Goal: Transaction & Acquisition: Book appointment/travel/reservation

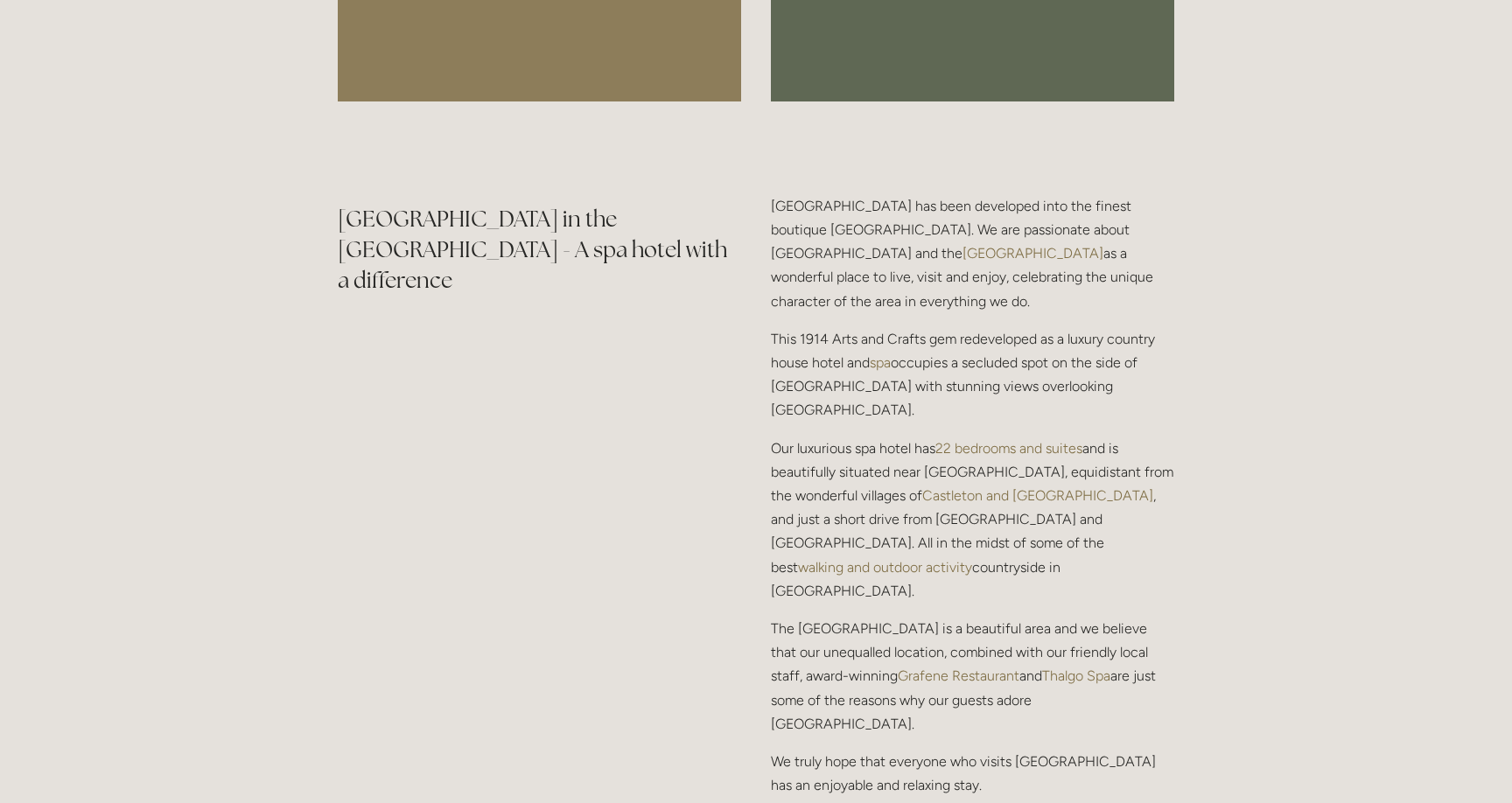
scroll to position [2091, 0]
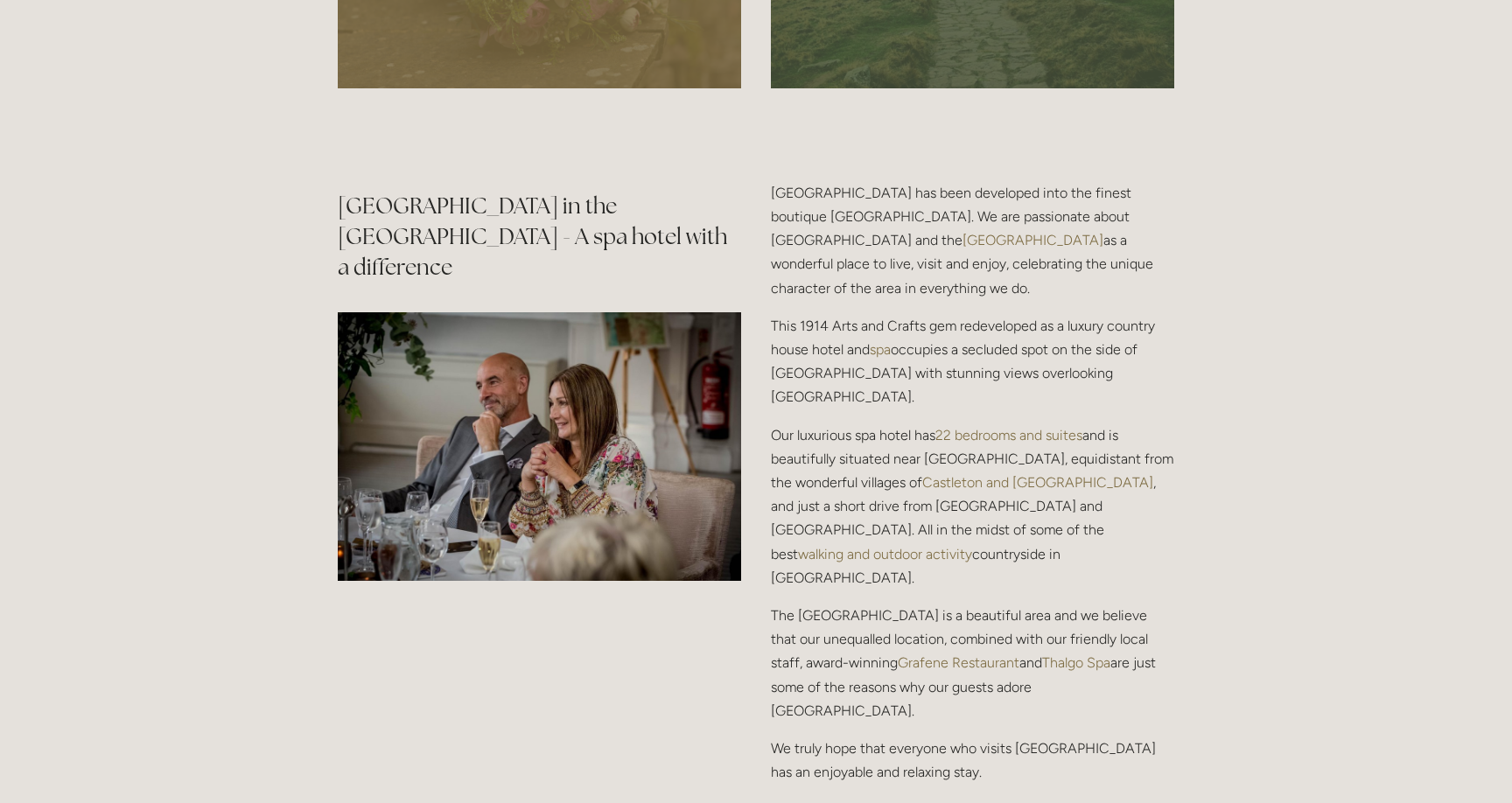
click at [852, 423] on p "Our luxurious spa hotel has 22 bedrooms and suites and is beautifully situated …" at bounding box center [973, 506] width 403 height 166
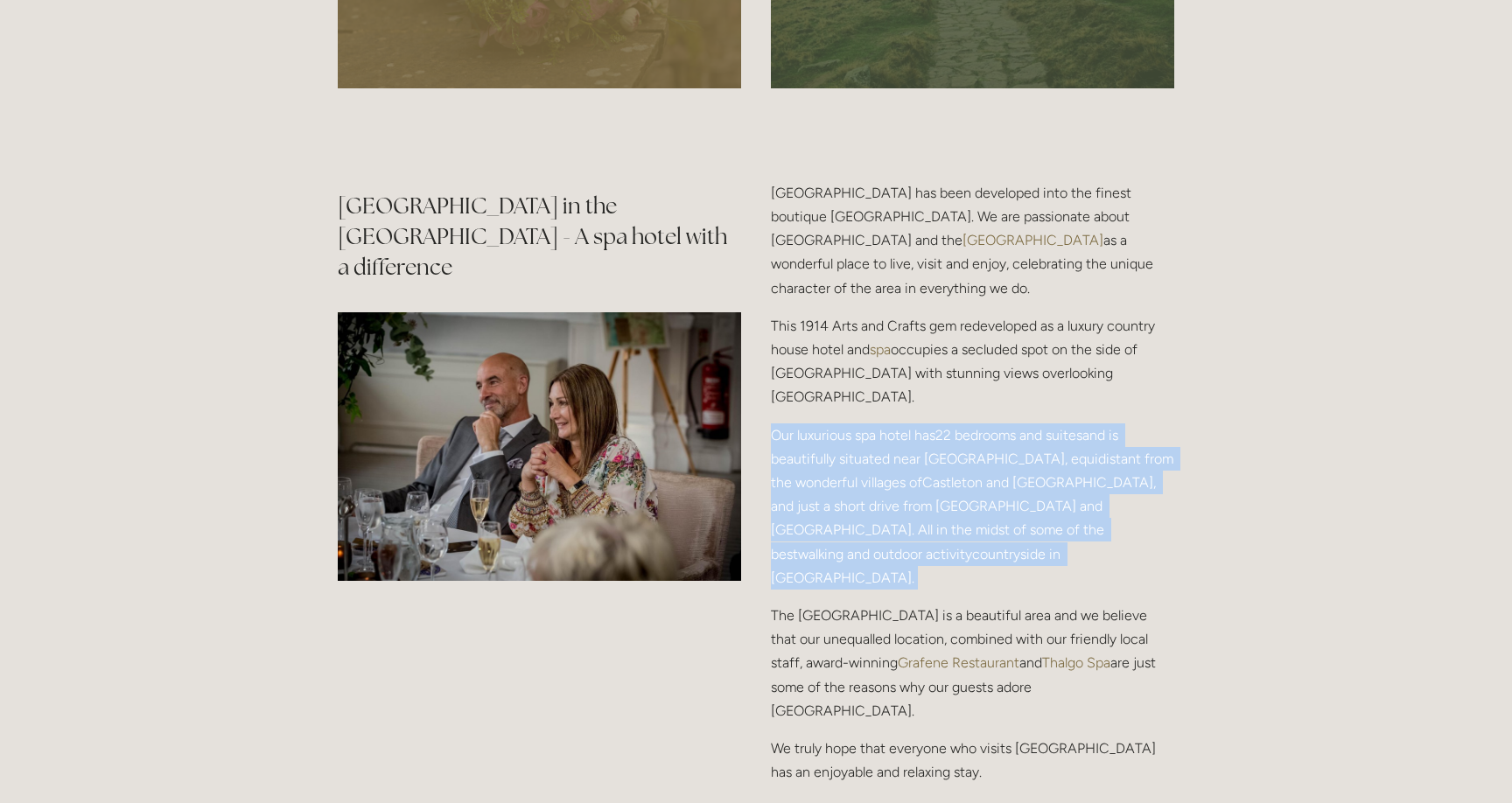
click at [852, 423] on p "Our luxurious spa hotel has 22 bedrooms and suites and is beautifully situated …" at bounding box center [973, 506] width 403 height 166
click at [832, 423] on p "Our luxurious spa hotel has 22 bedrooms and suites and is beautifully situated …" at bounding box center [973, 506] width 403 height 166
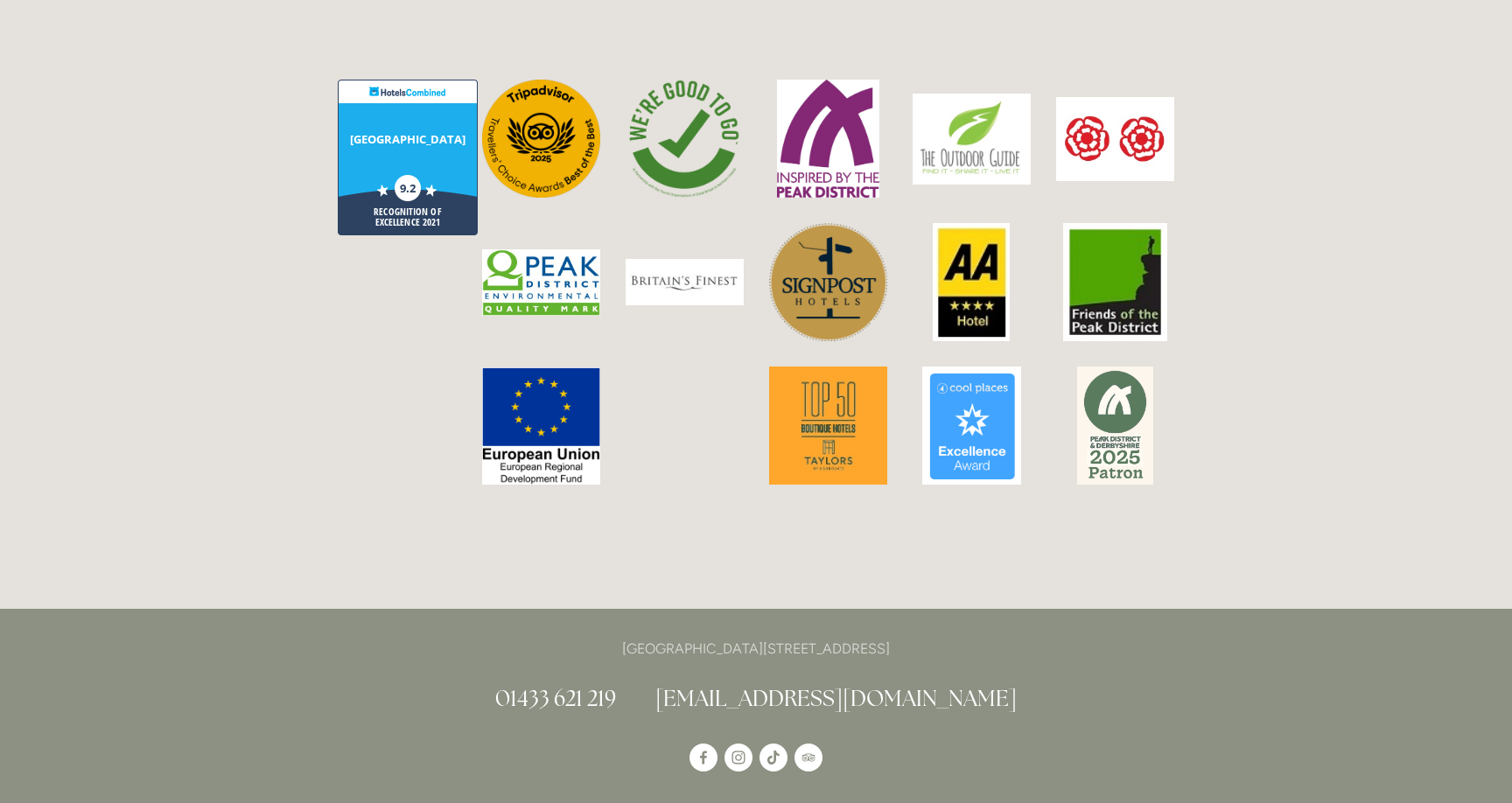
scroll to position [5206, 0]
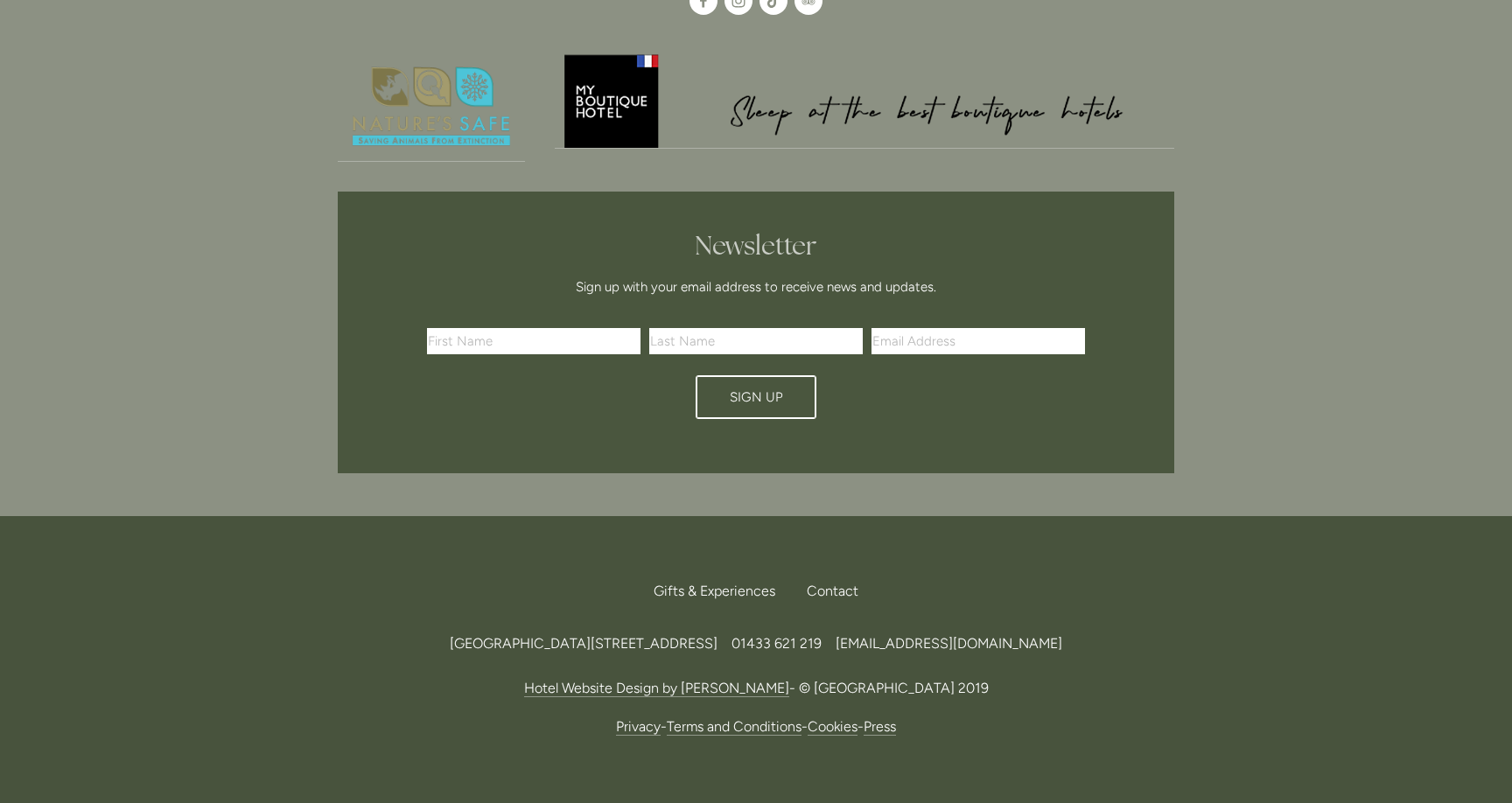
click at [734, 676] on p "Hotel Website Design by Arise - © Losehill House Hotel 2019" at bounding box center [756, 688] width 837 height 24
click at [734, 680] on link "Hotel Website Design by [PERSON_NAME]" at bounding box center [656, 689] width 265 height 17
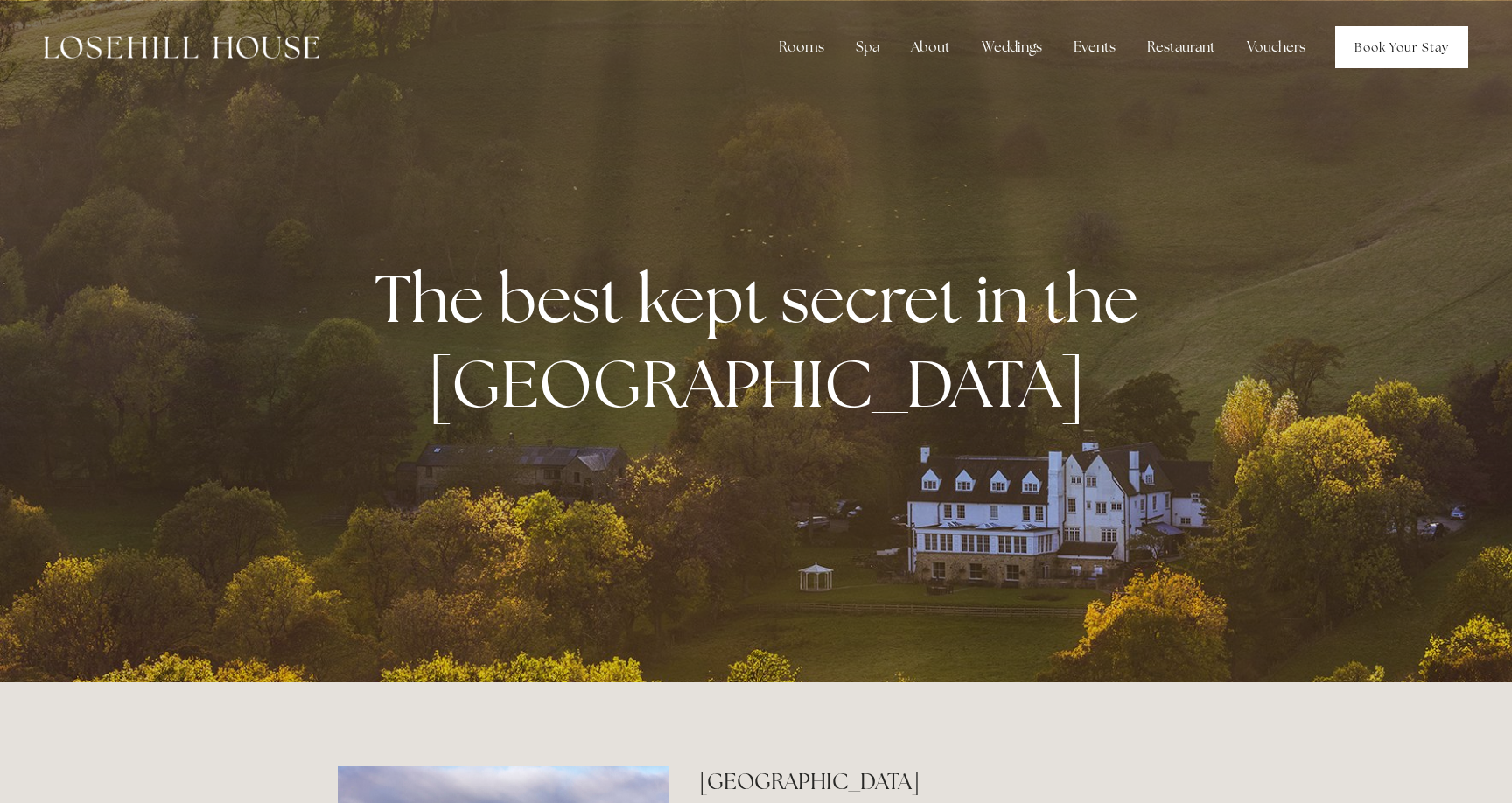
click at [1363, 35] on link "Book Your Stay" at bounding box center [1402, 47] width 133 height 42
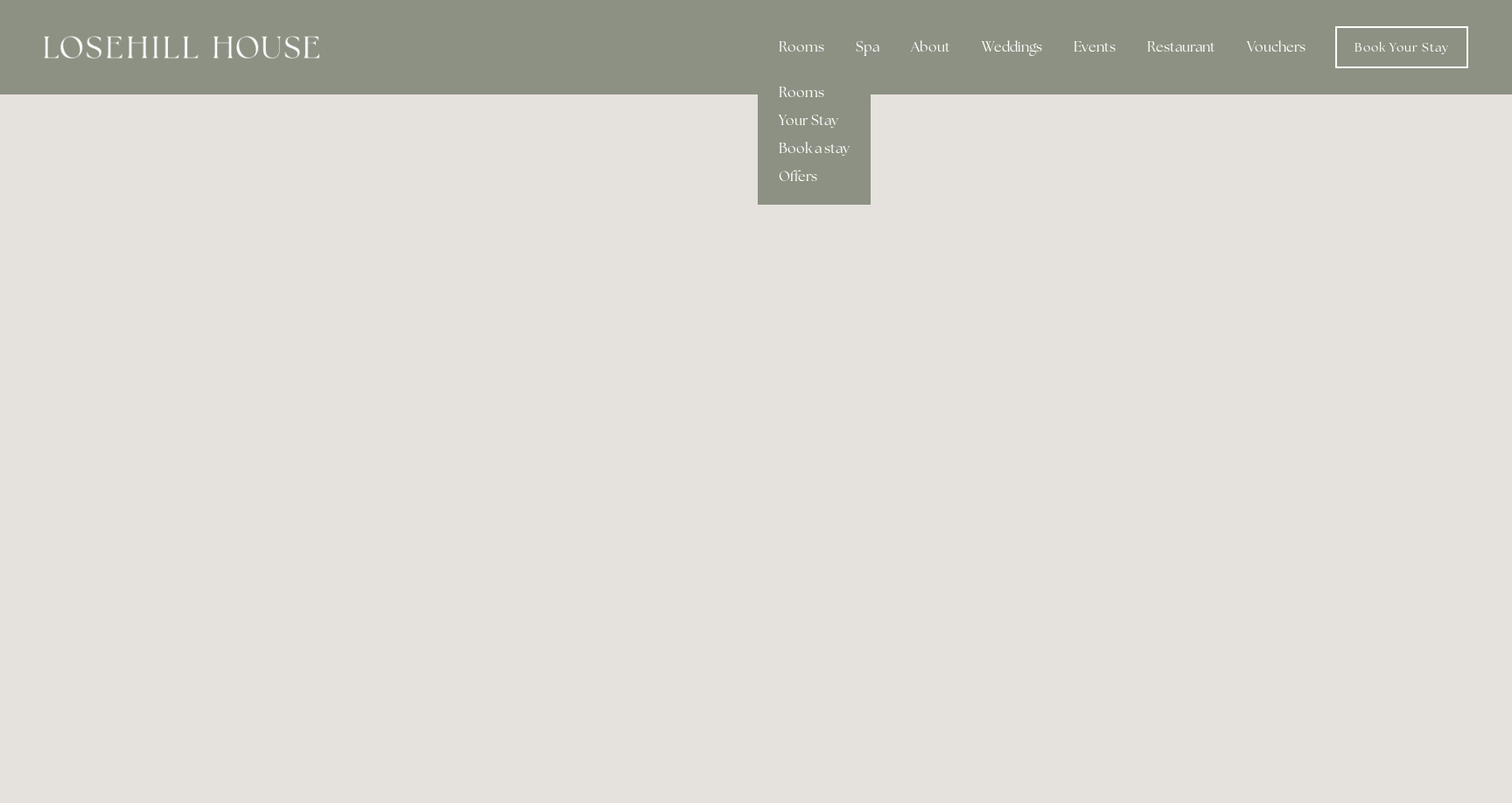
click at [815, 95] on link "Rooms" at bounding box center [815, 92] width 113 height 28
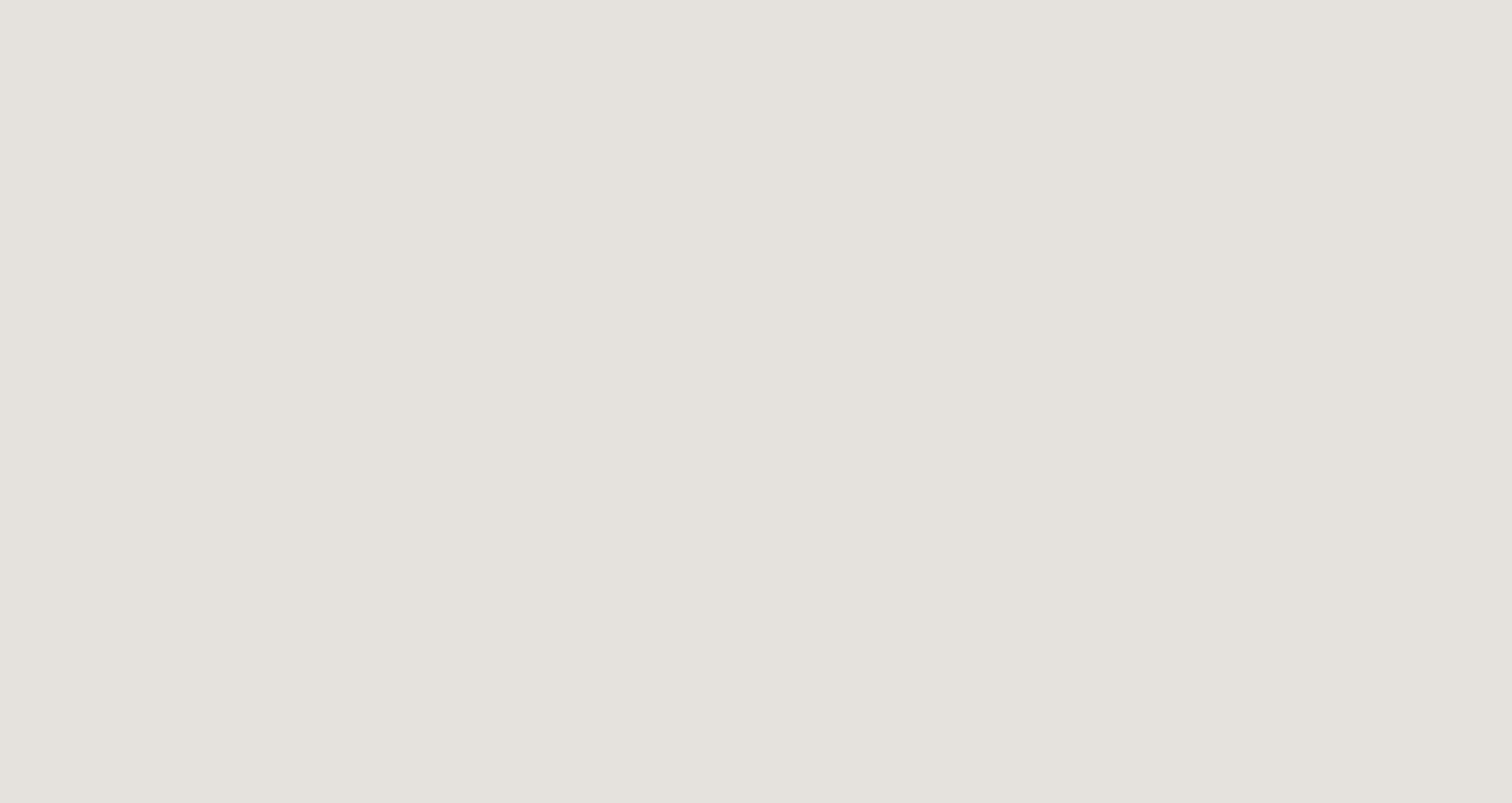
scroll to position [506, 0]
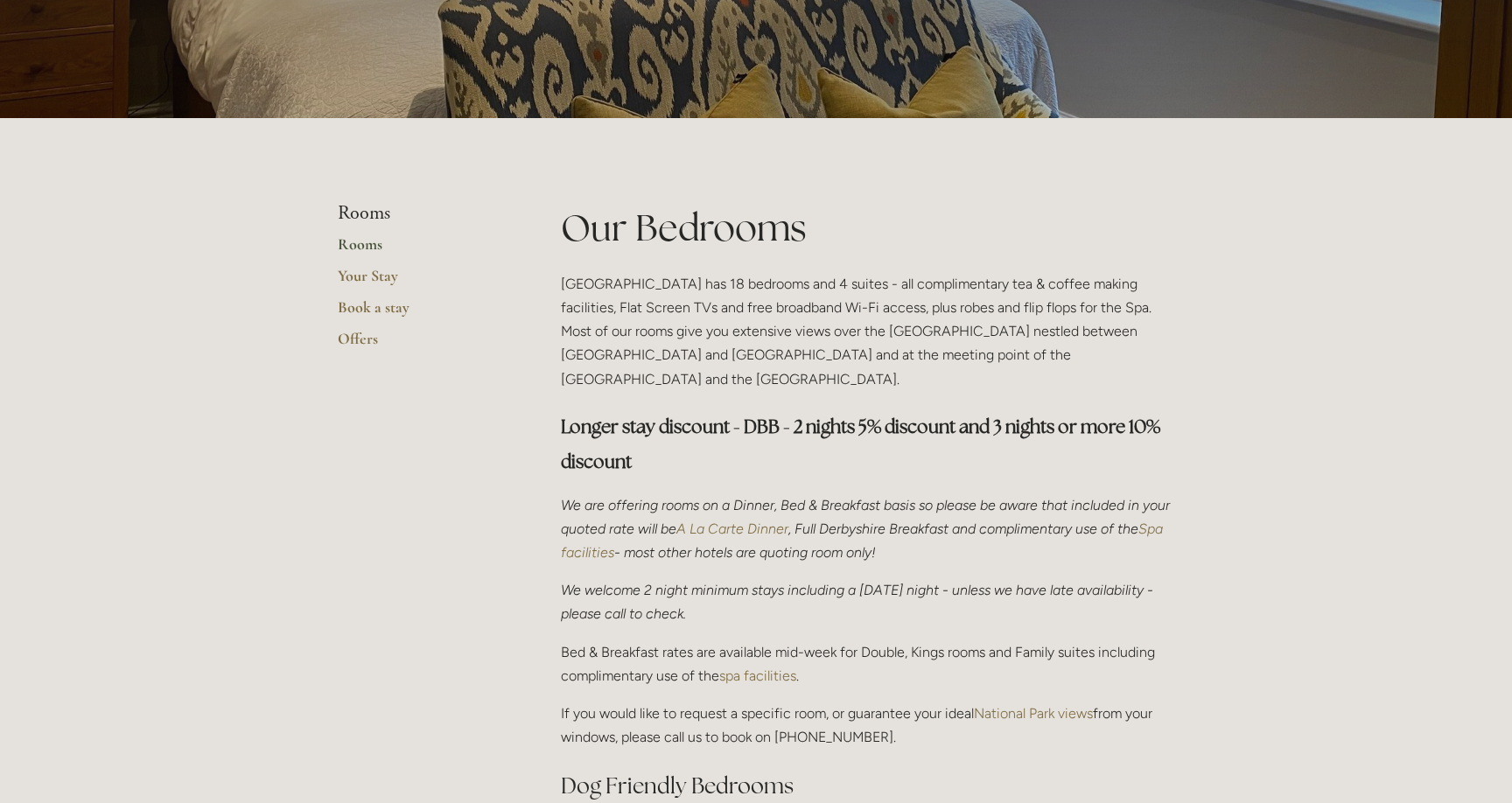
scroll to position [254, 0]
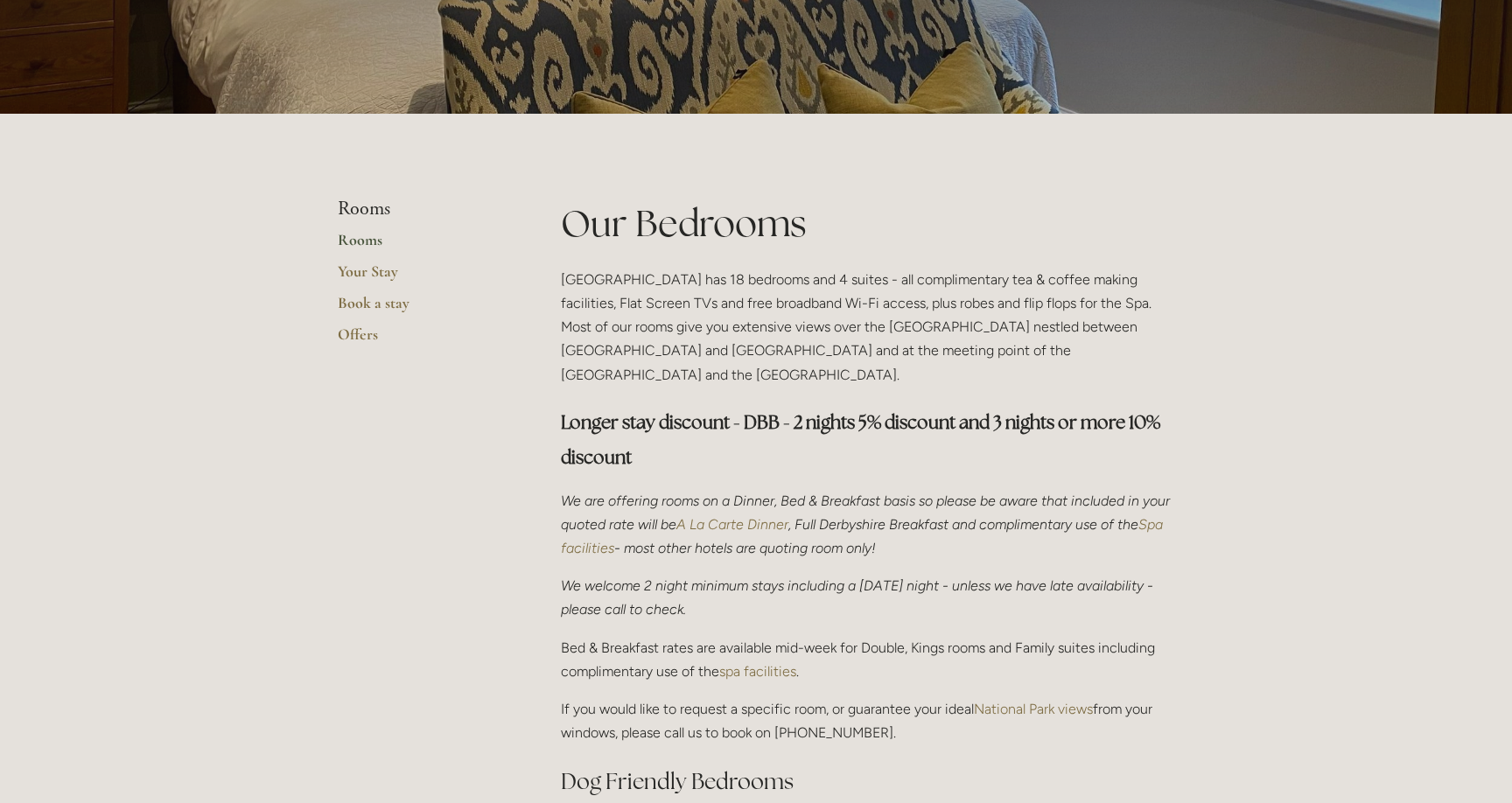
click at [616, 519] on em "Spa facilities" at bounding box center [863, 536] width 605 height 40
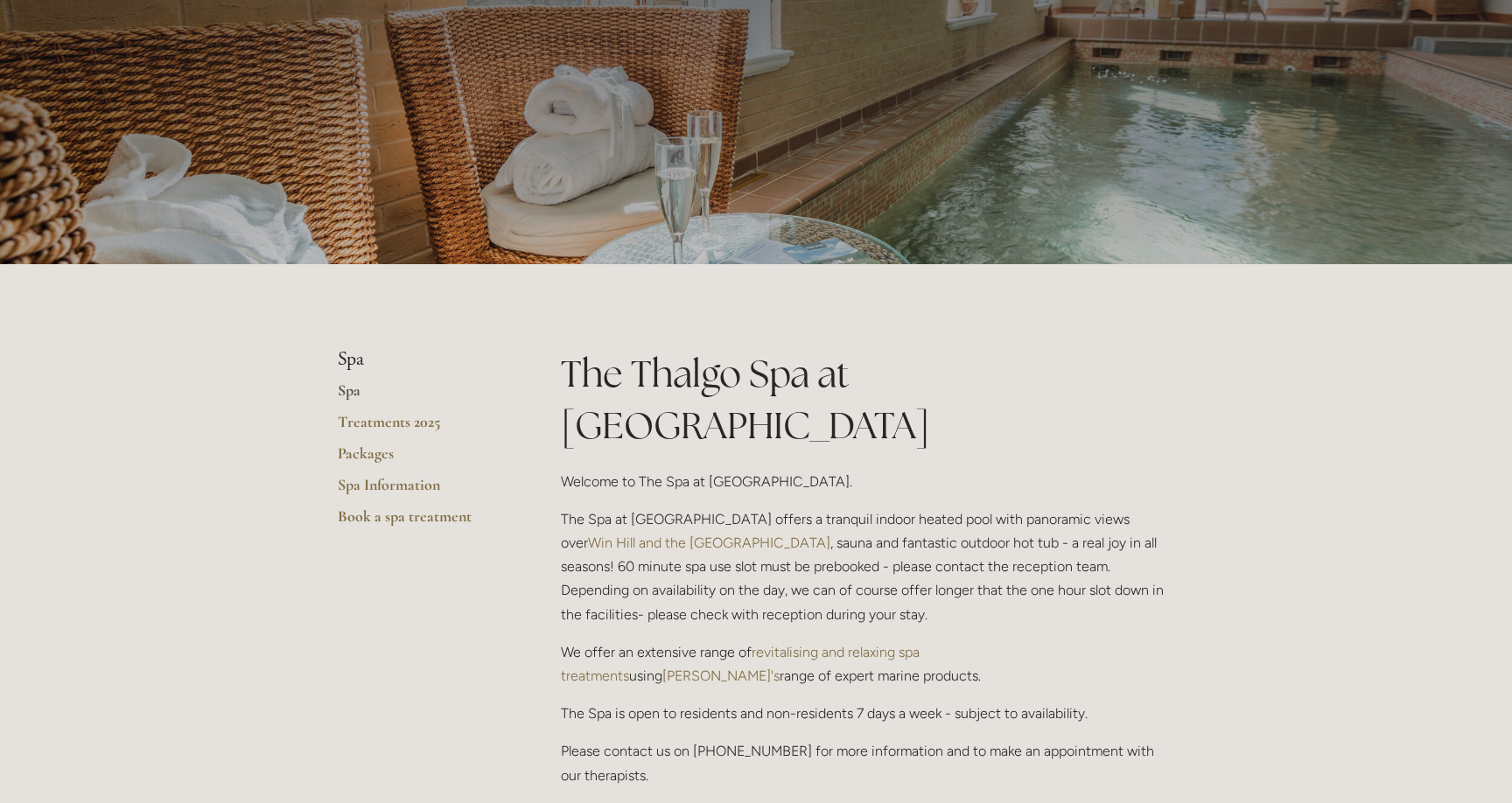
scroll to position [111, 0]
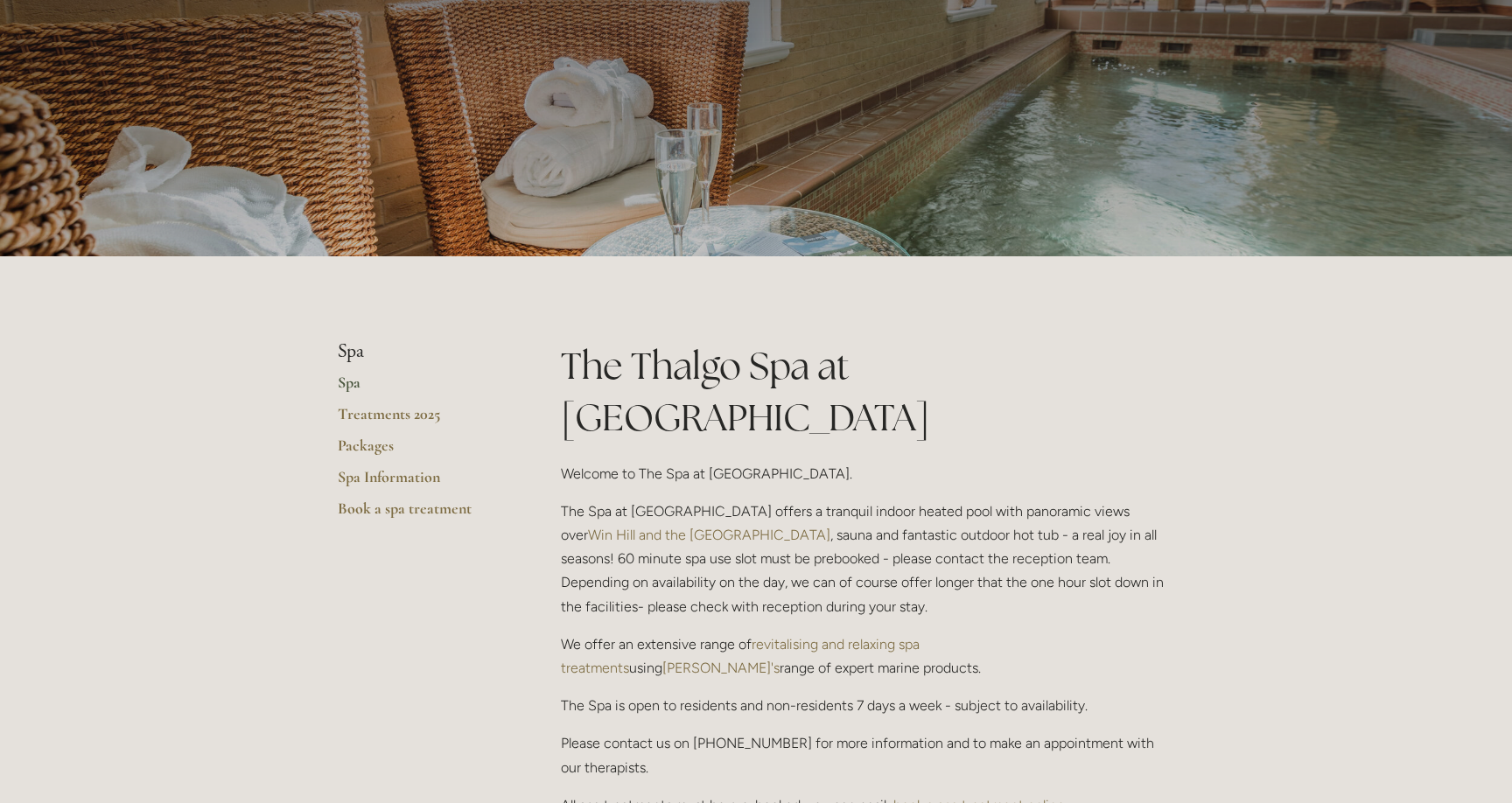
click at [682, 509] on p "The Spa at Losehill House offers a tranquil indoor heated pool with panoramic v…" at bounding box center [867, 559] width 613 height 119
click at [682, 522] on p "The Spa at Losehill House offers a tranquil indoor heated pool with panoramic v…" at bounding box center [867, 559] width 613 height 119
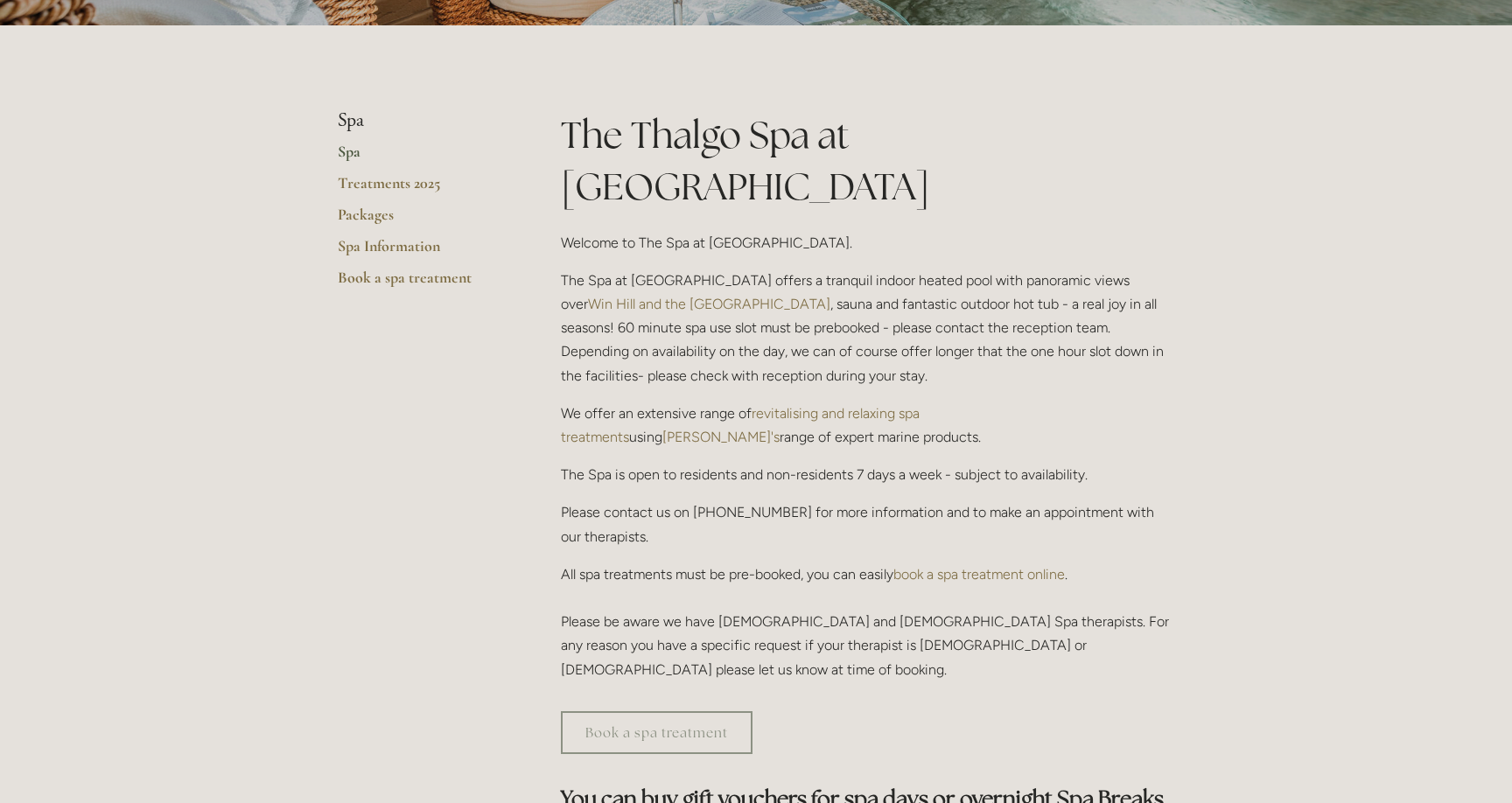
scroll to position [346, 0]
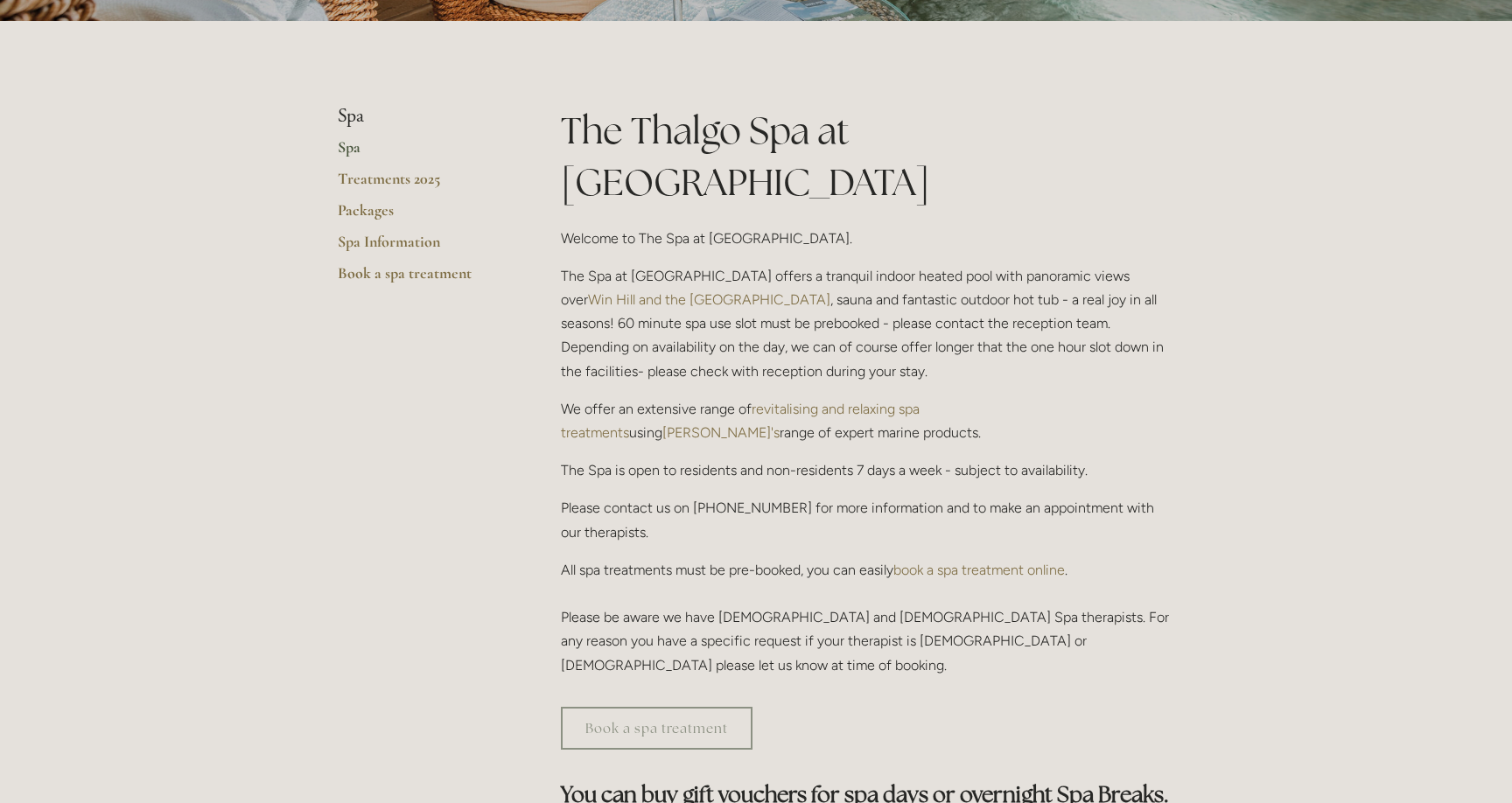
click at [898, 558] on p "All spa treatments must be pre-booked, you can easily book a spa treatment onli…" at bounding box center [867, 618] width 613 height 119
click at [903, 562] on link "book a spa treatment online" at bounding box center [979, 570] width 172 height 16
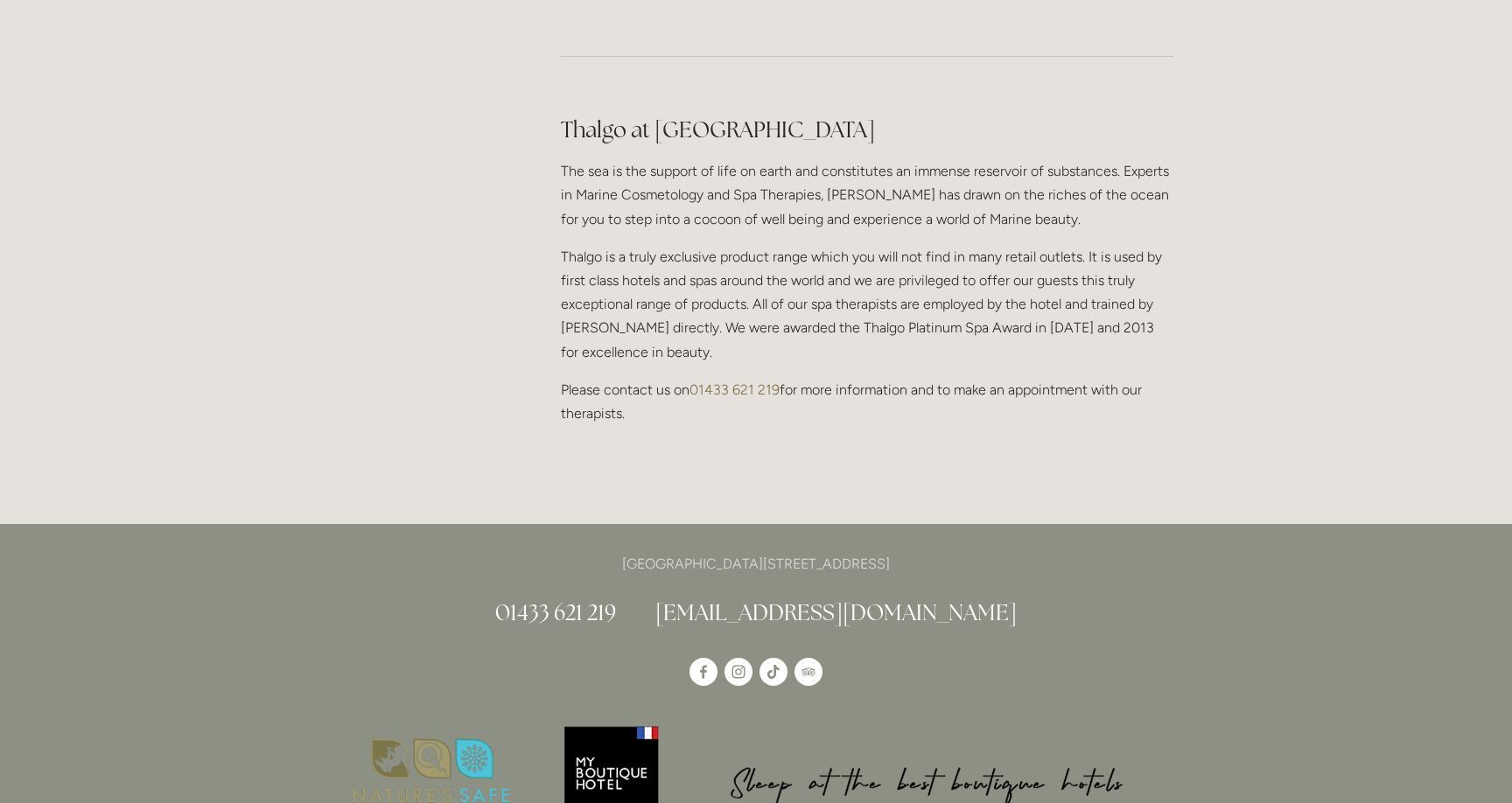
scroll to position [1561, 0]
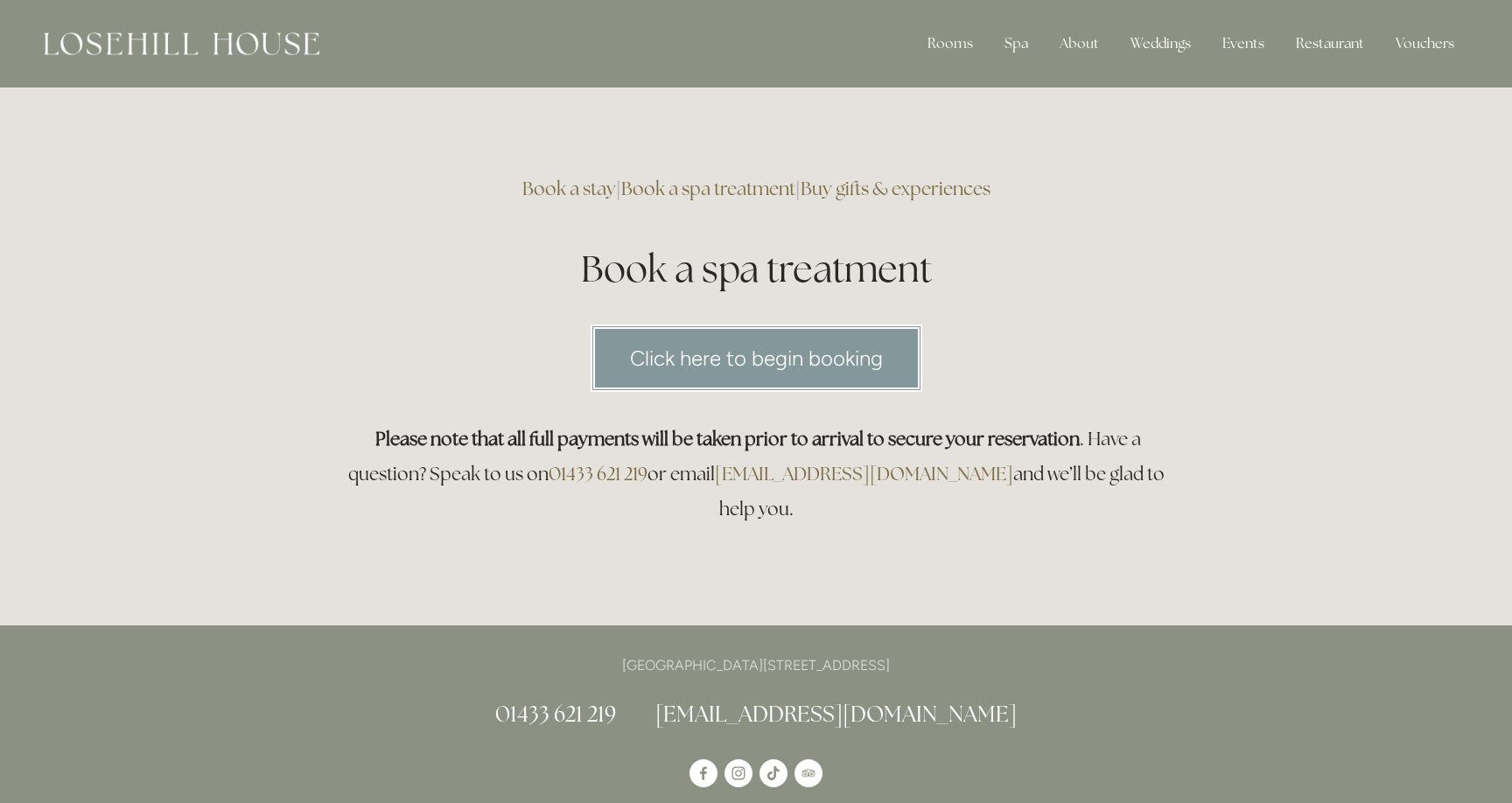
click at [797, 364] on link "Click here to begin booking" at bounding box center [757, 358] width 332 height 67
click at [815, 294] on h1 "Book a spa treatment" at bounding box center [756, 270] width 837 height 52
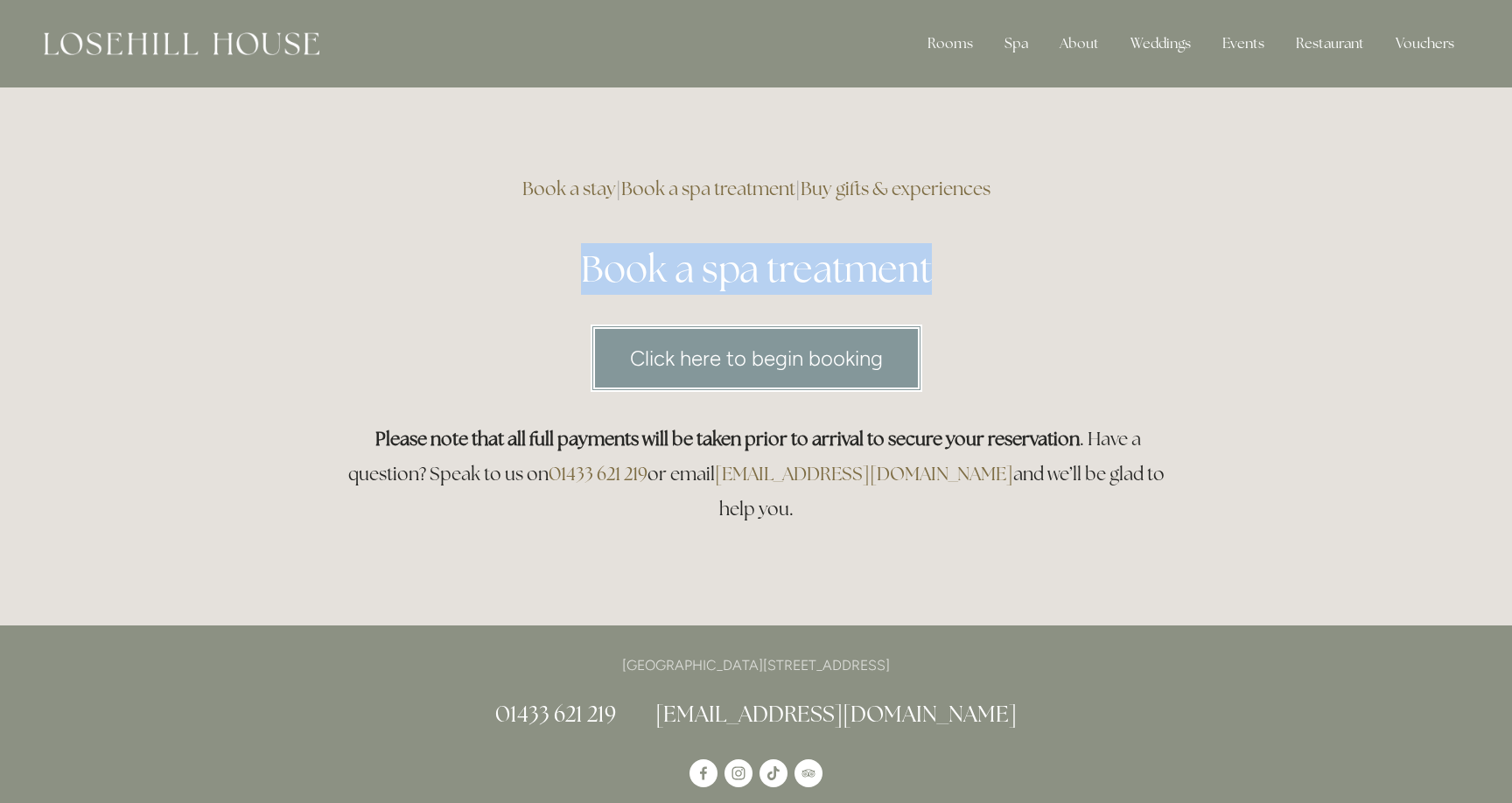
click at [815, 294] on h1 "Book a spa treatment" at bounding box center [756, 270] width 837 height 52
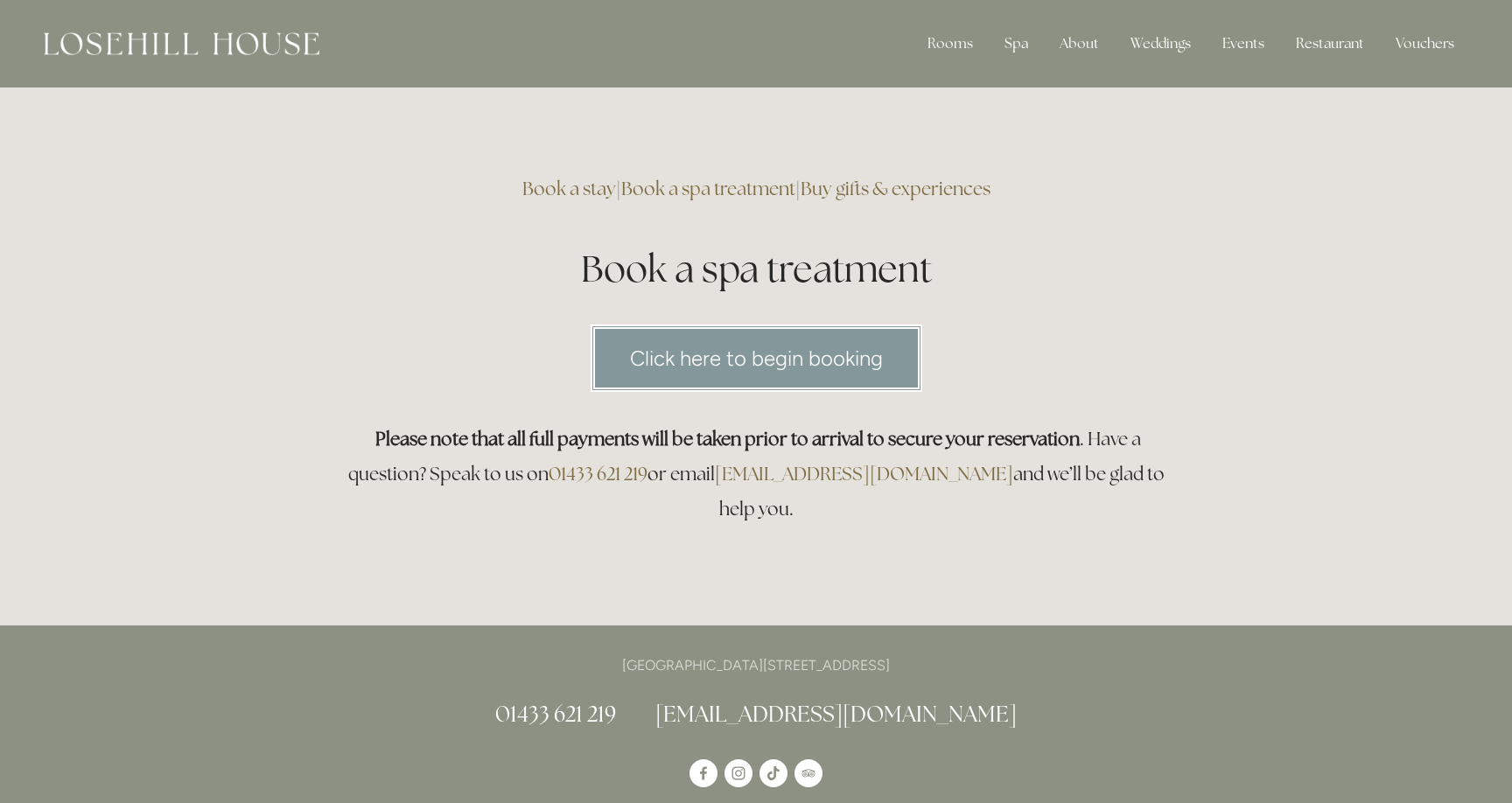
click at [707, 475] on h3 "Please note that all full payments will be taken prior to arrival to secure you…" at bounding box center [756, 474] width 837 height 105
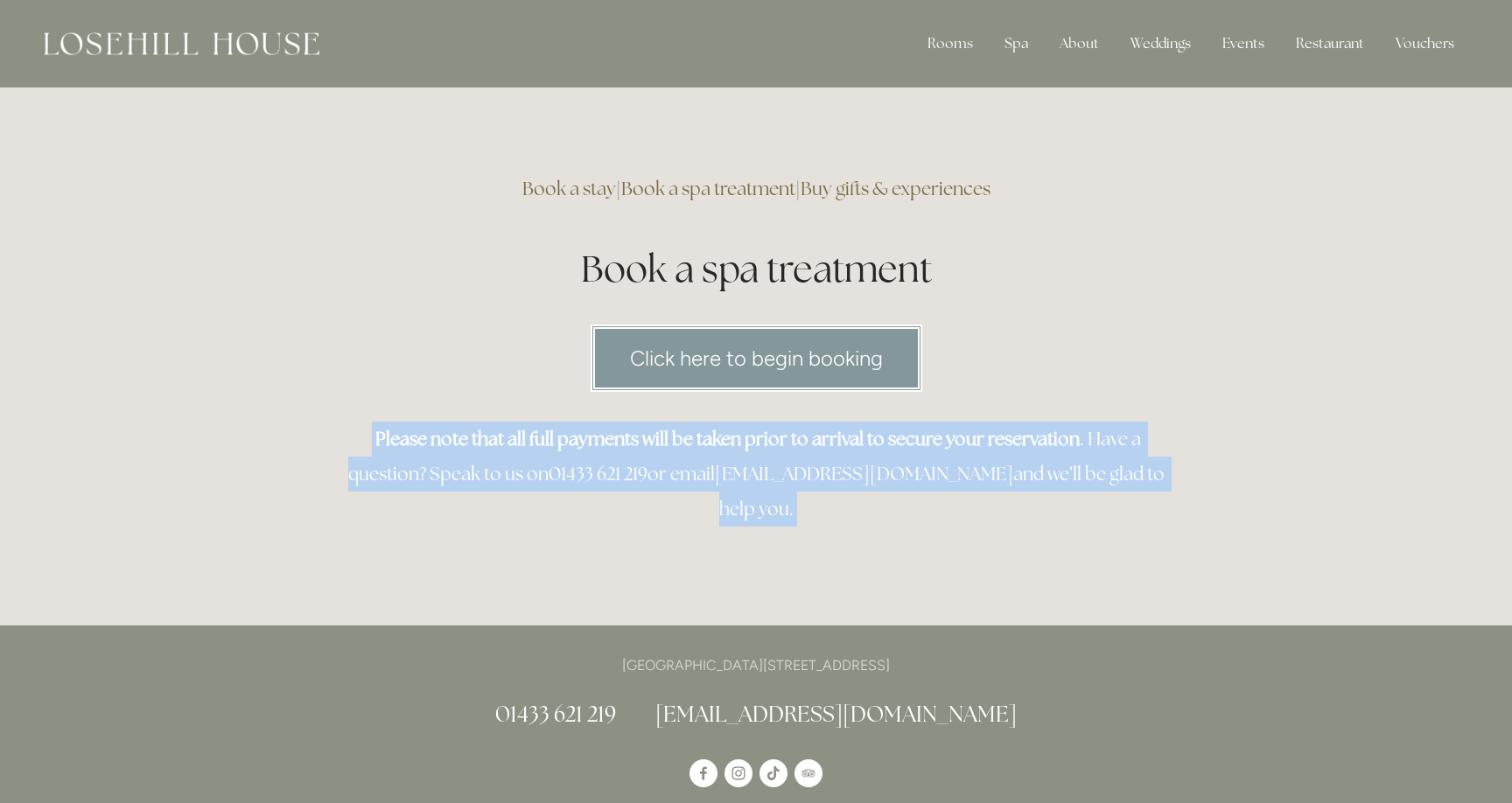
click at [707, 475] on h3 "Please note that all full payments will be taken prior to arrival to secure you…" at bounding box center [756, 474] width 837 height 105
click at [707, 510] on main "Book a stay | Book a spa treatment | Buy gifts & experiences Book a spa treatme…" at bounding box center [756, 356] width 892 height 538
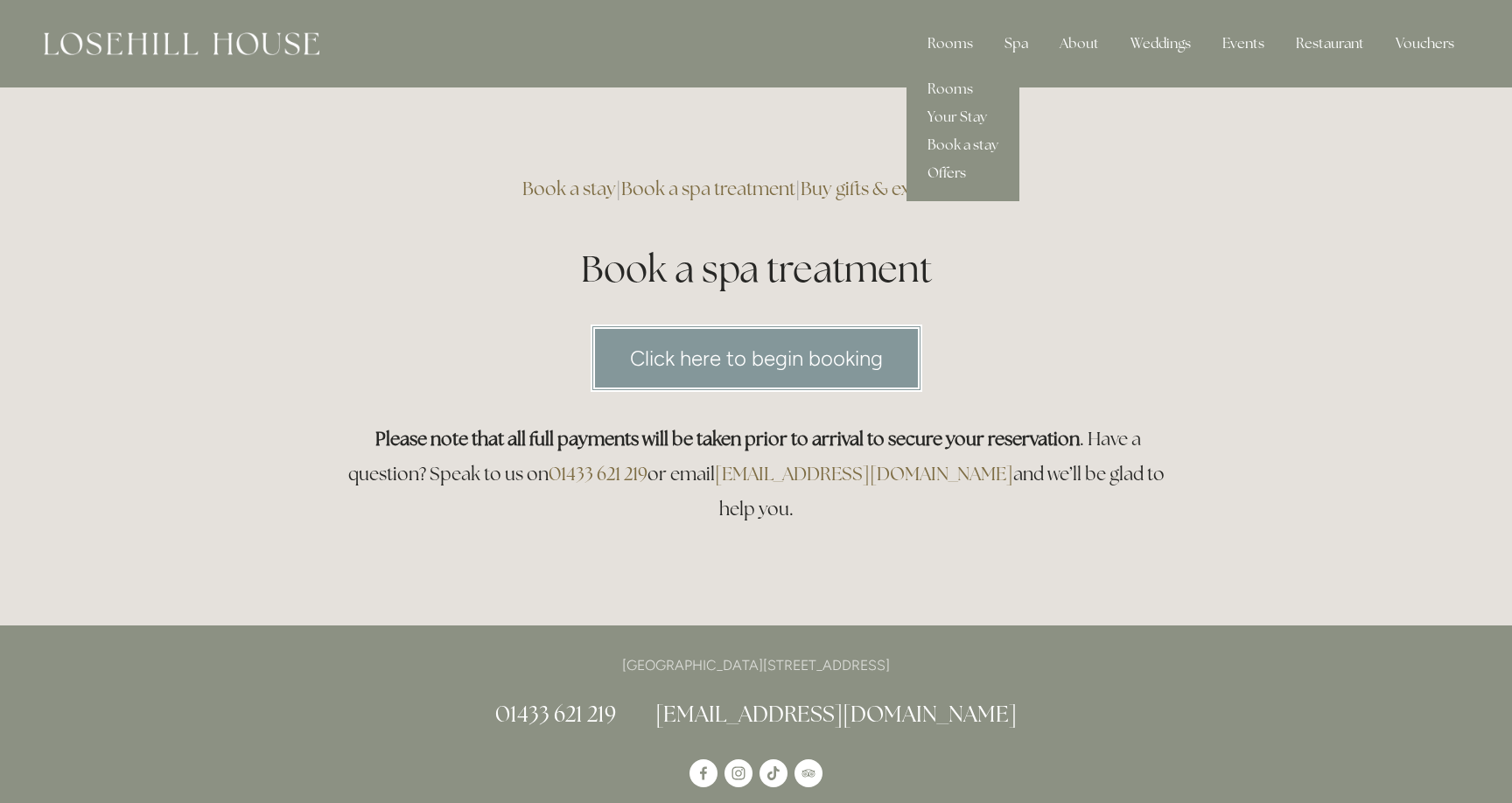
click at [968, 184] on link "Offers" at bounding box center [963, 173] width 113 height 28
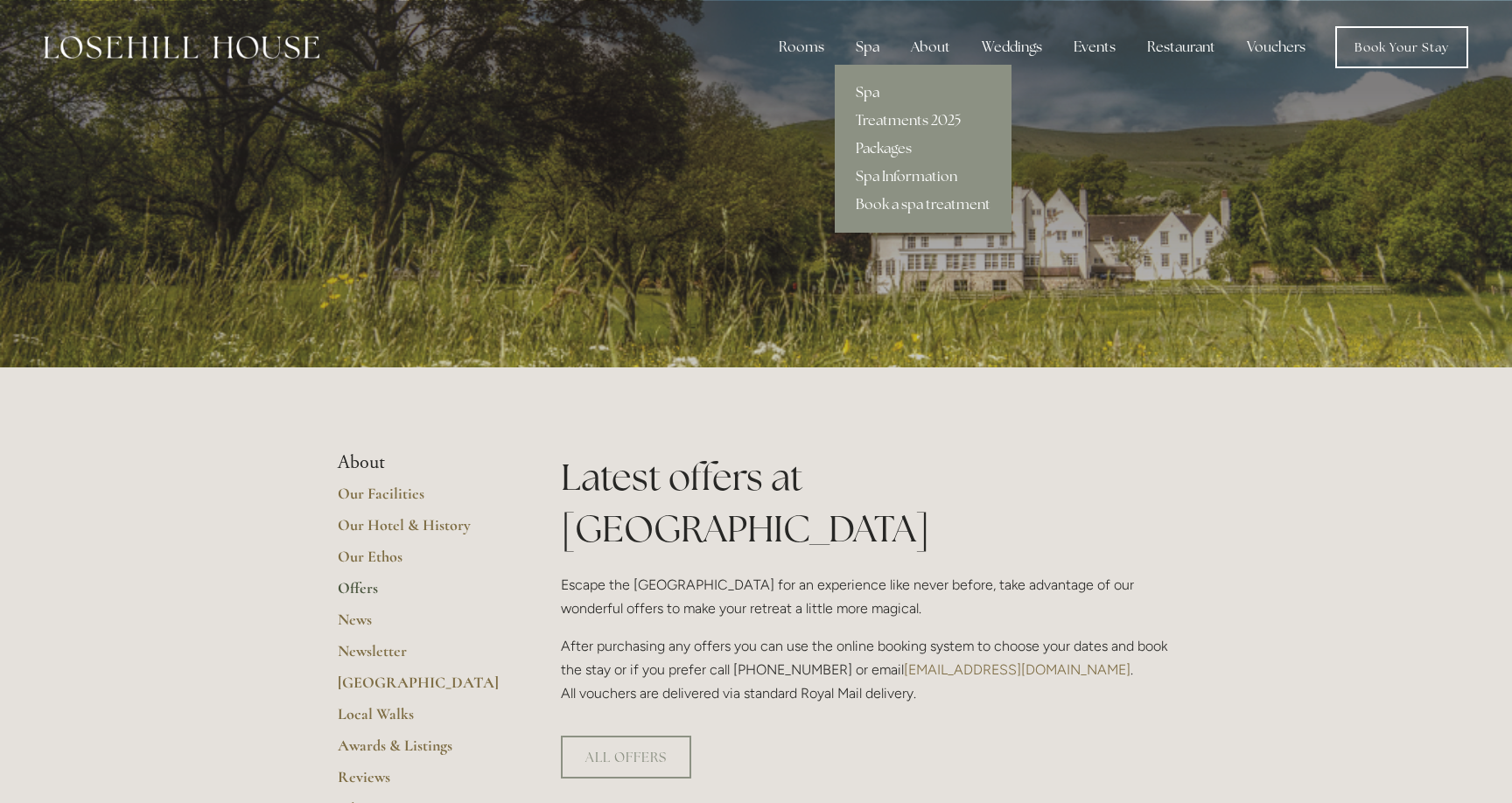
click at [867, 92] on link "Spa" at bounding box center [923, 92] width 177 height 28
click at [886, 118] on link "Treatments 2025" at bounding box center [923, 120] width 177 height 28
click at [886, 152] on link "Packages" at bounding box center [923, 148] width 177 height 28
click at [886, 185] on link "Spa Information" at bounding box center [923, 177] width 177 height 28
click at [886, 201] on link "Book a spa treatment" at bounding box center [923, 204] width 177 height 28
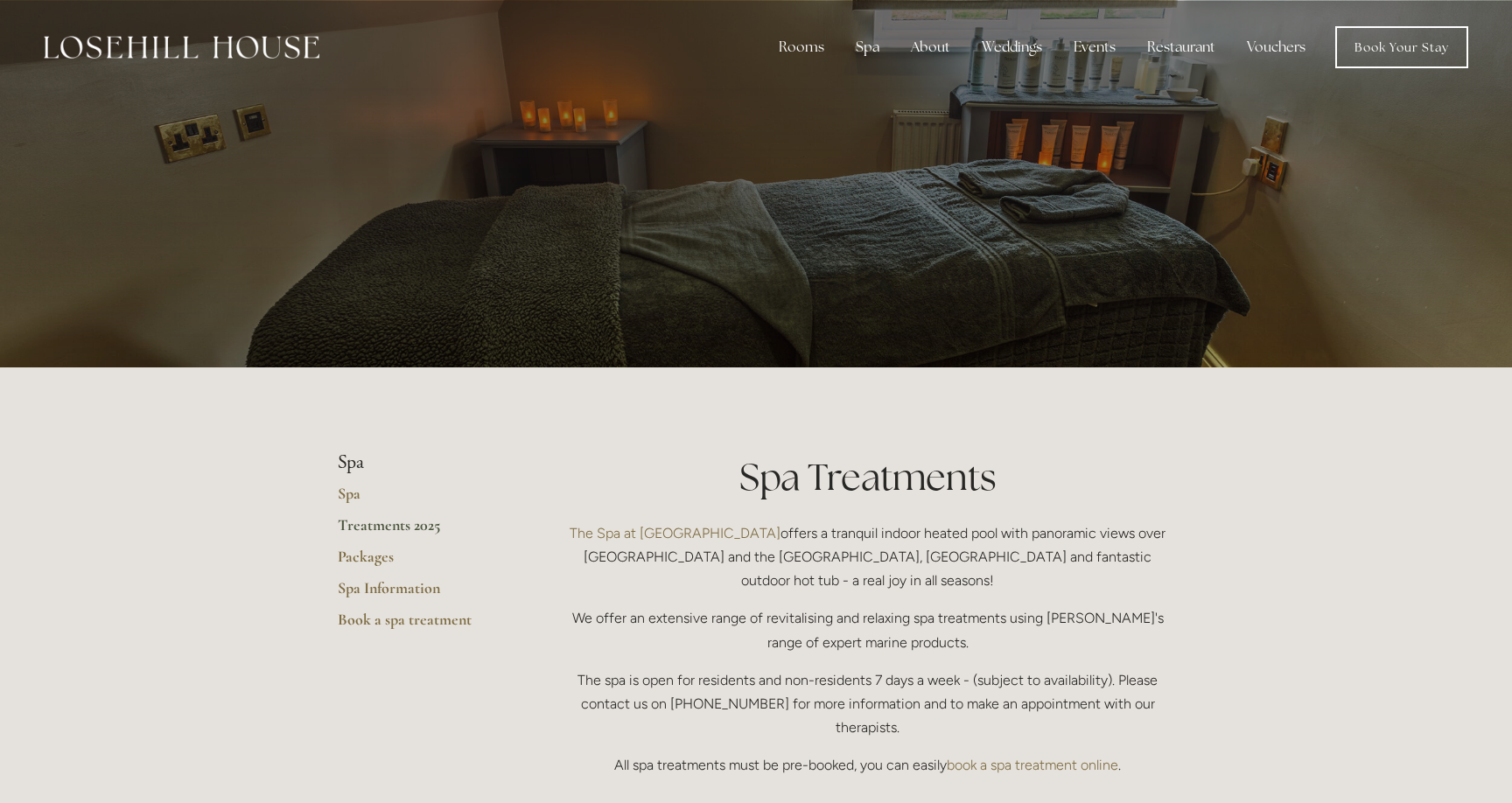
click at [792, 532] on p "The Spa at [GEOGRAPHIC_DATA] offers a tranquil indoor heated pool with panorami…" at bounding box center [867, 557] width 613 height 72
click at [792, 532] on p "The Spa at Losehill House offers a tranquil indoor heated pool with panoramic v…" at bounding box center [867, 557] width 613 height 72
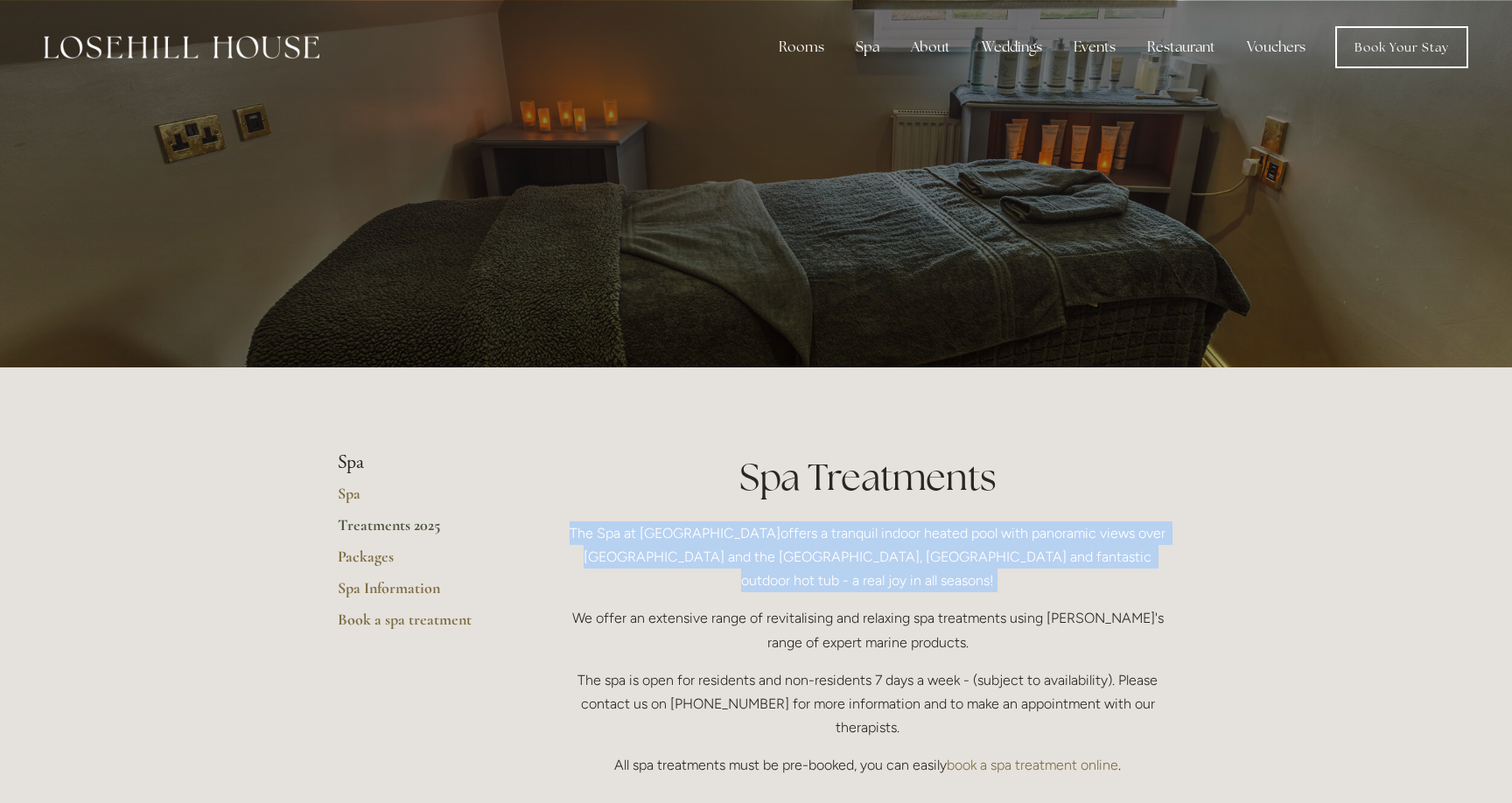
click at [792, 532] on p "The Spa at Losehill House offers a tranquil indoor heated pool with panoramic v…" at bounding box center [867, 557] width 613 height 72
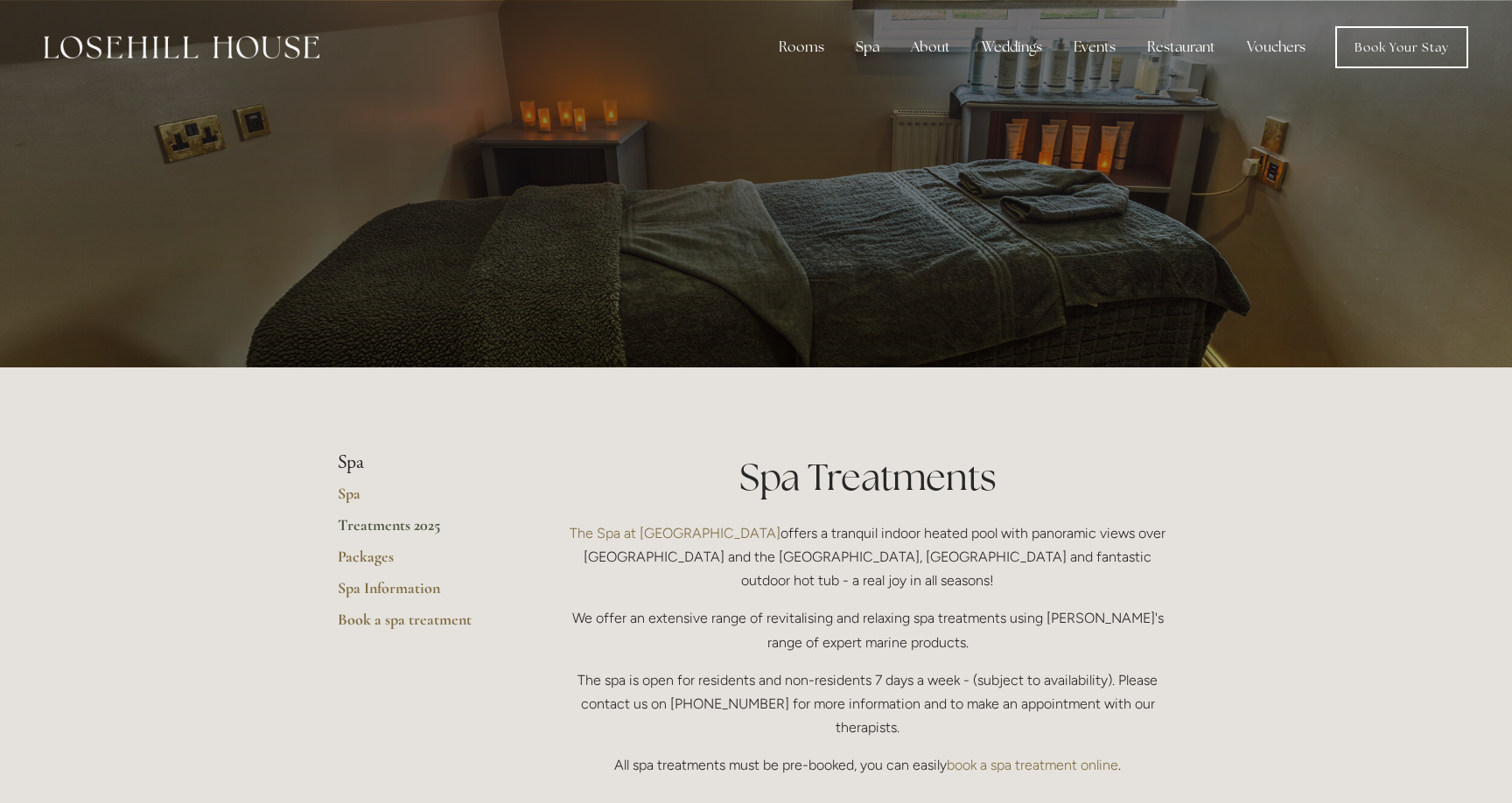
click at [802, 619] on p "We offer an extensive range of revitalising and relaxing spa treatments using T…" at bounding box center [867, 629] width 613 height 47
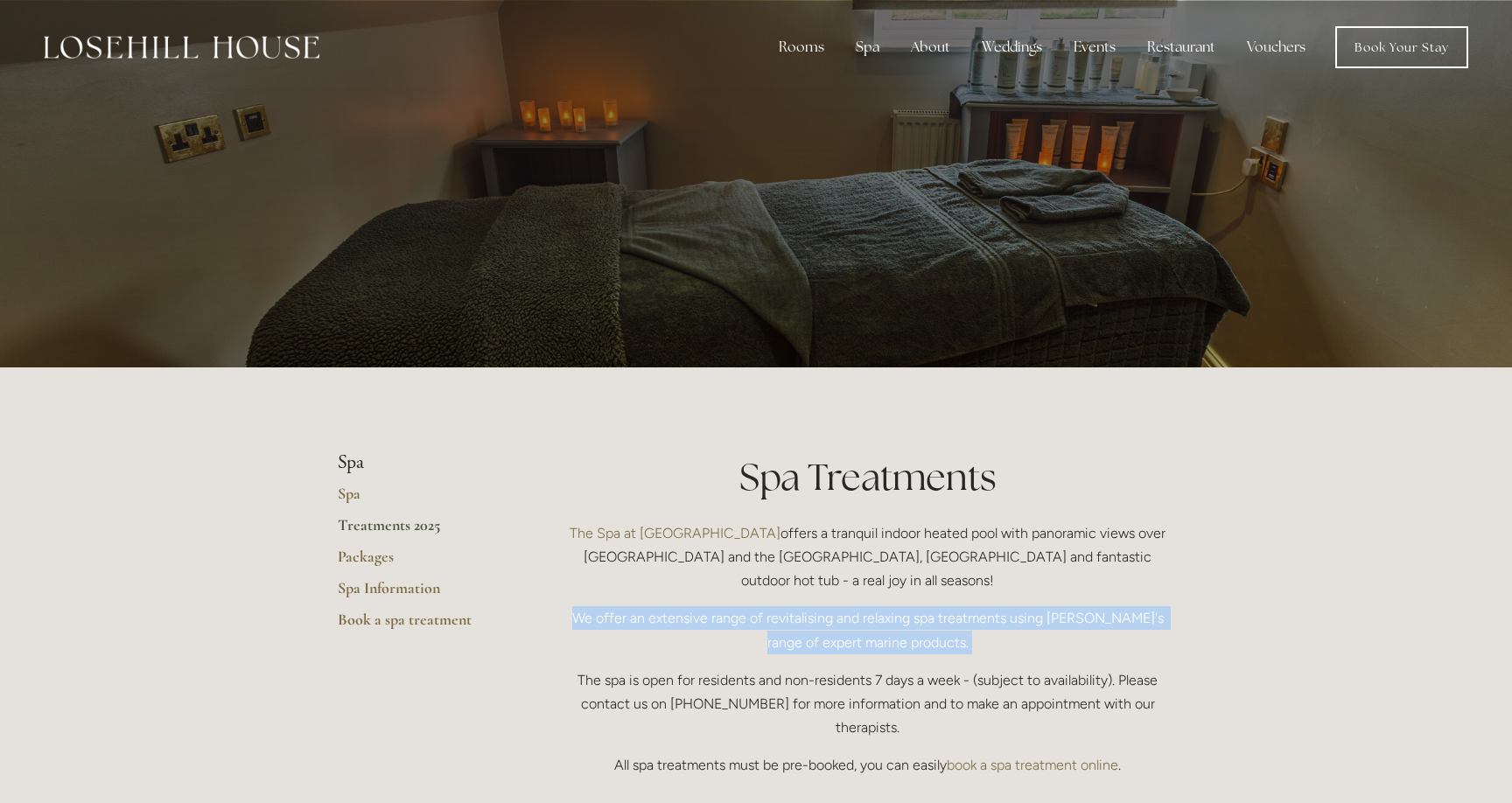
click at [802, 619] on p "We offer an extensive range of revitalising and relaxing spa treatments using T…" at bounding box center [867, 629] width 613 height 47
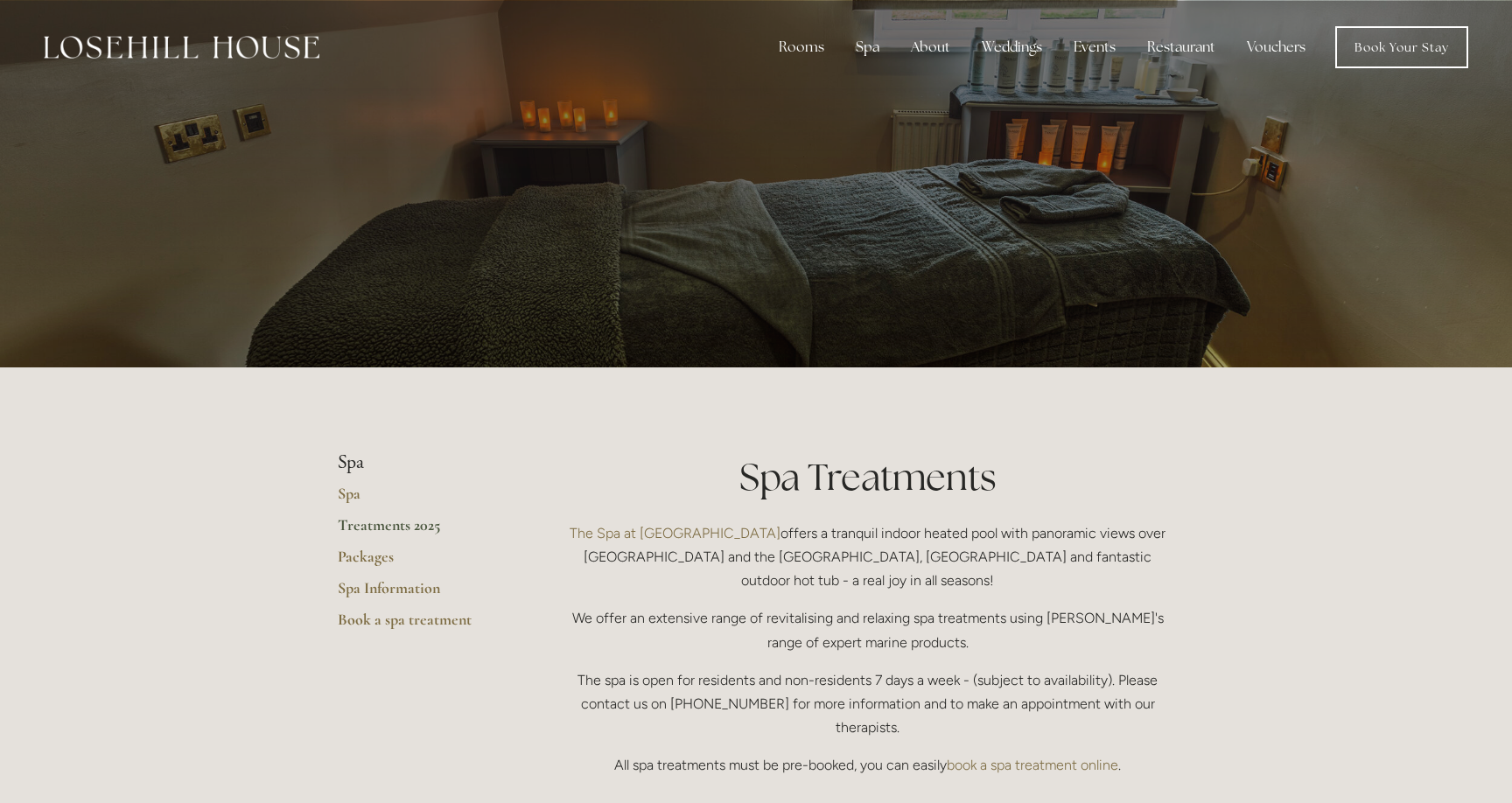
click at [804, 669] on p "The spa is open for residents and non-residents 7 days a week - (subject to ava…" at bounding box center [867, 704] width 613 height 72
click at [860, 540] on p "The Spa at Losehill House offers a tranquil indoor heated pool with panoramic v…" at bounding box center [867, 557] width 613 height 72
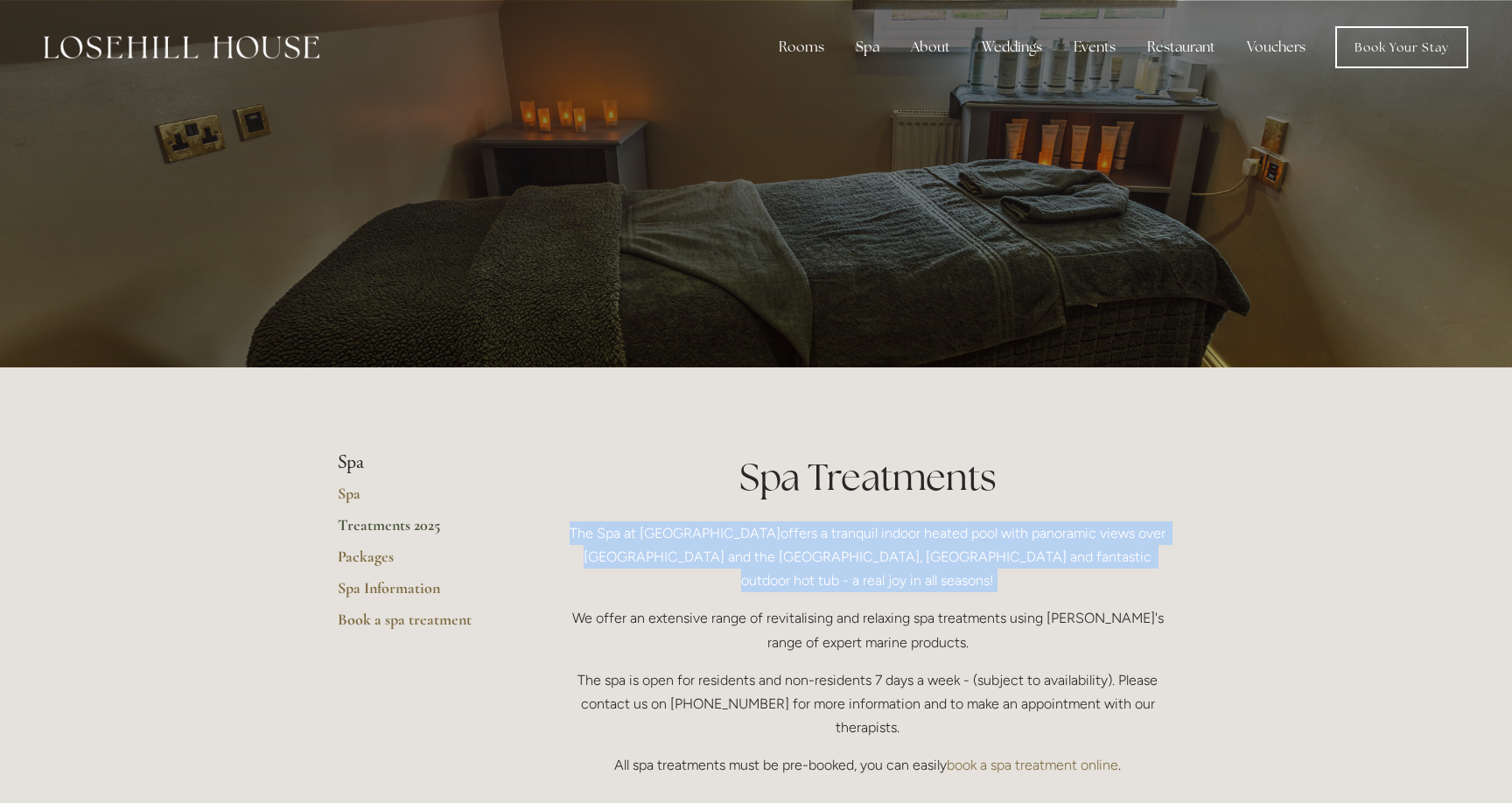
click at [860, 540] on p "The Spa at Losehill House offers a tranquil indoor heated pool with panoramic v…" at bounding box center [867, 557] width 613 height 72
click at [860, 554] on p "The Spa at Losehill House offers a tranquil indoor heated pool with panoramic v…" at bounding box center [867, 557] width 613 height 72
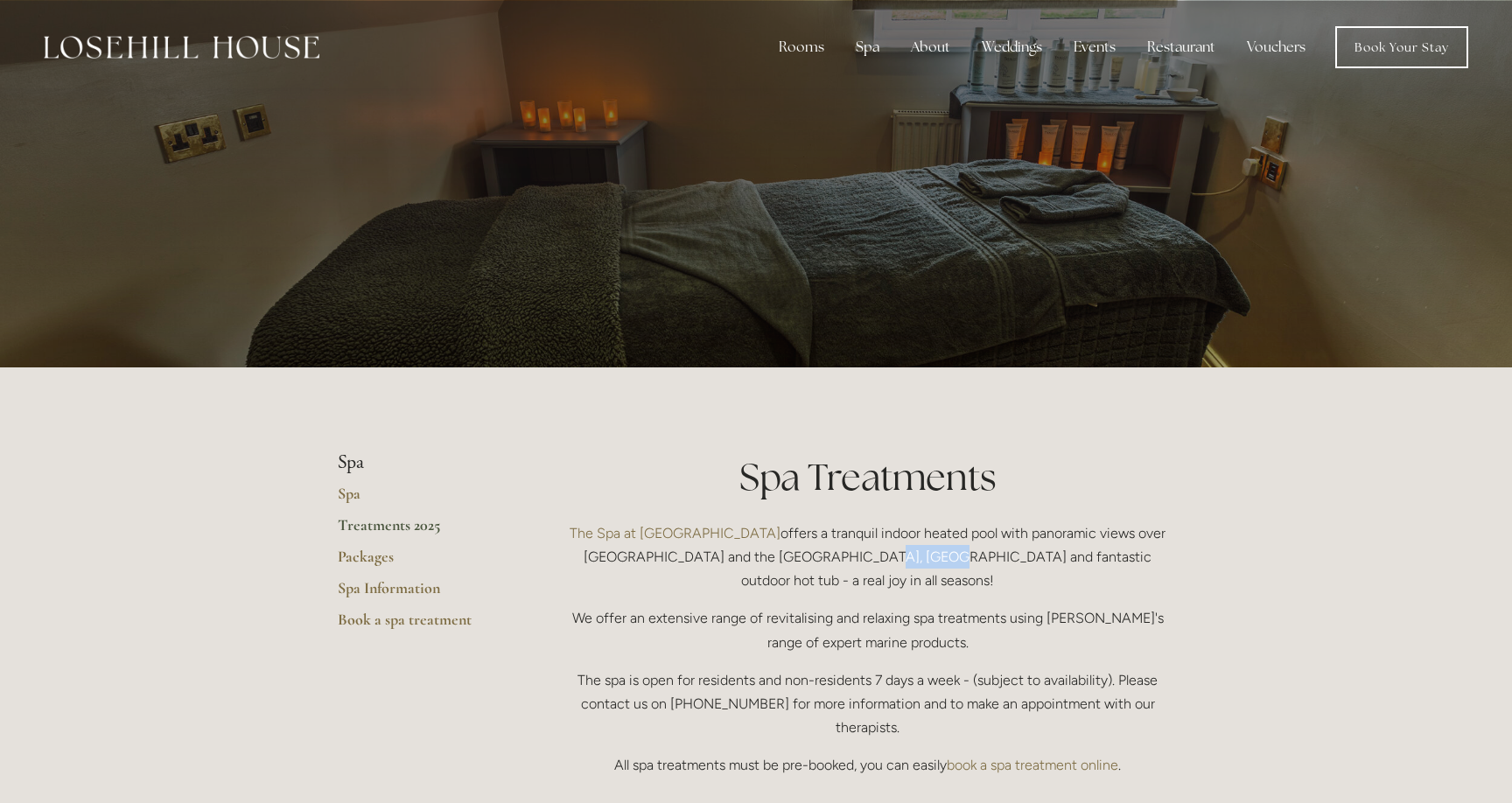
click at [860, 554] on p "The Spa at Losehill House offers a tranquil indoor heated pool with panoramic v…" at bounding box center [867, 557] width 613 height 72
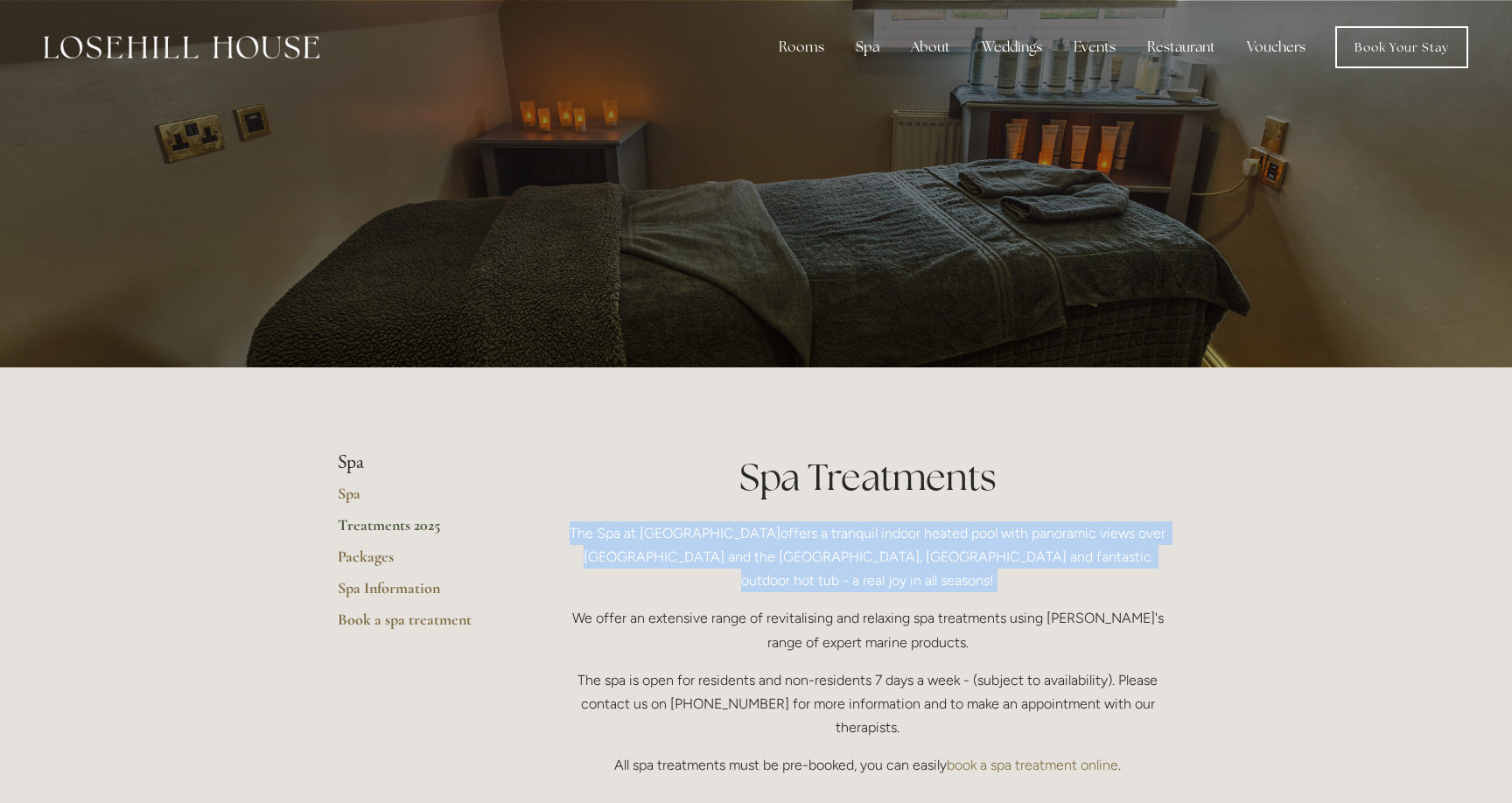
click at [860, 554] on p "The Spa at Losehill House offers a tranquil indoor heated pool with panoramic v…" at bounding box center [867, 557] width 613 height 72
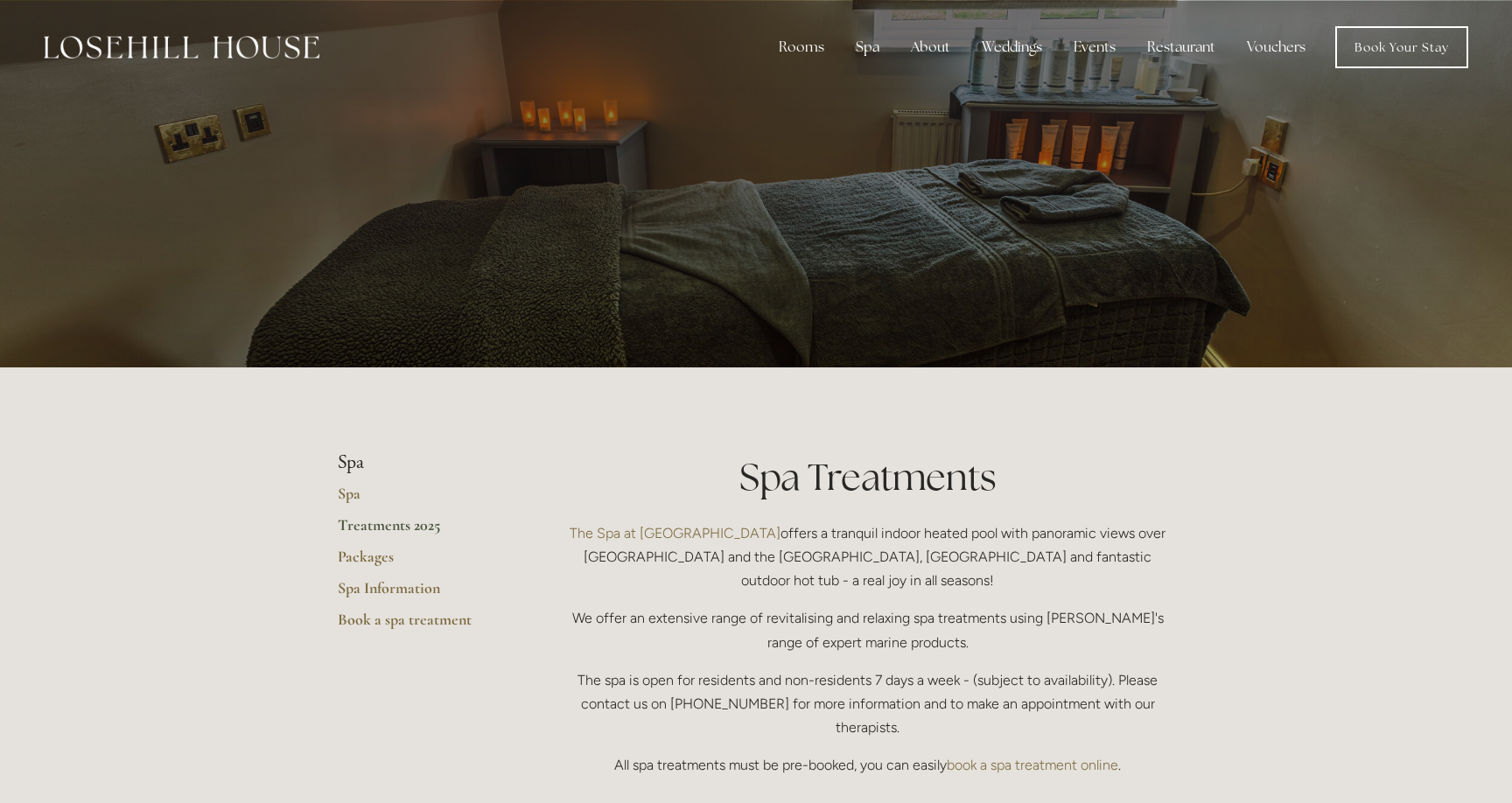
click at [907, 554] on p "The Spa at Losehill House offers a tranquil indoor heated pool with panoramic v…" at bounding box center [867, 557] width 613 height 72
click at [831, 554] on p "The Spa at Losehill House offers a tranquil indoor heated pool with panoramic v…" at bounding box center [867, 557] width 613 height 72
click at [850, 572] on div "Spa Treatments The Spa at Losehill House offers a tranquil indoor heated pool w…" at bounding box center [867, 615] width 613 height 326
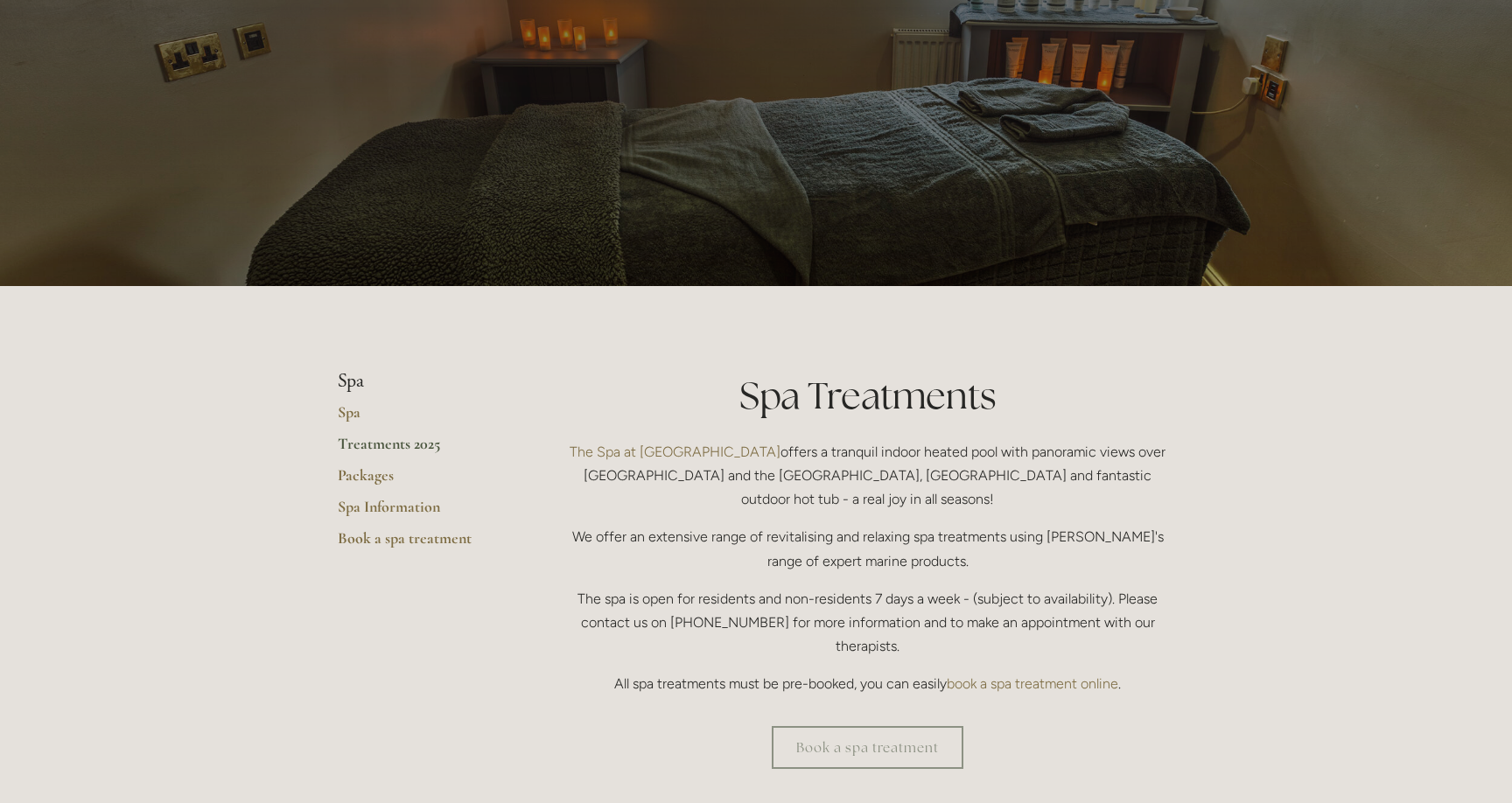
scroll to position [83, 0]
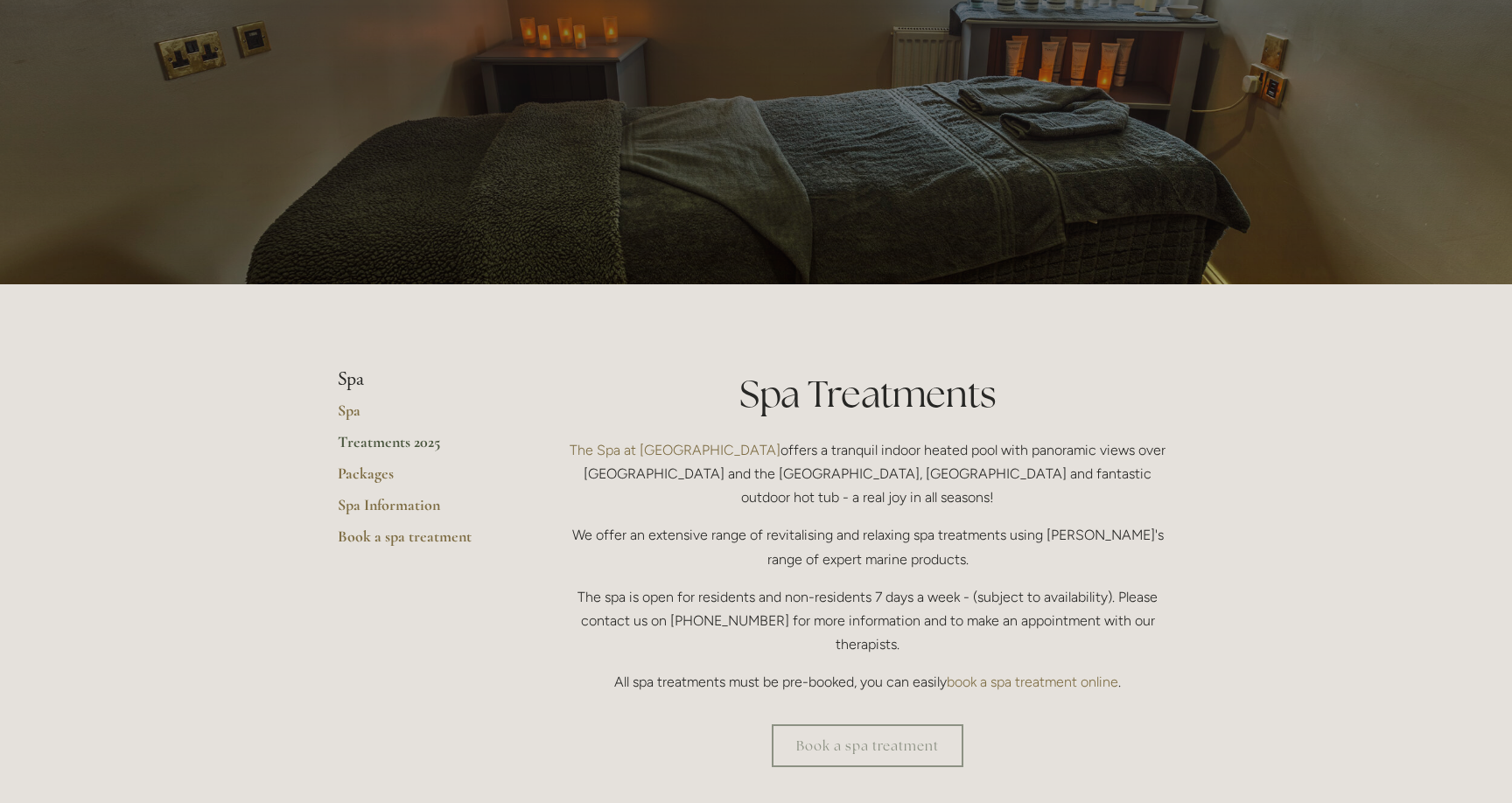
click at [854, 585] on p "The spa is open for residents and non-residents 7 days a week - (subject to ava…" at bounding box center [867, 621] width 613 height 72
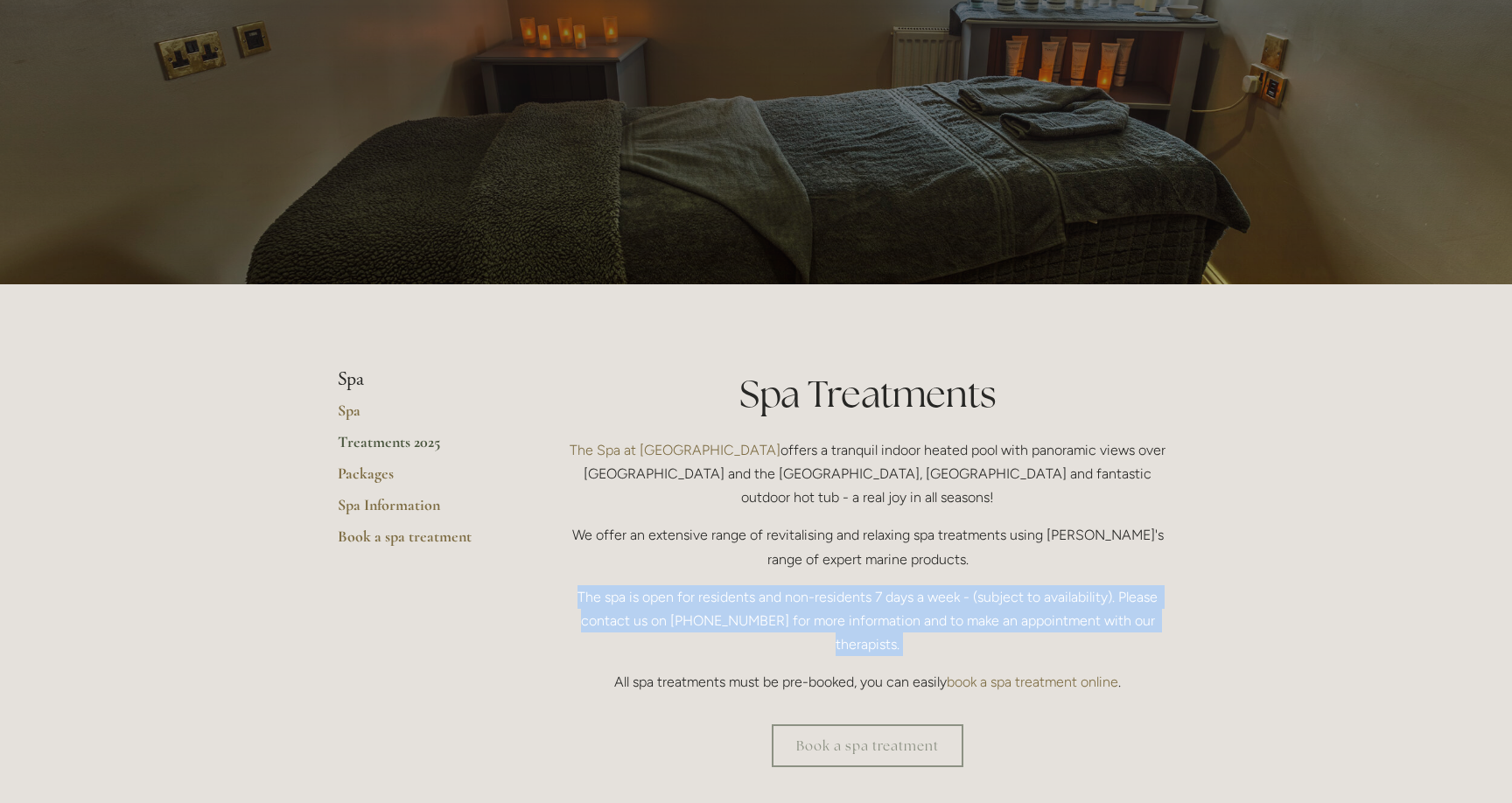
click at [854, 585] on p "The spa is open for residents and non-residents 7 days a week - (subject to ava…" at bounding box center [867, 621] width 613 height 72
click at [854, 602] on p "The spa is open for residents and non-residents 7 days a week - (subject to ava…" at bounding box center [867, 621] width 613 height 72
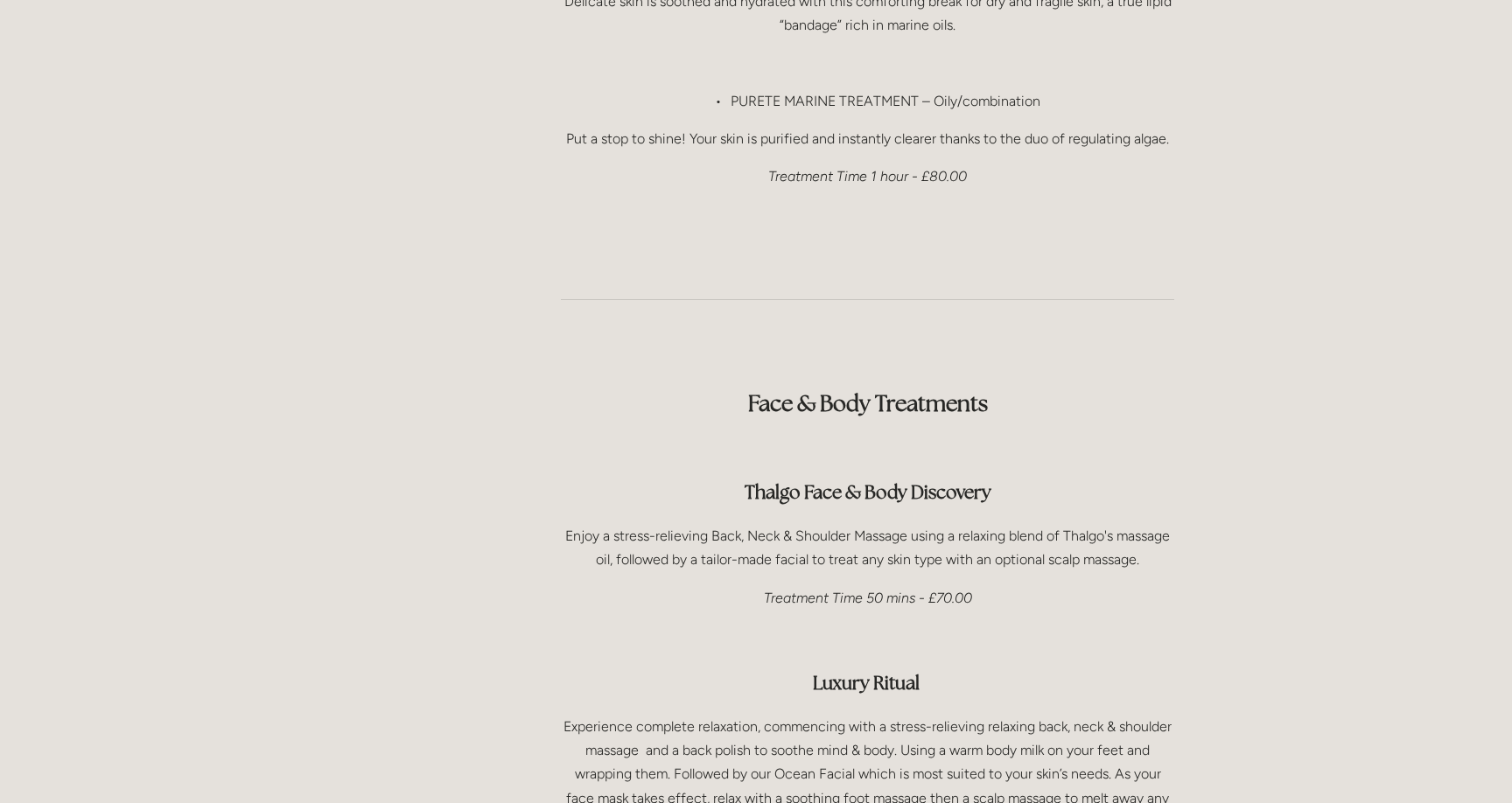
scroll to position [2179, 0]
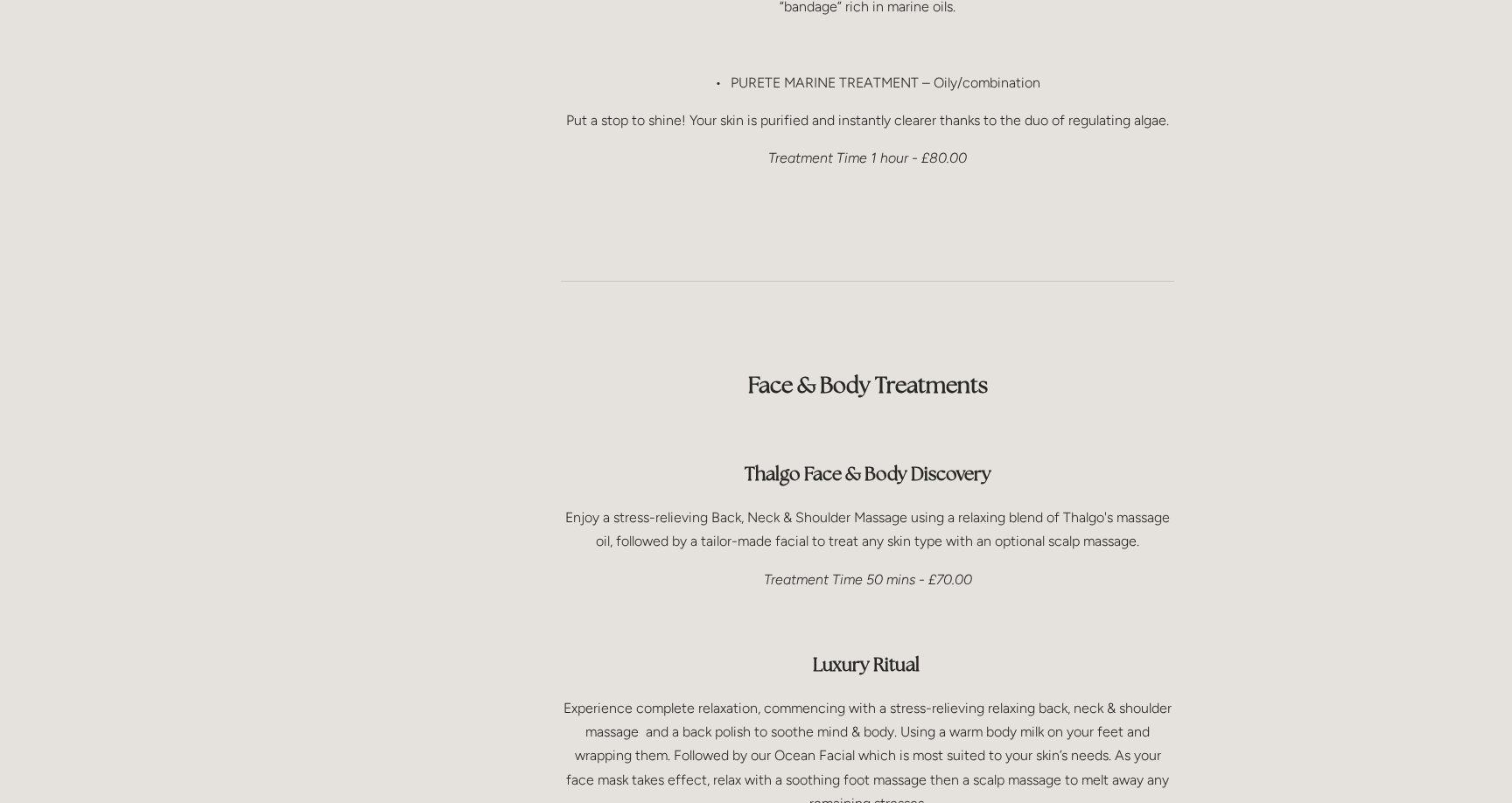
click at [822, 108] on p "Put a stop to shine! Your skin is purified and instantly clearer thanks to the …" at bounding box center [867, 120] width 613 height 24
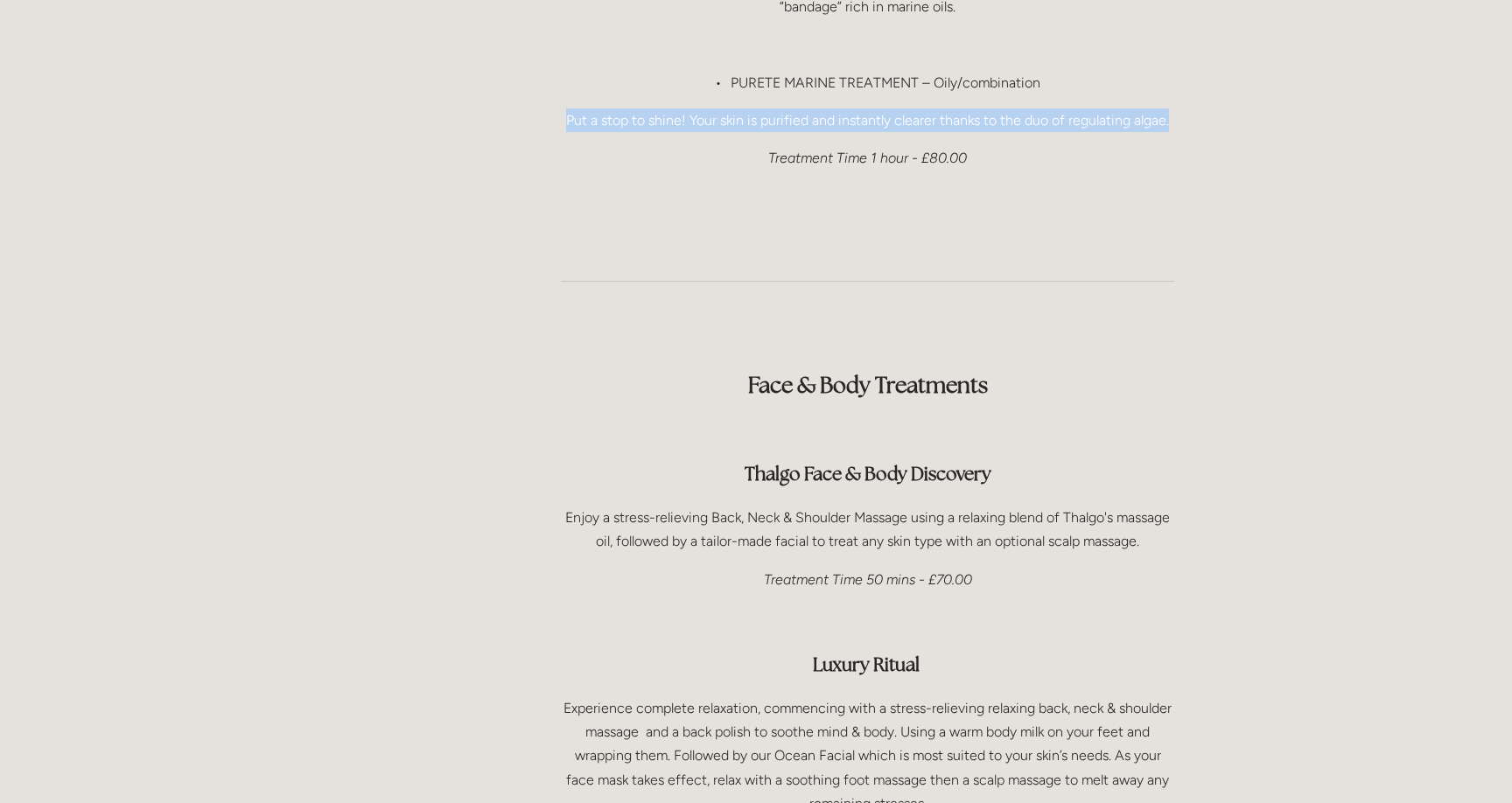
click at [822, 108] on p "Put a stop to shine! Your skin is purified and instantly clearer thanks to the …" at bounding box center [867, 120] width 613 height 24
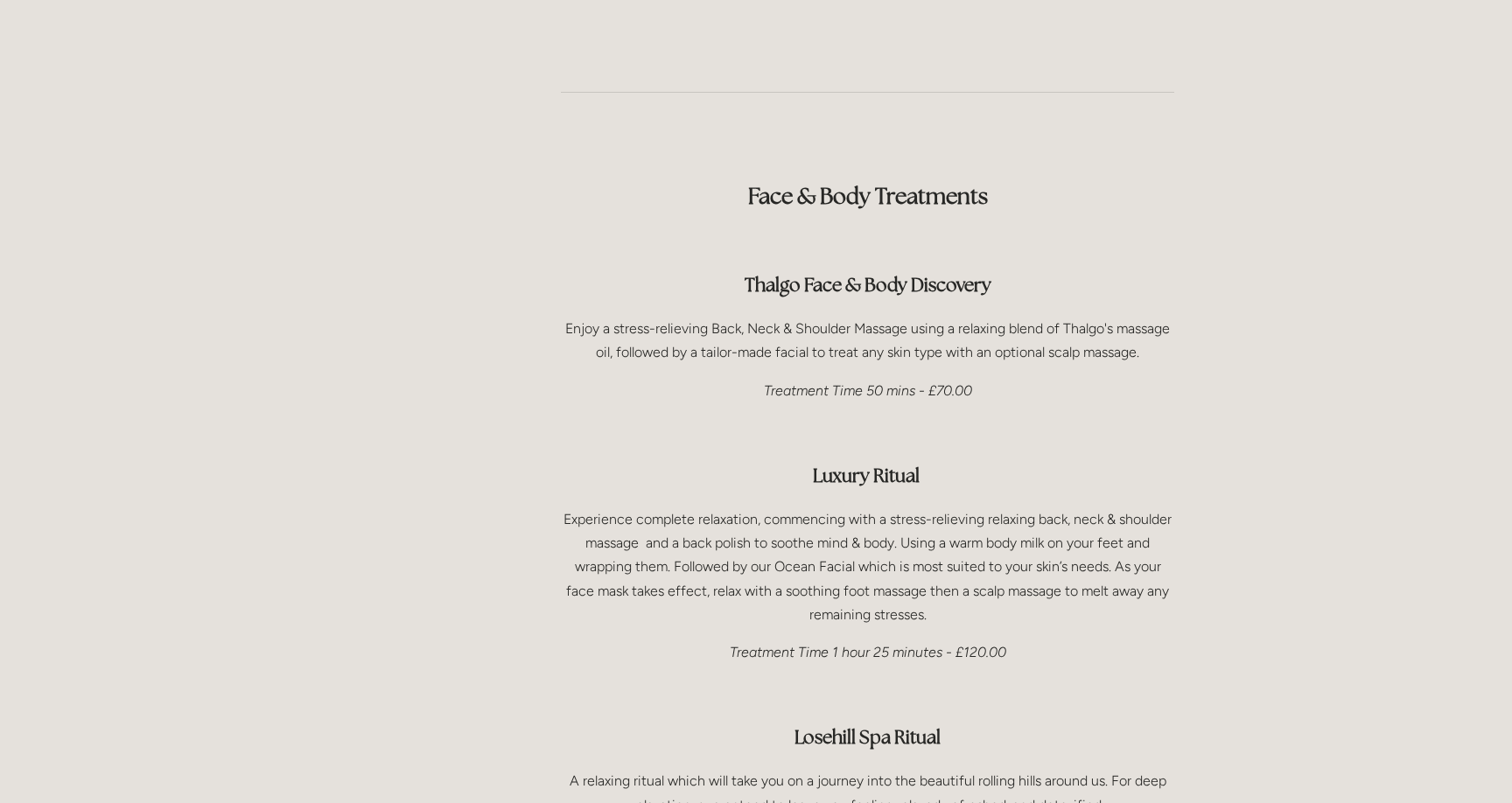
scroll to position [2378, 0]
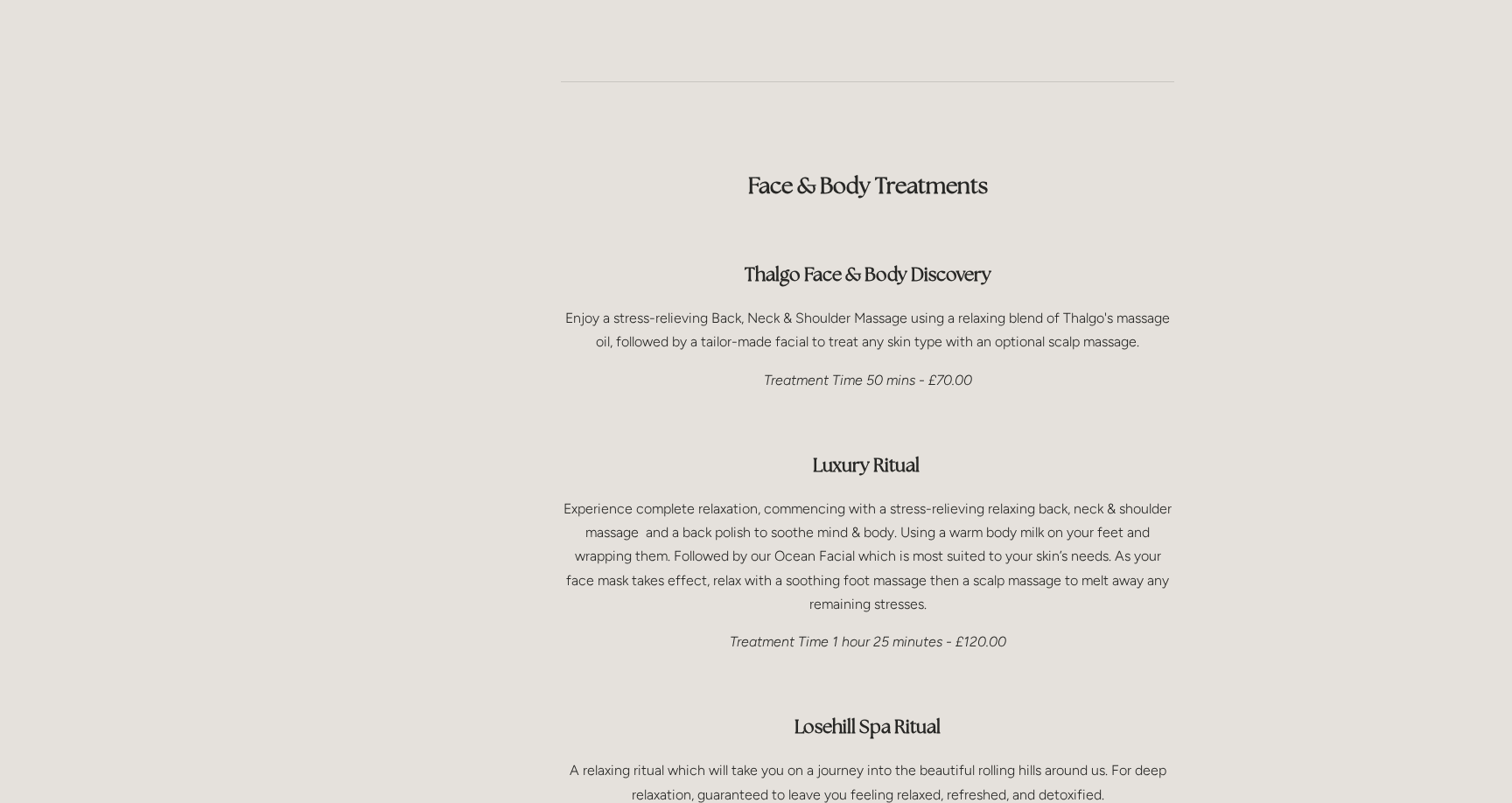
click at [710, 306] on p "Enjoy a stress-relieving Back, Neck & Shoulder Massage using a relaxing blend o…" at bounding box center [867, 329] width 613 height 47
click at [769, 306] on p "Enjoy a stress-relieving Back, Neck & Shoulder Massage using a relaxing blend o…" at bounding box center [867, 329] width 613 height 47
click at [811, 306] on p "Enjoy a stress-relieving Back, Neck & Shoulder Massage using a relaxing blend o…" at bounding box center [867, 329] width 613 height 47
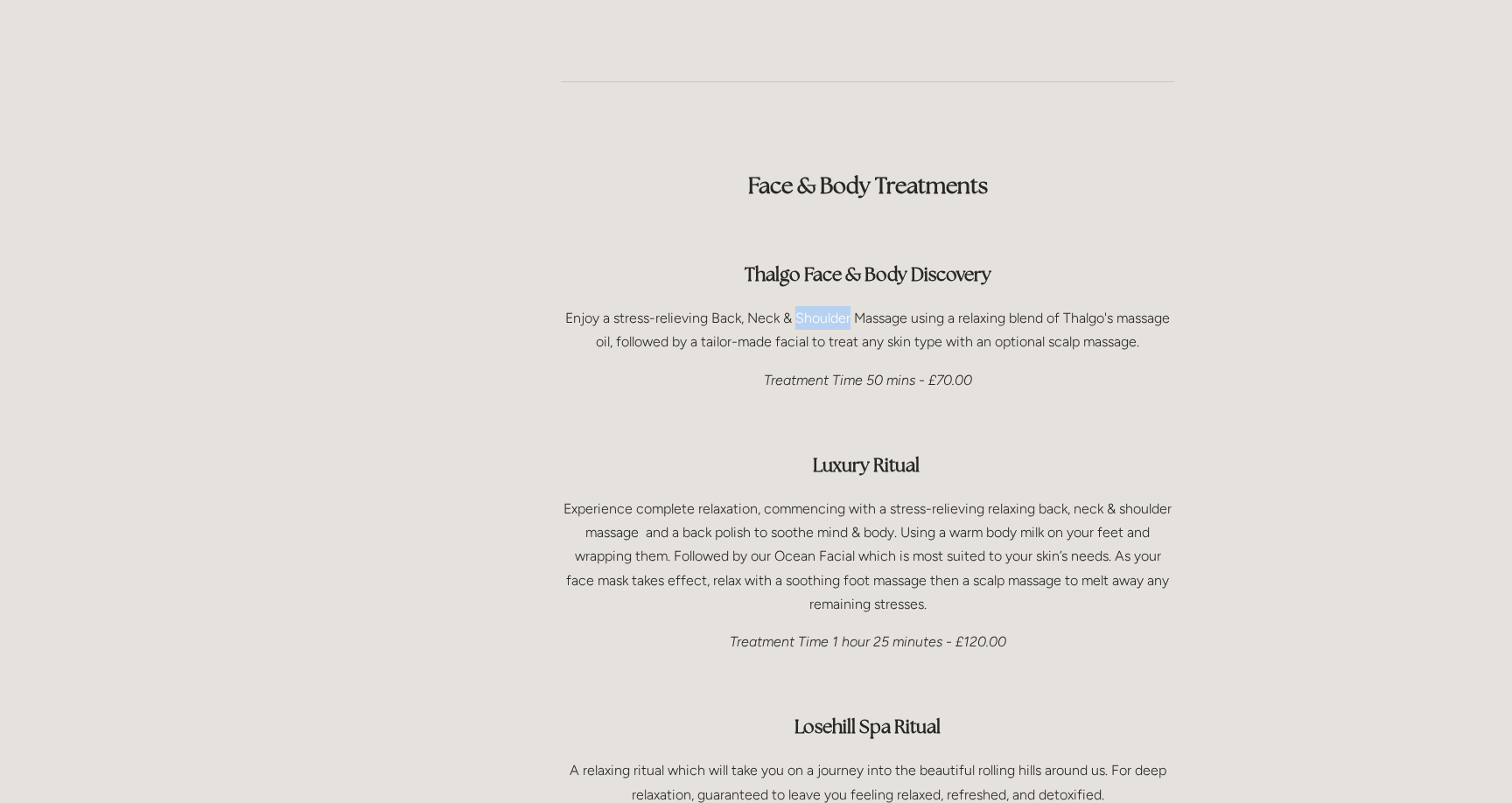
click at [811, 306] on p "Enjoy a stress-relieving Back, Neck & Shoulder Massage using a relaxing blend o…" at bounding box center [867, 329] width 613 height 47
drag, startPoint x: 698, startPoint y: 294, endPoint x: 954, endPoint y: 295, distance: 256.0
click at [955, 306] on p "Enjoy a stress-relieving Back, Neck & Shoulder Massage using a relaxing blend o…" at bounding box center [867, 329] width 613 height 47
click at [954, 306] on p "Enjoy a stress-relieving Back, Neck & Shoulder Massage using a relaxing blend o…" at bounding box center [867, 329] width 613 height 47
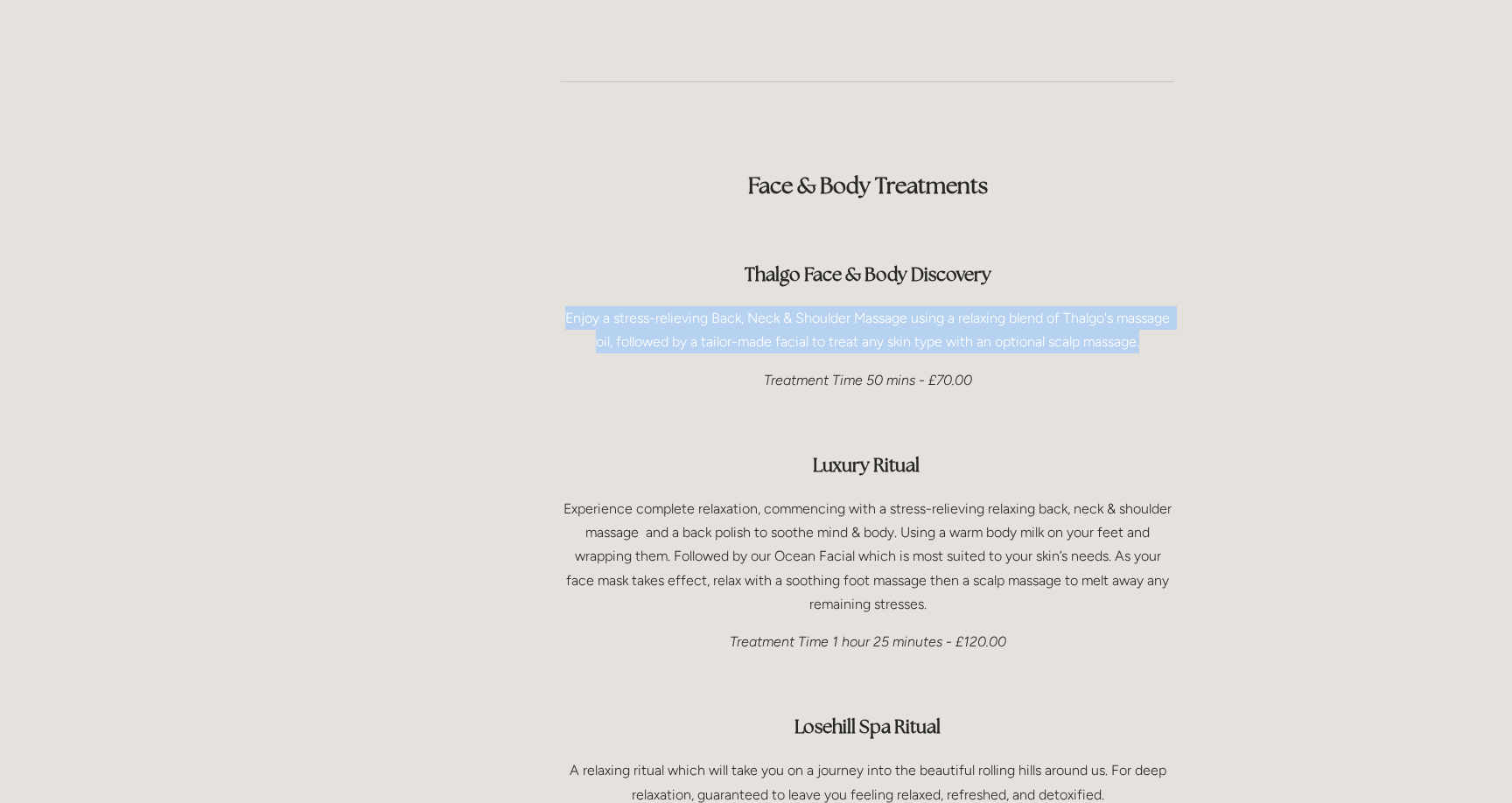
click at [954, 306] on p "Enjoy a stress-relieving Back, Neck & Shoulder Massage using a relaxing blend o…" at bounding box center [867, 329] width 613 height 47
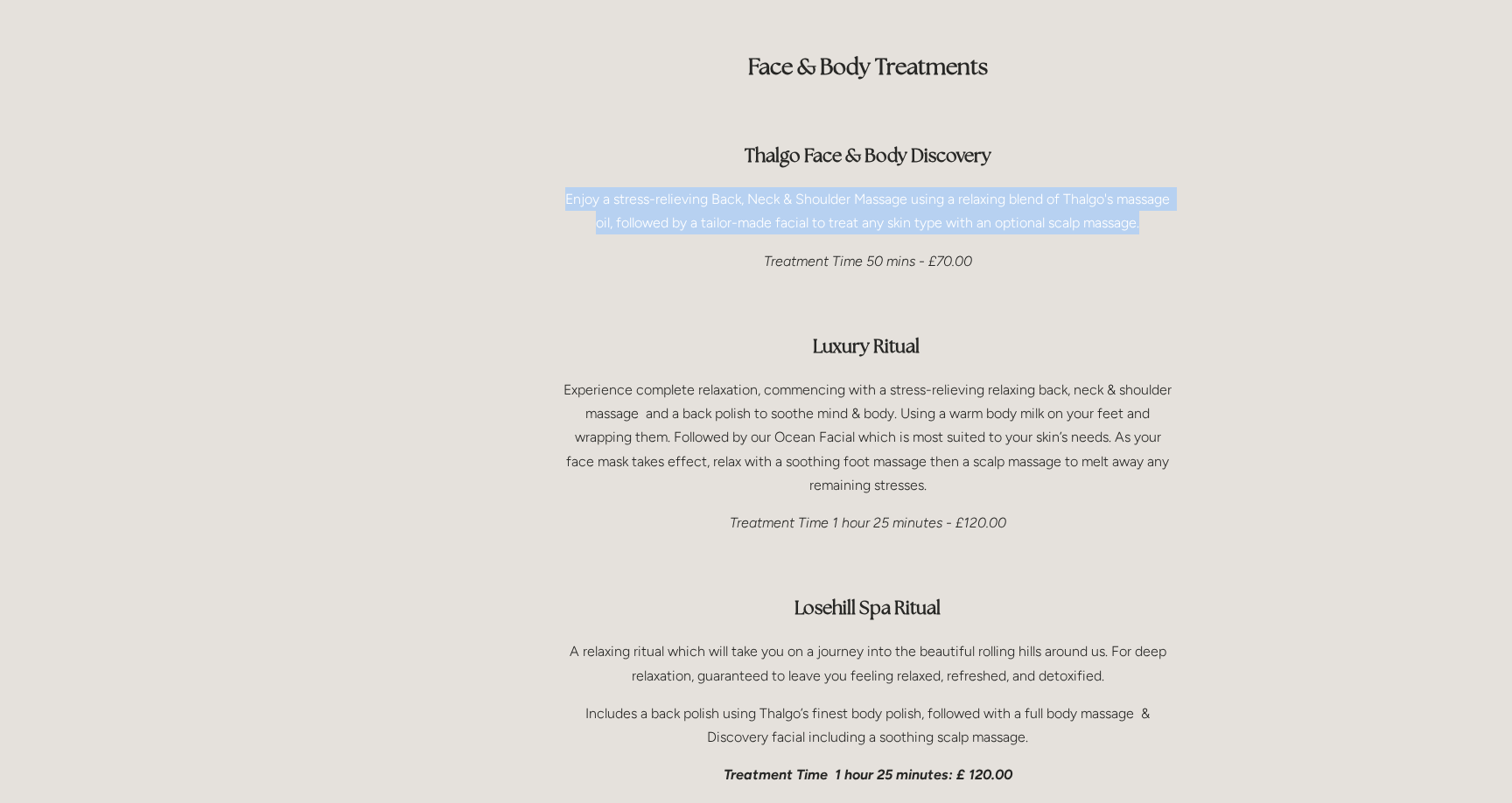
scroll to position [2509, 0]
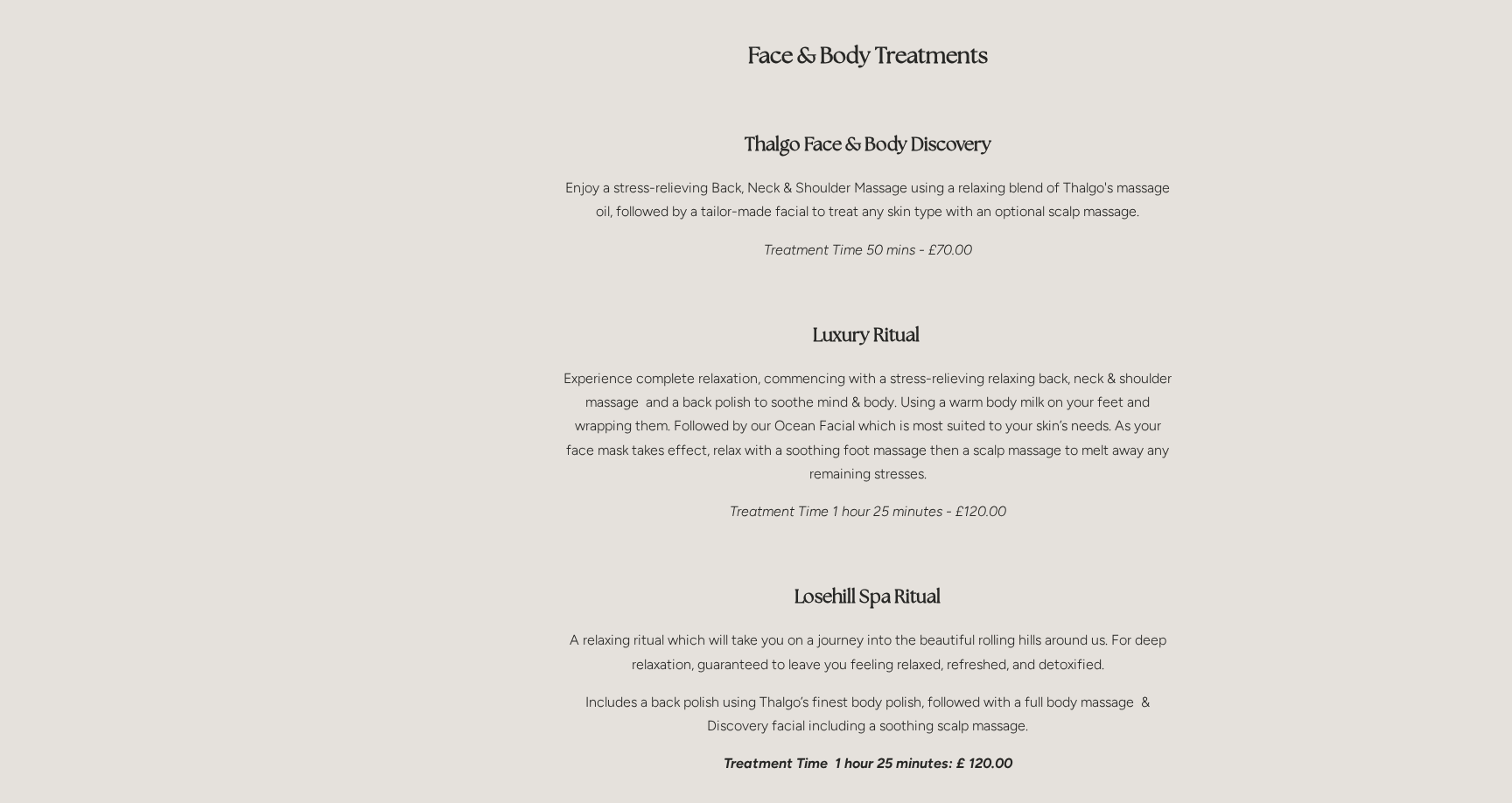
click at [799, 413] on p "Experience complete relaxation, commencing with a stress-relieving relaxing bac…" at bounding box center [867, 426] width 613 height 119
click at [1038, 366] on p "Experience complete relaxation, commencing with a stress-relieving relaxing bac…" at bounding box center [867, 426] width 613 height 119
drag, startPoint x: 672, startPoint y: 370, endPoint x: 854, endPoint y: 376, distance: 182.1
click at [854, 376] on p "Experience complete relaxation, commencing with a stress-relieving relaxing bac…" at bounding box center [867, 426] width 613 height 119
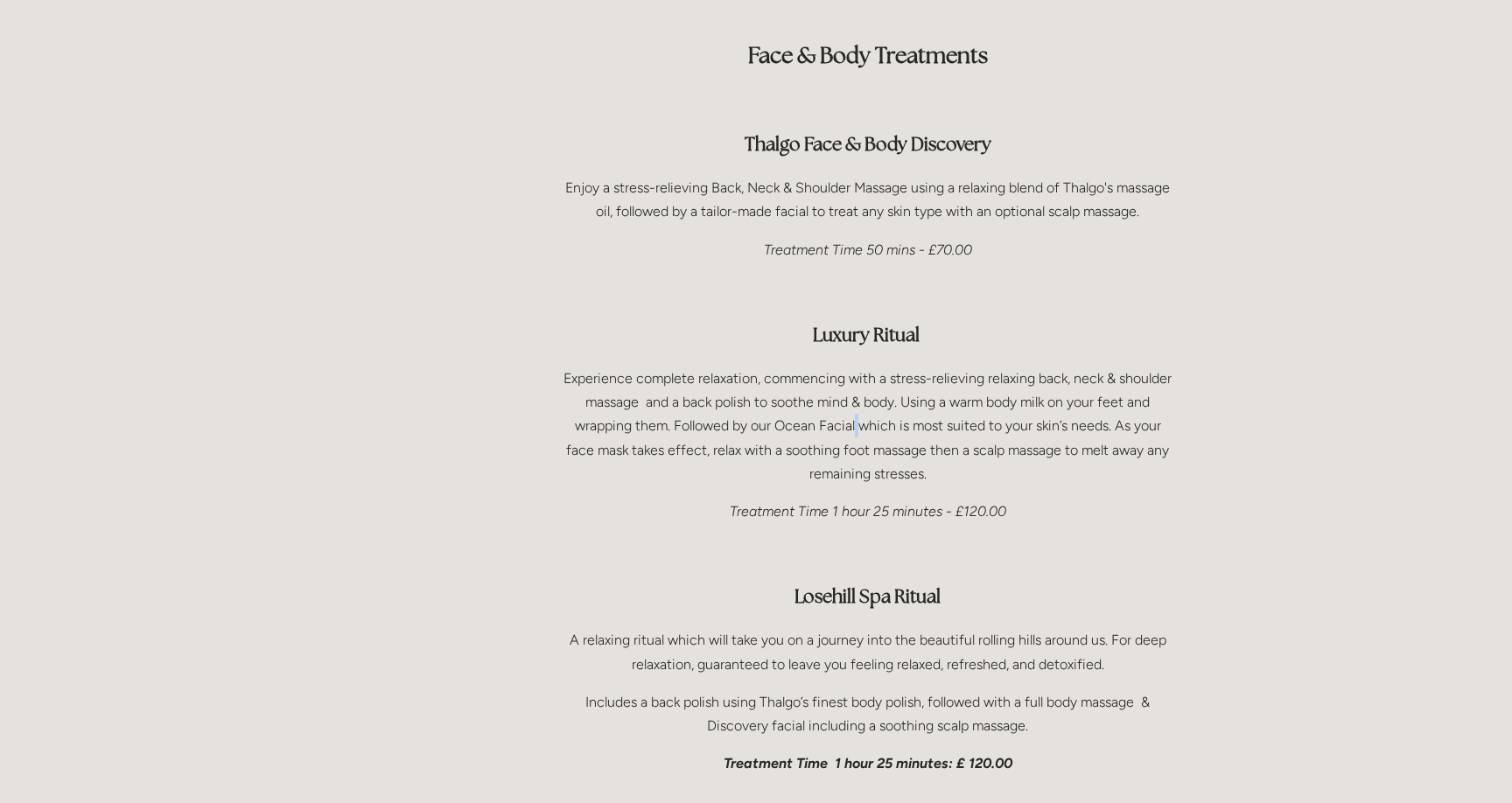
click at [854, 376] on p "Experience complete relaxation, commencing with a stress-relieving relaxing bac…" at bounding box center [867, 426] width 613 height 119
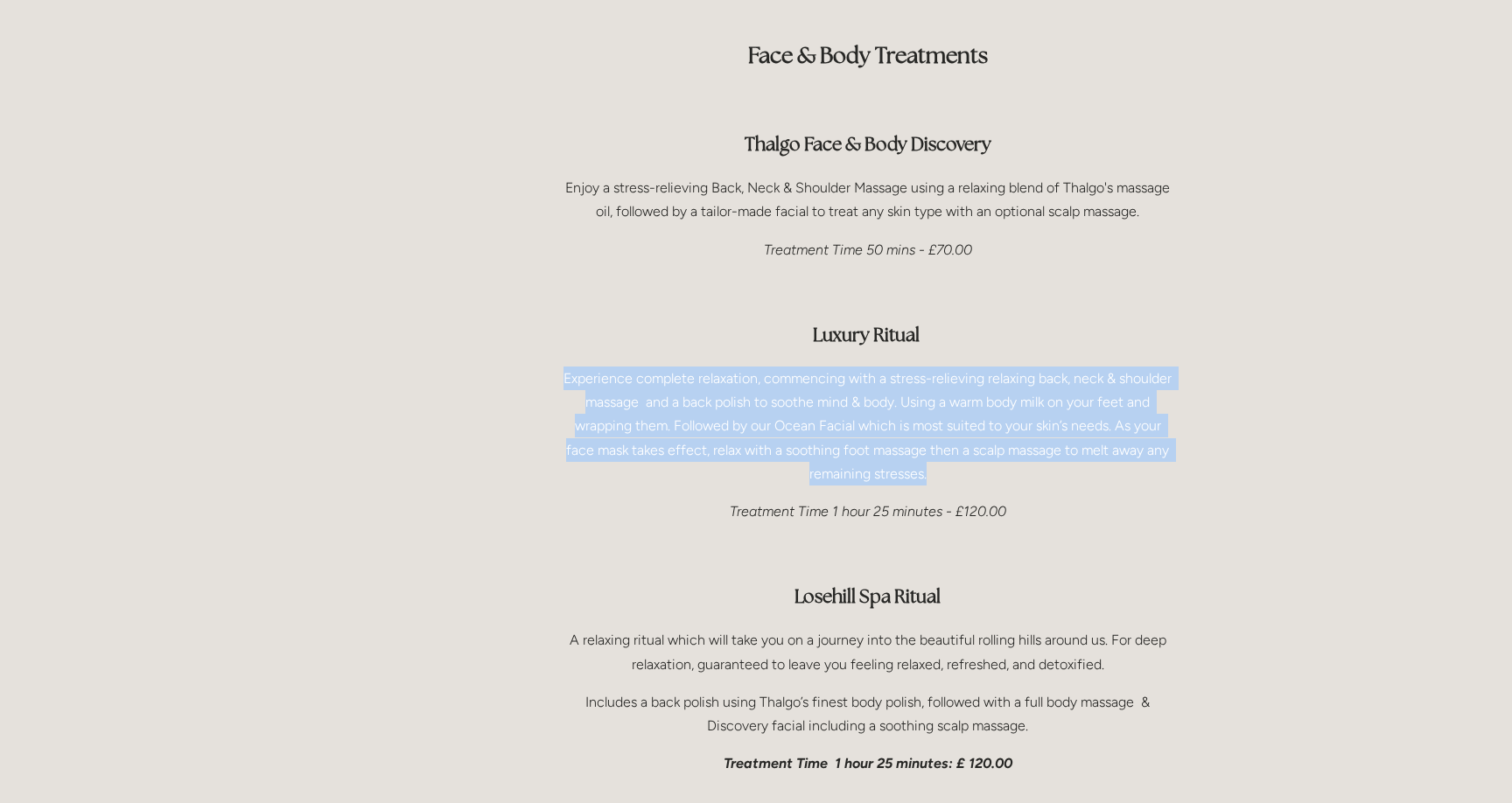
click at [854, 376] on p "Experience complete relaxation, commencing with a stress-relieving relaxing bac…" at bounding box center [867, 426] width 613 height 119
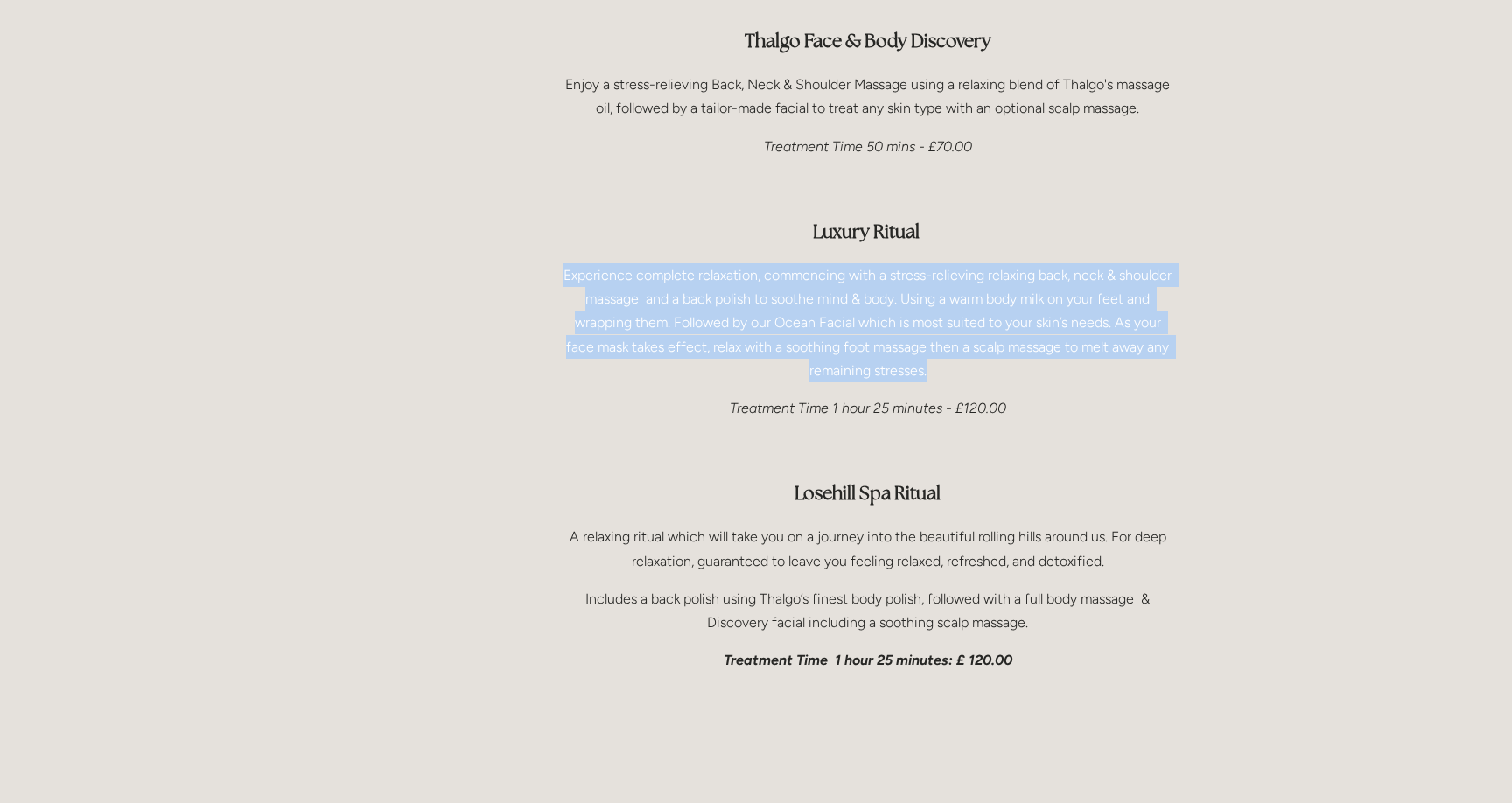
scroll to position [2618, 0]
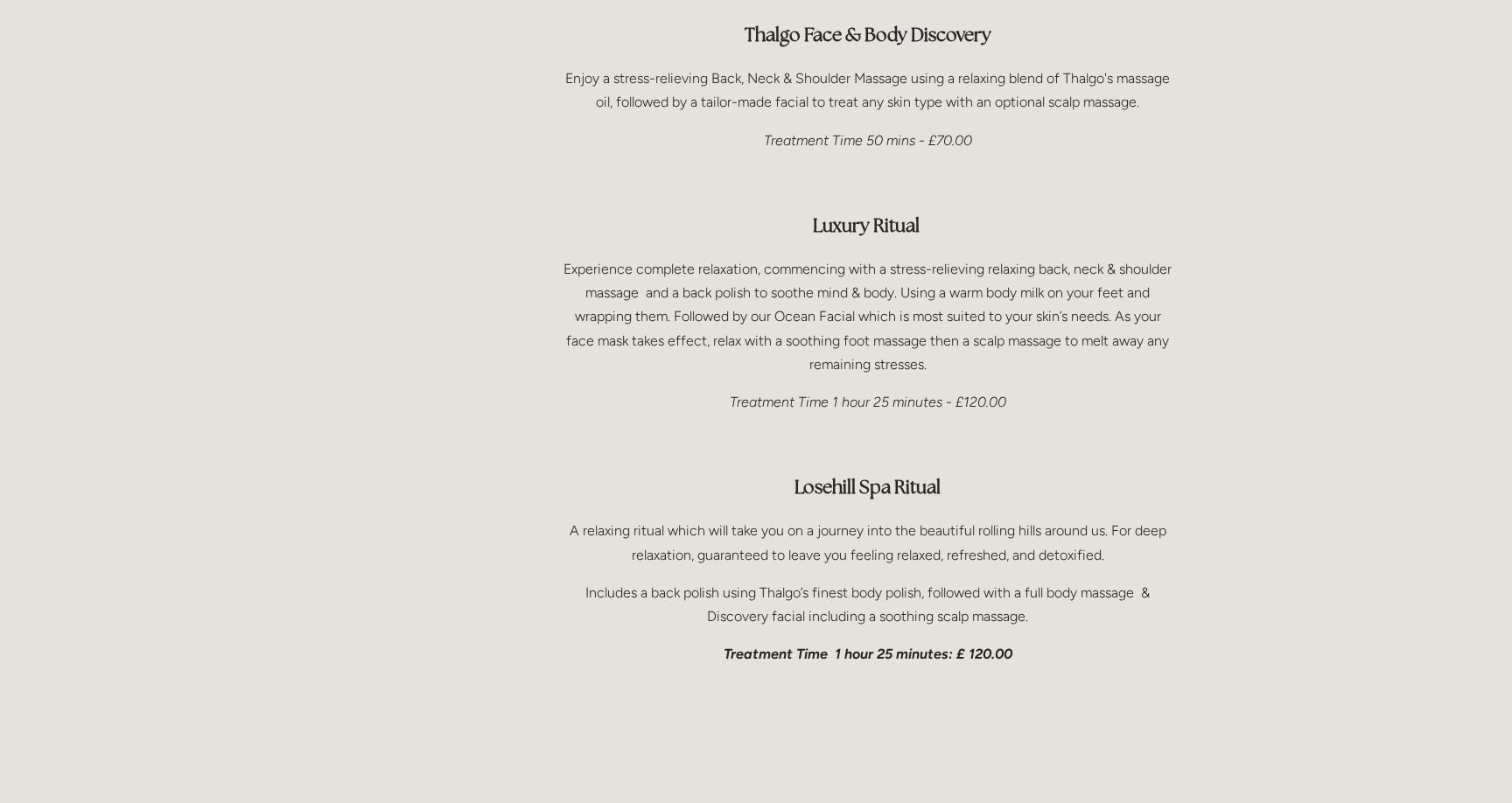
click at [840, 393] on em "Treatment Time 1 hour 25 minutes - £120.00" at bounding box center [868, 401] width 276 height 16
click at [837, 519] on p "A relaxing ritual which will take you on a journey into the beautiful rolling h…" at bounding box center [867, 542] width 613 height 47
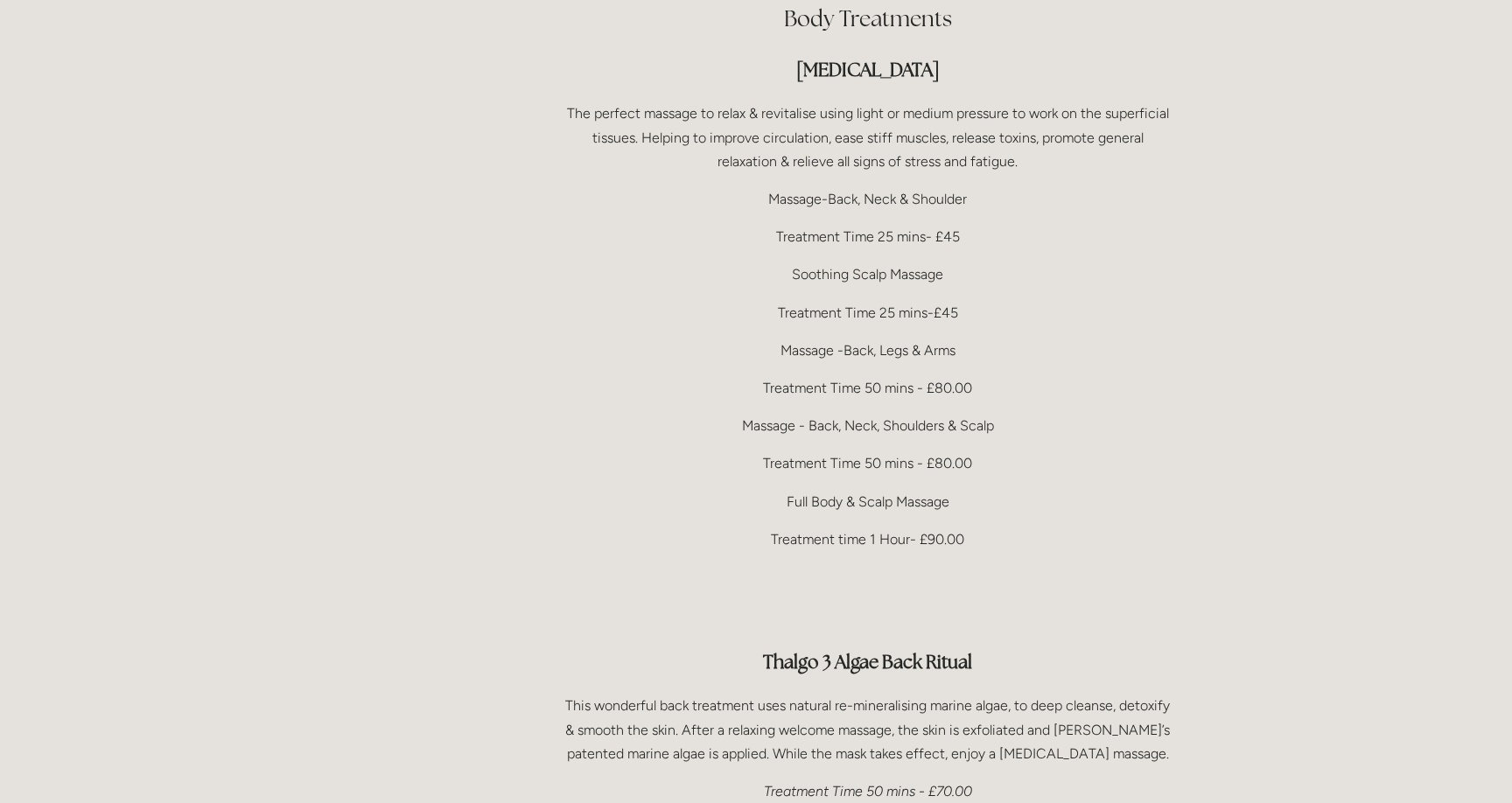
scroll to position [3510, 0]
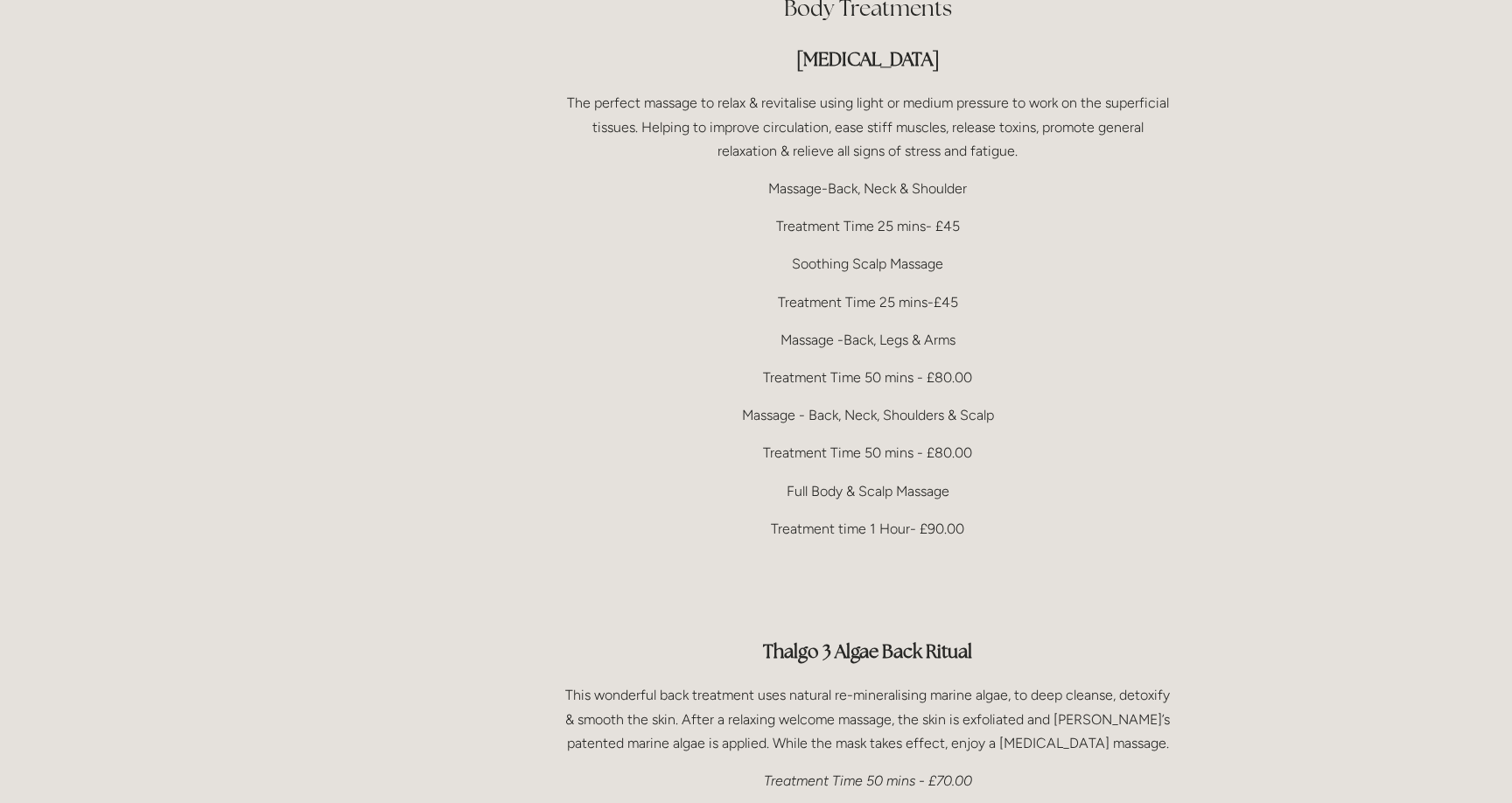
drag, startPoint x: 782, startPoint y: 437, endPoint x: 985, endPoint y: 437, distance: 203.0
click at [985, 480] on p "Full Body & Scalp Massage" at bounding box center [867, 491] width 613 height 24
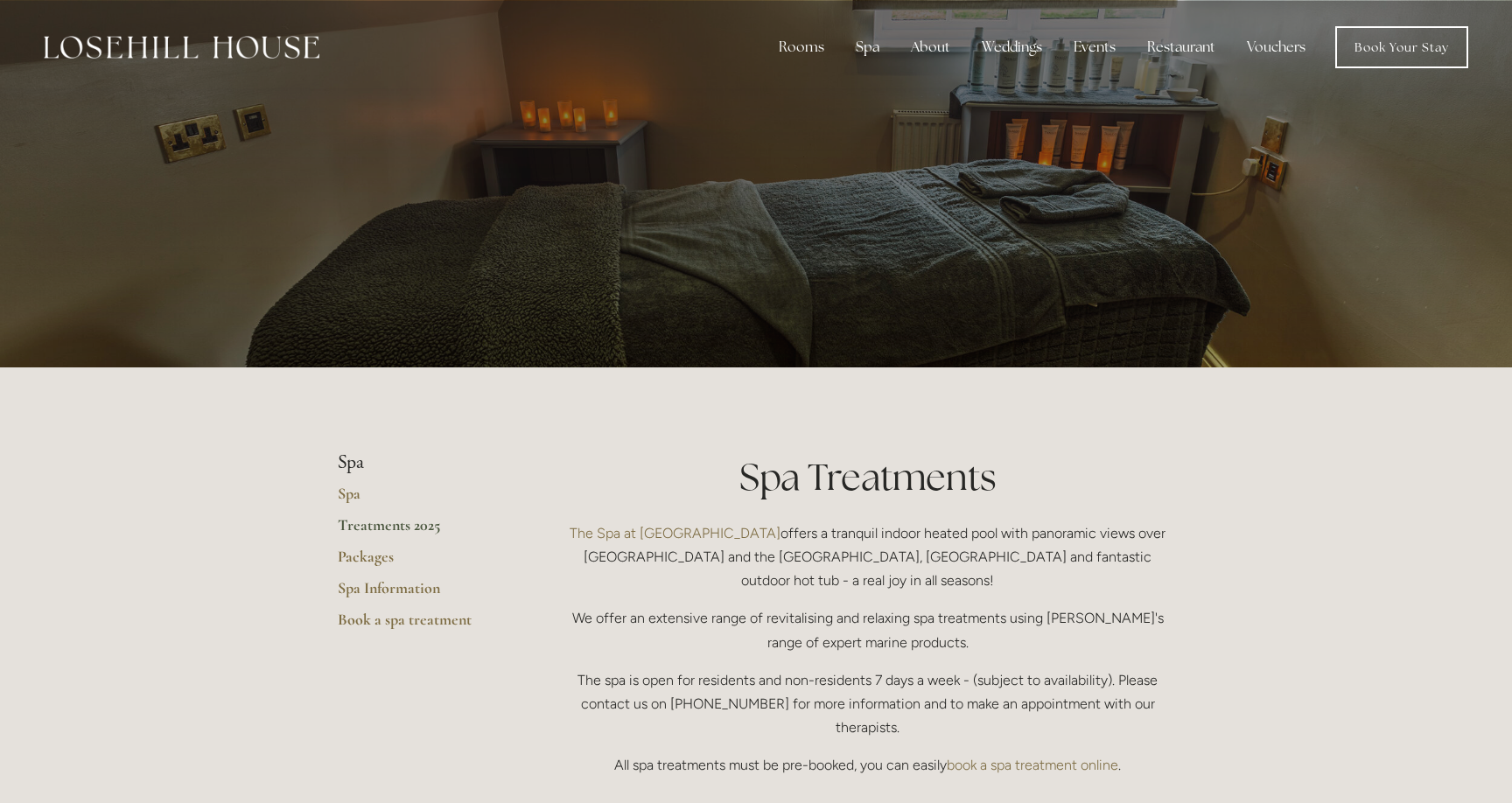
scroll to position [2657, 0]
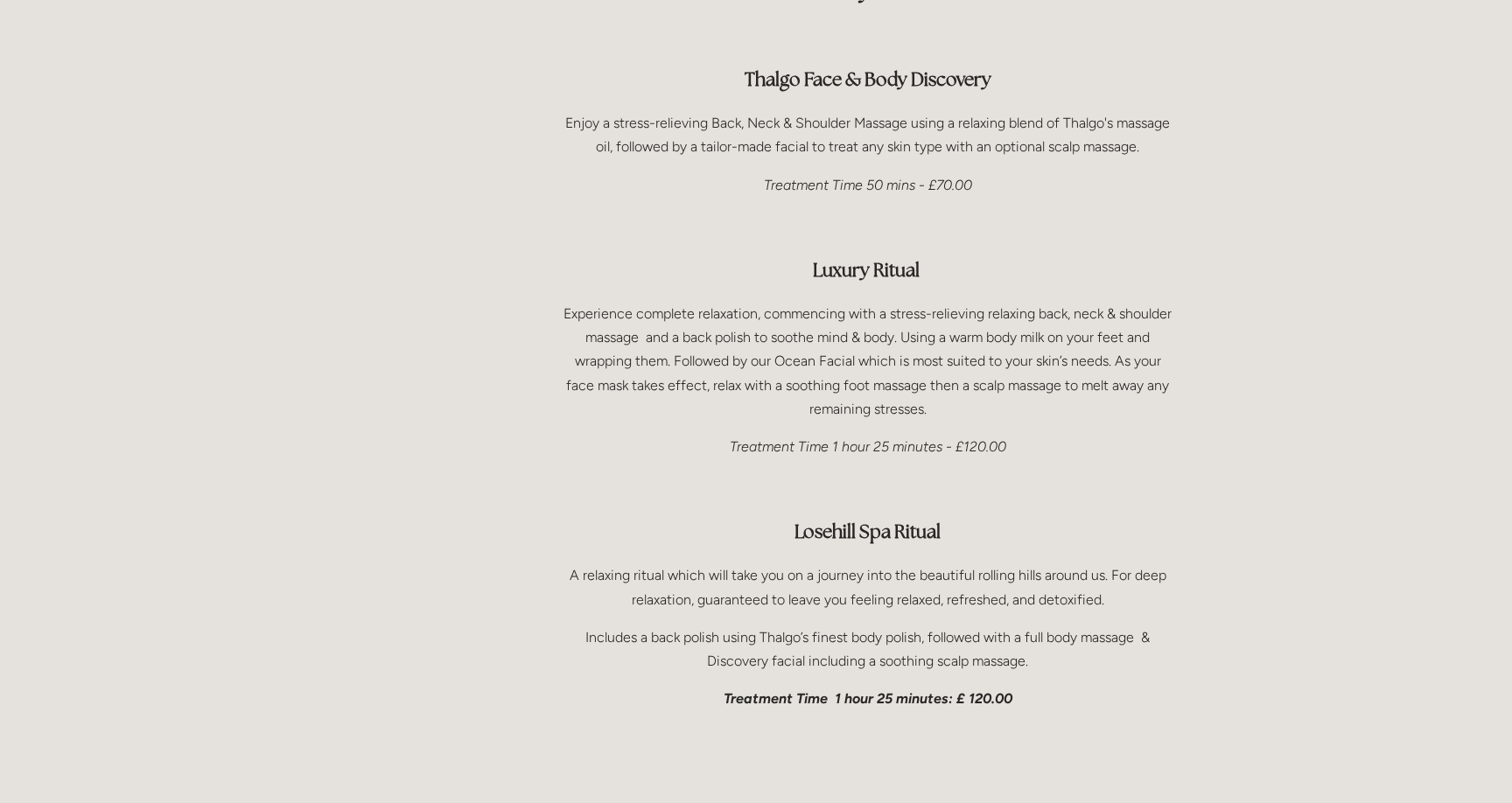
scroll to position [2572, 0]
click at [814, 254] on div "Face & Body Treatments Thalgo Face & Body Discovery Enjoy a stress-relieving Ba…" at bounding box center [867, 329] width 613 height 766
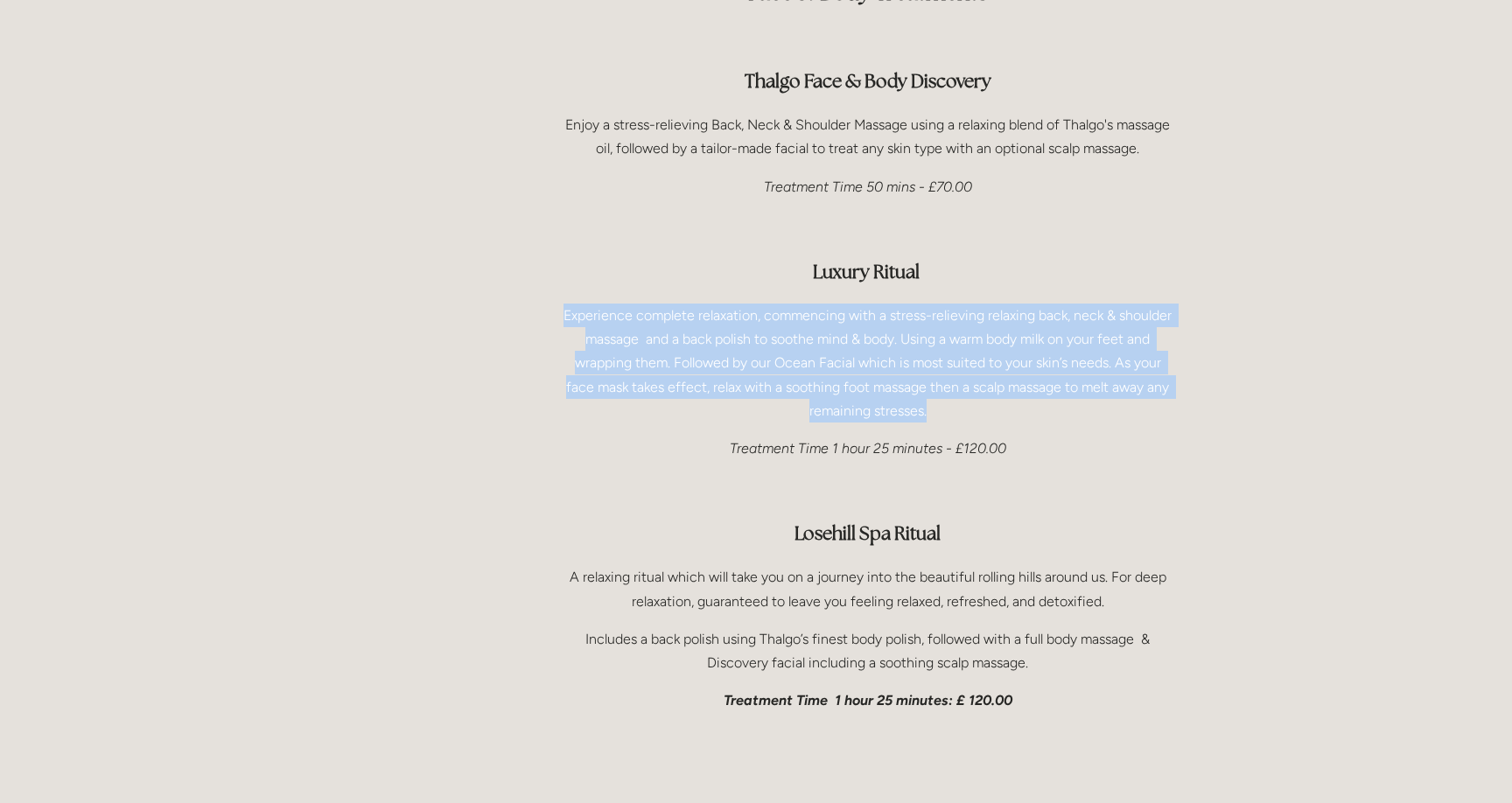
click at [814, 254] on div "Face & Body Treatments Thalgo Face & Body Discovery Enjoy a stress-relieving Ba…" at bounding box center [867, 329] width 613 height 766
click at [814, 304] on p "Experience complete relaxation, commencing with a stress-relieving relaxing bac…" at bounding box center [867, 364] width 613 height 119
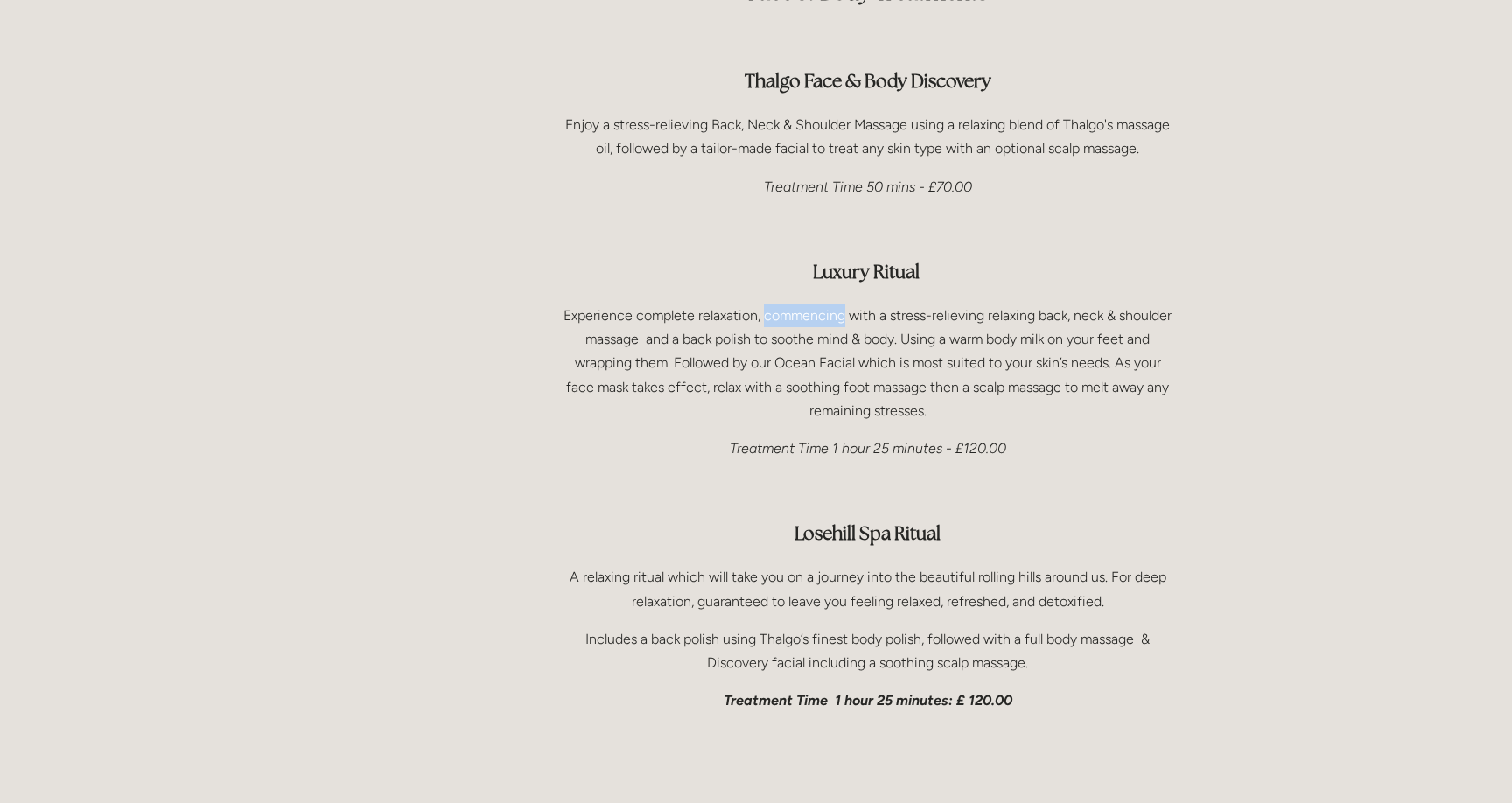
click at [814, 304] on p "Experience complete relaxation, commencing with a stress-relieving relaxing bac…" at bounding box center [867, 364] width 613 height 119
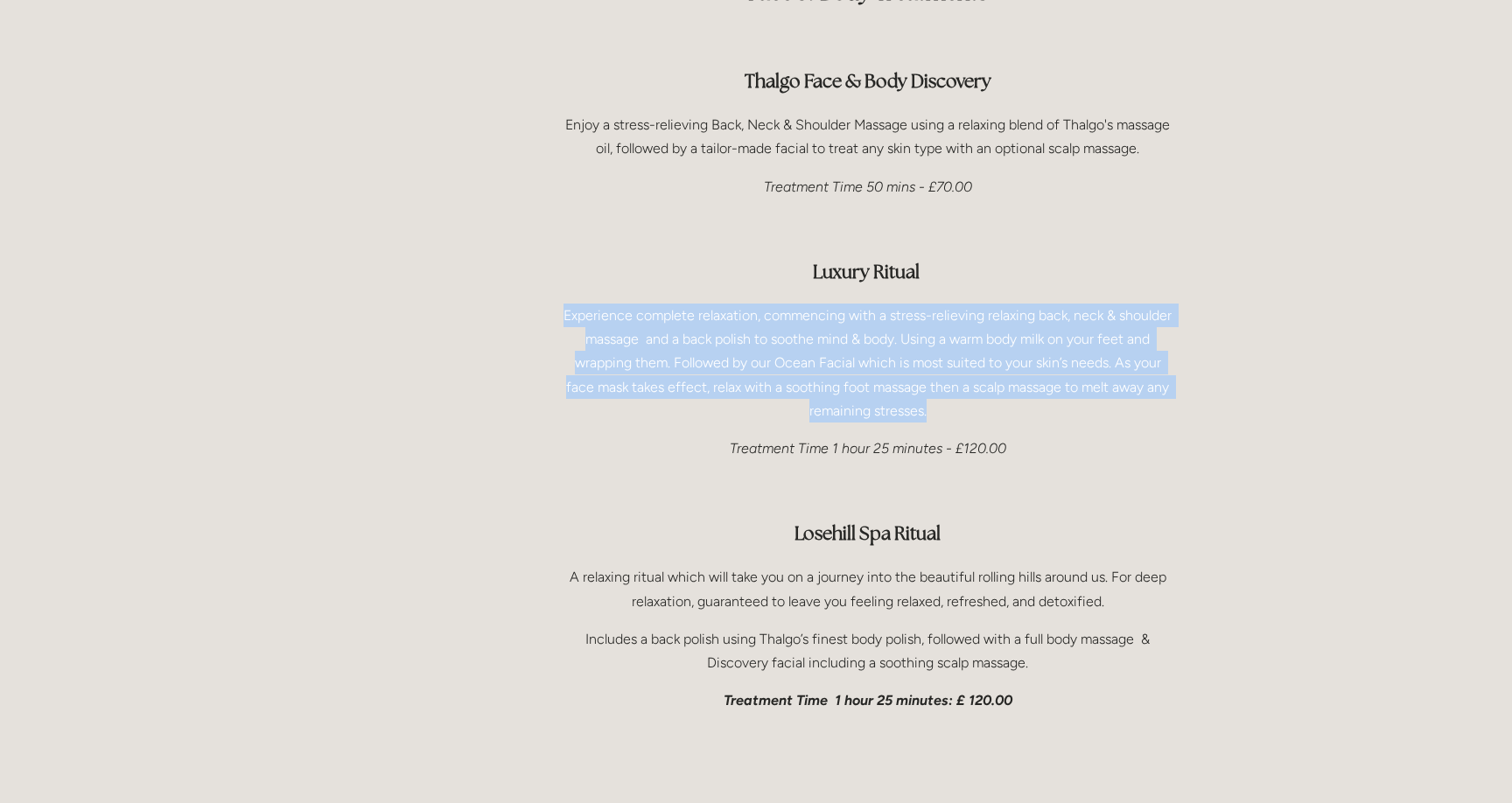
click at [814, 304] on p "Experience complete relaxation, commencing with a stress-relieving relaxing bac…" at bounding box center [867, 364] width 613 height 119
click at [815, 314] on p "Experience complete relaxation, commencing with a stress-relieving relaxing bac…" at bounding box center [867, 364] width 613 height 119
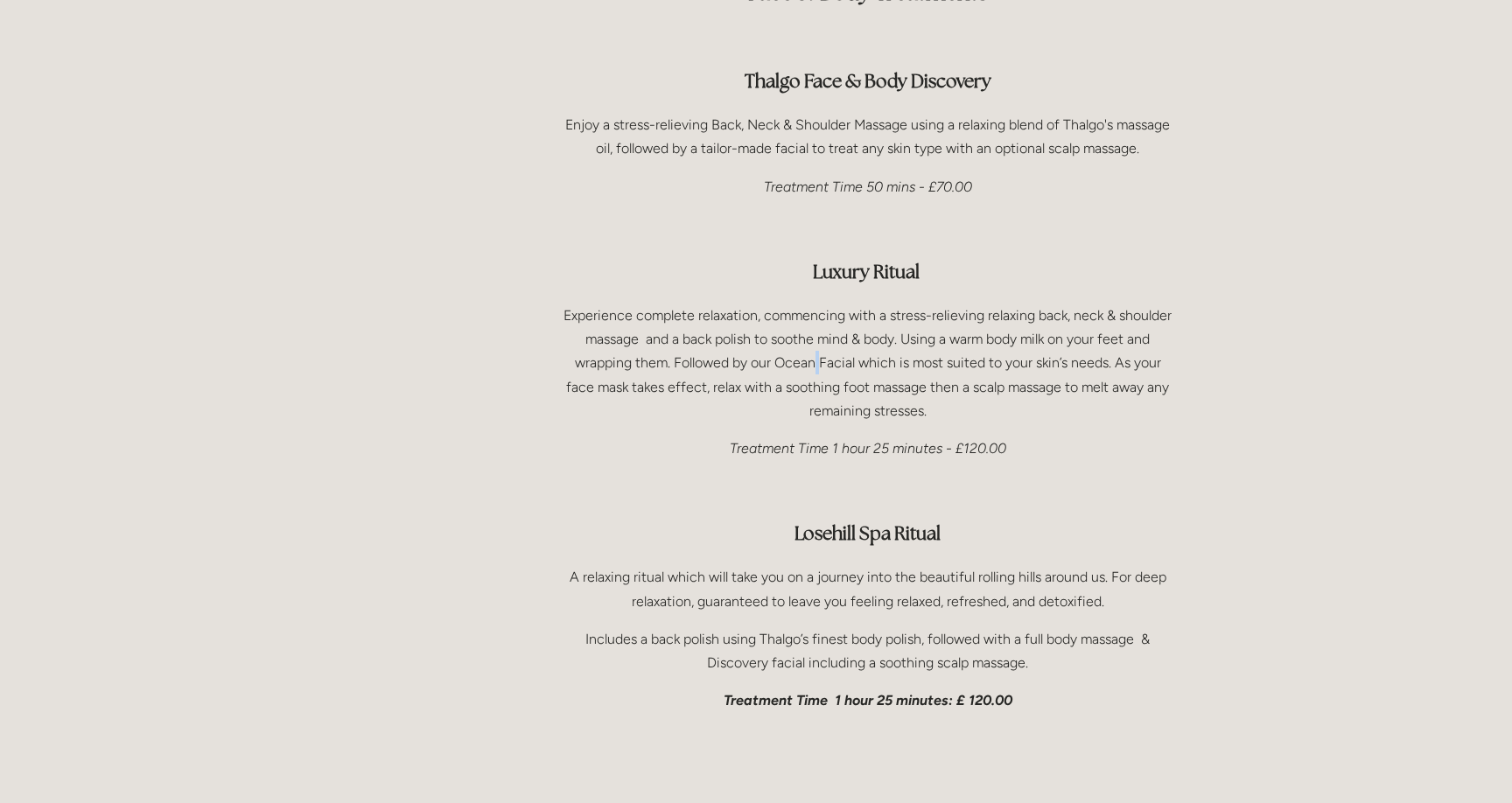
click at [815, 314] on p "Experience complete relaxation, commencing with a stress-relieving relaxing bac…" at bounding box center [867, 364] width 613 height 119
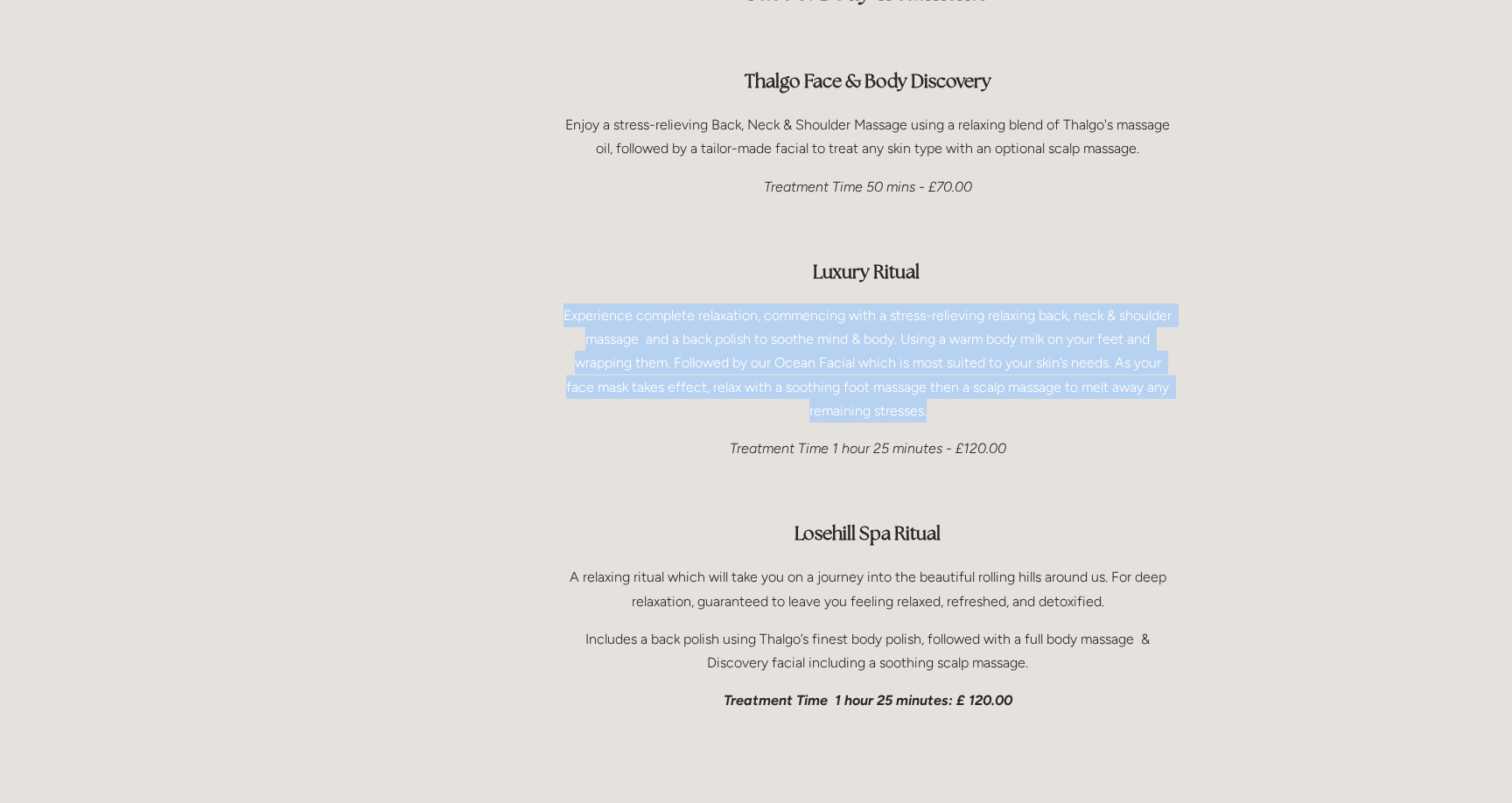
click at [815, 314] on p "Experience complete relaxation, commencing with a stress-relieving relaxing bac…" at bounding box center [867, 364] width 613 height 119
click at [815, 319] on p "Experience complete relaxation, commencing with a stress-relieving relaxing bac…" at bounding box center [867, 364] width 613 height 119
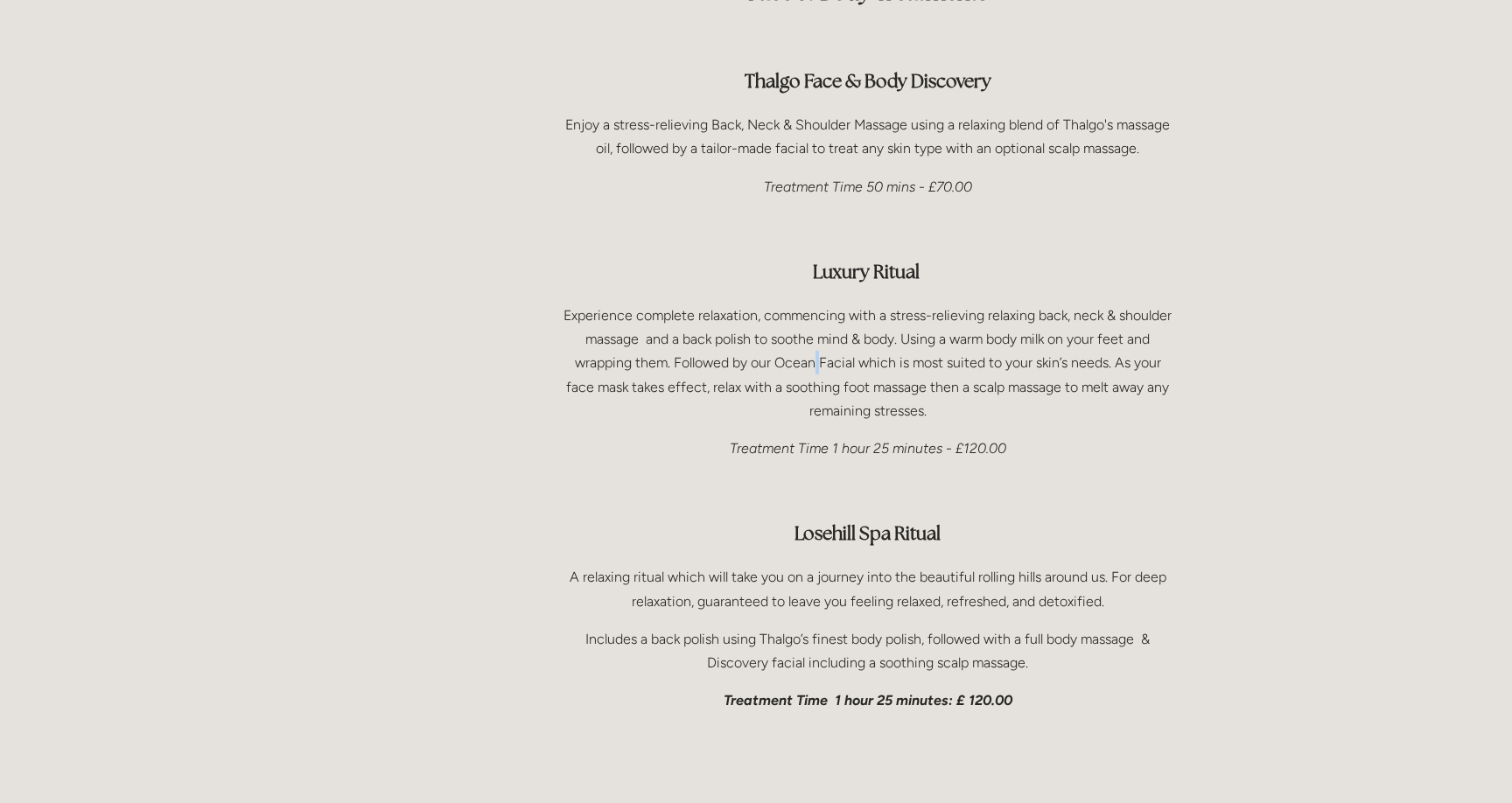
click at [815, 319] on p "Experience complete relaxation, commencing with a stress-relieving relaxing bac…" at bounding box center [867, 364] width 613 height 119
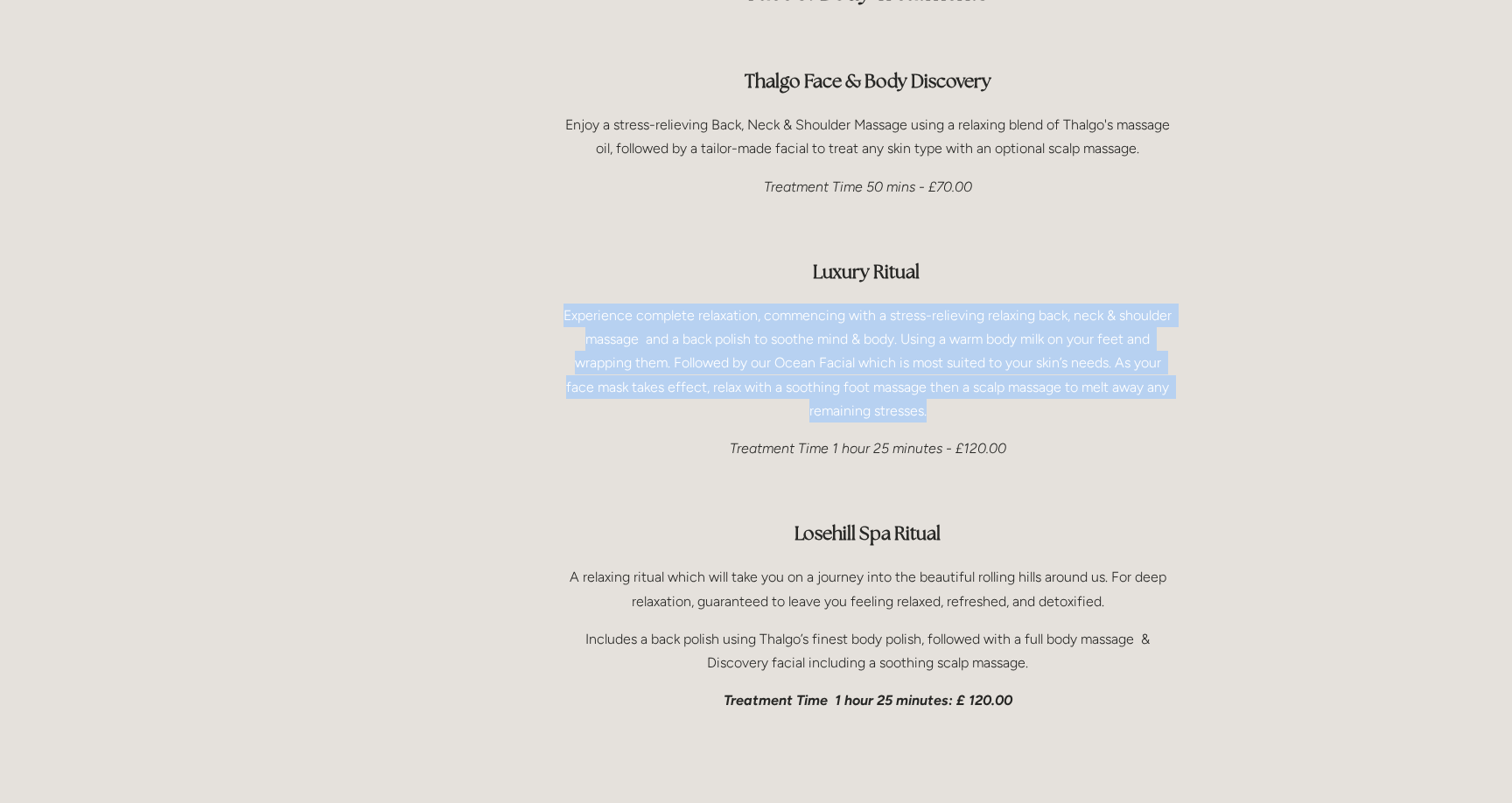
click at [815, 319] on p "Experience complete relaxation, commencing with a stress-relieving relaxing bac…" at bounding box center [867, 364] width 613 height 119
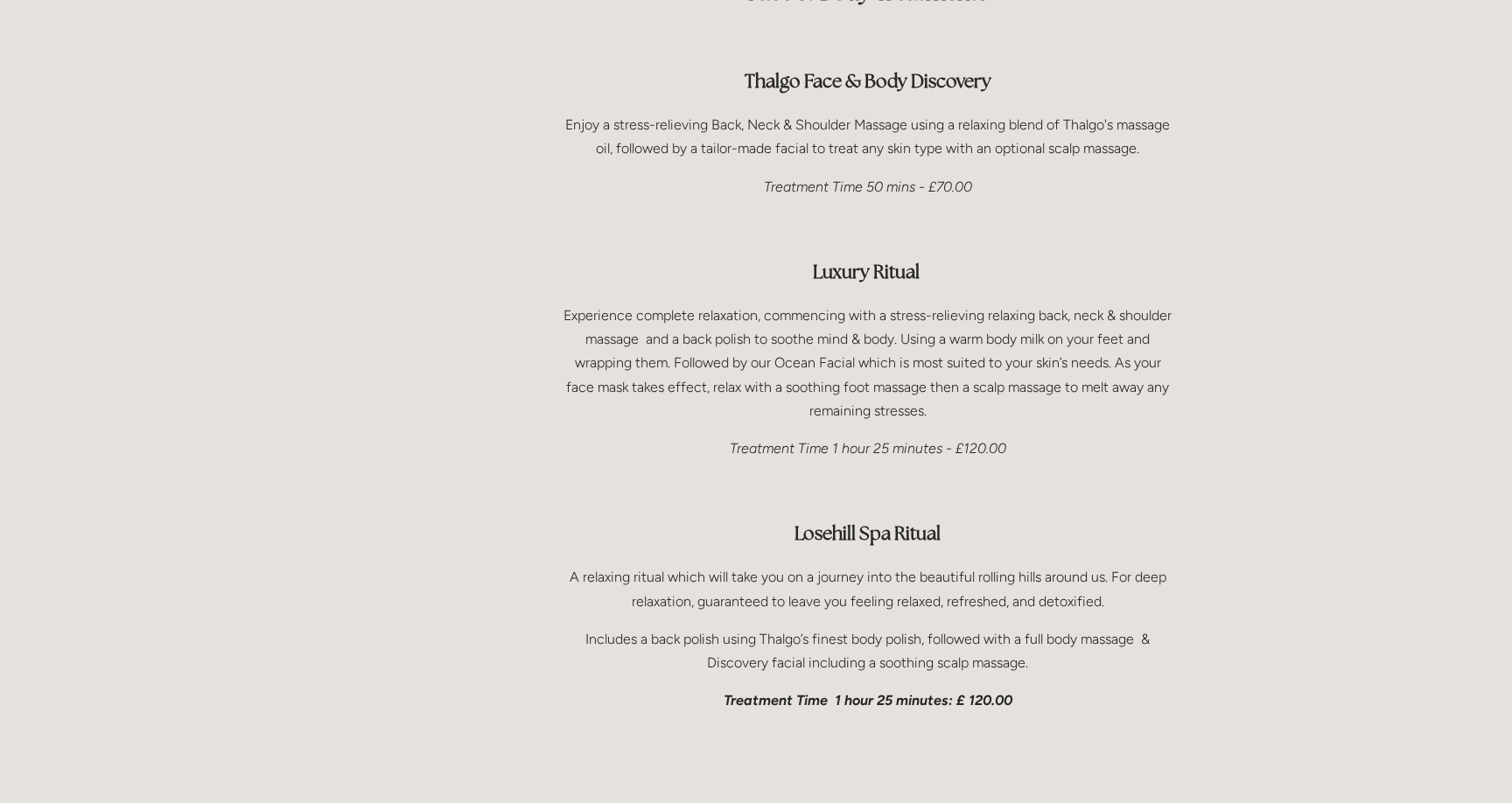
click at [774, 243] on div "Face & Body Treatments Thalgo Face & Body Discovery Enjoy a stress-relieving Ba…" at bounding box center [867, 329] width 613 height 766
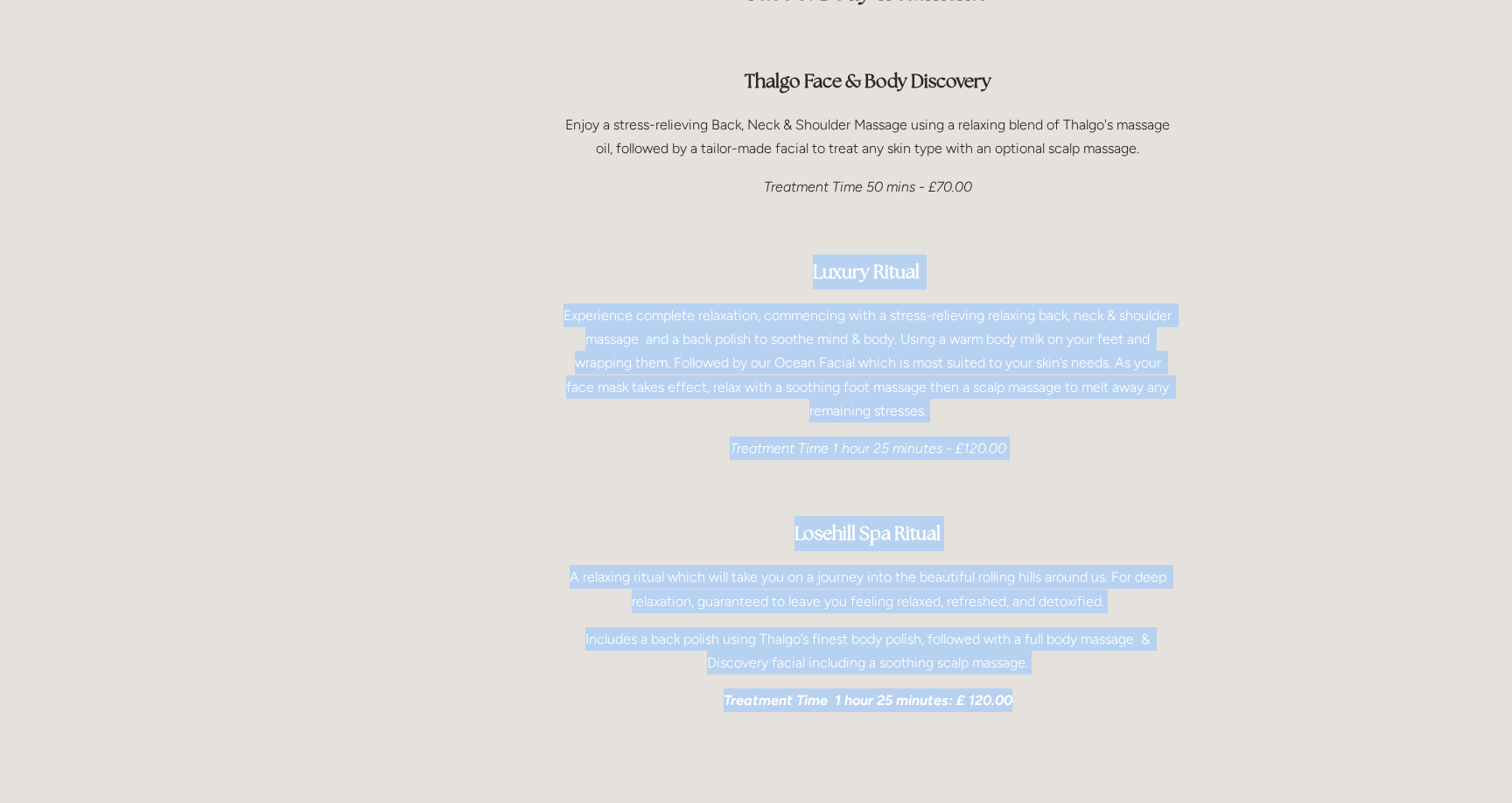
drag, startPoint x: 789, startPoint y: 214, endPoint x: 1034, endPoint y: 659, distance: 508.0
click at [1034, 659] on div "Face & Body Treatments Thalgo Face & Body Discovery Enjoy a stress-relieving Ba…" at bounding box center [867, 329] width 613 height 766
copy div "Luxury Ritual Experience complete relaxation, commencing with a stress-relievin…"
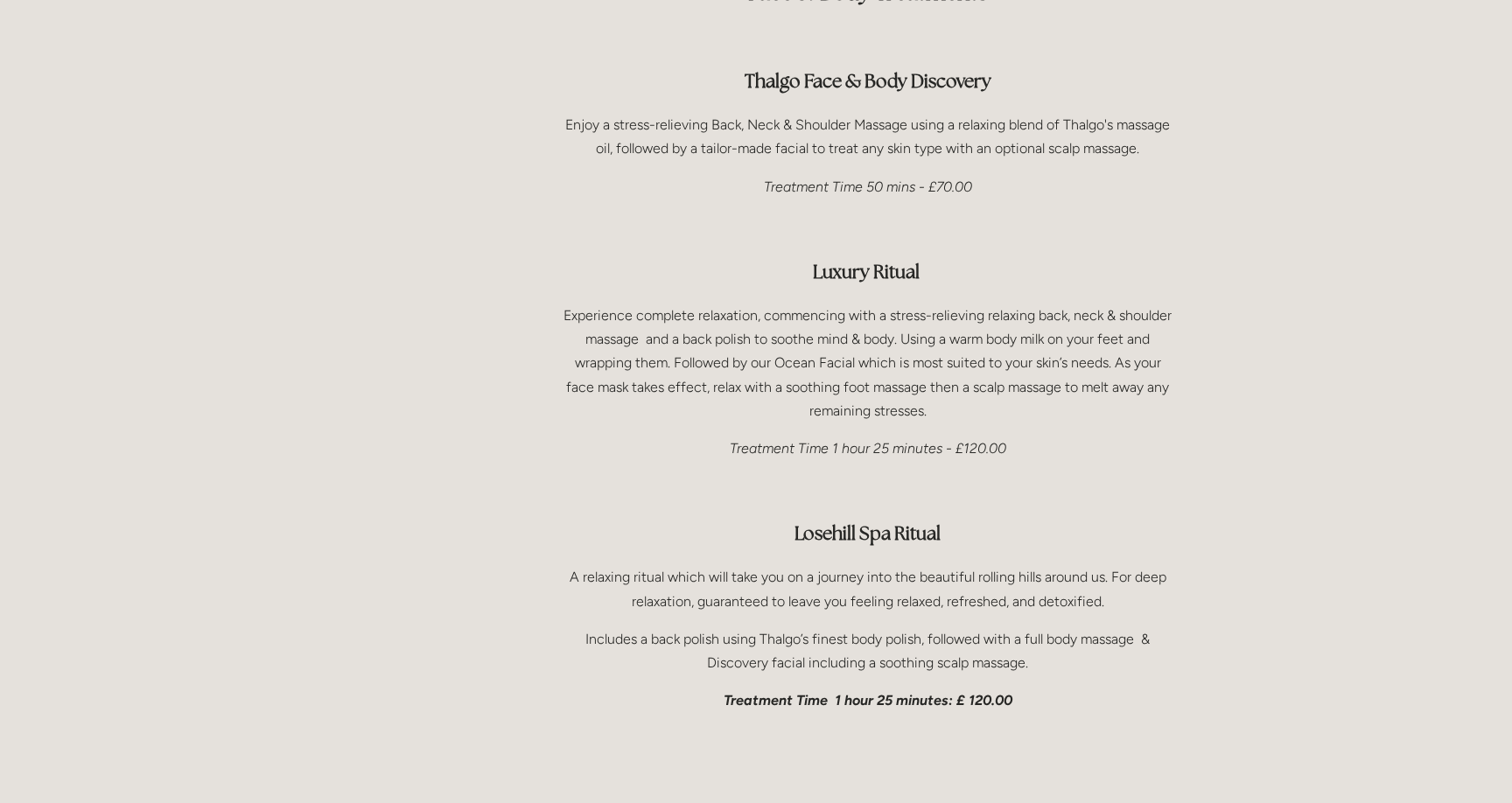
click at [843, 565] on p "A relaxing ritual which will take you on a journey into the beautiful rolling h…" at bounding box center [867, 588] width 613 height 47
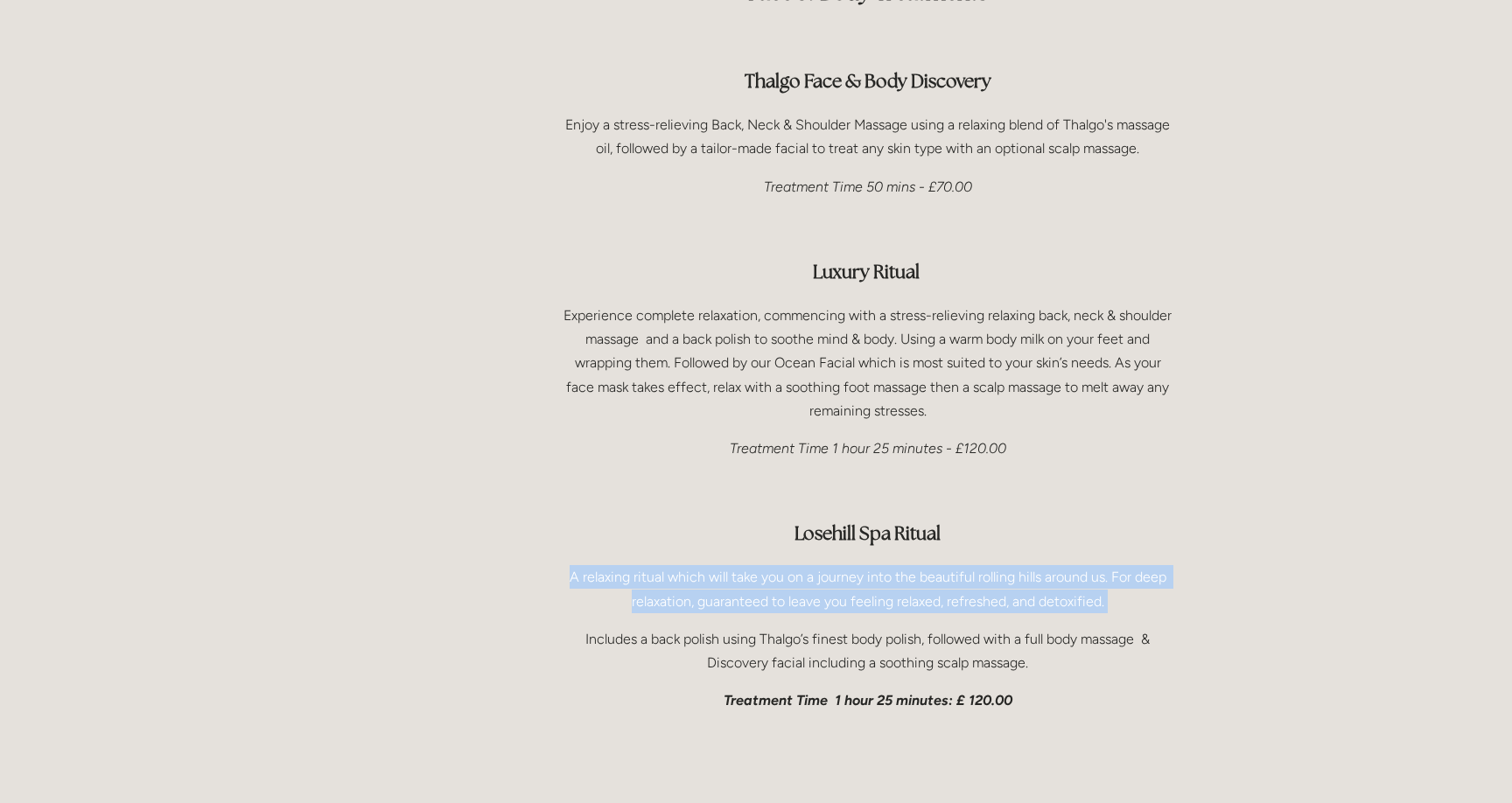
click at [843, 565] on p "A relaxing ritual which will take you on a journey into the beautiful rolling h…" at bounding box center [867, 588] width 613 height 47
click at [847, 568] on div "Face & Body Treatments Thalgo Face & Body Discovery Enjoy a stress-relieving Ba…" at bounding box center [867, 329] width 613 height 766
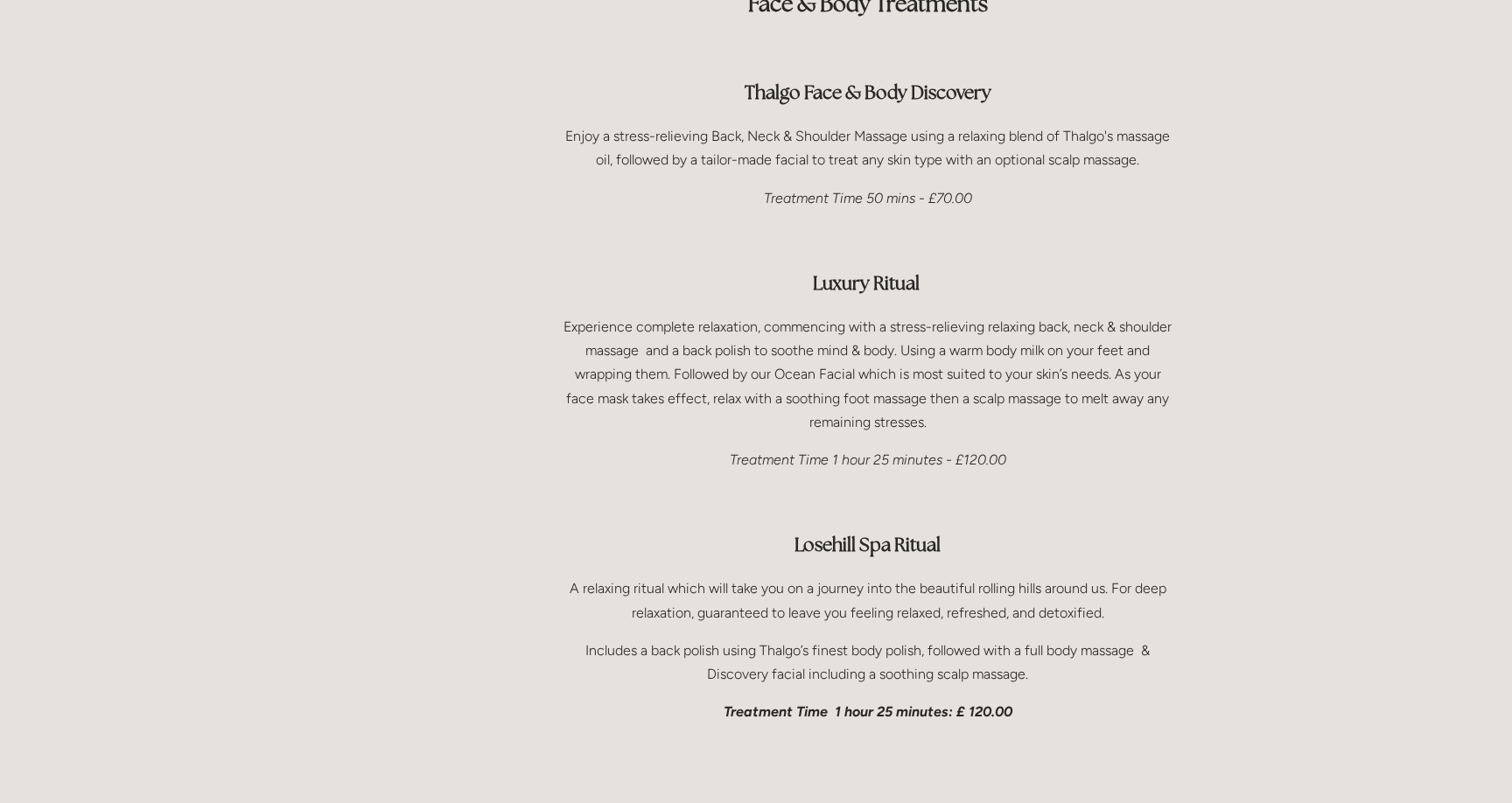
scroll to position [2588, 0]
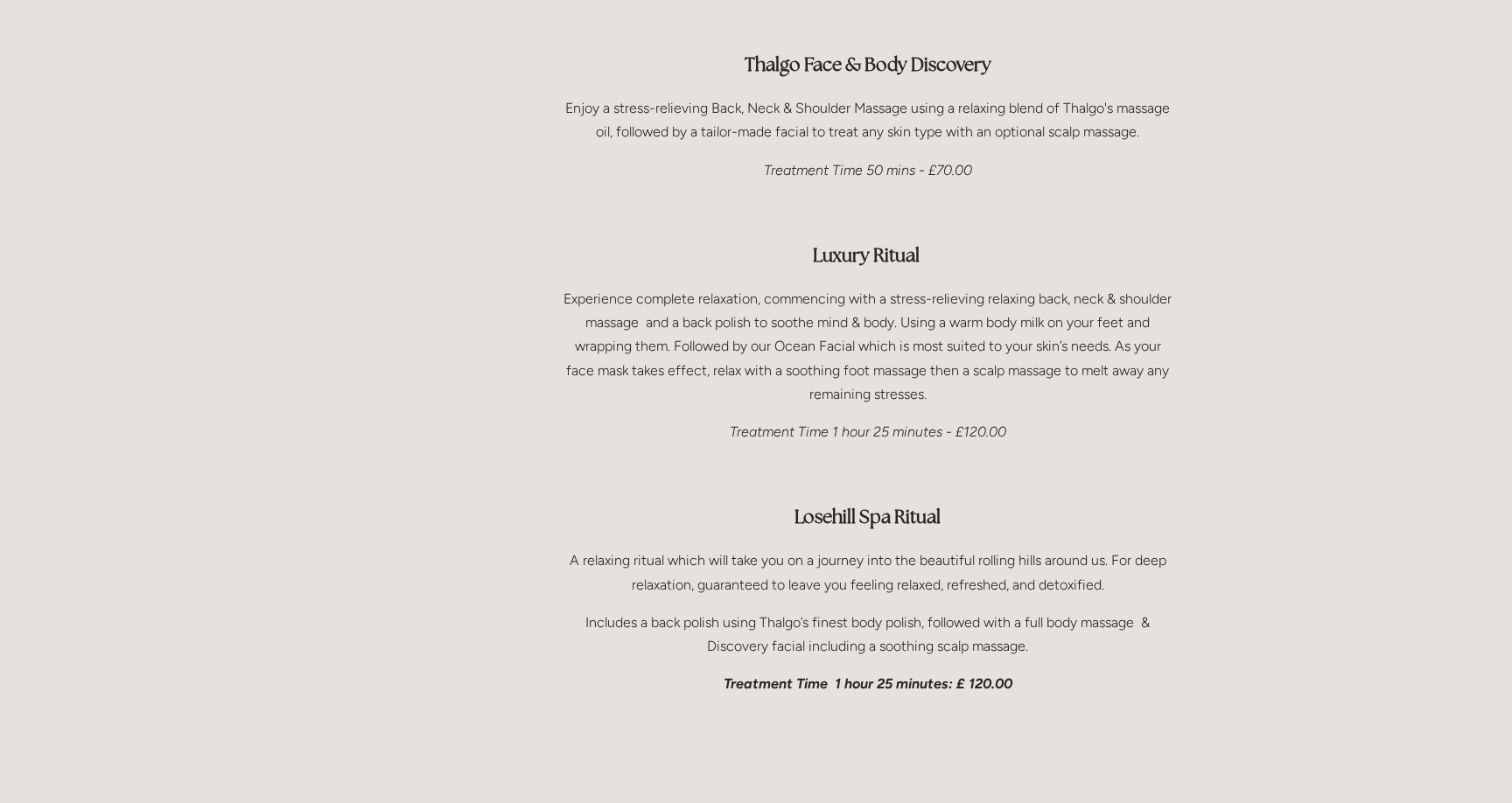
click at [864, 443] on div "Face & Body Treatments Thalgo Face & Body Discovery Enjoy a stress-relieving Ba…" at bounding box center [867, 313] width 613 height 766
click at [854, 611] on p "Includes a back polish using Thalgo’s finest body polish, followed with a full …" at bounding box center [867, 634] width 613 height 47
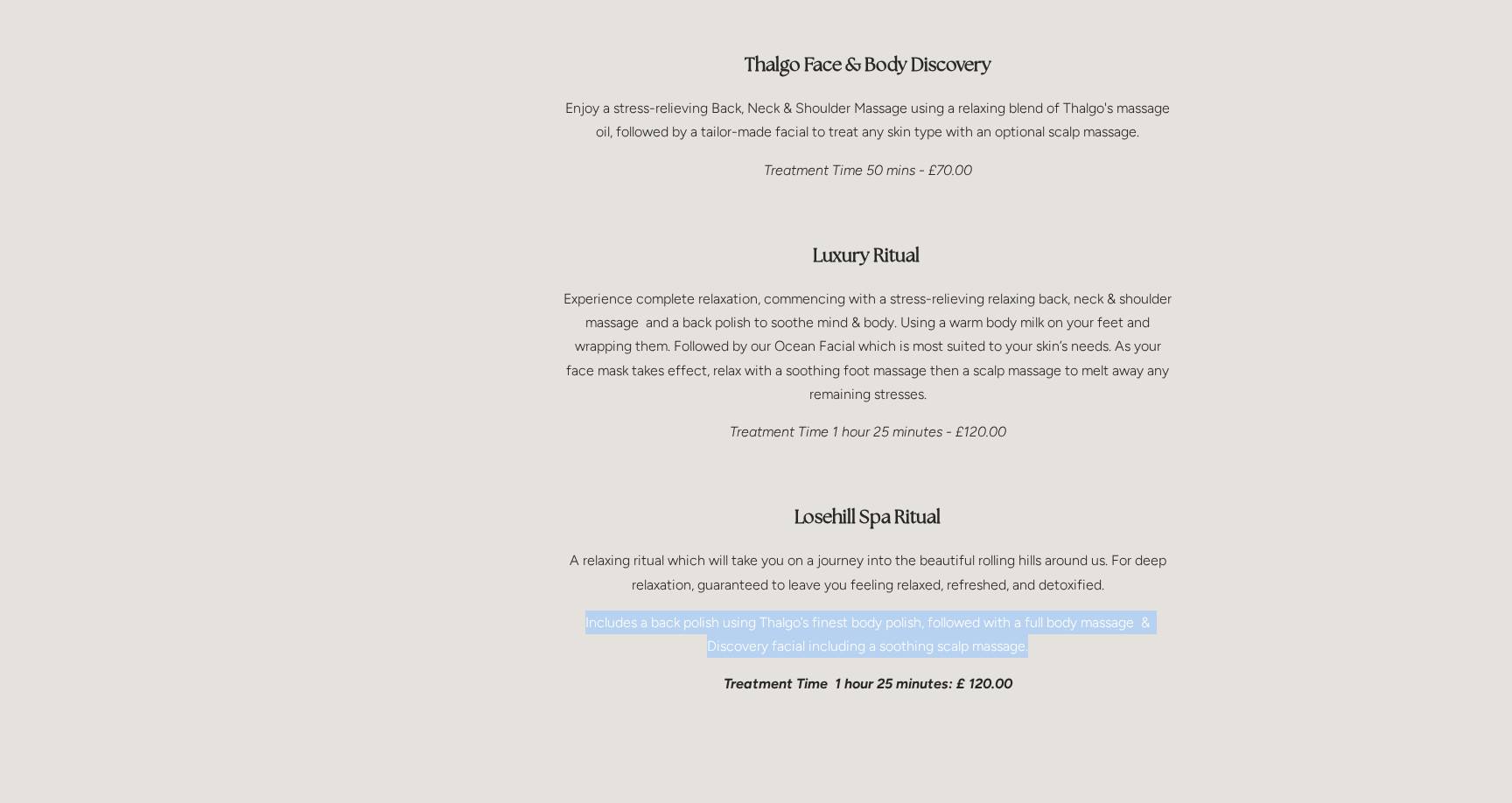
click at [854, 611] on p "Includes a back polish using Thalgo’s finest body polish, followed with a full …" at bounding box center [867, 634] width 613 height 47
click at [844, 611] on p "Includes a back polish using Thalgo’s finest body polish, followed with a full …" at bounding box center [867, 634] width 613 height 47
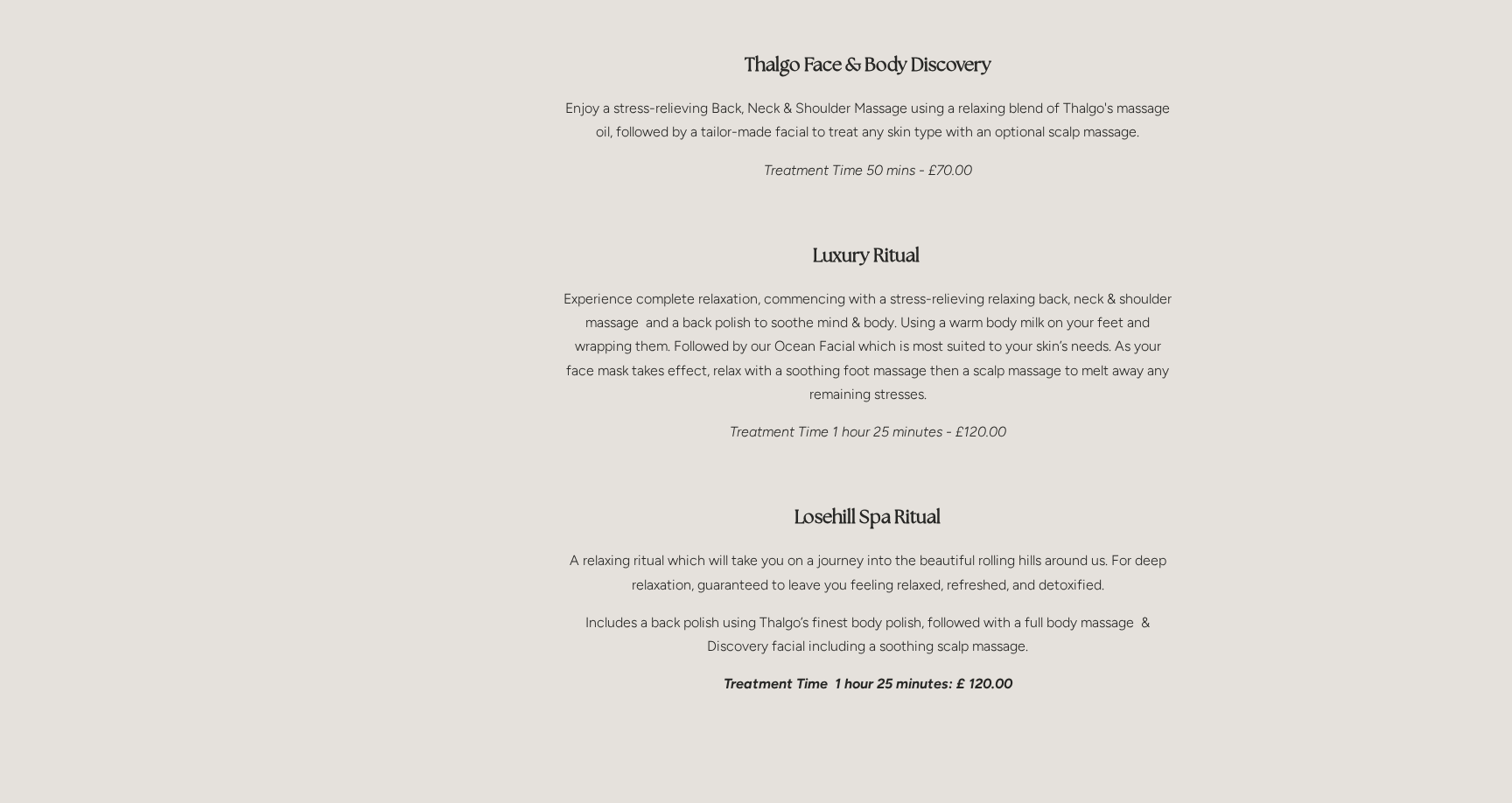
click at [833, 611] on p "Includes a back polish using Thalgo’s finest body polish, followed with a full …" at bounding box center [867, 634] width 613 height 47
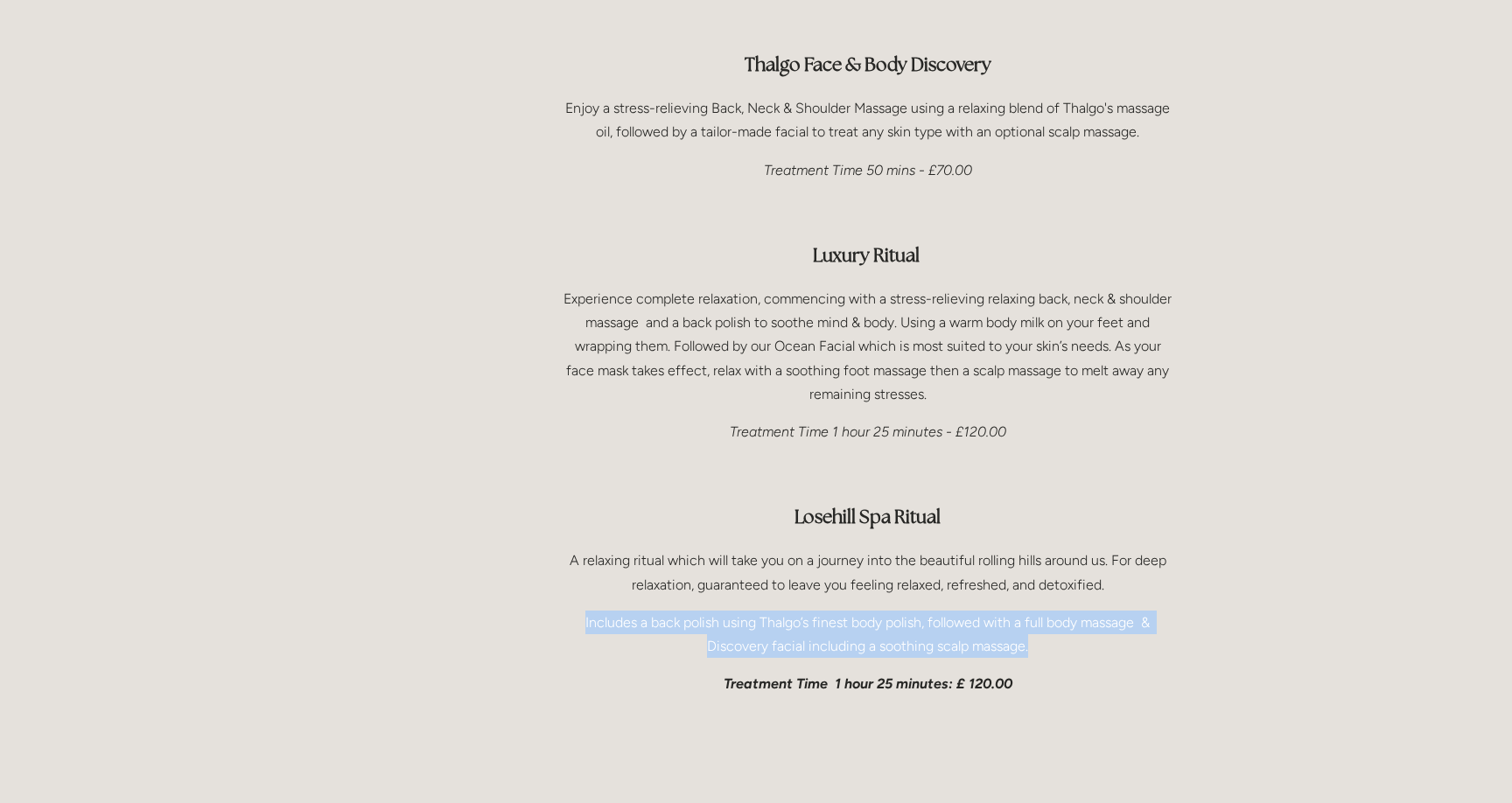
click at [833, 611] on p "Includes a back polish using Thalgo’s finest body polish, followed with a full …" at bounding box center [867, 634] width 613 height 47
click at [808, 611] on p "Includes a back polish using Thalgo’s finest body polish, followed with a full …" at bounding box center [867, 634] width 613 height 47
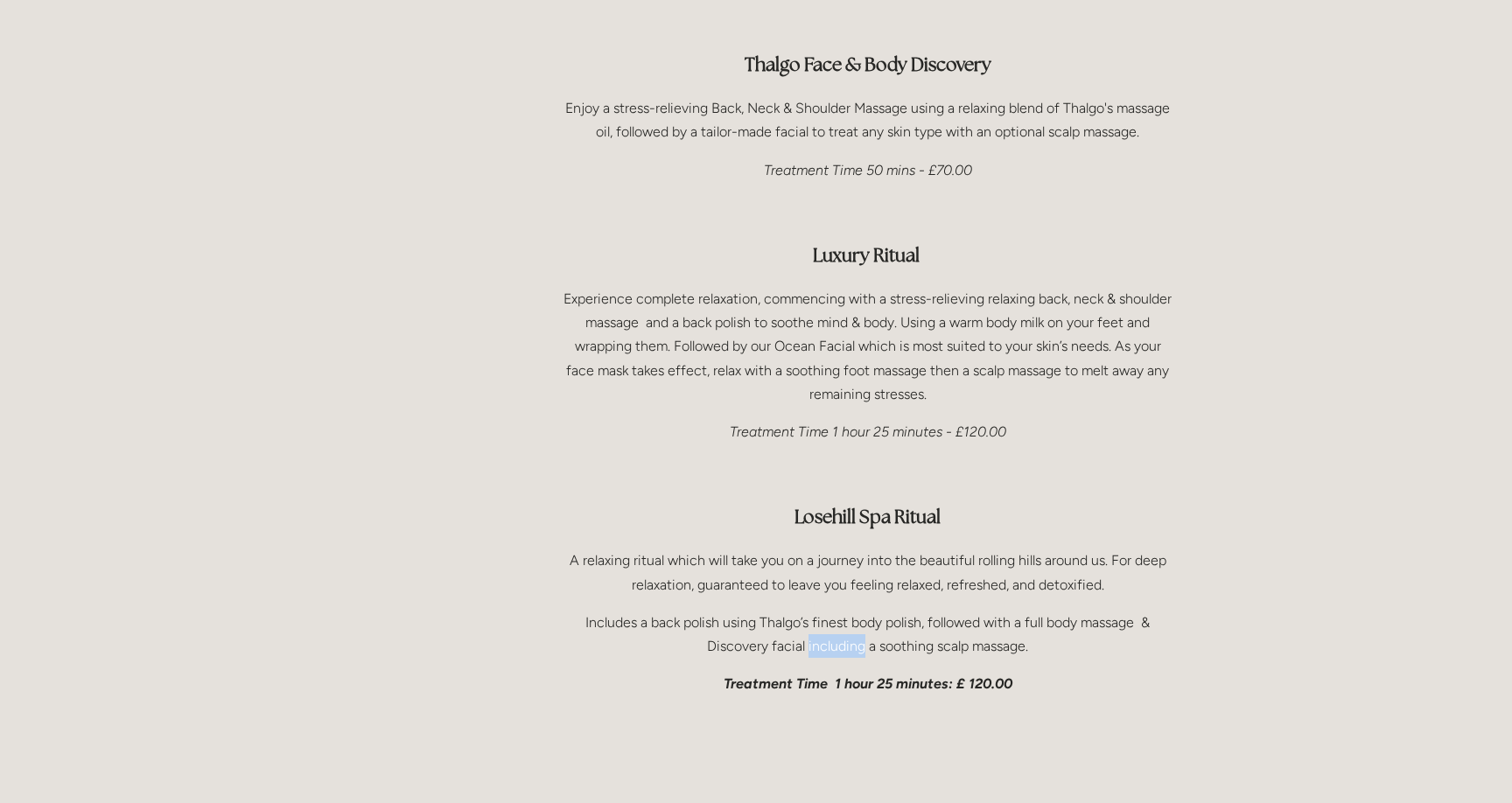
click at [808, 611] on p "Includes a back polish using Thalgo’s finest body polish, followed with a full …" at bounding box center [867, 634] width 613 height 47
click at [775, 611] on p "Includes a back polish using Thalgo’s finest body polish, followed with a full …" at bounding box center [867, 634] width 613 height 47
click at [807, 611] on p "Includes a back polish using Thalgo’s finest body polish, followed with a full …" at bounding box center [867, 634] width 613 height 47
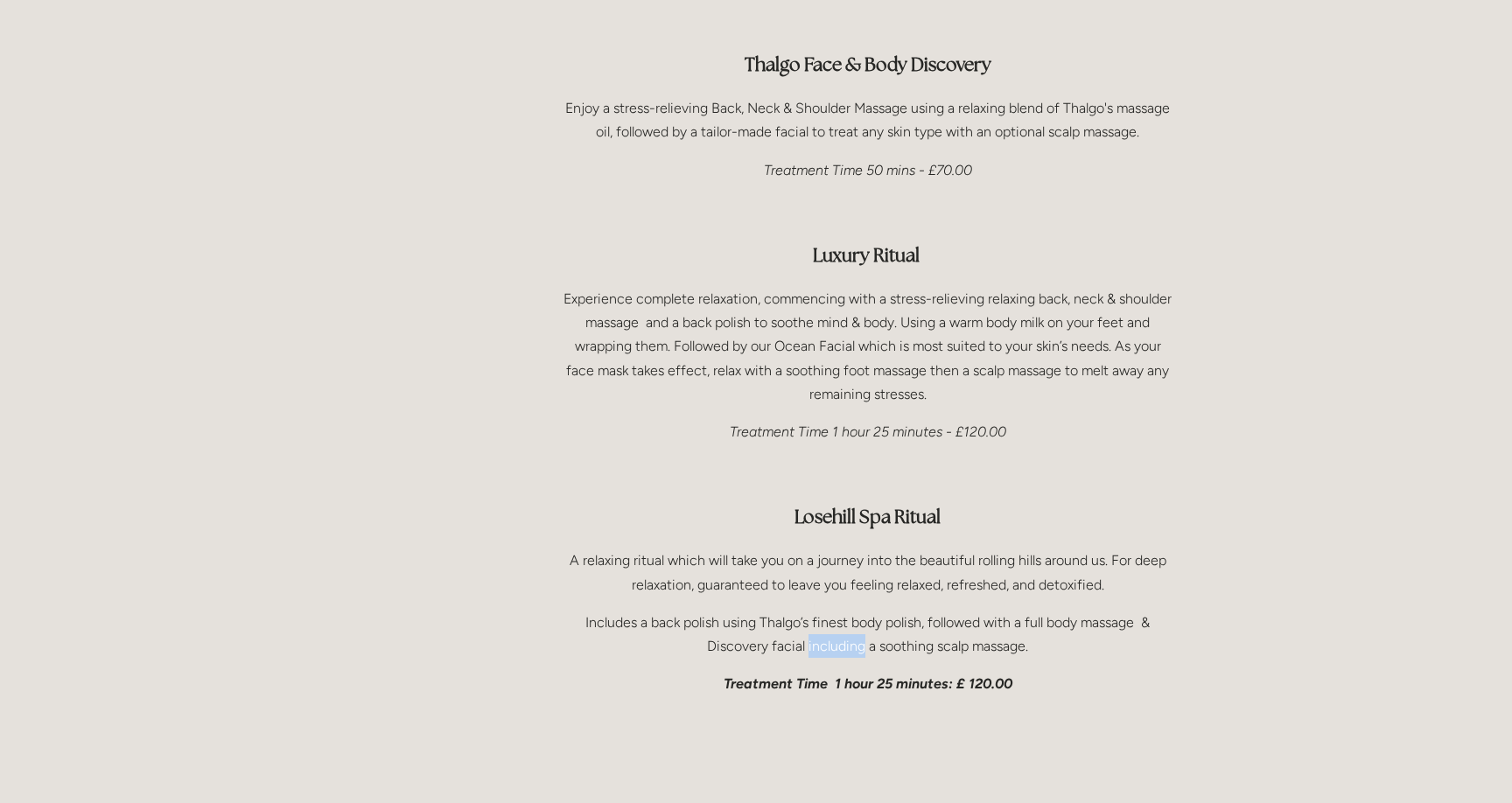
click at [807, 611] on p "Includes a back polish using Thalgo’s finest body polish, followed with a full …" at bounding box center [867, 634] width 613 height 47
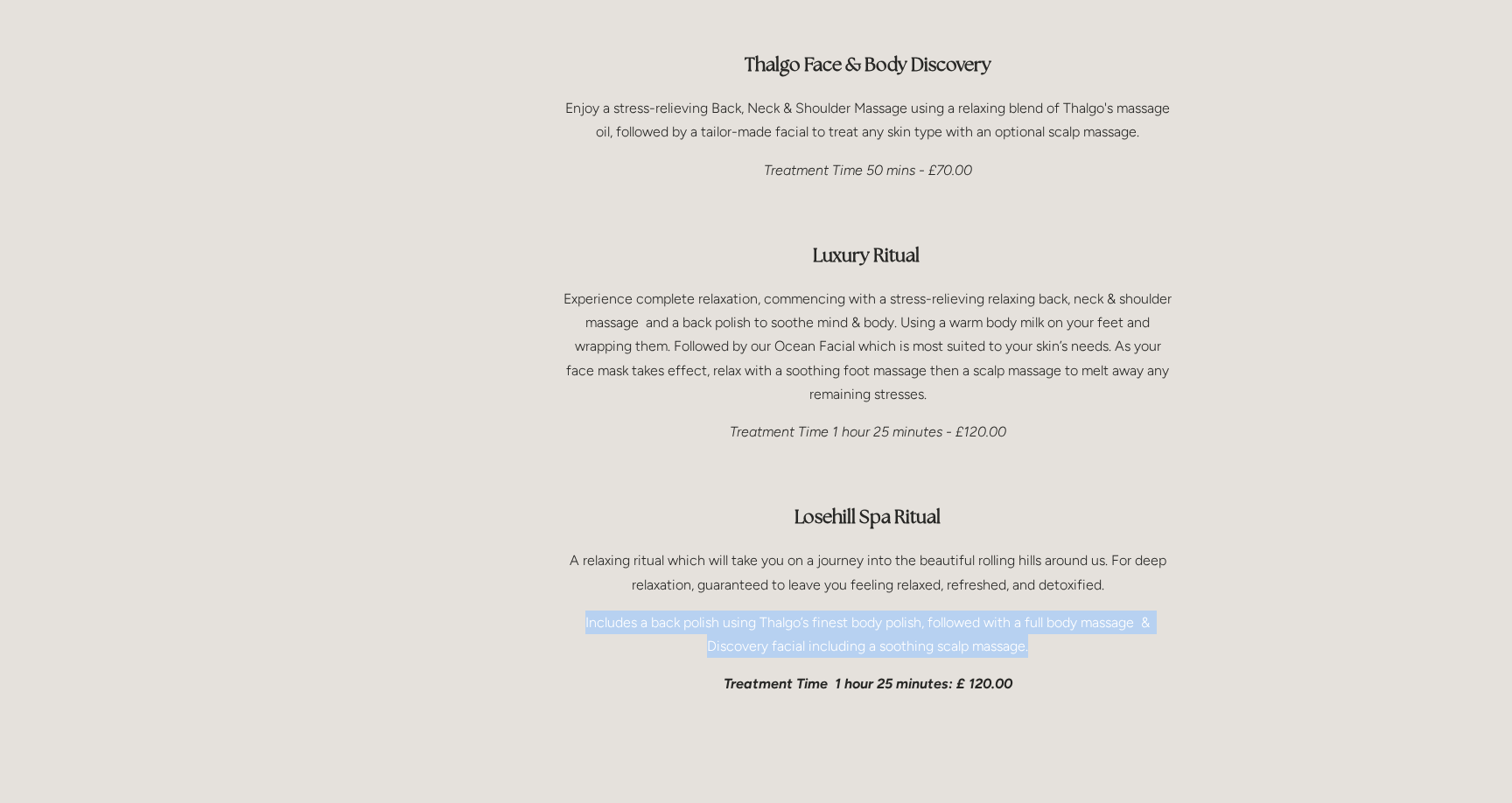
click at [807, 611] on p "Includes a back polish using Thalgo’s finest body polish, followed with a full …" at bounding box center [867, 634] width 613 height 47
click at [818, 616] on div "Face & Body Treatments Thalgo Face & Body Discovery Enjoy a stress-relieving Ba…" at bounding box center [867, 313] width 613 height 766
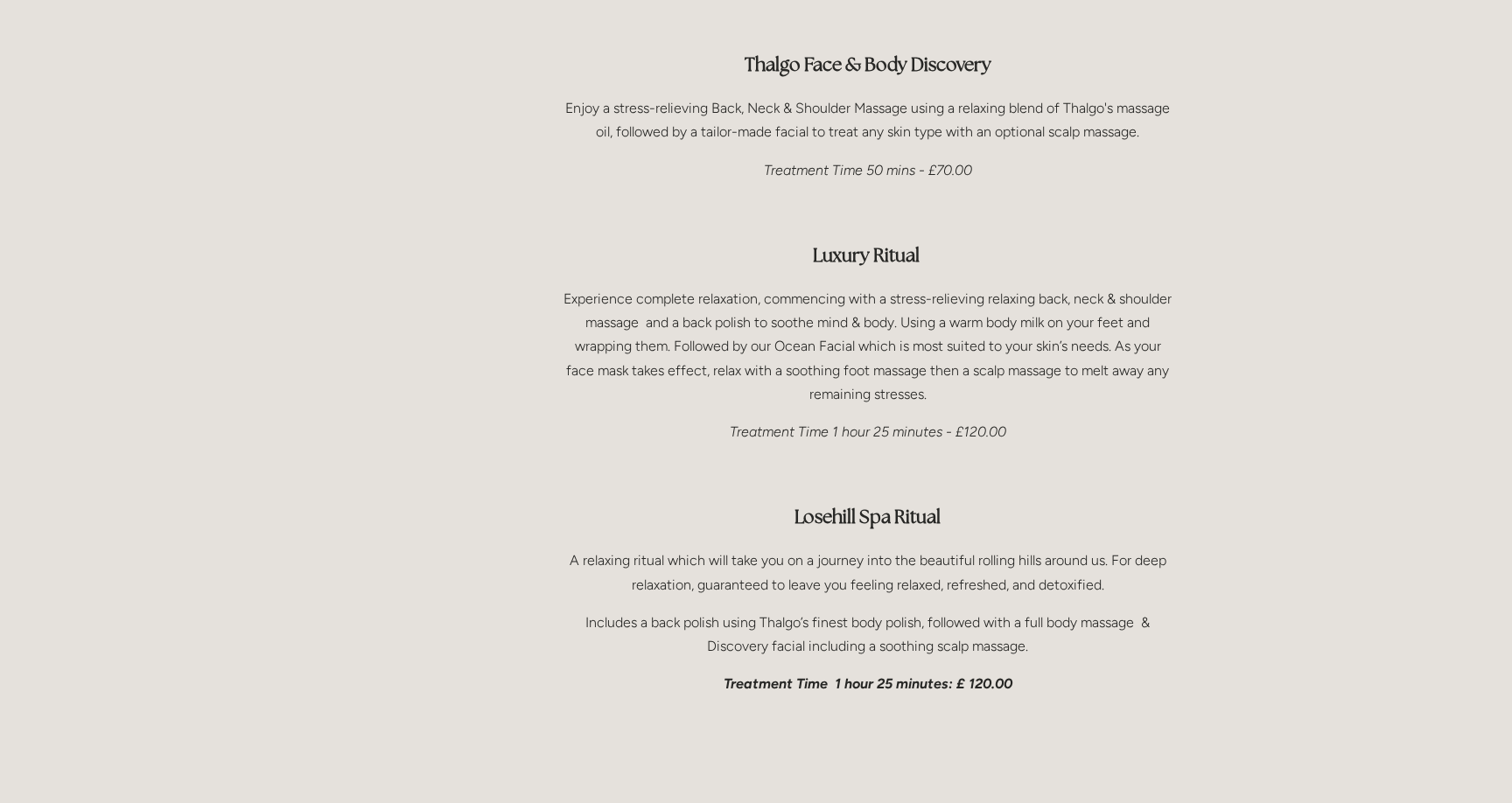
click at [818, 675] on em "Treatment Time 1 hour 25 minutes: £ 120.00" at bounding box center [867, 683] width 289 height 16
click at [826, 653] on div "Face & Body Treatments Thalgo Face & Body Discovery Enjoy a stress-relieving Ba…" at bounding box center [867, 313] width 643 height 795
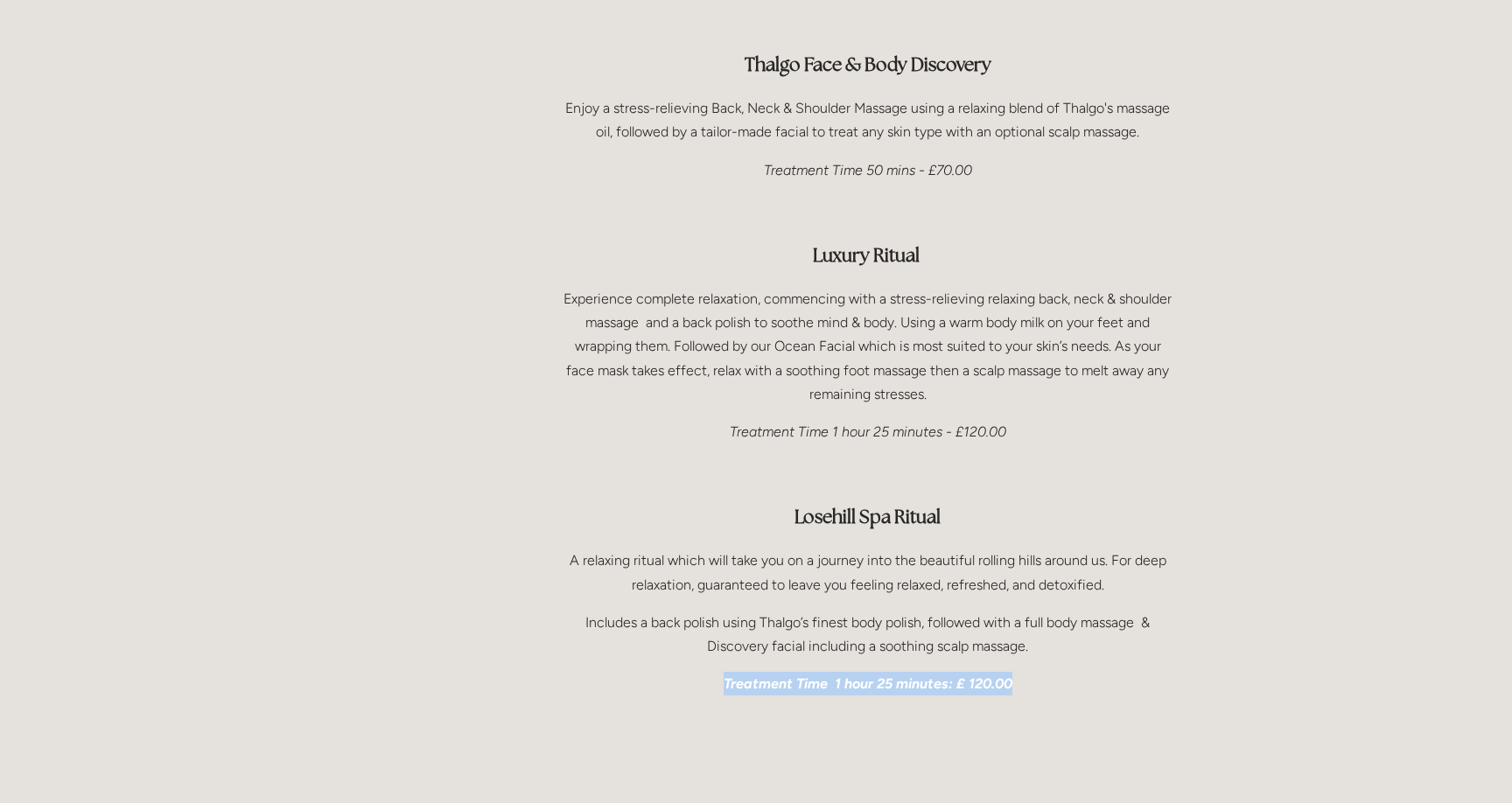
click at [826, 653] on div "Face & Body Treatments Thalgo Face & Body Discovery Enjoy a stress-relieving Ba…" at bounding box center [867, 313] width 643 height 795
click at [832, 711] on div at bounding box center [867, 762] width 643 height 103
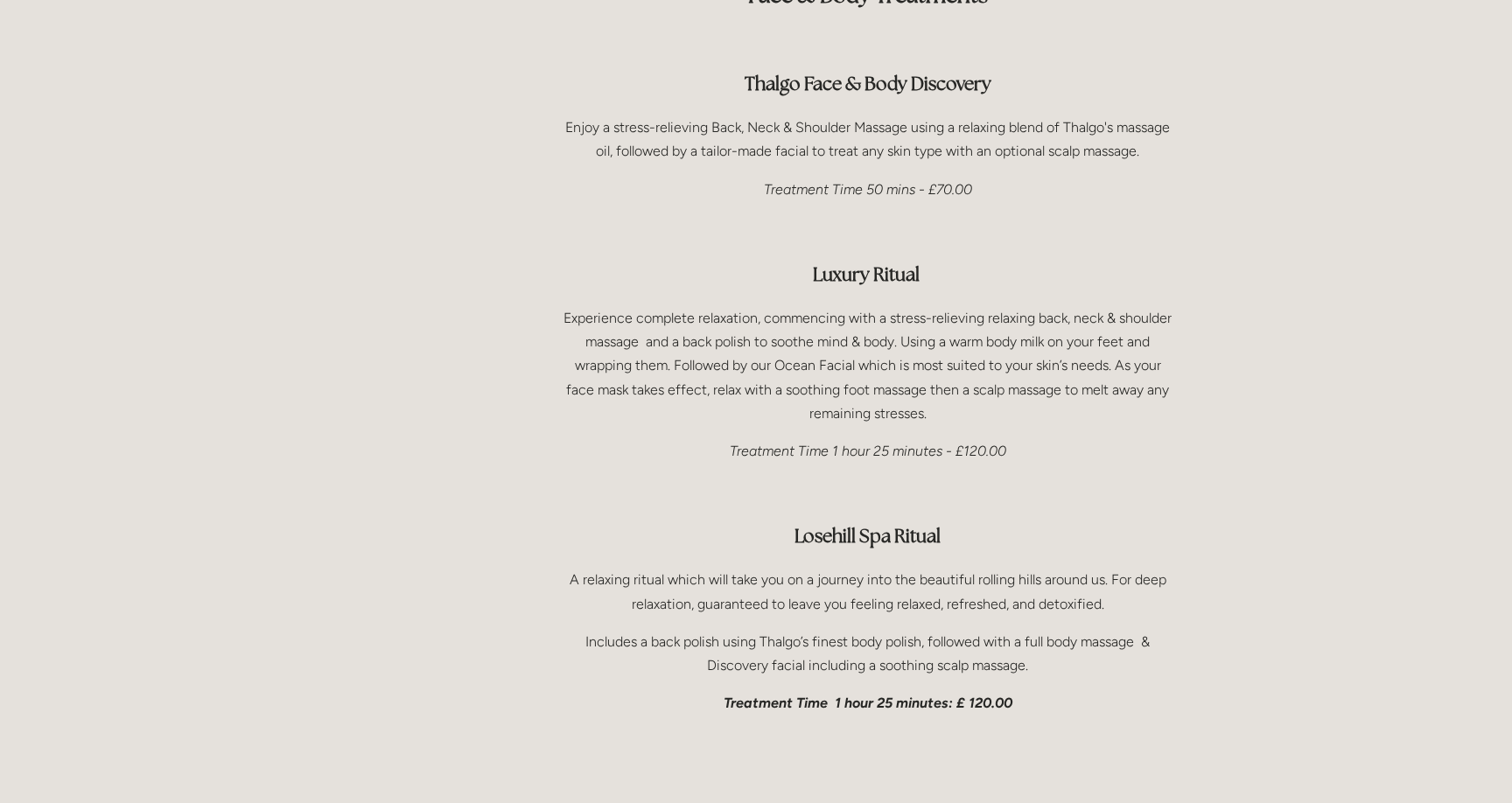
scroll to position [2584, 0]
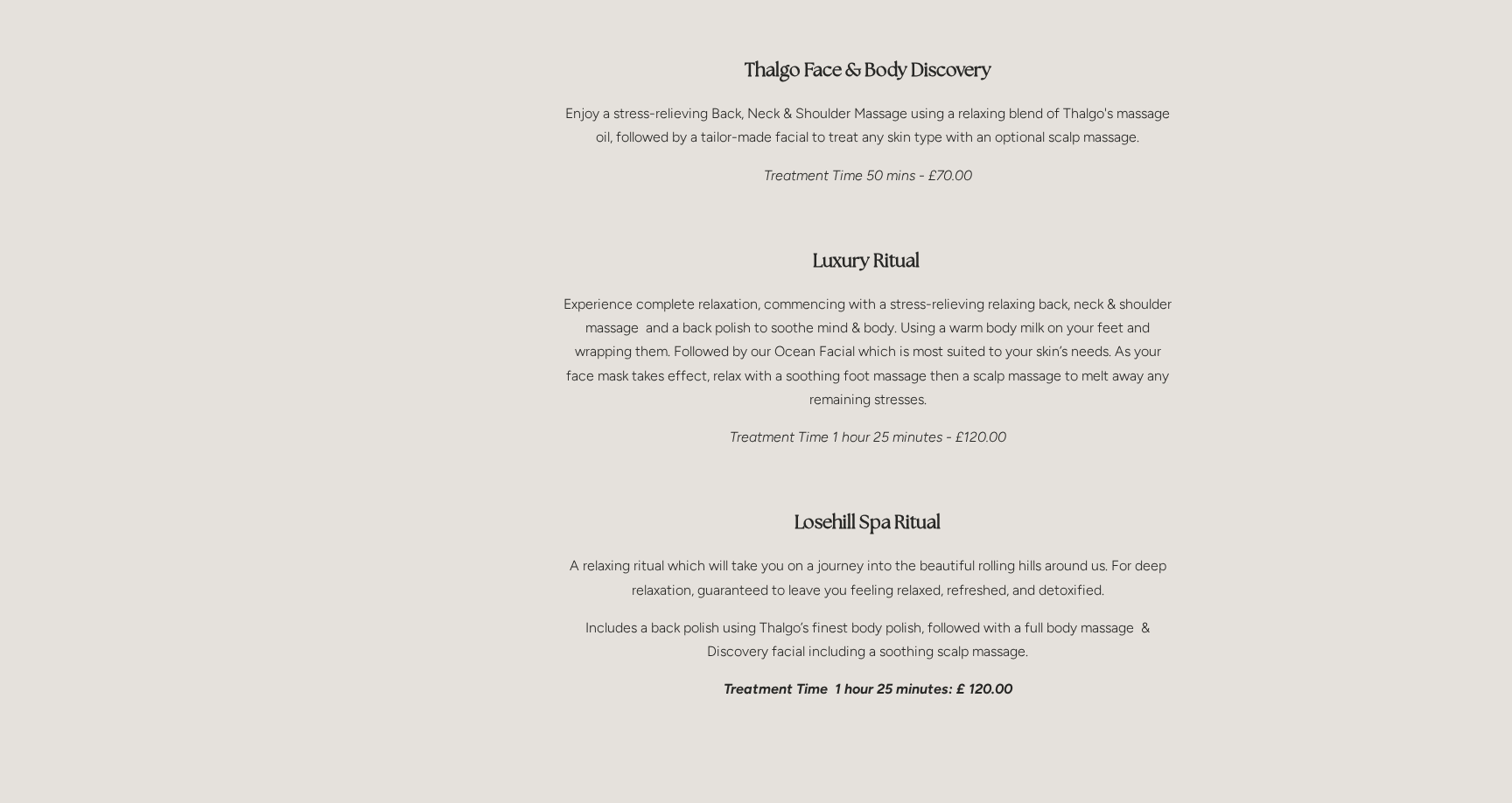
click at [870, 510] on strong "Losehill Spa Ritual" at bounding box center [867, 522] width 146 height 24
copy strong "Losehill Spa Ritual"
click at [886, 248] on strong "Luxury Ritual" at bounding box center [865, 260] width 106 height 24
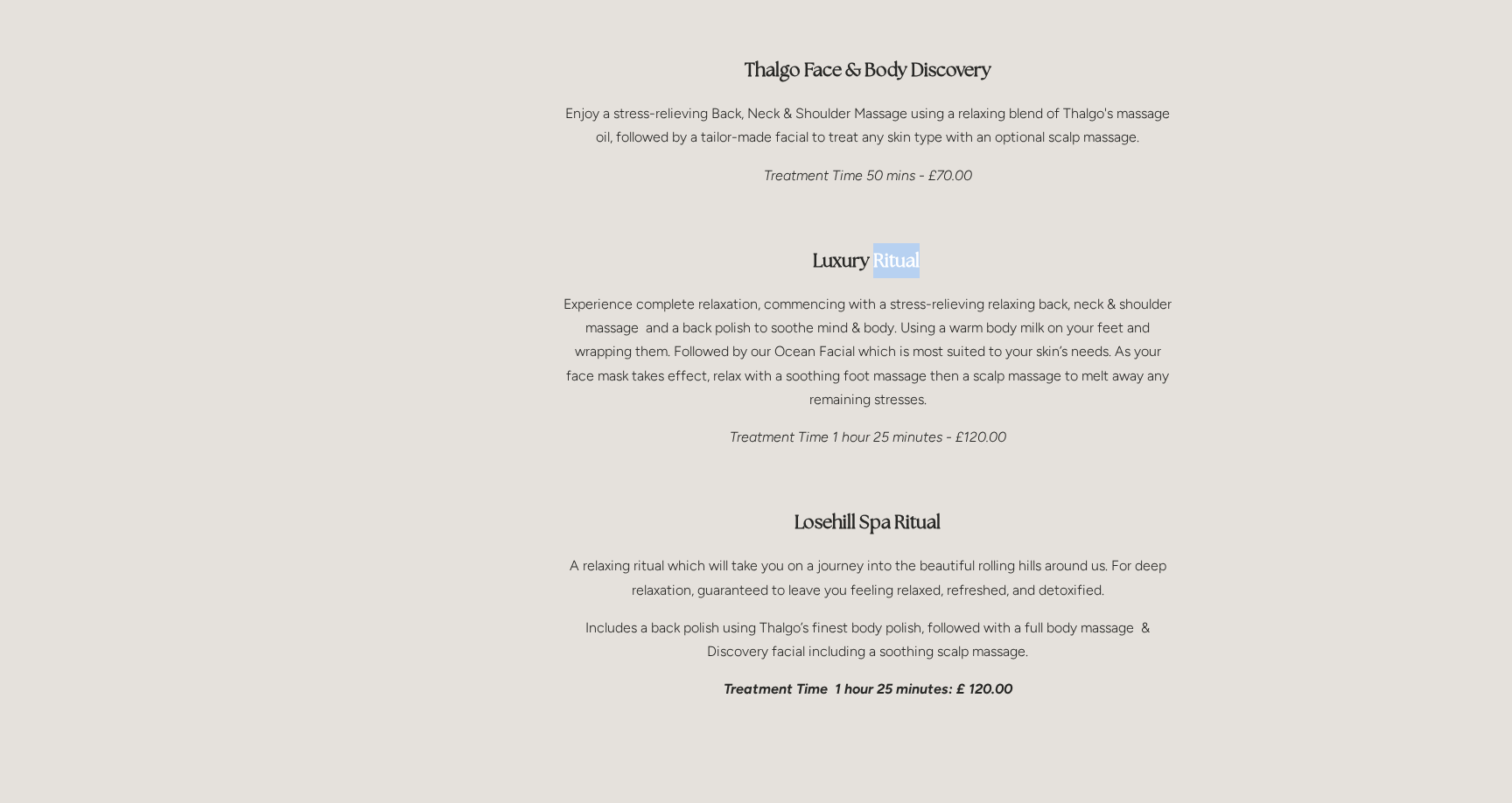
click at [886, 248] on strong "Luxury Ritual" at bounding box center [865, 260] width 106 height 24
click at [866, 293] on p "Experience complete relaxation, commencing with a stress-relieving relaxing bac…" at bounding box center [867, 352] width 613 height 119
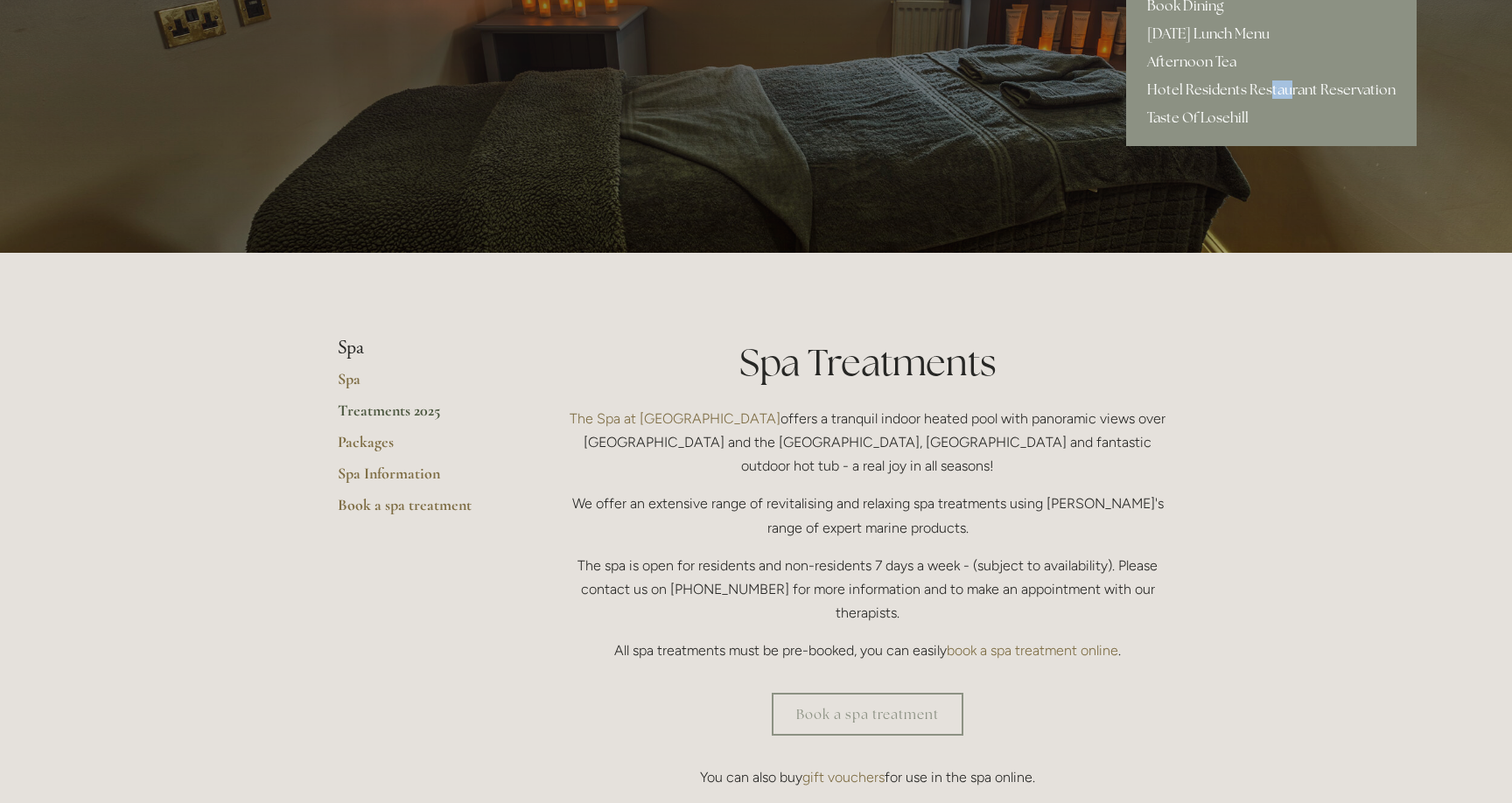
scroll to position [0, 0]
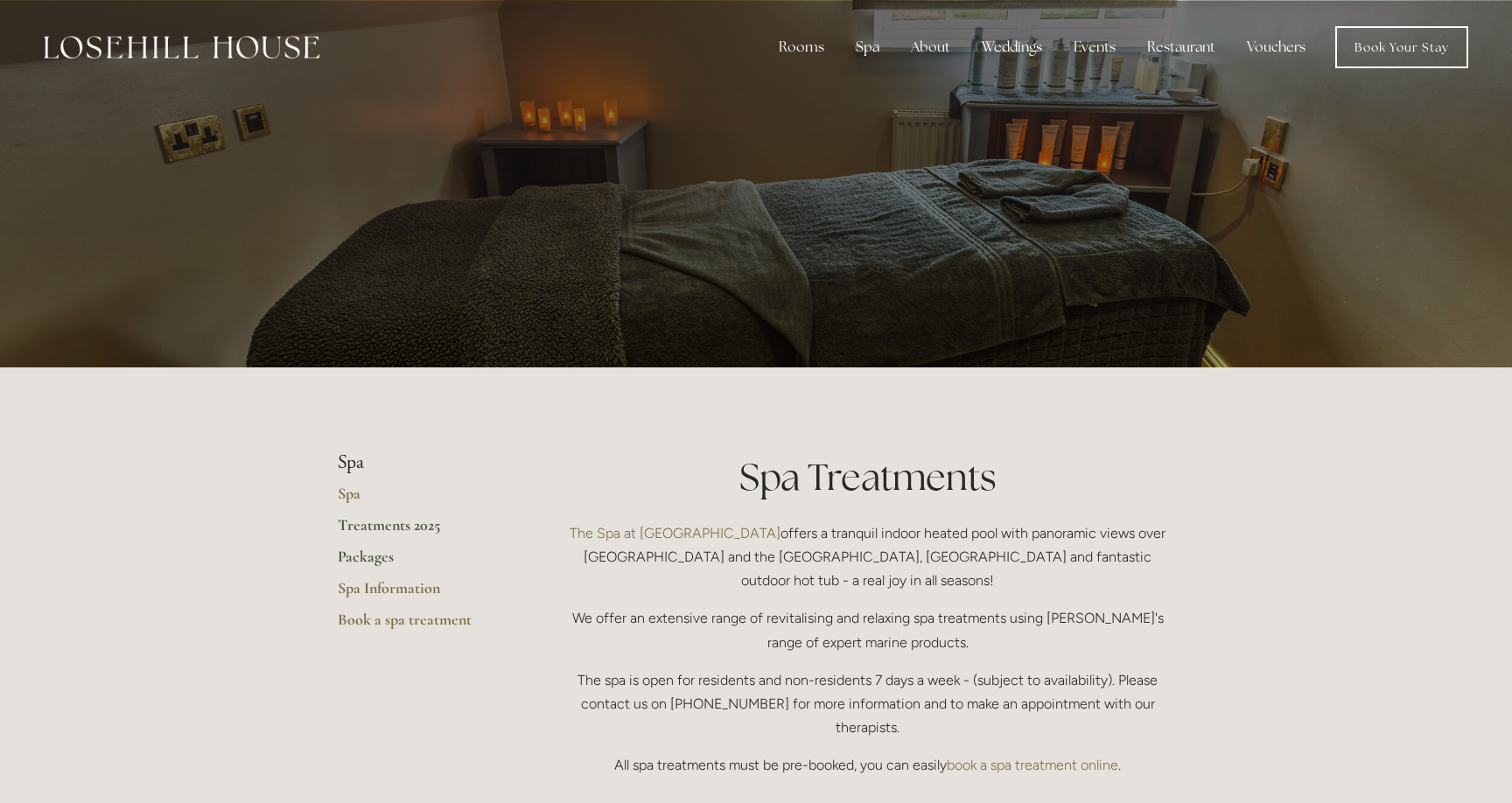
click at [373, 555] on link "Packages" at bounding box center [421, 562] width 167 height 32
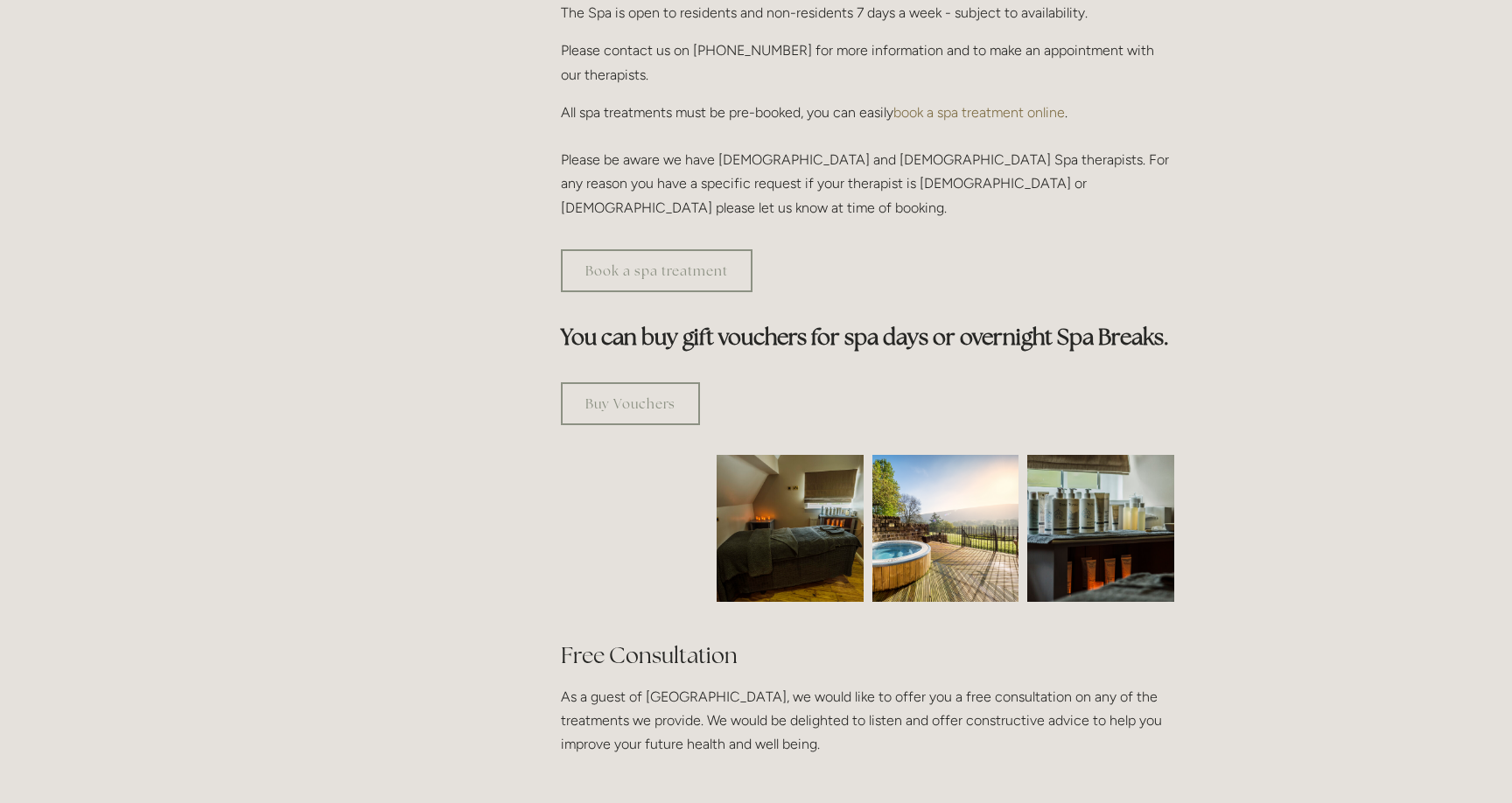
scroll to position [807, 0]
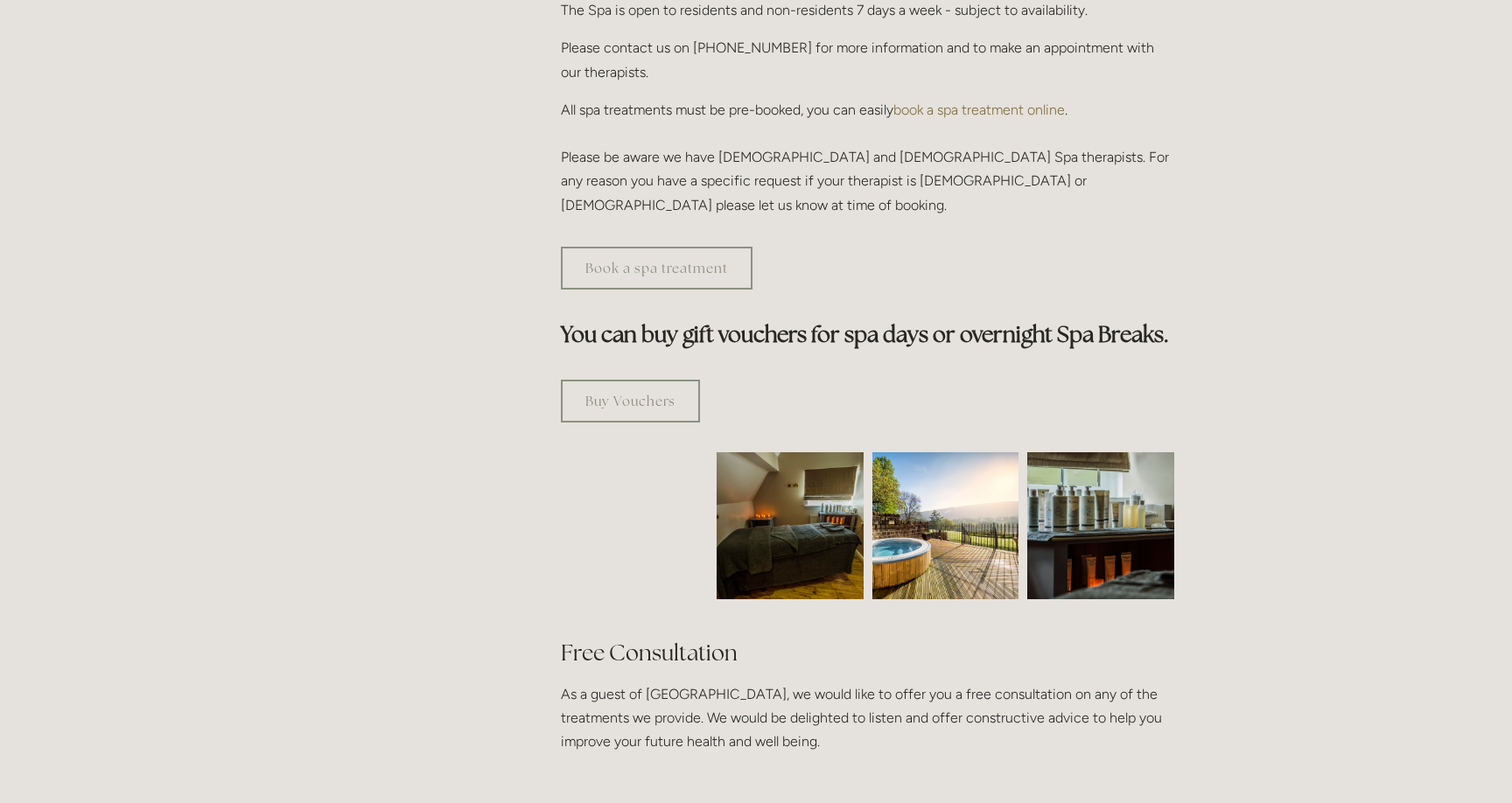
click at [815, 454] on img at bounding box center [791, 526] width 221 height 147
click at [926, 453] on img at bounding box center [945, 526] width 147 height 147
click at [650, 380] on link "Buy Vouchers" at bounding box center [630, 401] width 139 height 43
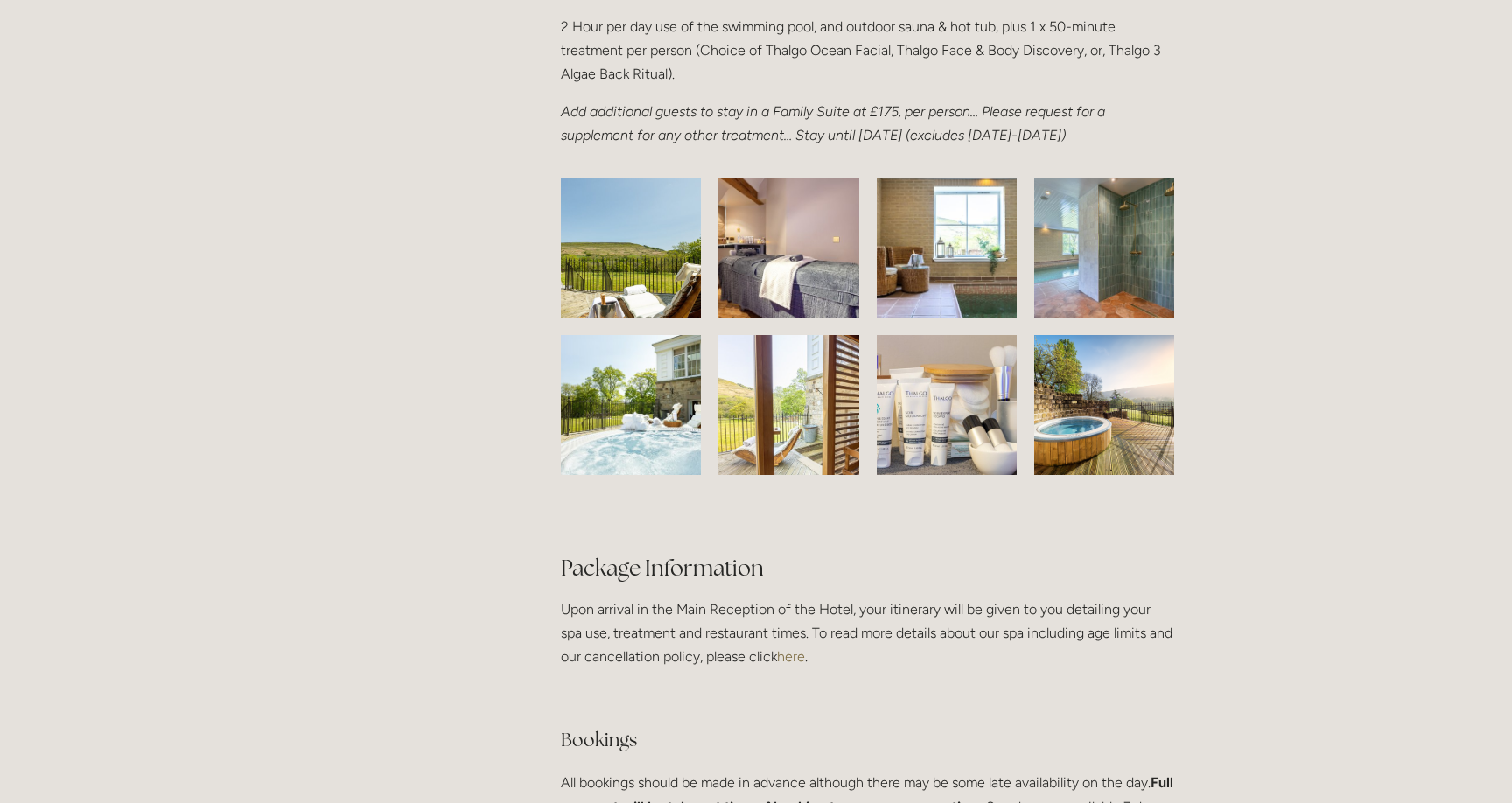
scroll to position [2694, 0]
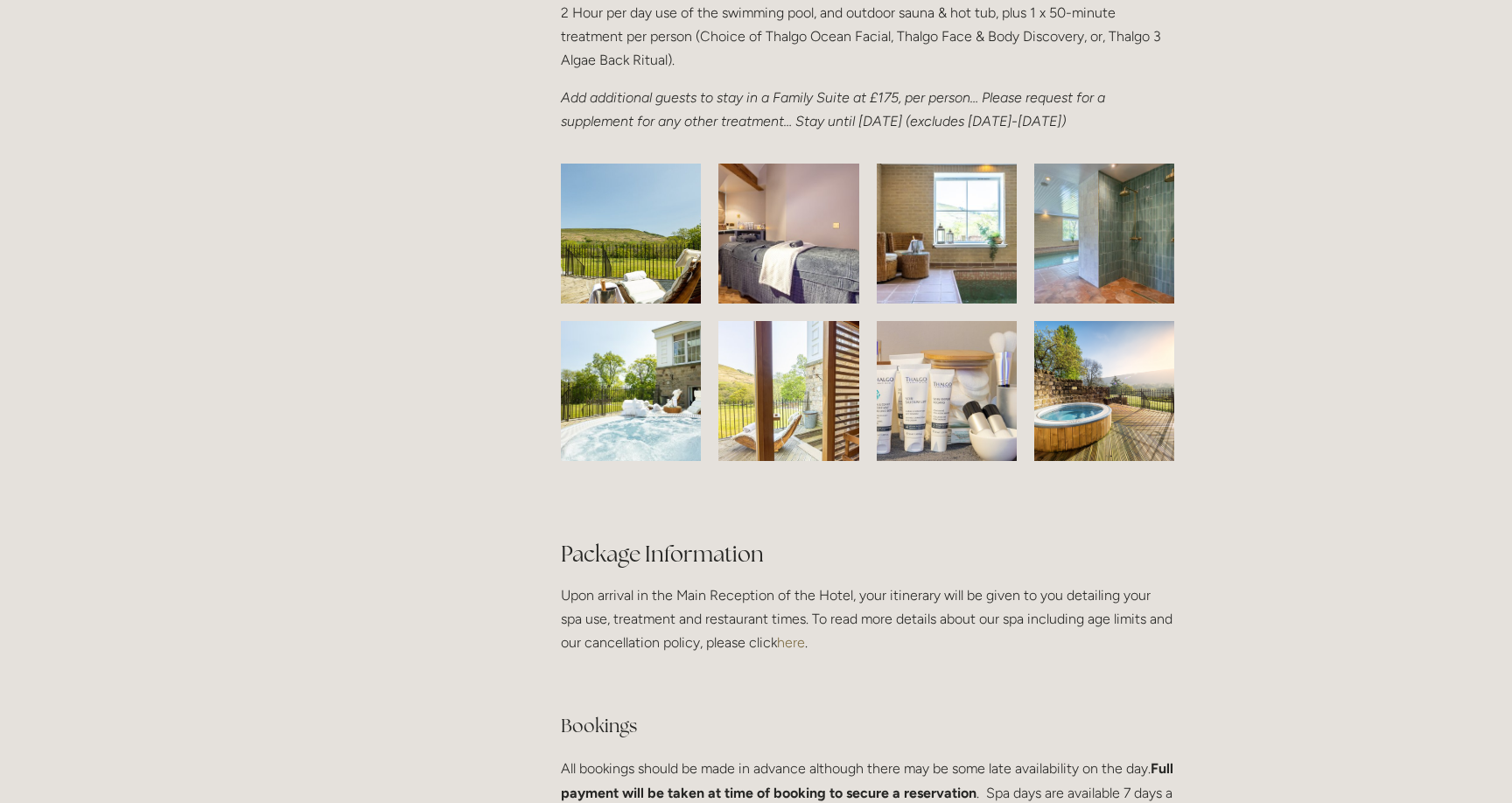
click at [666, 439] on img at bounding box center [630, 391] width 210 height 140
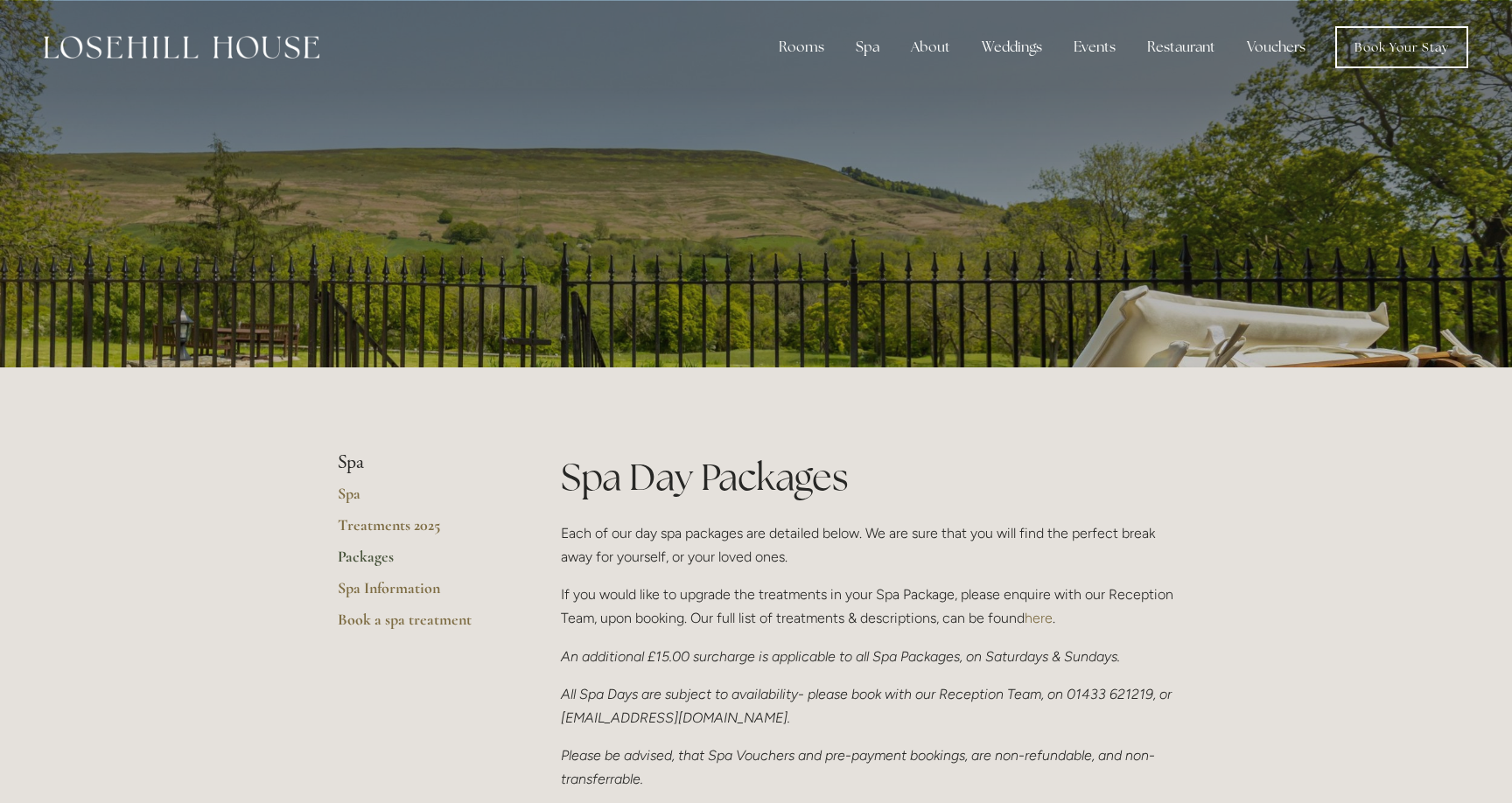
scroll to position [1712, 0]
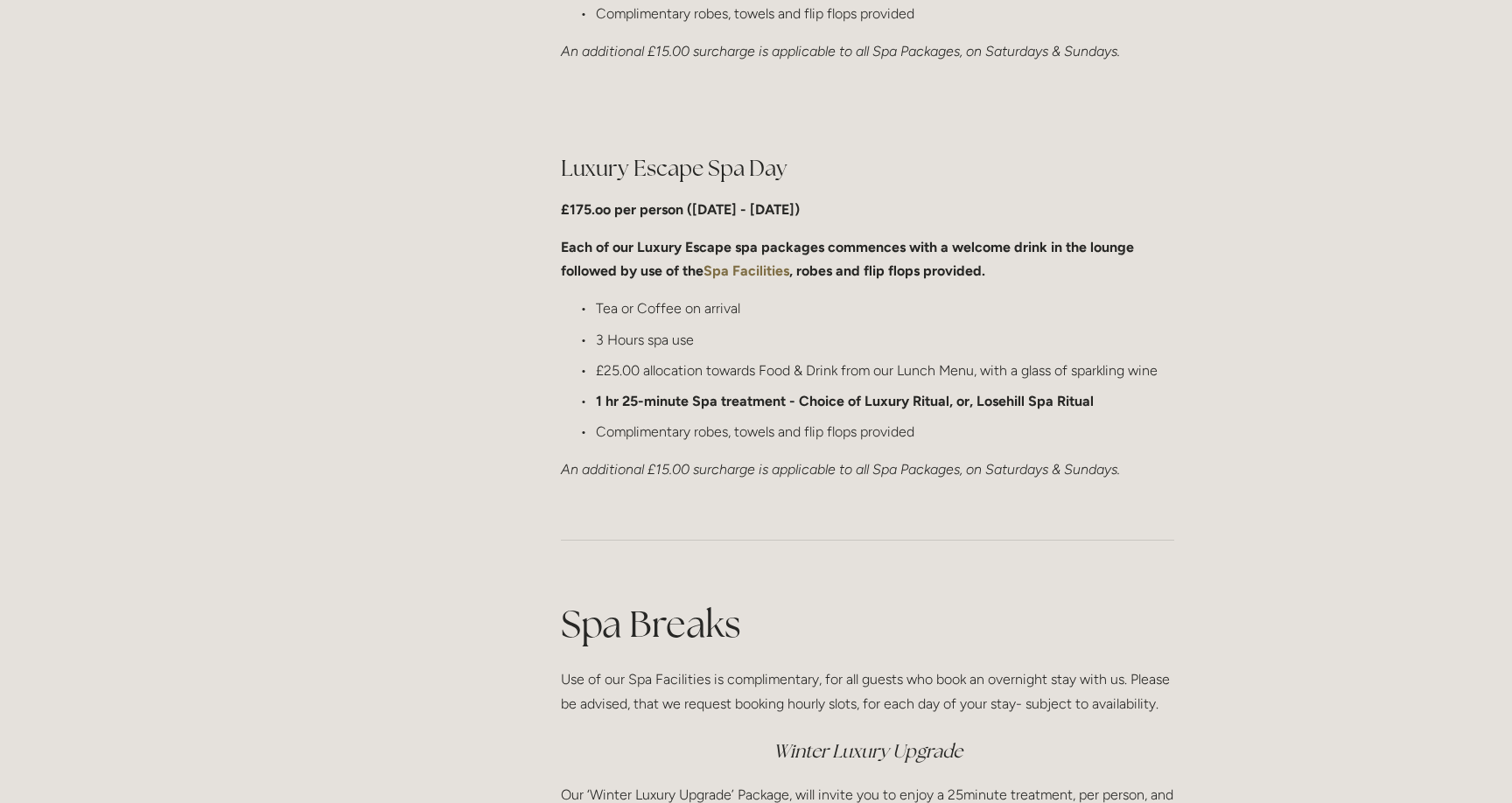
click at [770, 406] on strong "1 hr 25-minute Spa treatment - Choice of Luxury Ritual, or, Losehill Spa Ritual" at bounding box center [844, 401] width 498 height 16
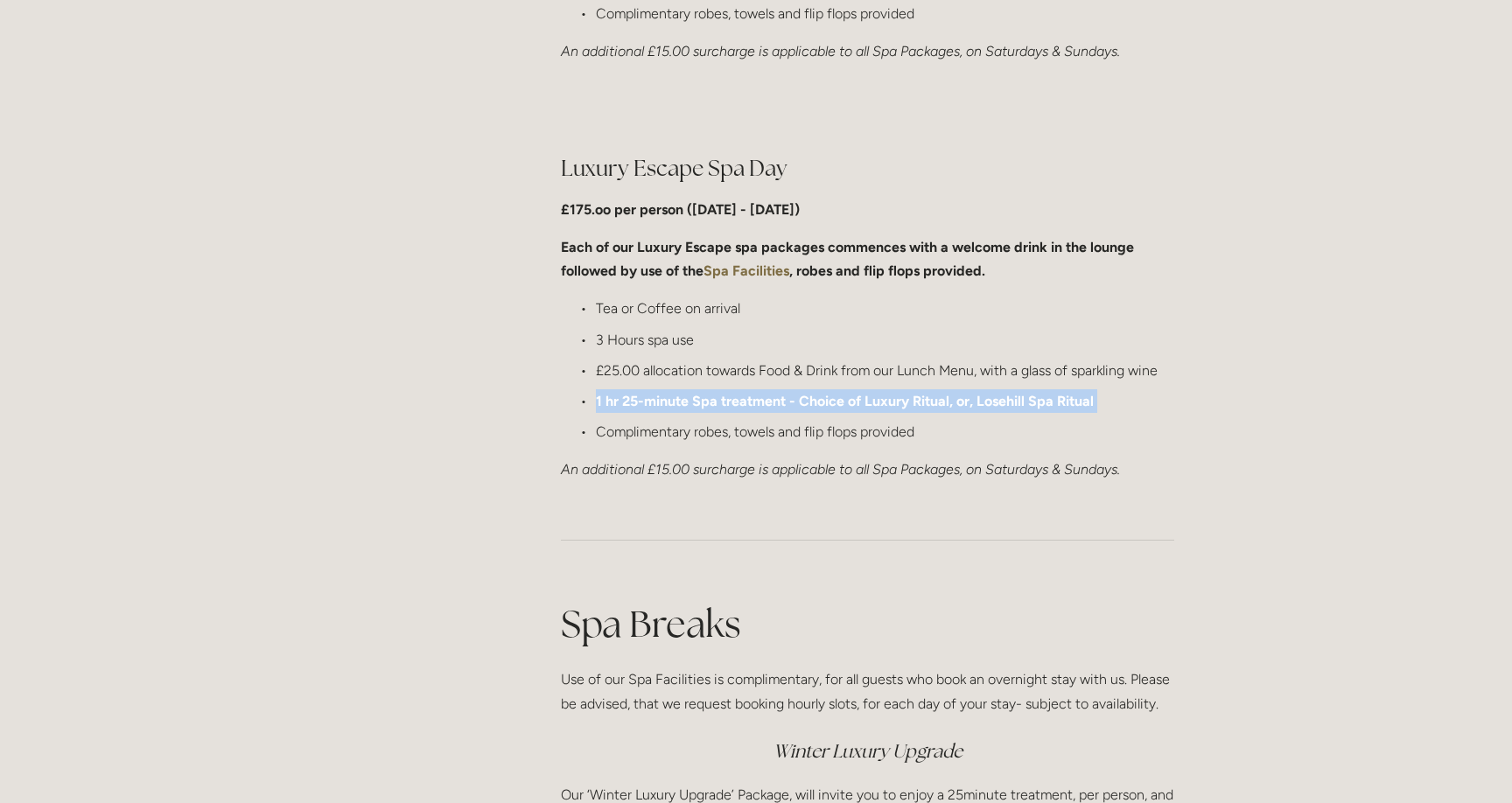
click at [770, 406] on strong "1 hr 25-minute Spa treatment - Choice of Luxury Ritual, or, Losehill Spa Ritual" at bounding box center [844, 401] width 498 height 16
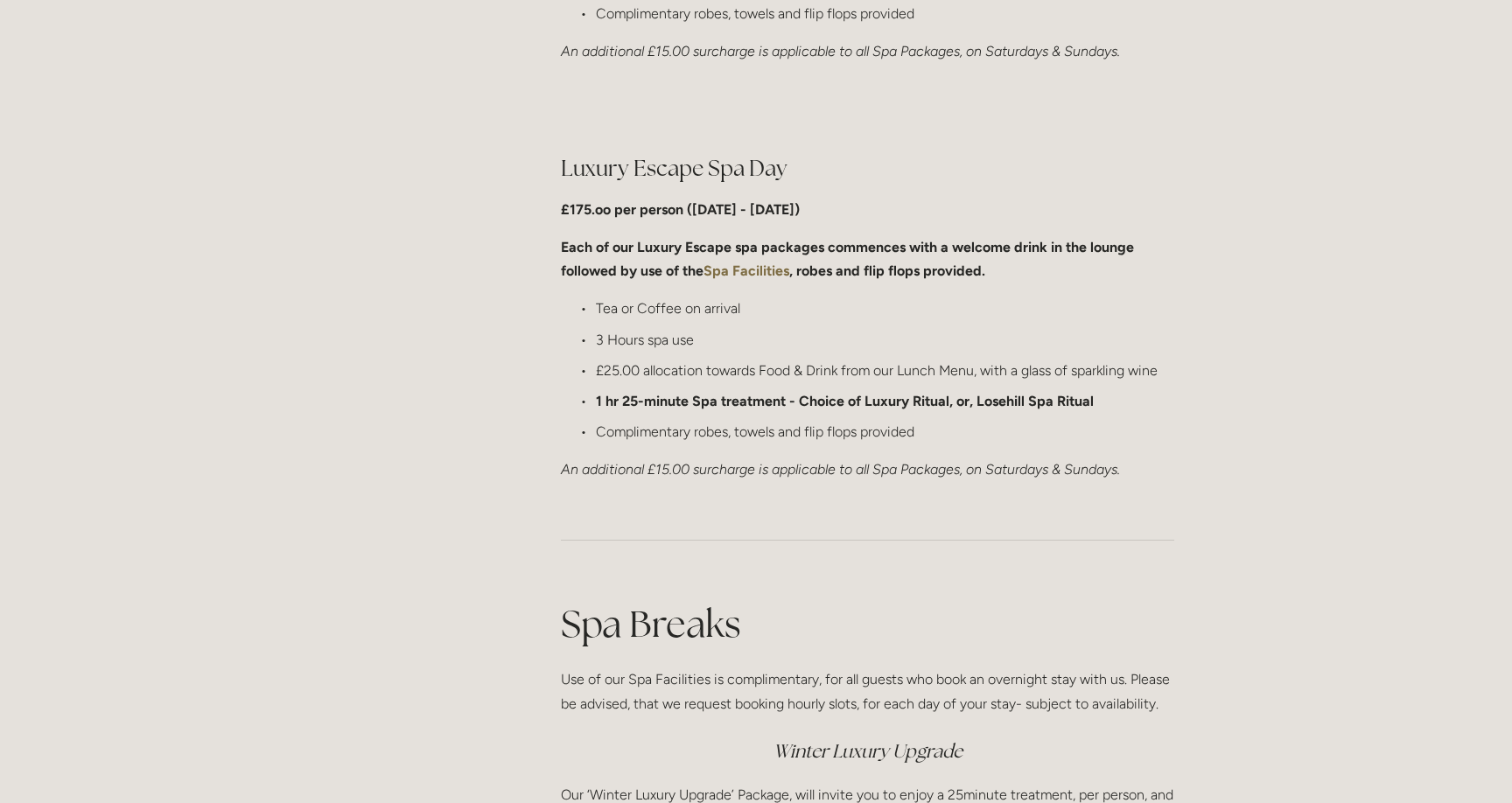
click at [771, 430] on p "Complimentary robes, towels and flip flops provided" at bounding box center [885, 432] width 579 height 24
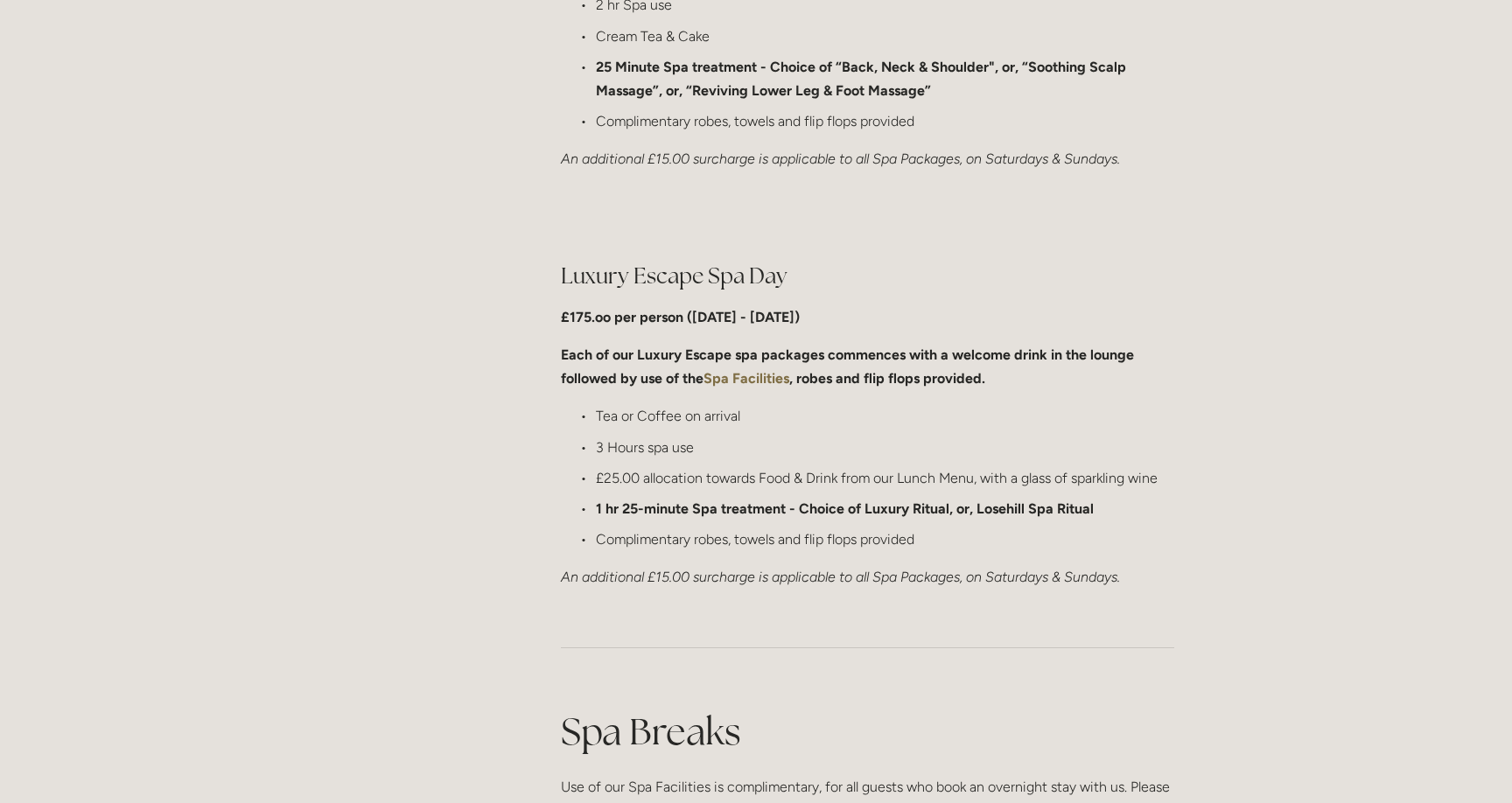
scroll to position [1588, 0]
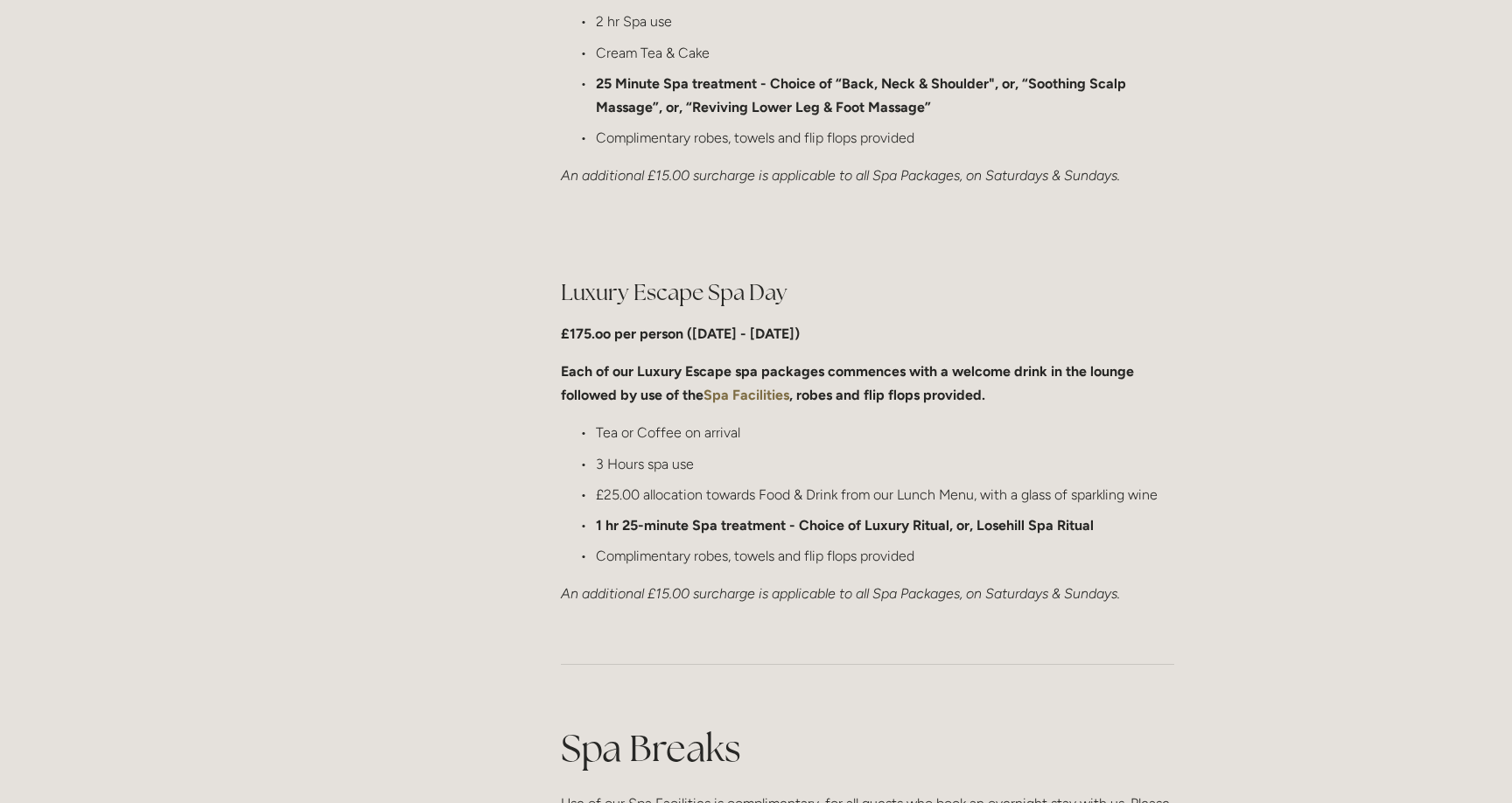
click at [769, 390] on strong "Spa Facilities" at bounding box center [745, 394] width 85 height 16
click at [835, 421] on p "Tea or Coffee on arrival" at bounding box center [885, 433] width 579 height 24
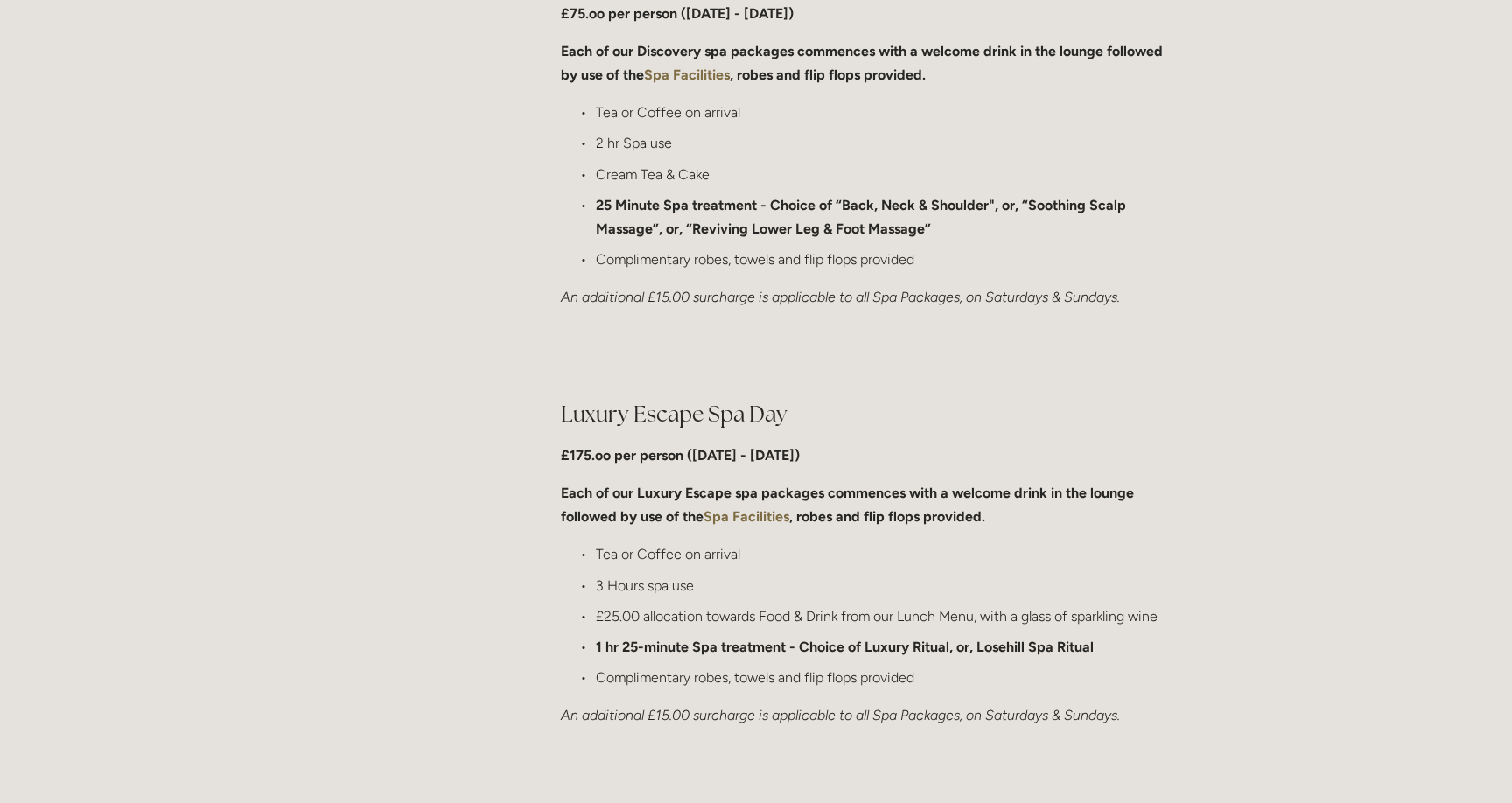
scroll to position [1491, 0]
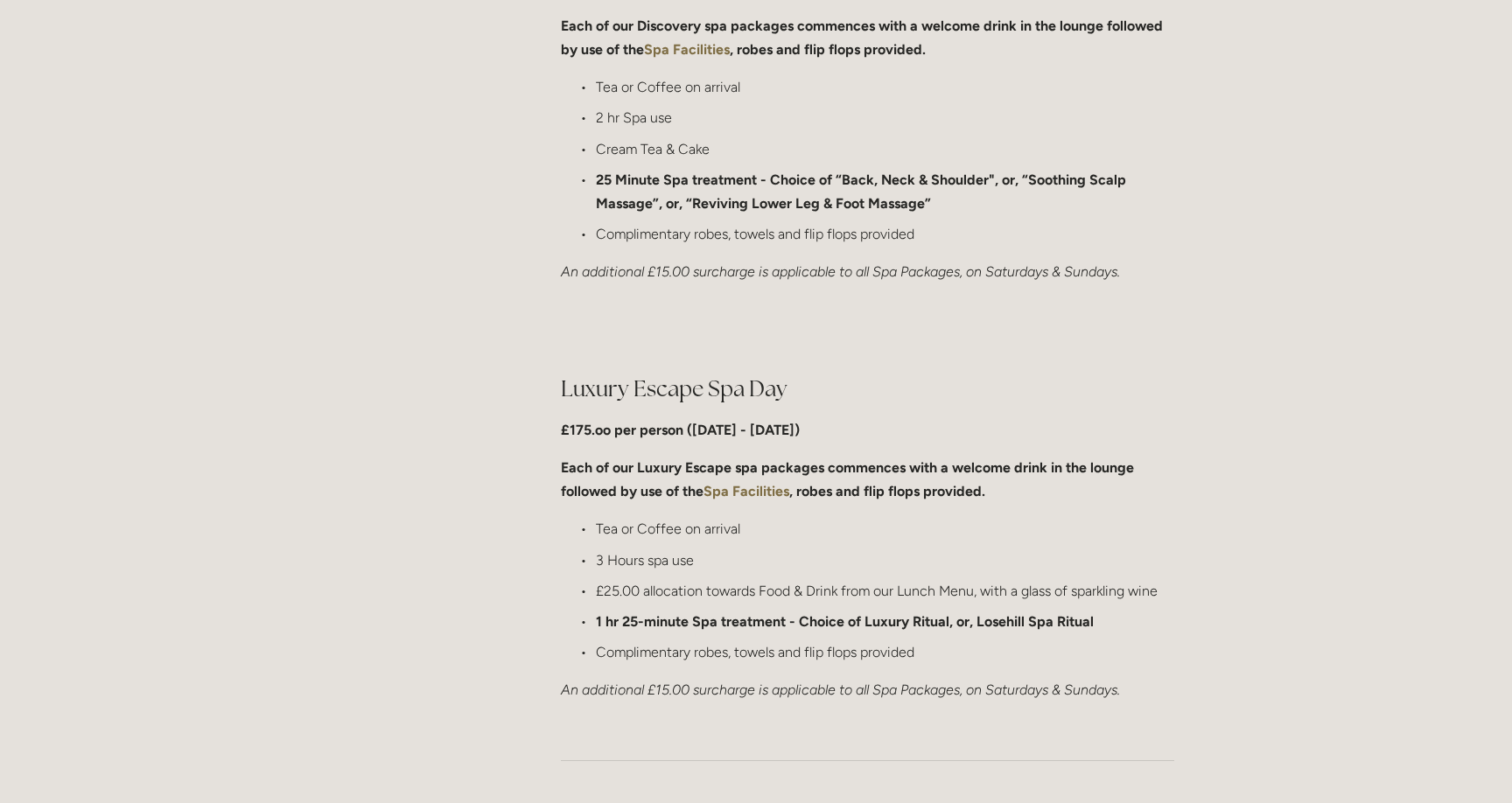
click at [891, 622] on strong "1 hr 25-minute Spa treatment - Choice of Luxury Ritual, or, Losehill Spa Ritual" at bounding box center [844, 621] width 498 height 16
click at [933, 622] on strong "1 hr 25-minute Spa treatment - Choice of Luxury Ritual, or, Losehill Spa Ritual" at bounding box center [844, 621] width 498 height 16
copy strong "Luxury Ritual"
click at [1022, 627] on strong "1 hr 25-minute Spa treatment - Choice of Luxury Ritual, or, Losehill Spa Ritual" at bounding box center [844, 621] width 498 height 16
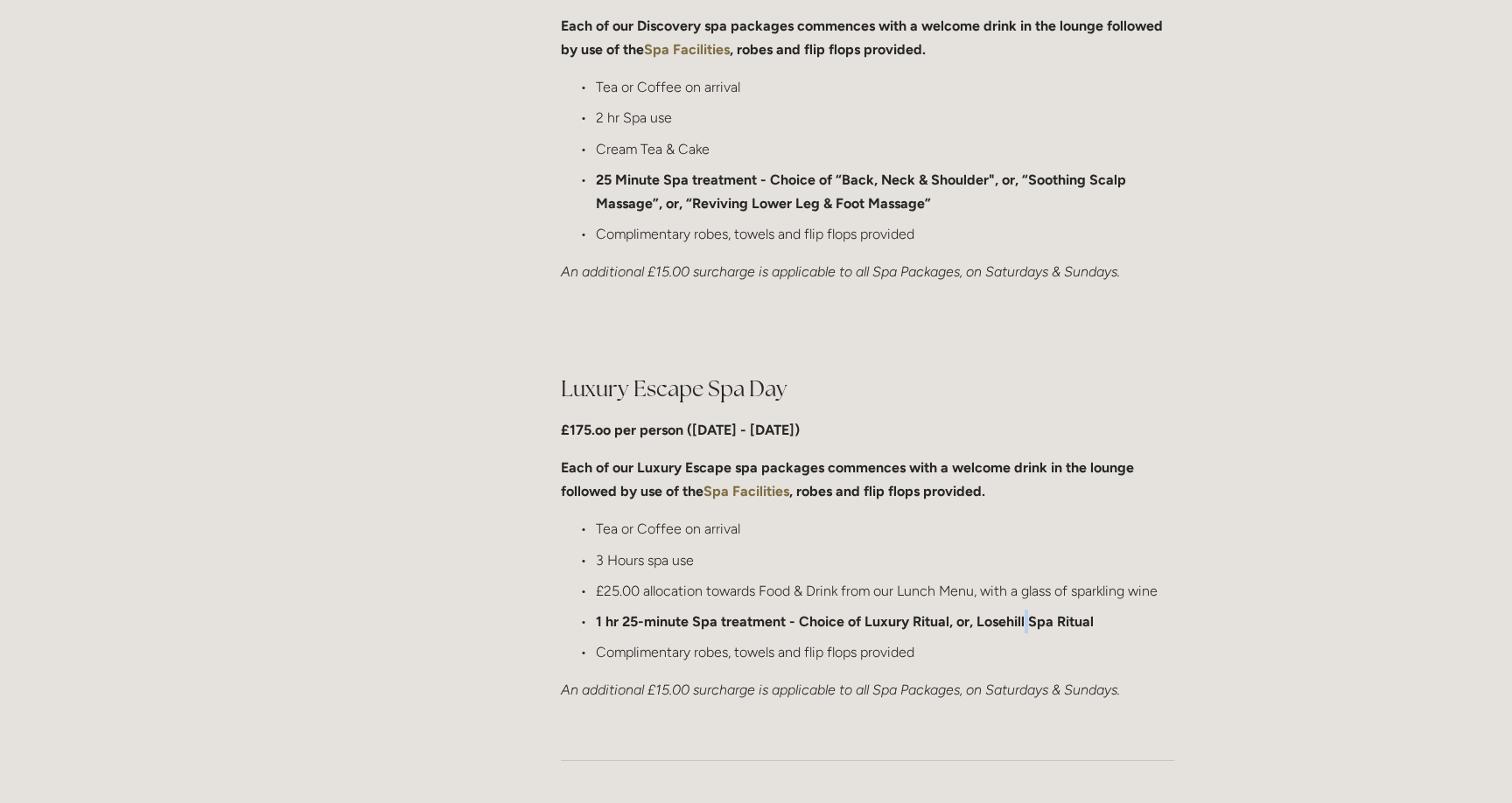
click at [1022, 627] on strong "1 hr 25-minute Spa treatment - Choice of Luxury Ritual, or, Losehill Spa Ritual" at bounding box center [844, 621] width 498 height 16
click at [1007, 626] on strong "1 hr 25-minute Spa treatment - Choice of Luxury Ritual, or, Losehill Spa Ritual" at bounding box center [844, 621] width 498 height 16
click at [1049, 626] on strong "1 hr 25-minute Spa treatment - Choice of Luxury Ritual, or, Losehill Spa Ritual" at bounding box center [844, 621] width 498 height 16
click at [1091, 626] on strong "1 hr 25-minute Spa treatment - Choice of Luxury Ritual, or, Losehill Spa Ritual" at bounding box center [844, 621] width 498 height 16
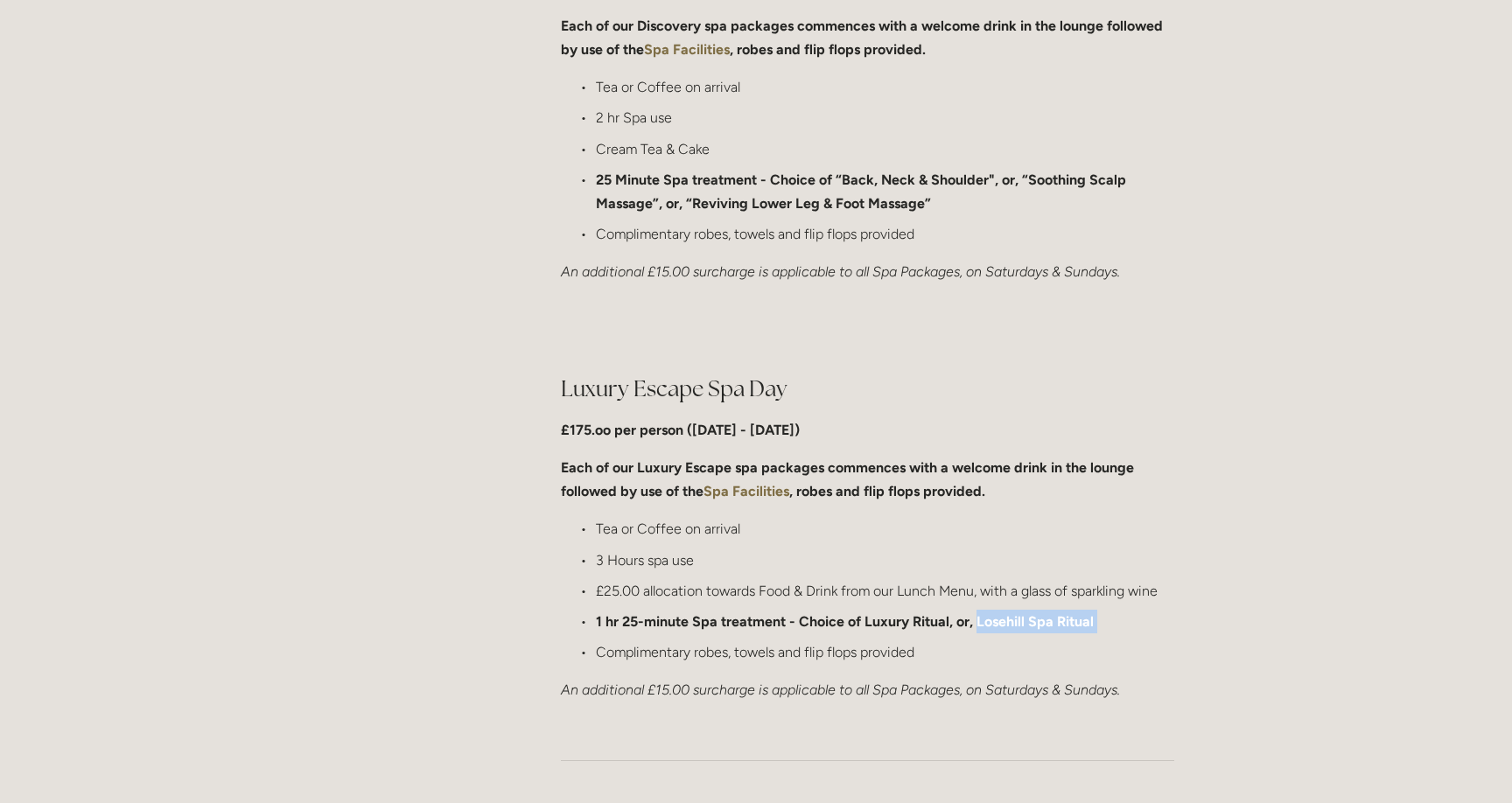
copy strong "Losehill Spa Ritual"
click at [1091, 626] on strong "1 hr 25-minute Spa treatment - Choice of Luxury Ritual, or, Losehill Spa Ritual" at bounding box center [844, 621] width 498 height 16
click at [806, 365] on div "Luxury Escape Spa Day £175.oo per person (Monday - Friday) Each of our Luxury E…" at bounding box center [867, 538] width 643 height 359
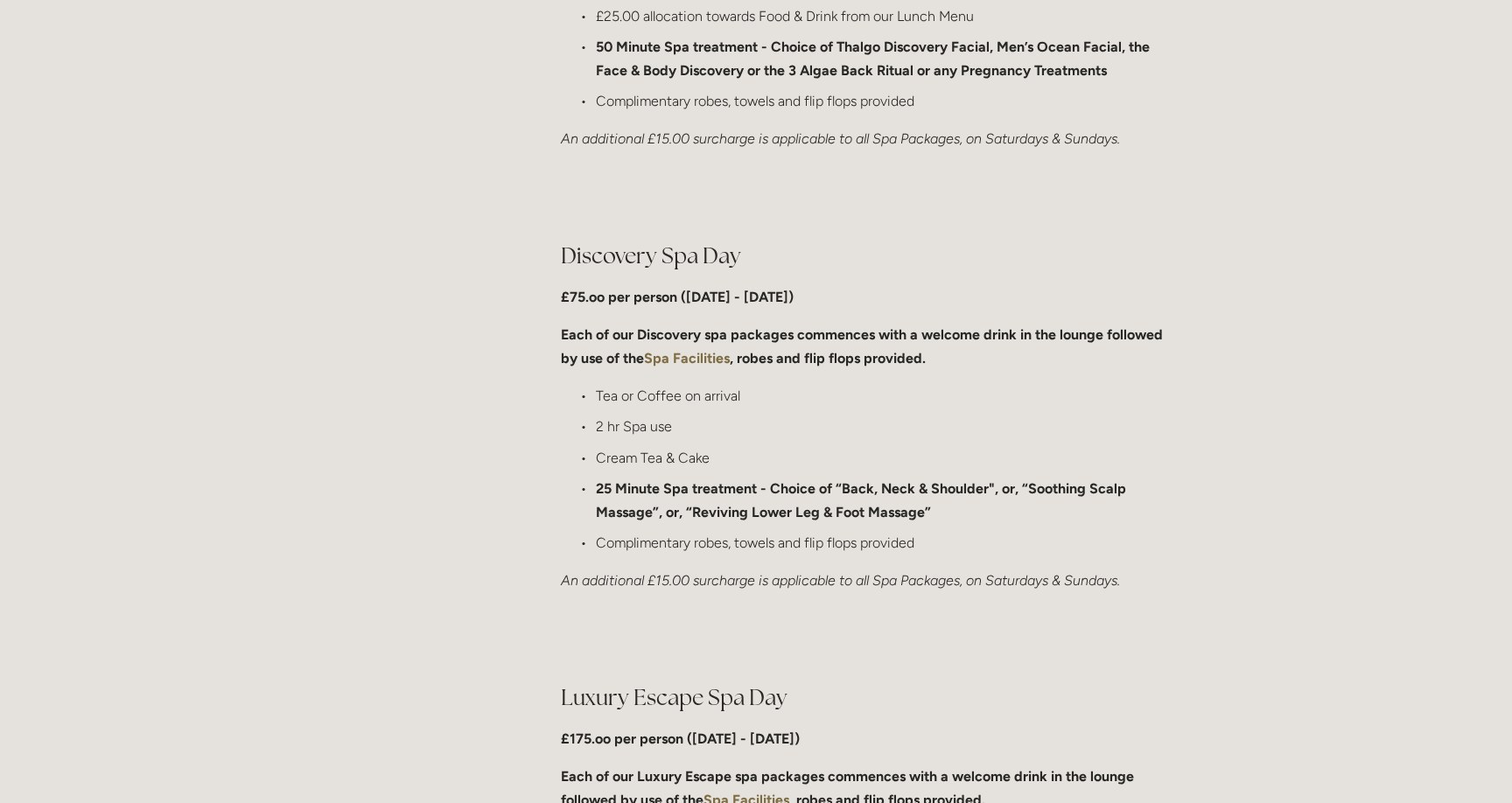
scroll to position [1177, 0]
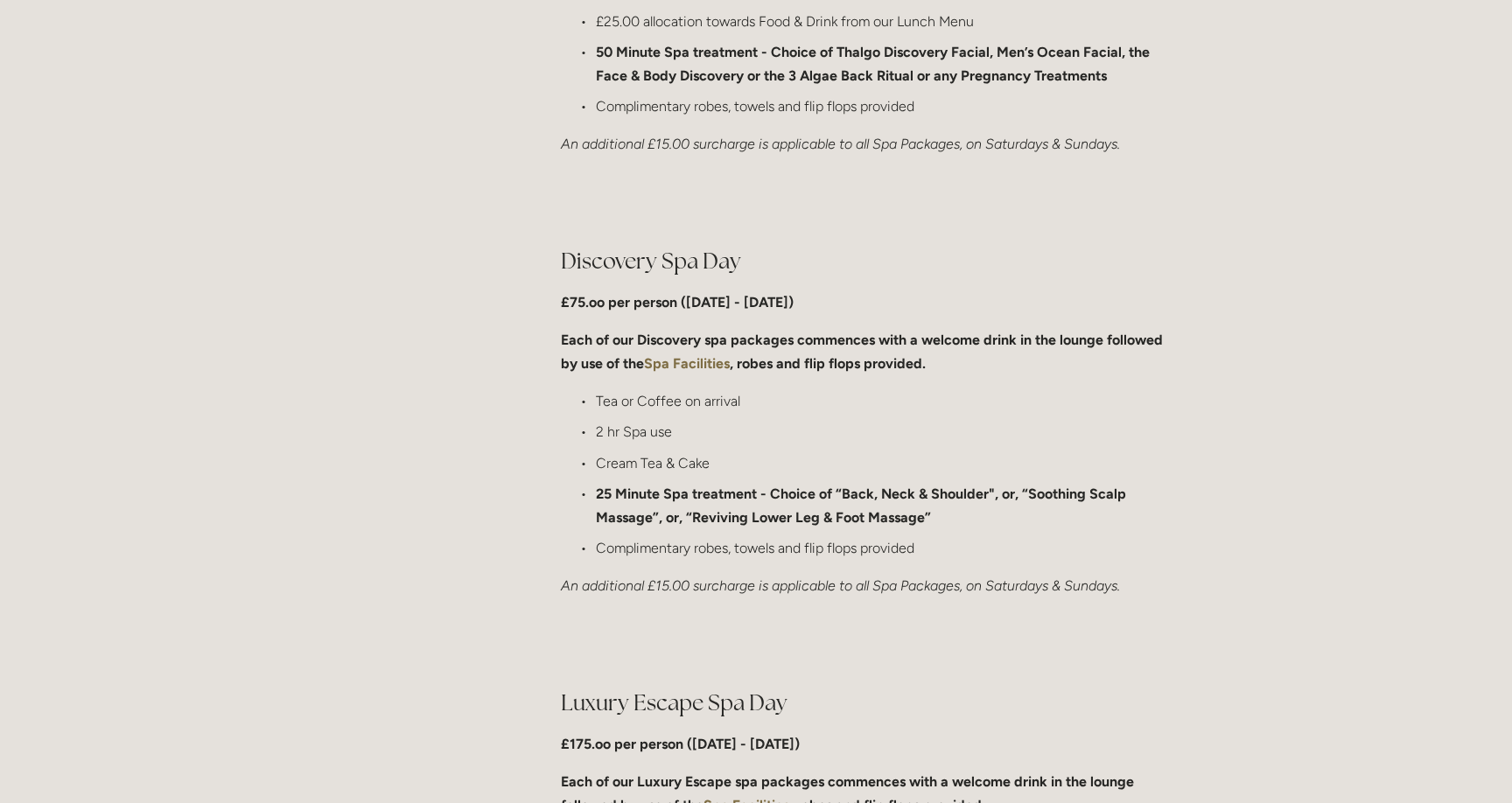
click at [880, 436] on p "2 hr Spa use" at bounding box center [885, 432] width 579 height 24
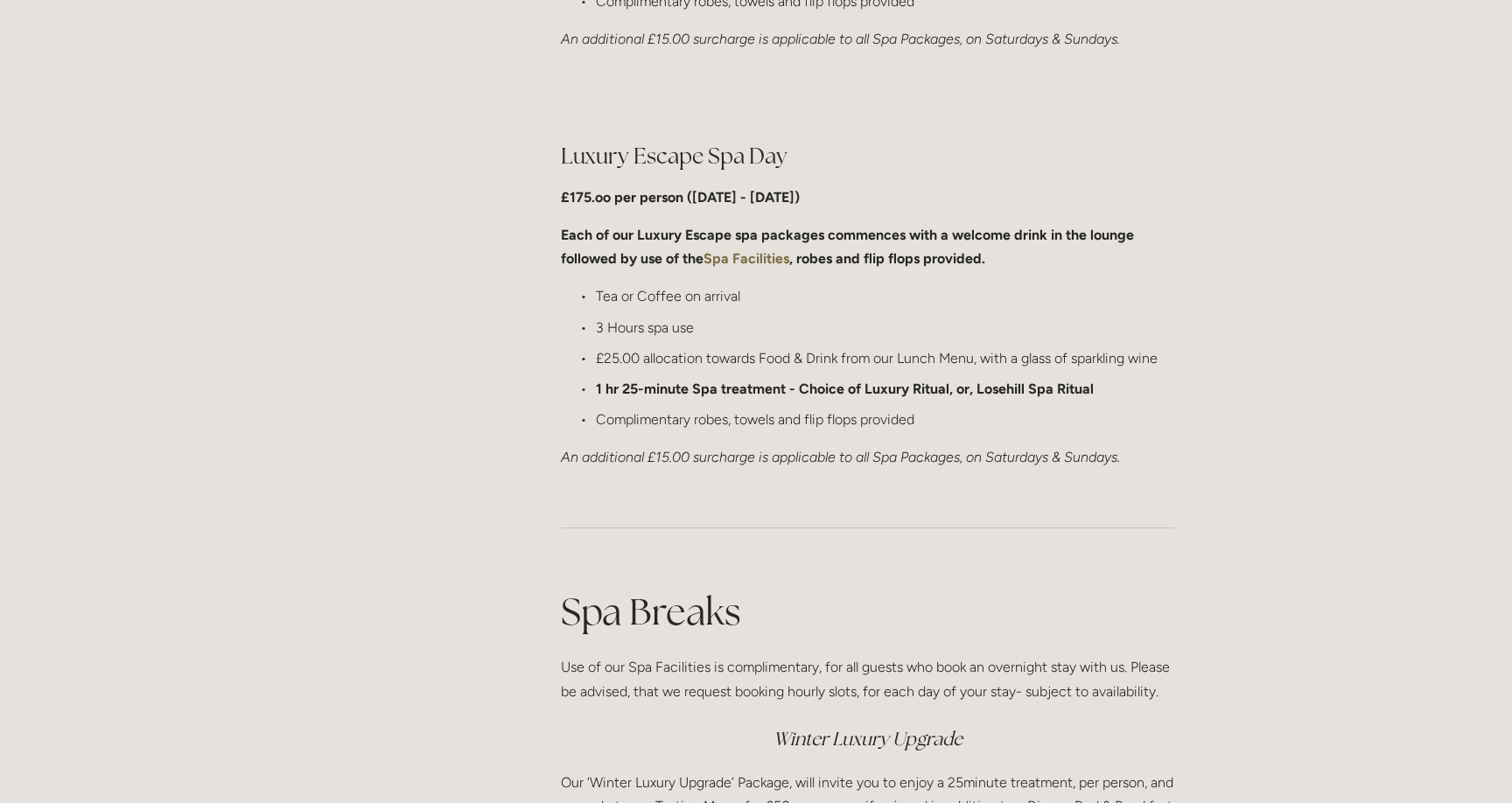
scroll to position [1644, 0]
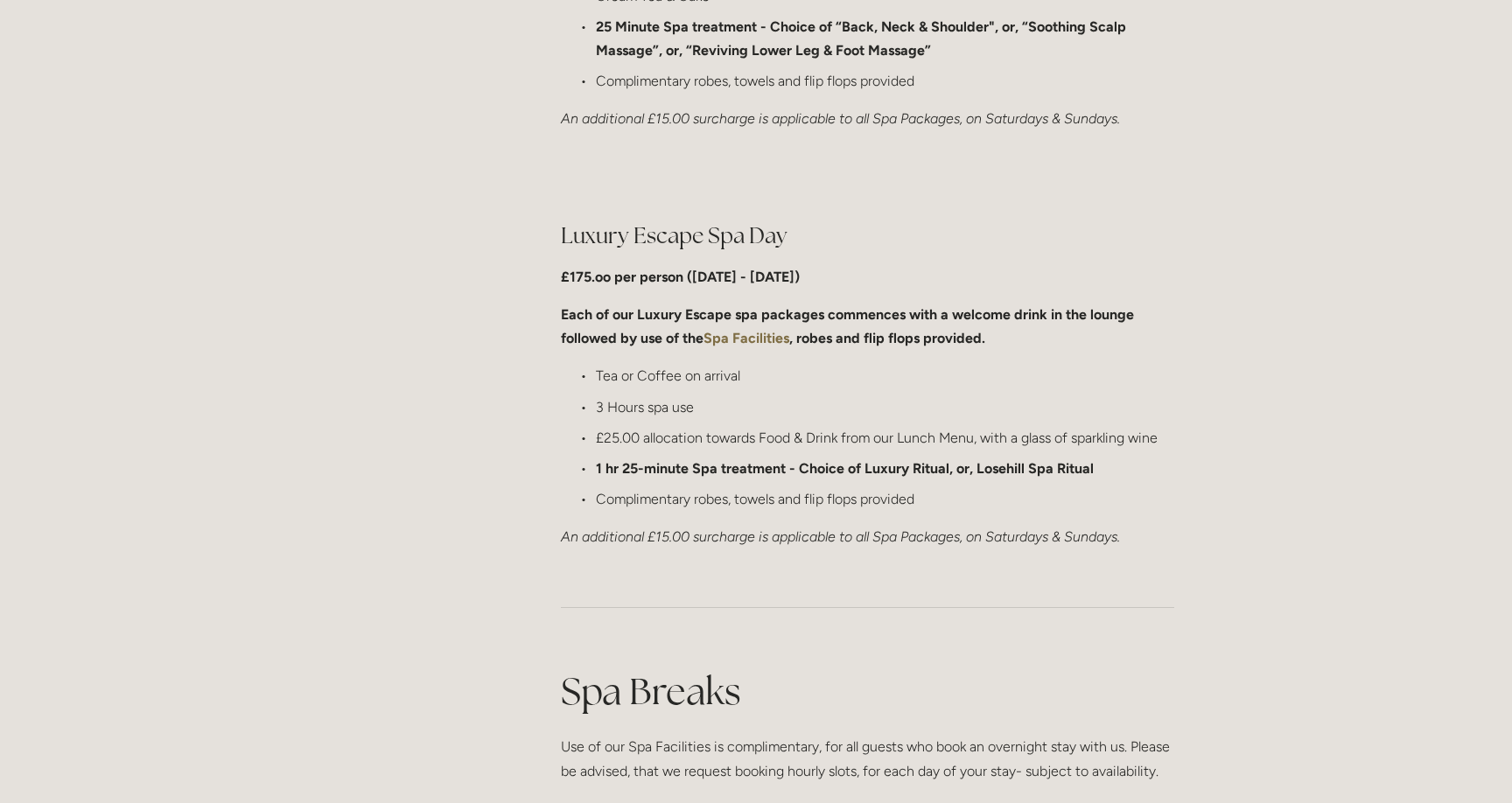
click at [681, 233] on h2 "Luxury Escape Spa Day" at bounding box center [867, 236] width 613 height 31
copy h2 "Luxury Escape Spa Day"
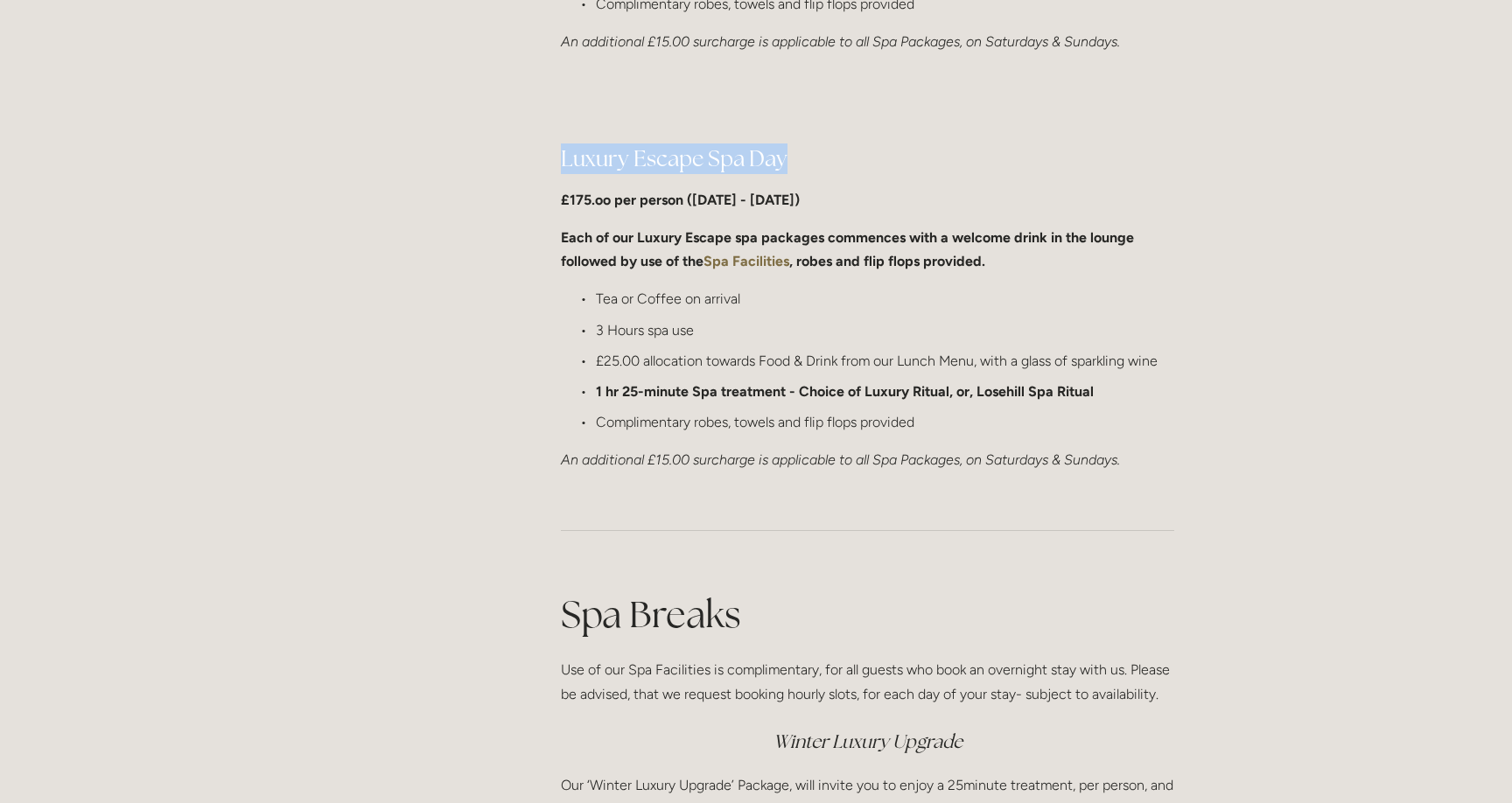
scroll to position [1722, 0]
drag, startPoint x: 879, startPoint y: 302, endPoint x: 1205, endPoint y: 373, distance: 333.6
click at [1207, 373] on div "Rooms Rooms Your Stay Book a stay Offers Spa" at bounding box center [756, 716] width 1512 height 4876
click at [1205, 373] on div "Rooms Rooms Your Stay Book a stay Offers Spa" at bounding box center [756, 716] width 1512 height 4876
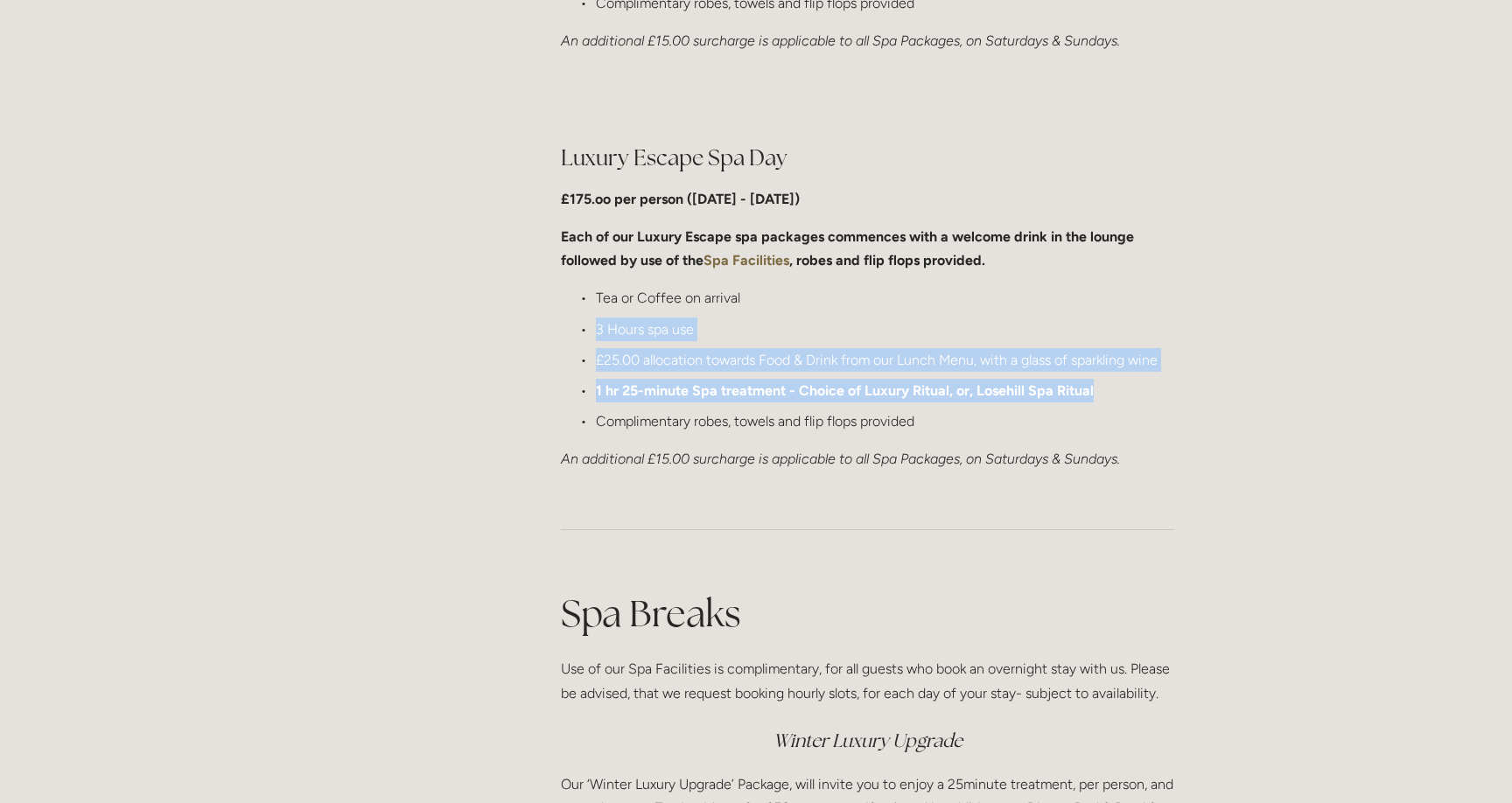
drag, startPoint x: 1111, startPoint y: 385, endPoint x: 597, endPoint y: 317, distance: 518.5
click at [597, 317] on ul "Tea or Coffee on arrival 3 Hours spa use £25.00 allocation towards Food & Drink…" at bounding box center [867, 359] width 613 height 147
drag, startPoint x: 596, startPoint y: 295, endPoint x: 966, endPoint y: 420, distance: 390.5
click at [966, 420] on ul "Tea or Coffee on arrival 3 Hours spa use £25.00 allocation towards Food & Drink…" at bounding box center [867, 359] width 613 height 147
copy ul "Tea or Coffee on arrival 3 Hours spa use £25.00 allocation towards Food & Drink…"
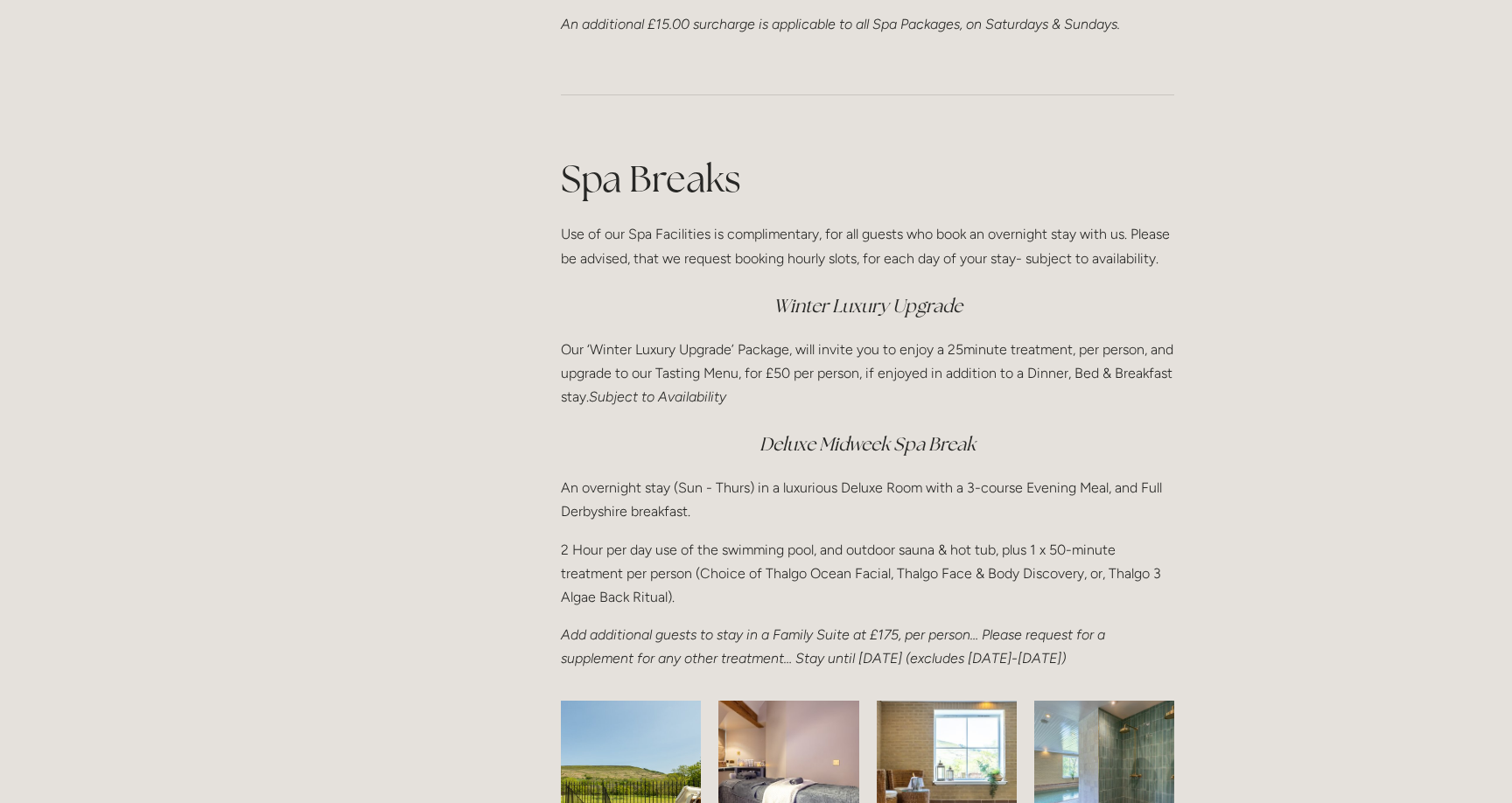
scroll to position [2164, 0]
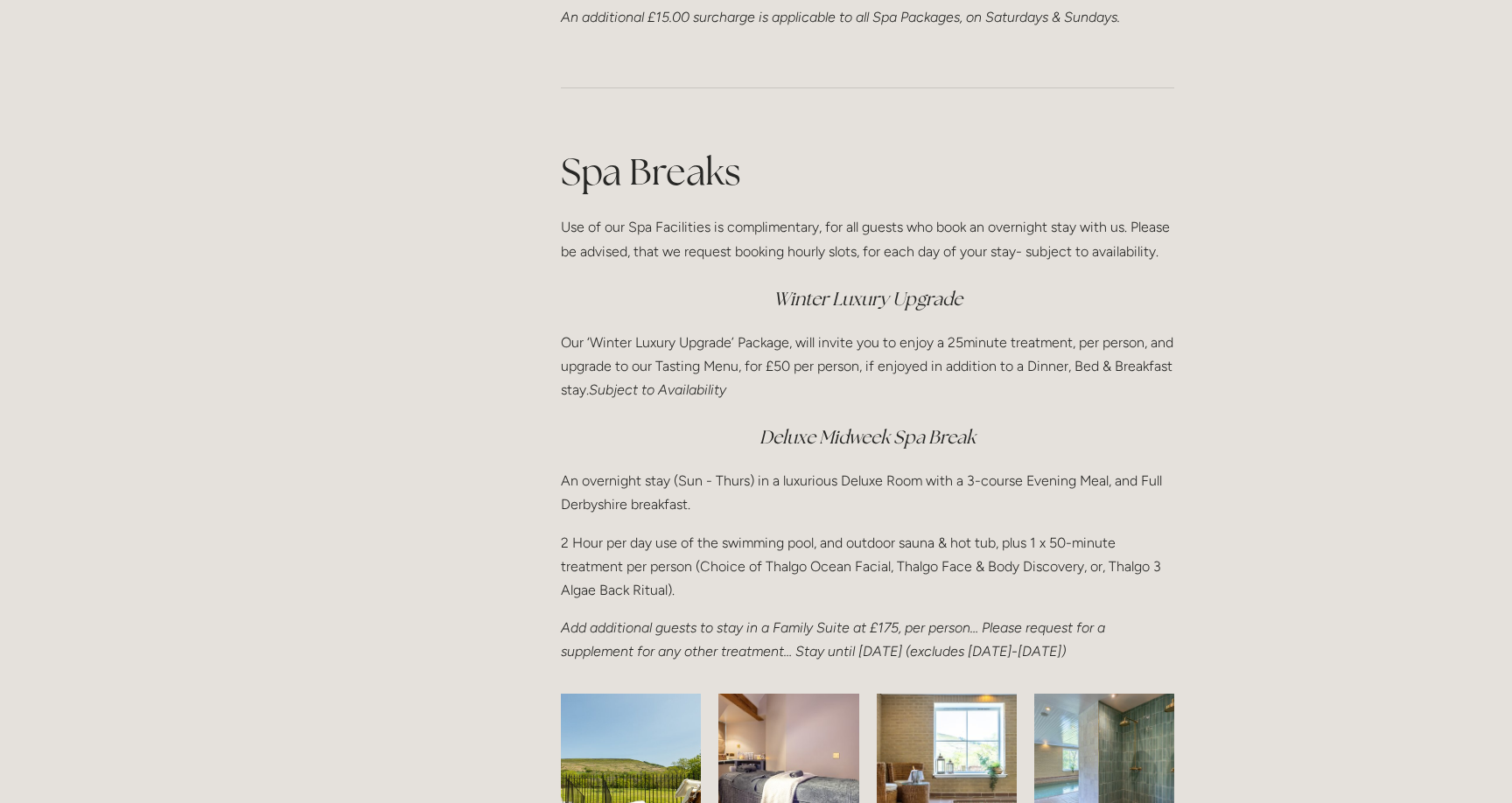
click at [969, 377] on html "Rooms Rooms Your Stay Book a stay Offers Spa Spa About" at bounding box center [756, 281] width 1512 height 4892
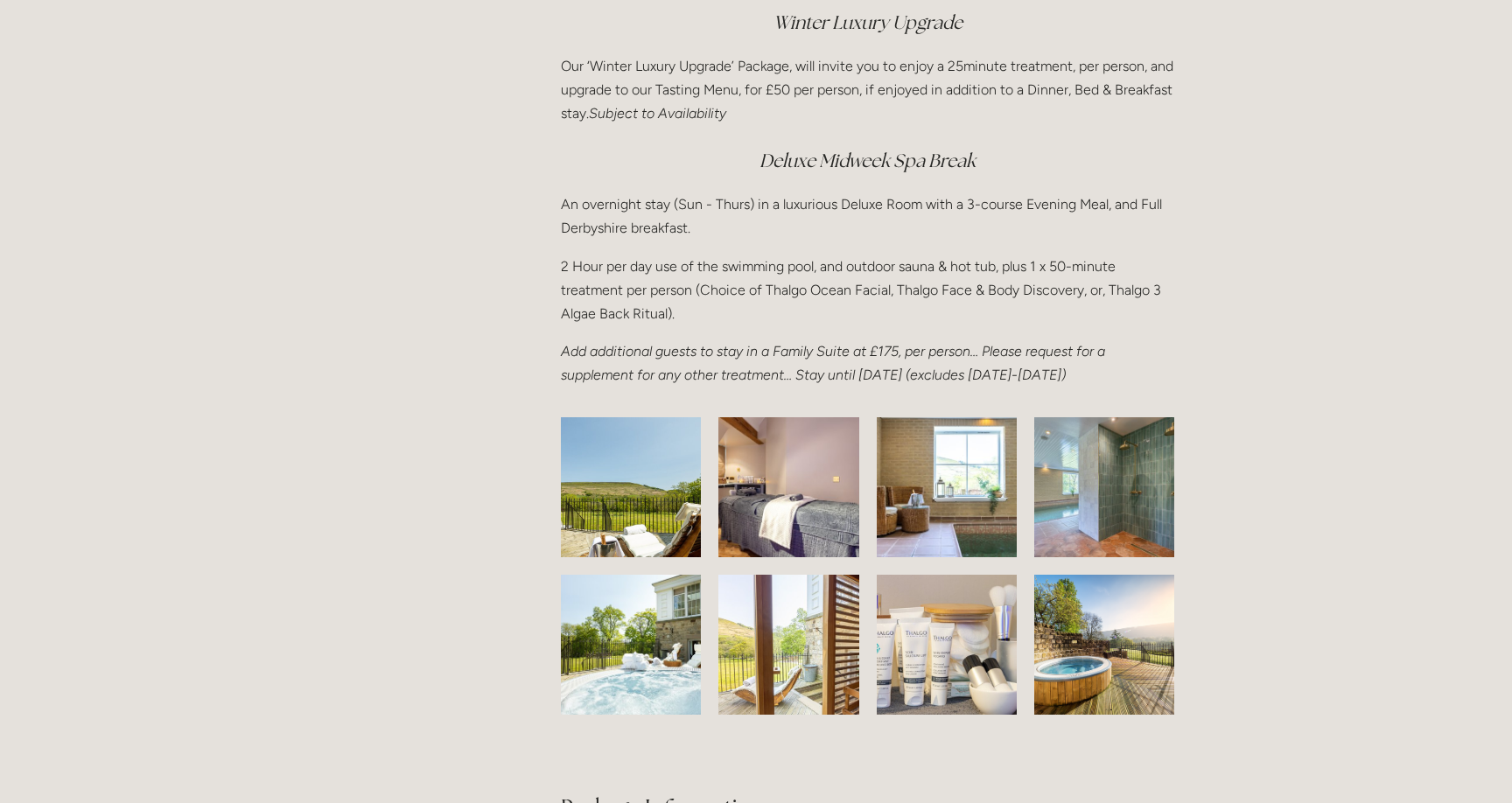
scroll to position [2464, 0]
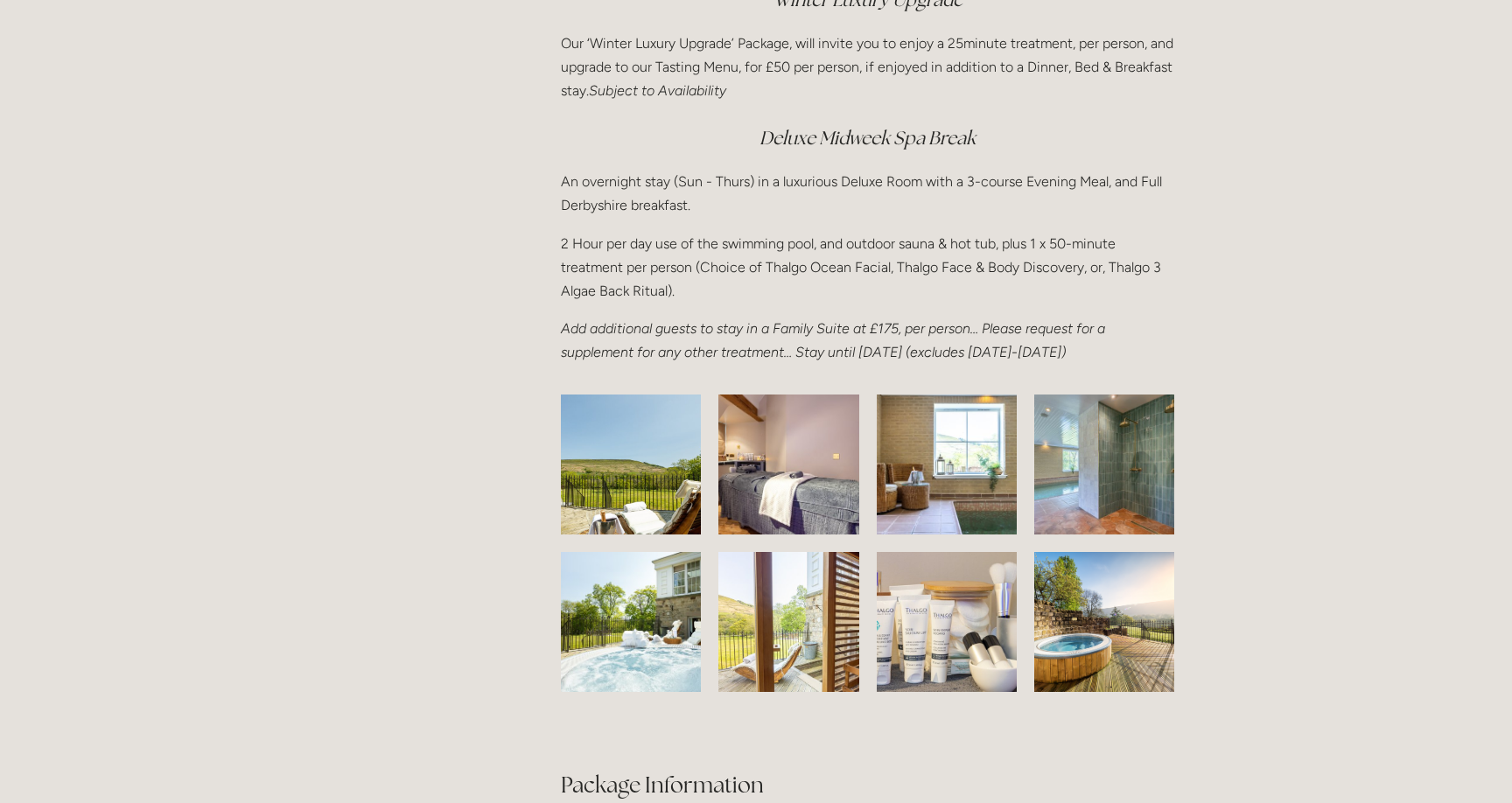
click at [950, 343] on p "Add additional guests to stay in a Family Suite at £175, per person… Please req…" at bounding box center [867, 340] width 613 height 47
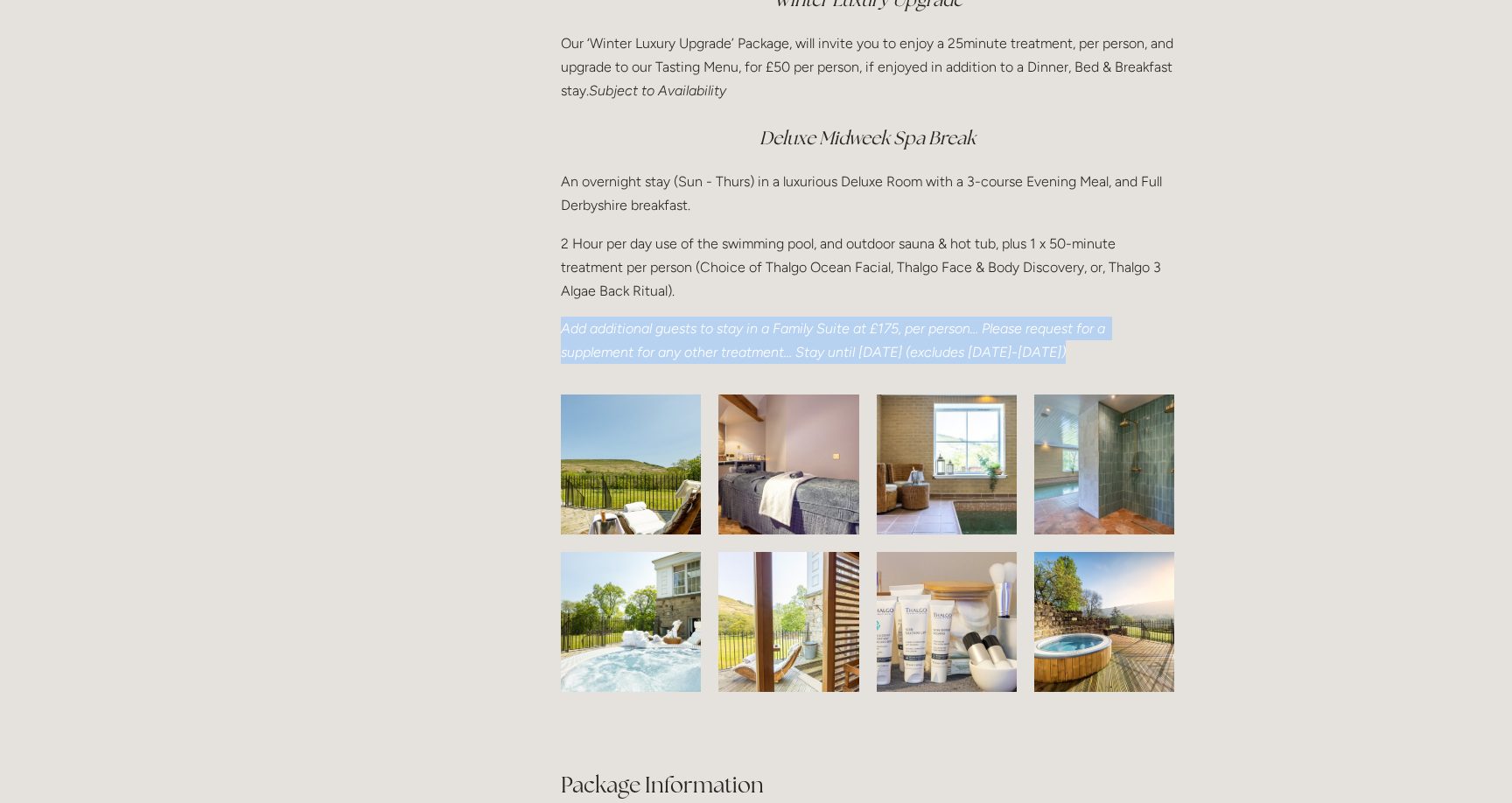
click at [950, 343] on p "Add additional guests to stay in a Family Suite at £175, per person… Please req…" at bounding box center [867, 340] width 613 height 47
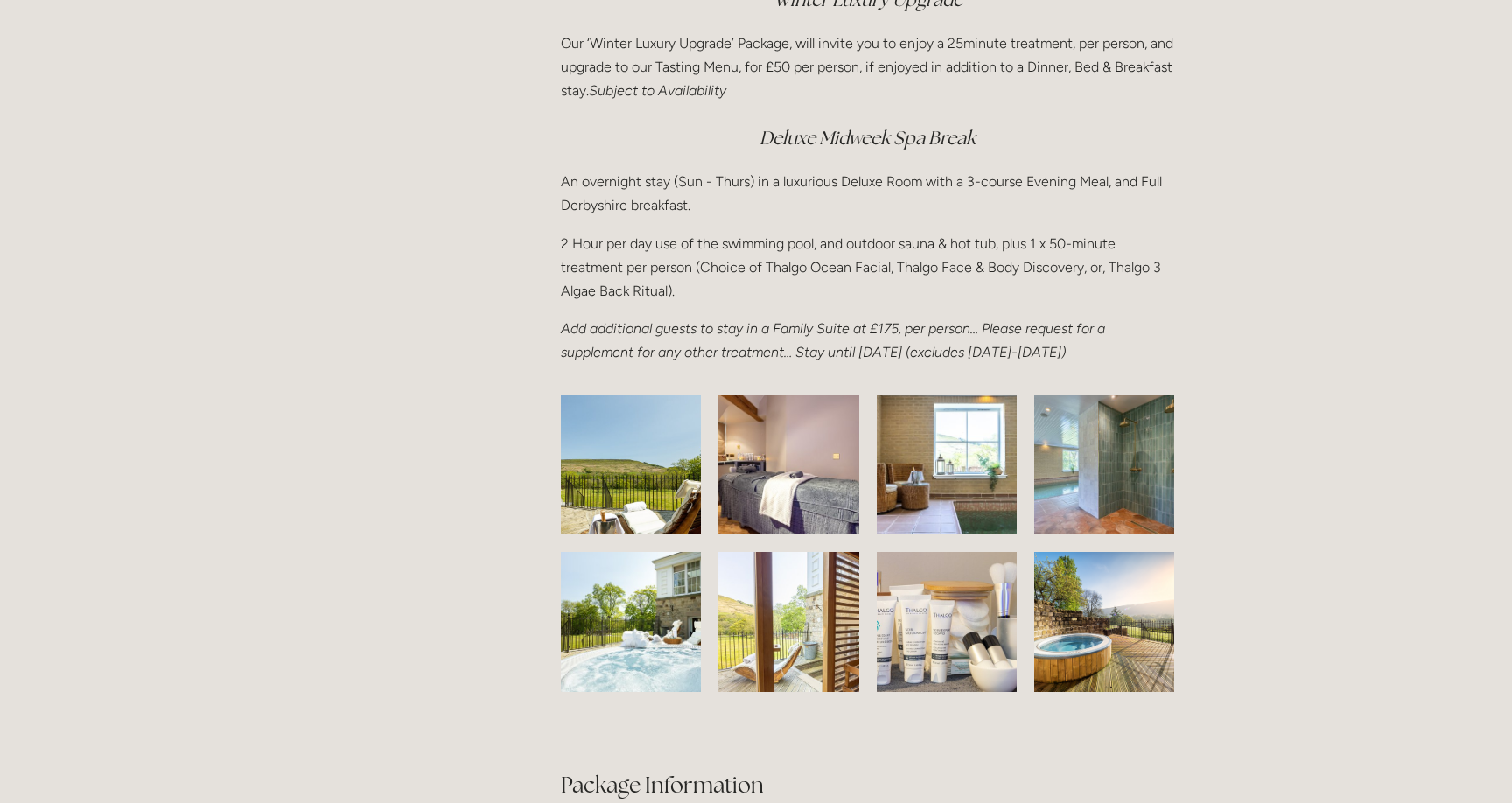
click at [950, 234] on p "2 Hour per day use of the swimming pool, and outdoor sauna & hot tub, plus 1 x …" at bounding box center [867, 268] width 613 height 72
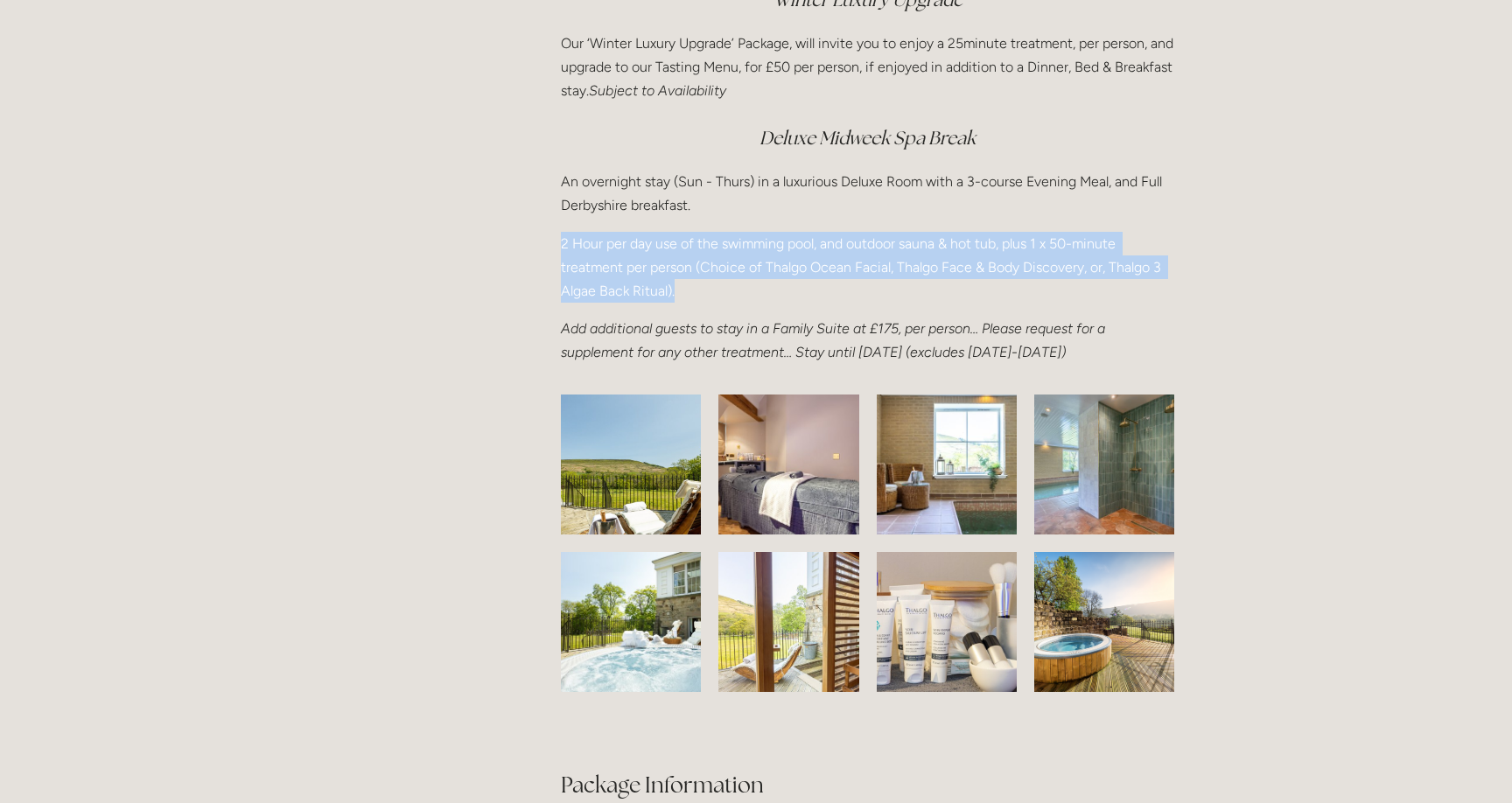
click at [950, 234] on p "2 Hour per day use of the swimming pool, and outdoor sauna & hot tub, plus 1 x …" at bounding box center [867, 268] width 613 height 72
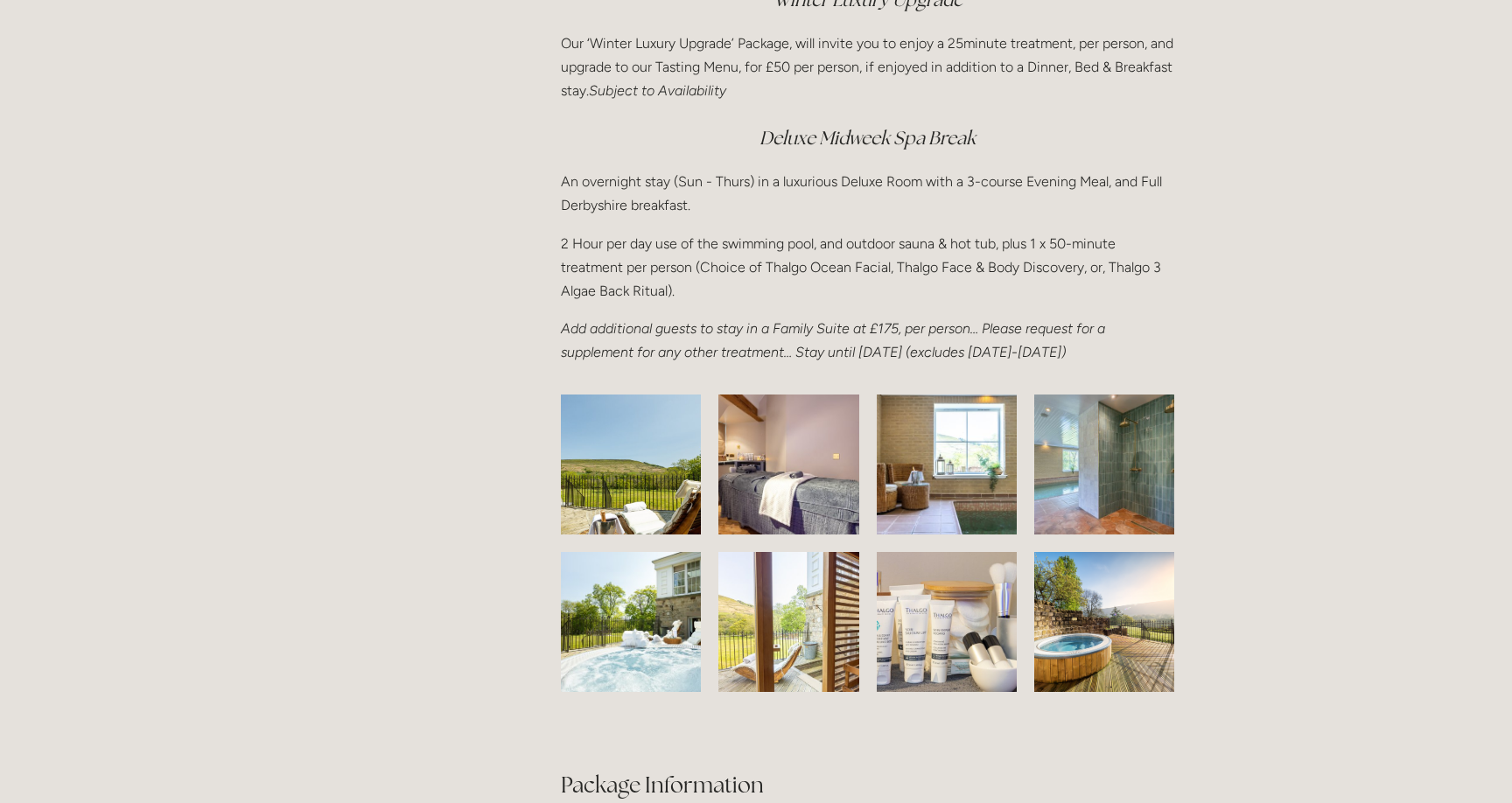
click at [950, 269] on p "2 Hour per day use of the swimming pool, and outdoor sauna & hot tub, plus 1 x …" at bounding box center [867, 268] width 613 height 72
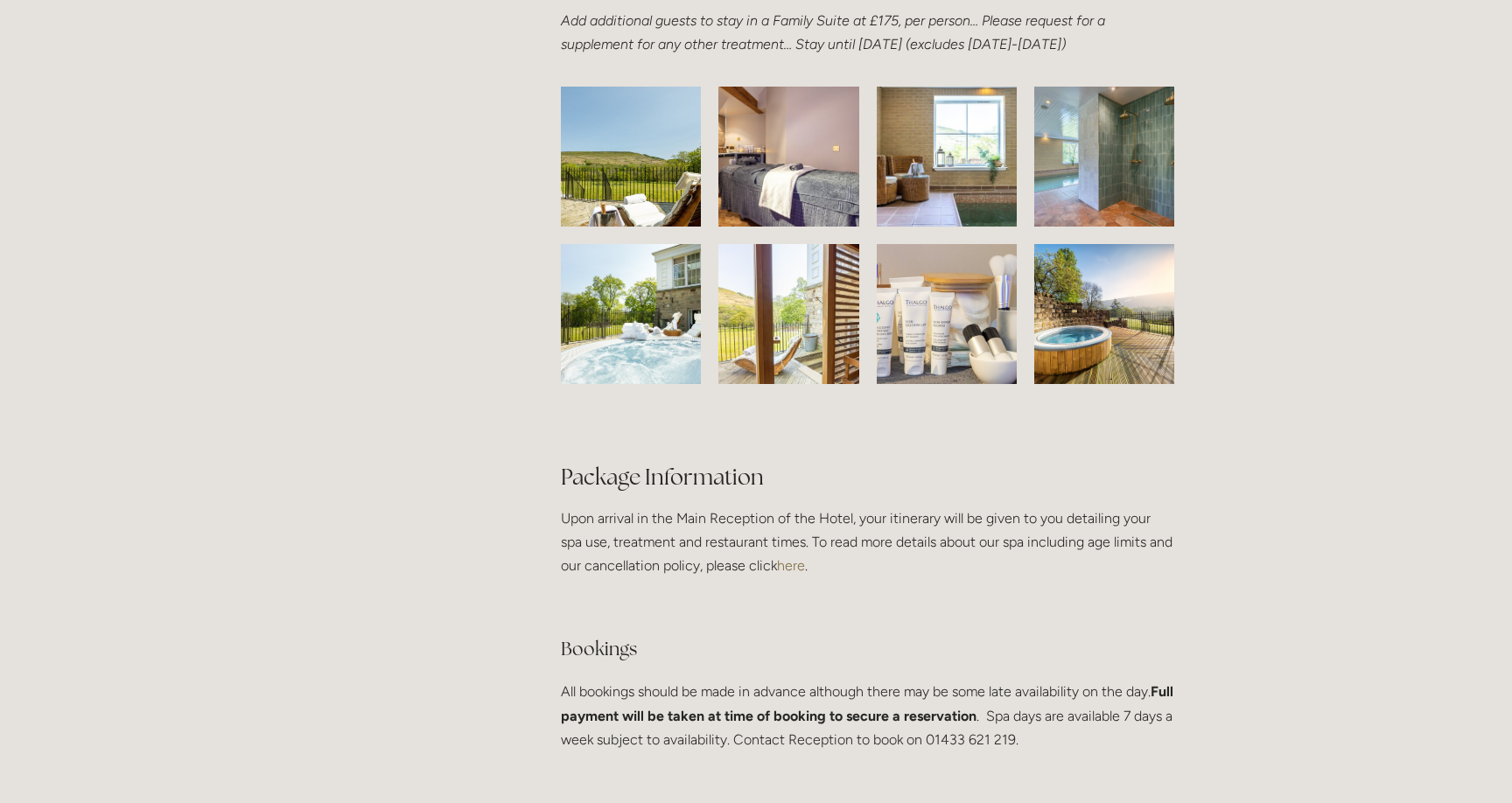
scroll to position [3557, 0]
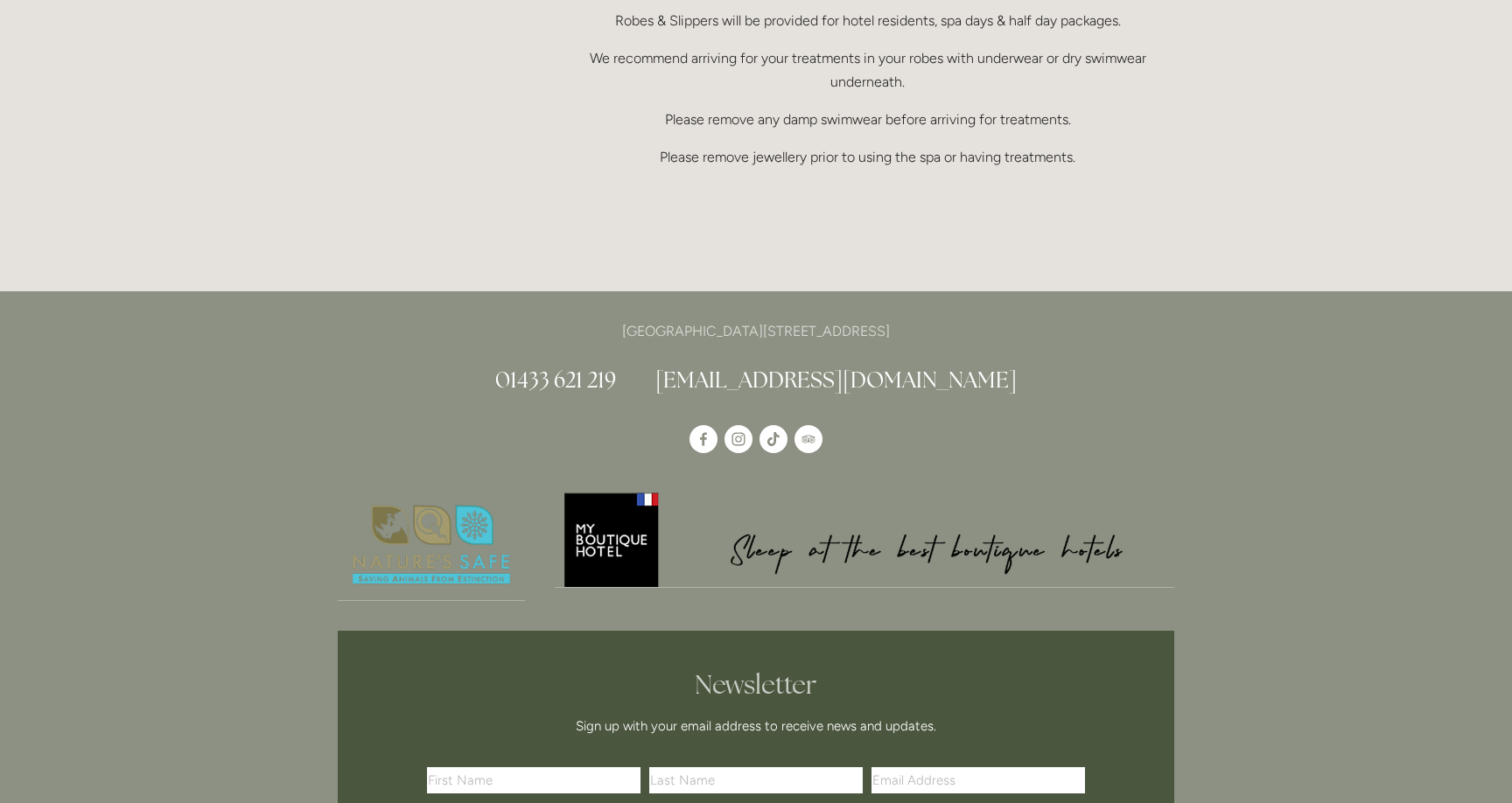
scroll to position [1479, 0]
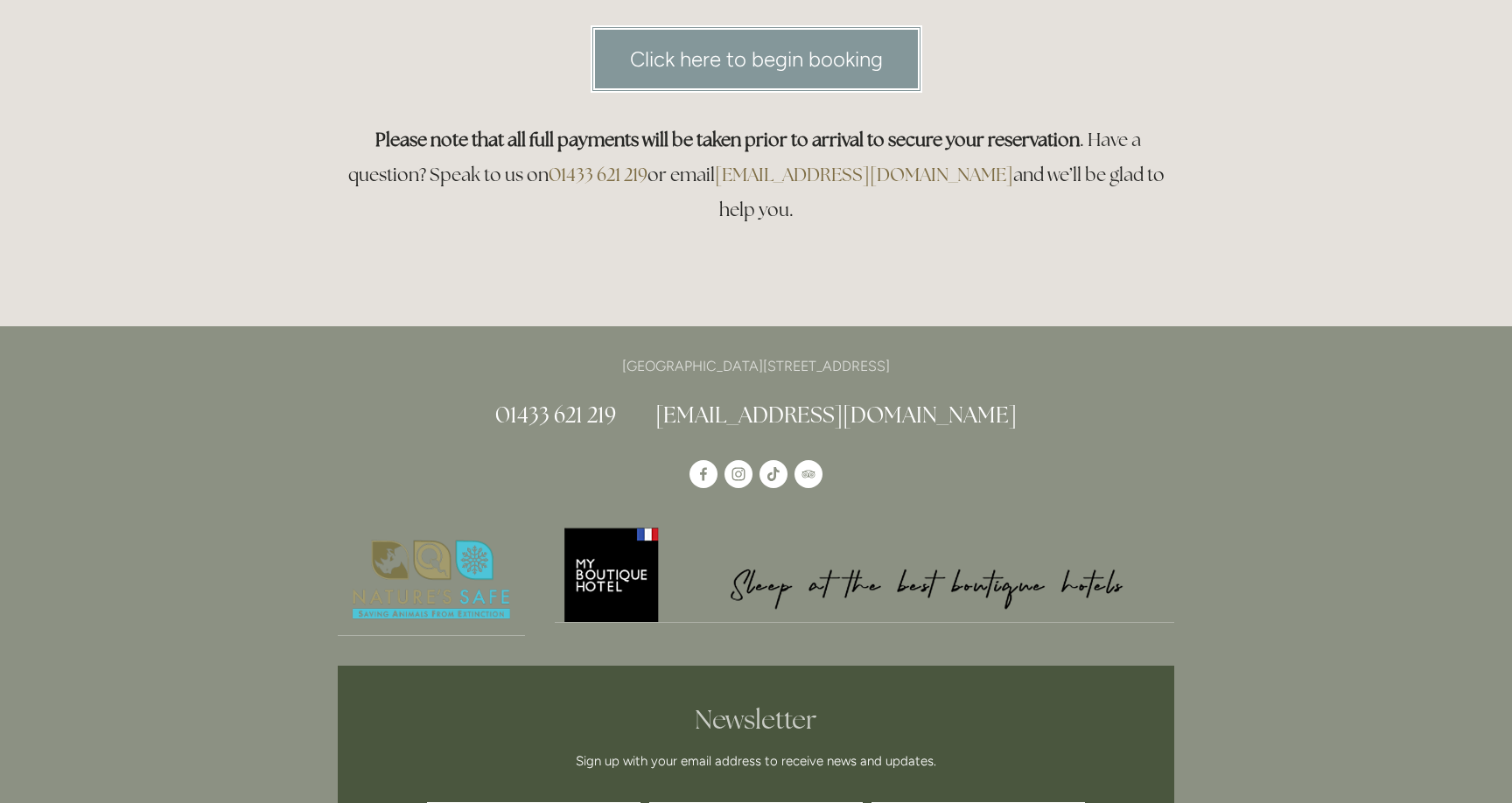
scroll to position [323, 0]
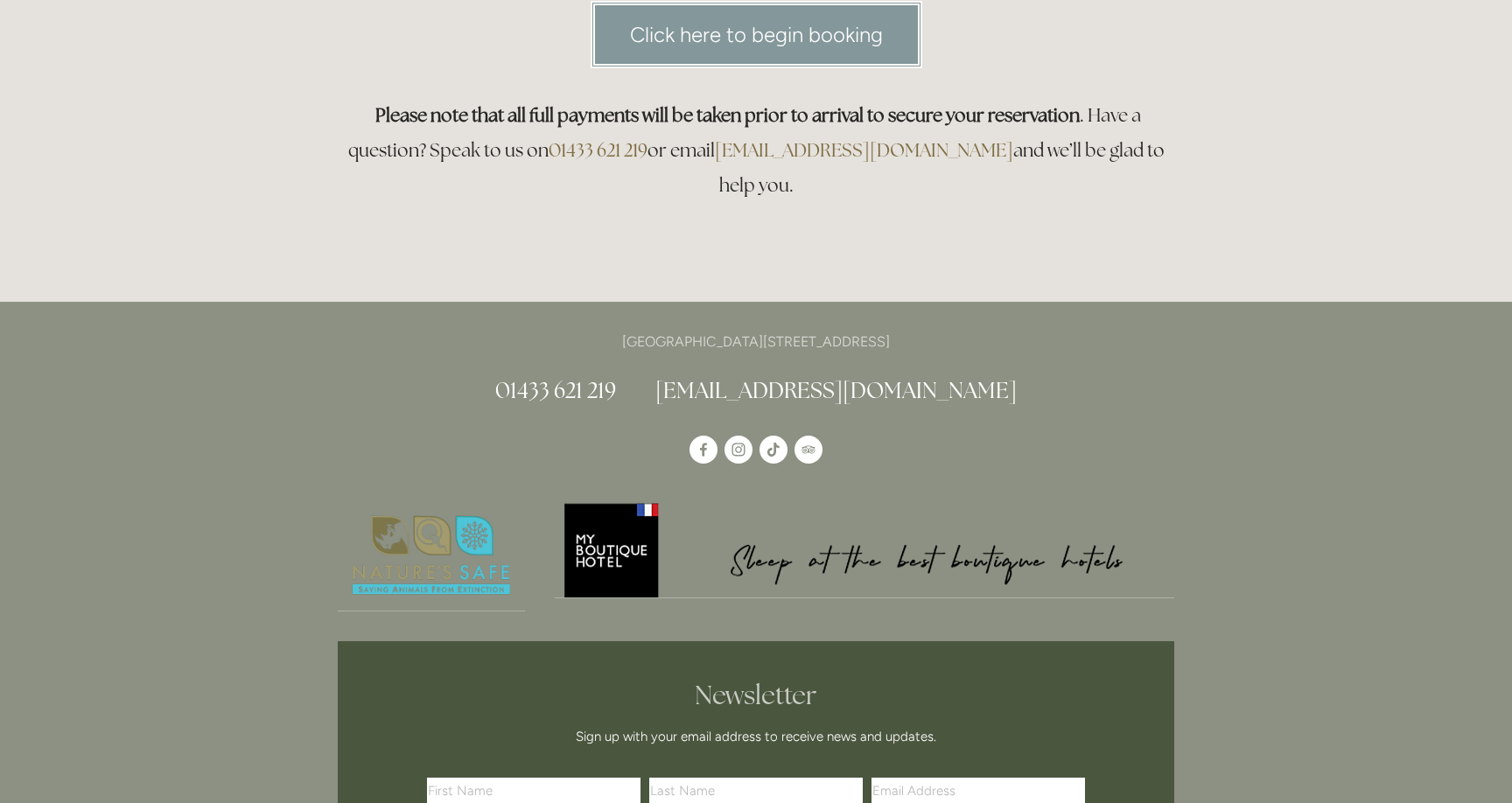
click at [843, 35] on link "Click here to begin booking" at bounding box center [757, 35] width 332 height 67
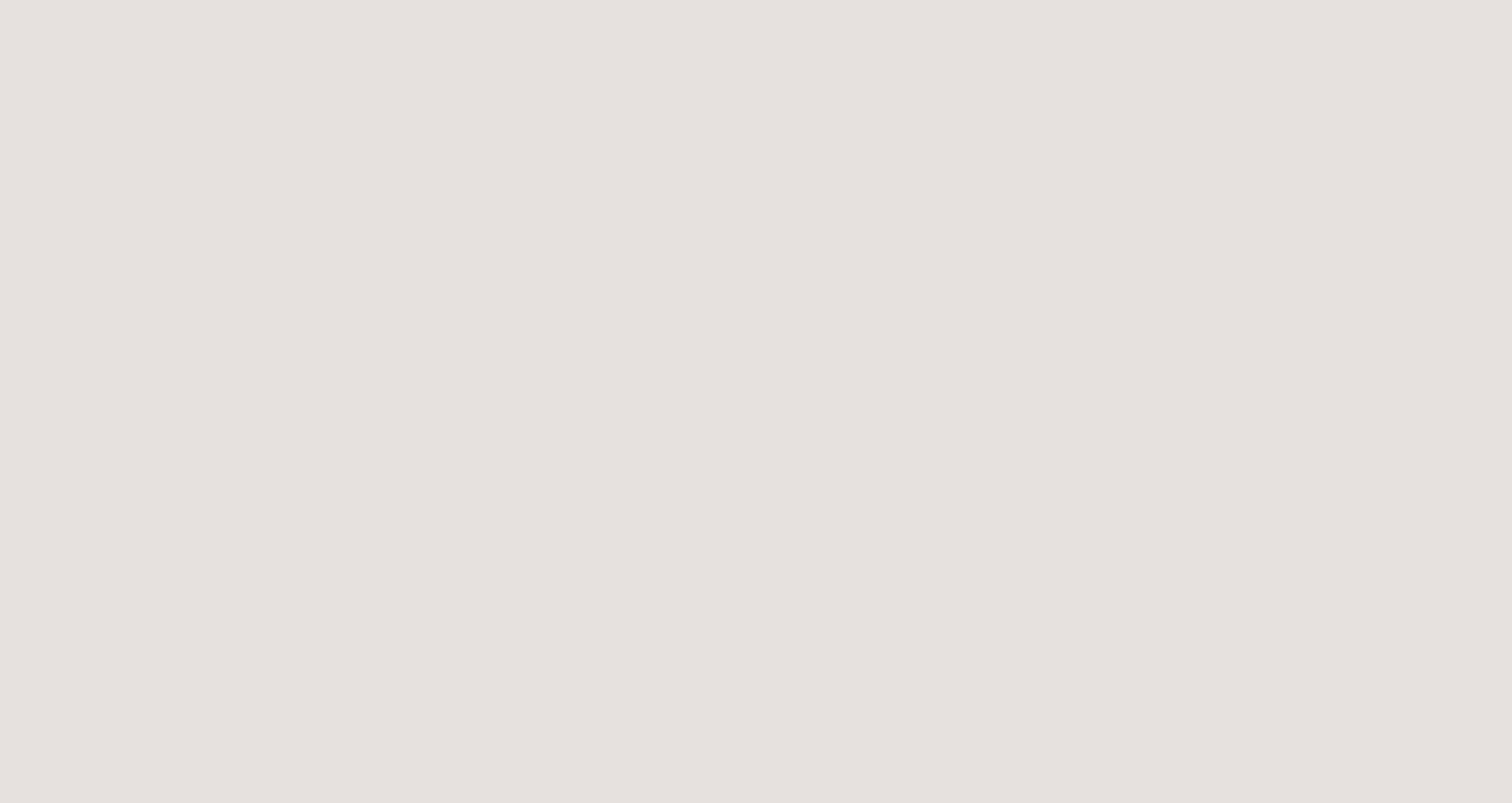
scroll to position [1989, 0]
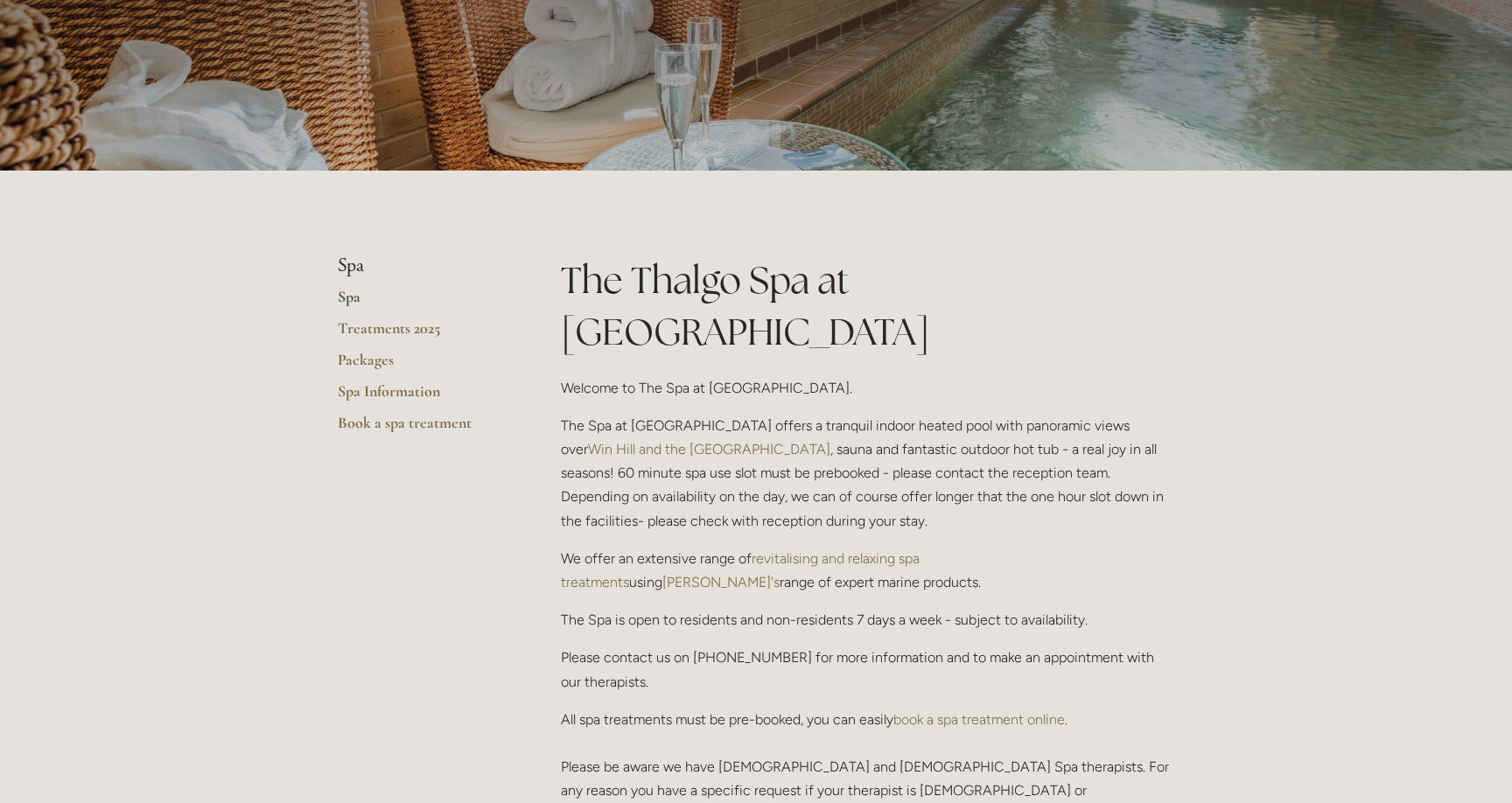
scroll to position [194, 0]
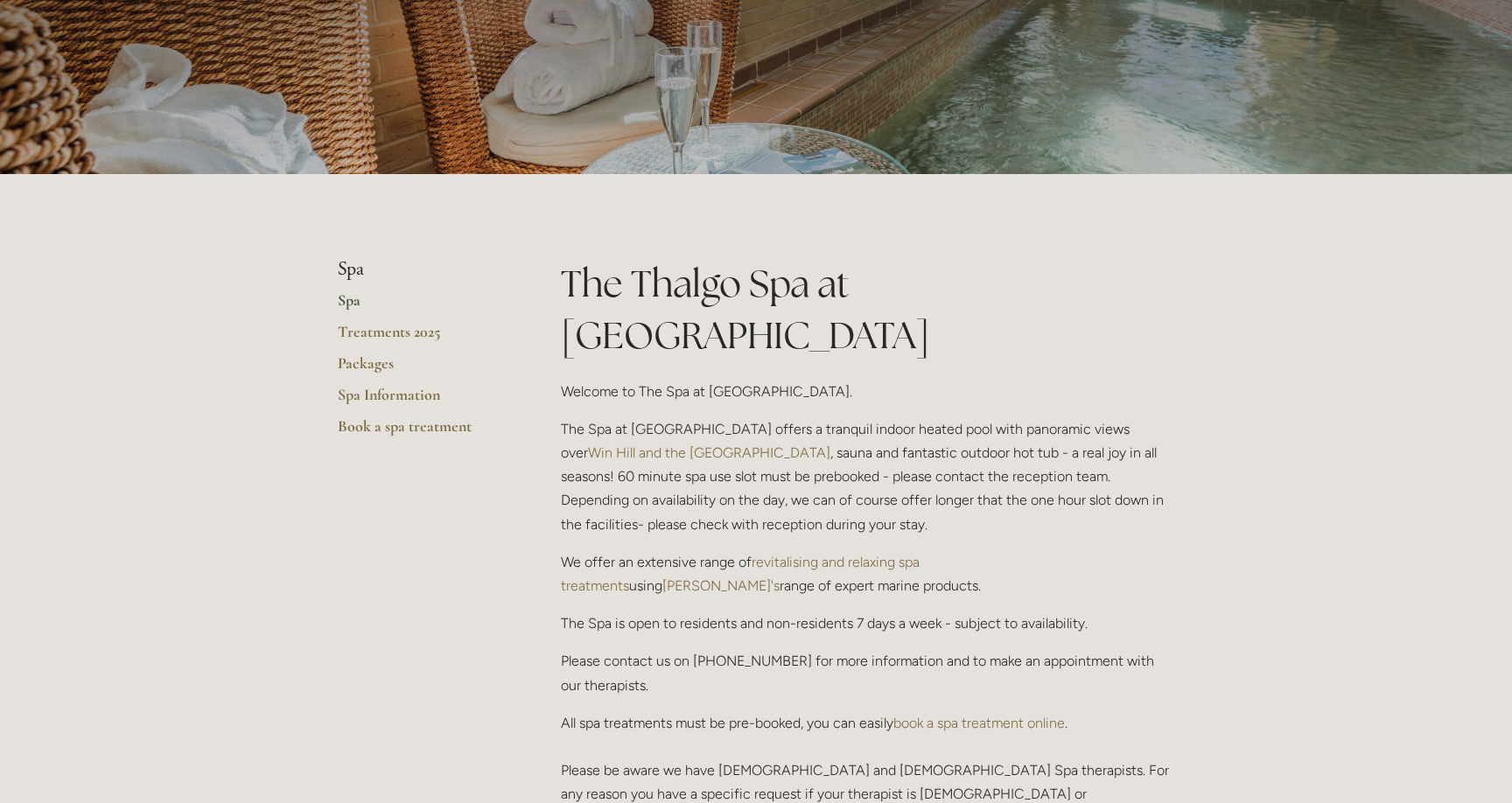
click at [812, 417] on p "The Spa at [GEOGRAPHIC_DATA] offers a tranquil indoor heated pool with panorami…" at bounding box center [867, 477] width 613 height 119
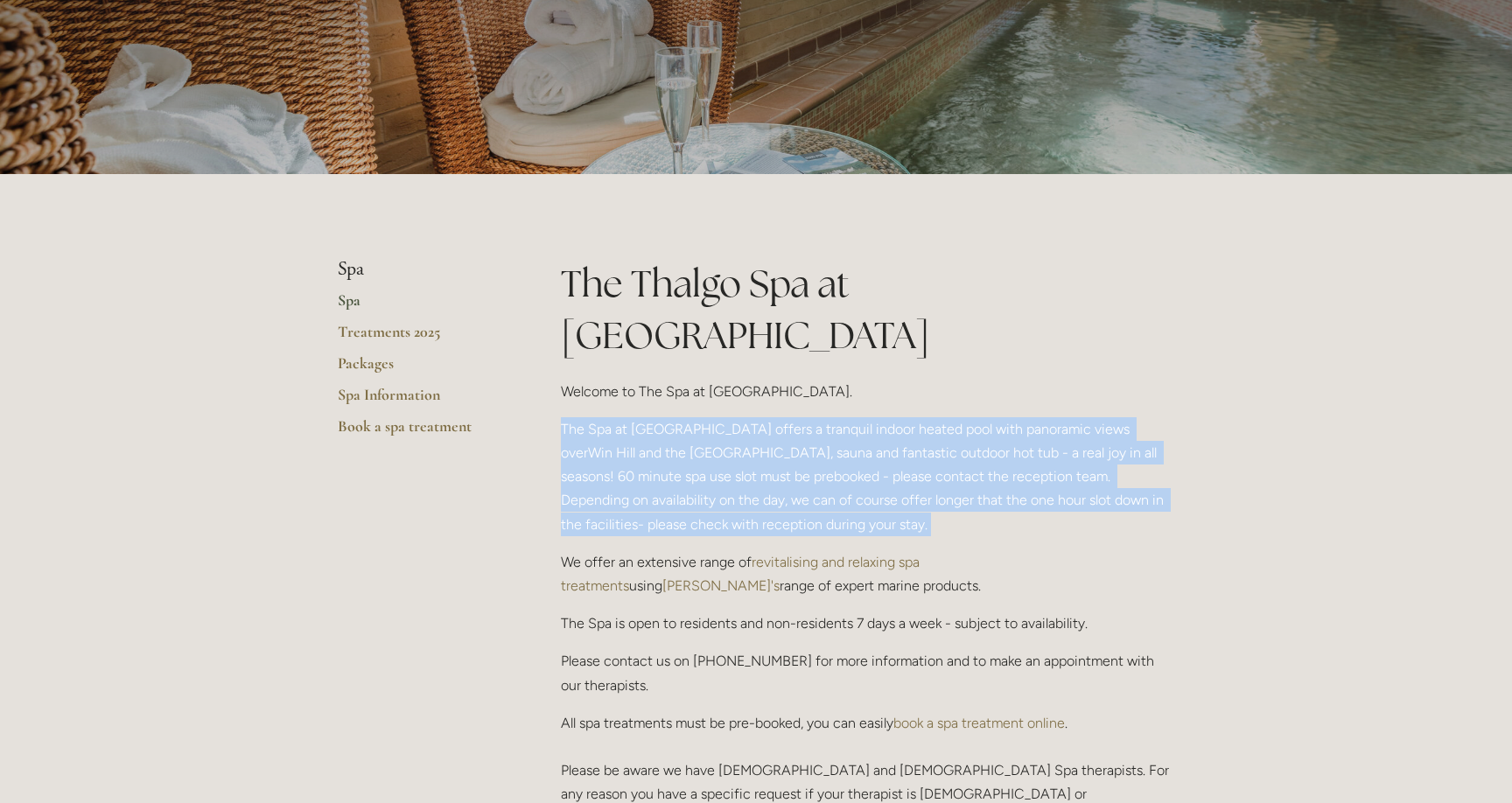
click at [812, 417] on p "The Spa at [GEOGRAPHIC_DATA] offers a tranquil indoor heated pool with panorami…" at bounding box center [867, 477] width 613 height 119
click at [827, 417] on p "The Spa at [GEOGRAPHIC_DATA] offers a tranquil indoor heated pool with panorami…" at bounding box center [867, 477] width 613 height 119
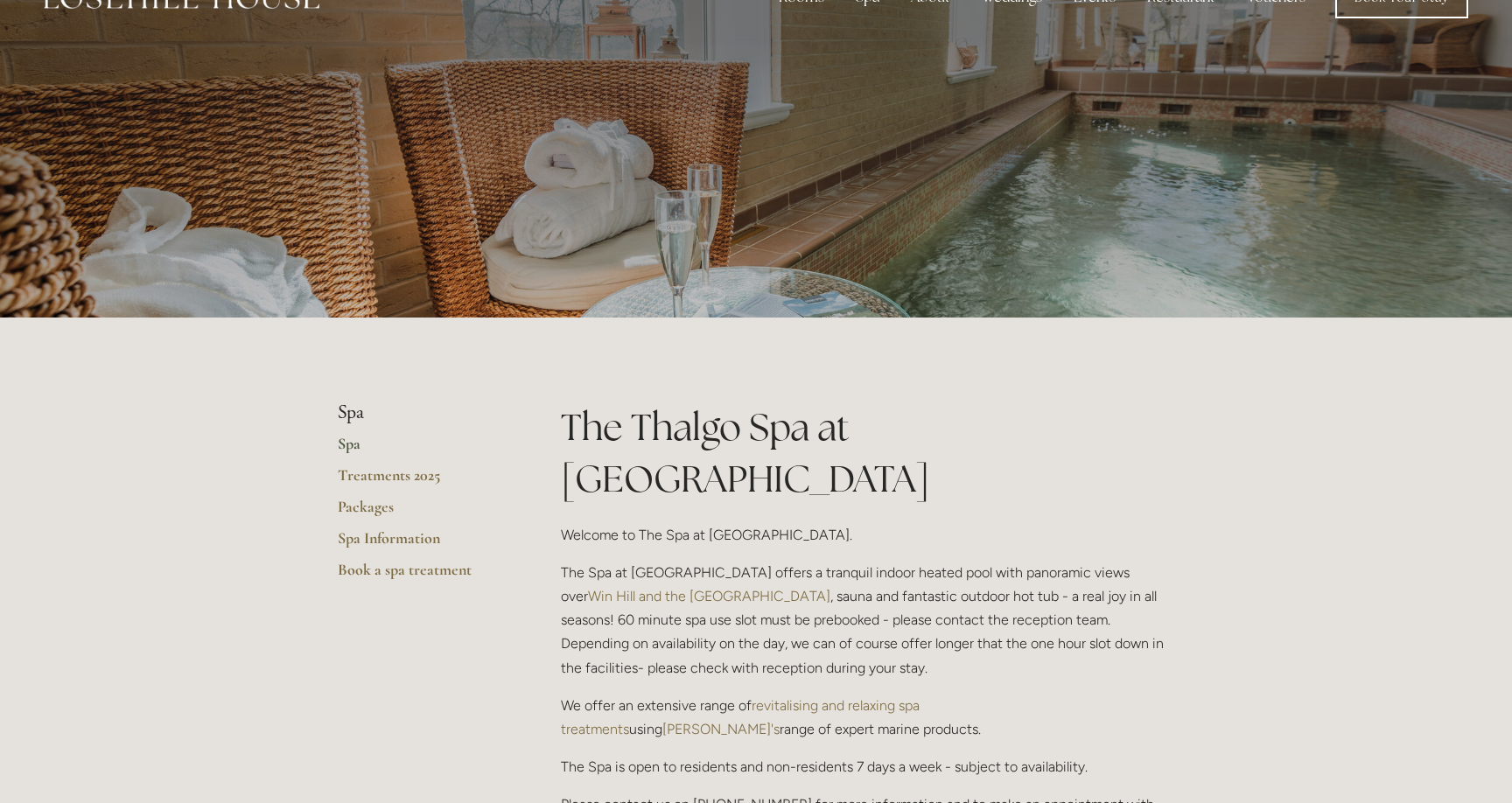
scroll to position [0, 0]
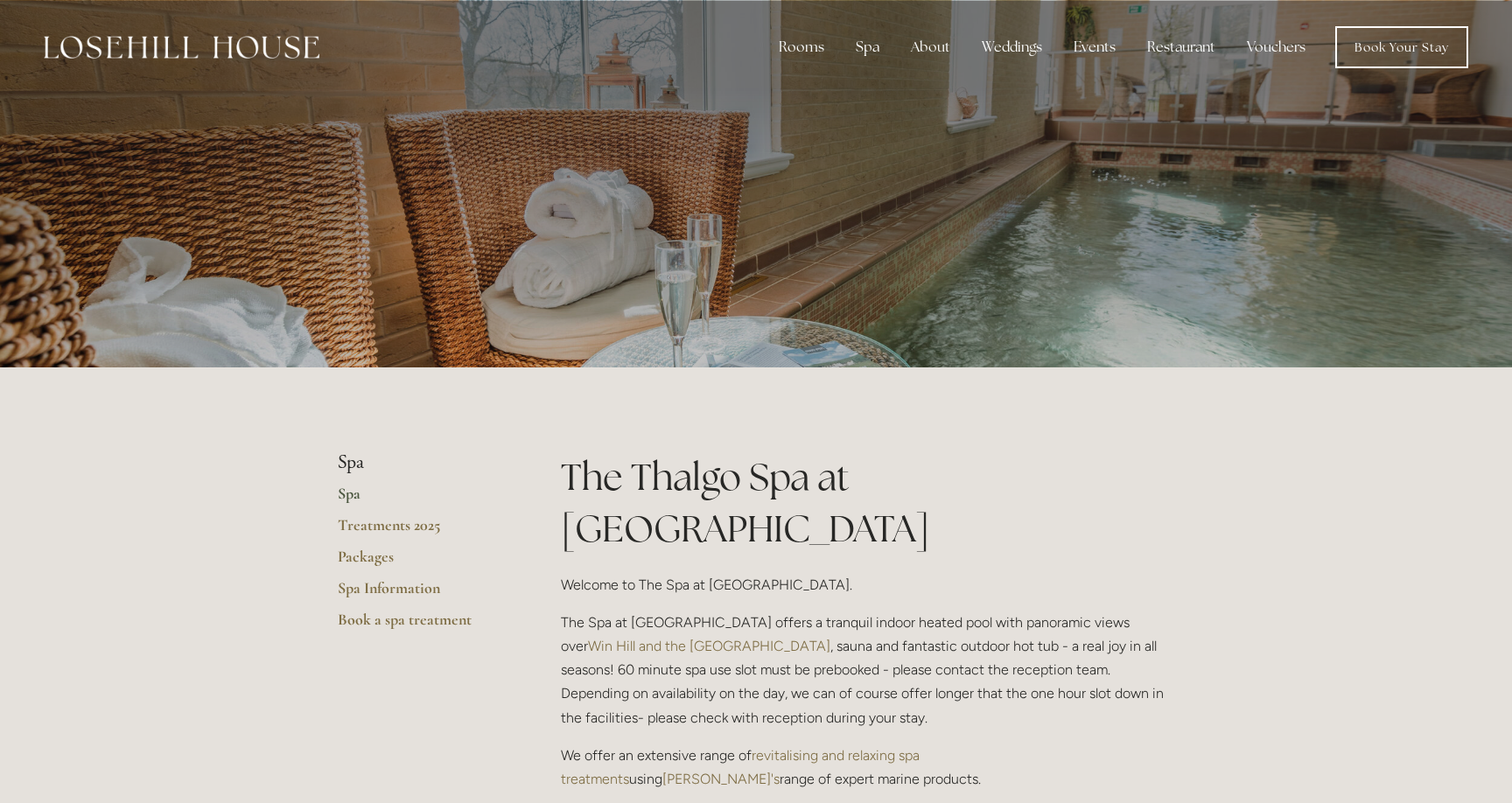
click at [886, 276] on div at bounding box center [756, 183] width 837 height 367
click at [1048, 274] on div at bounding box center [756, 183] width 837 height 367
drag, startPoint x: 742, startPoint y: 614, endPoint x: 892, endPoint y: 614, distance: 150.0
click at [892, 614] on p "The Spa at [GEOGRAPHIC_DATA] offers a tranquil indoor heated pool with panorami…" at bounding box center [867, 671] width 613 height 119
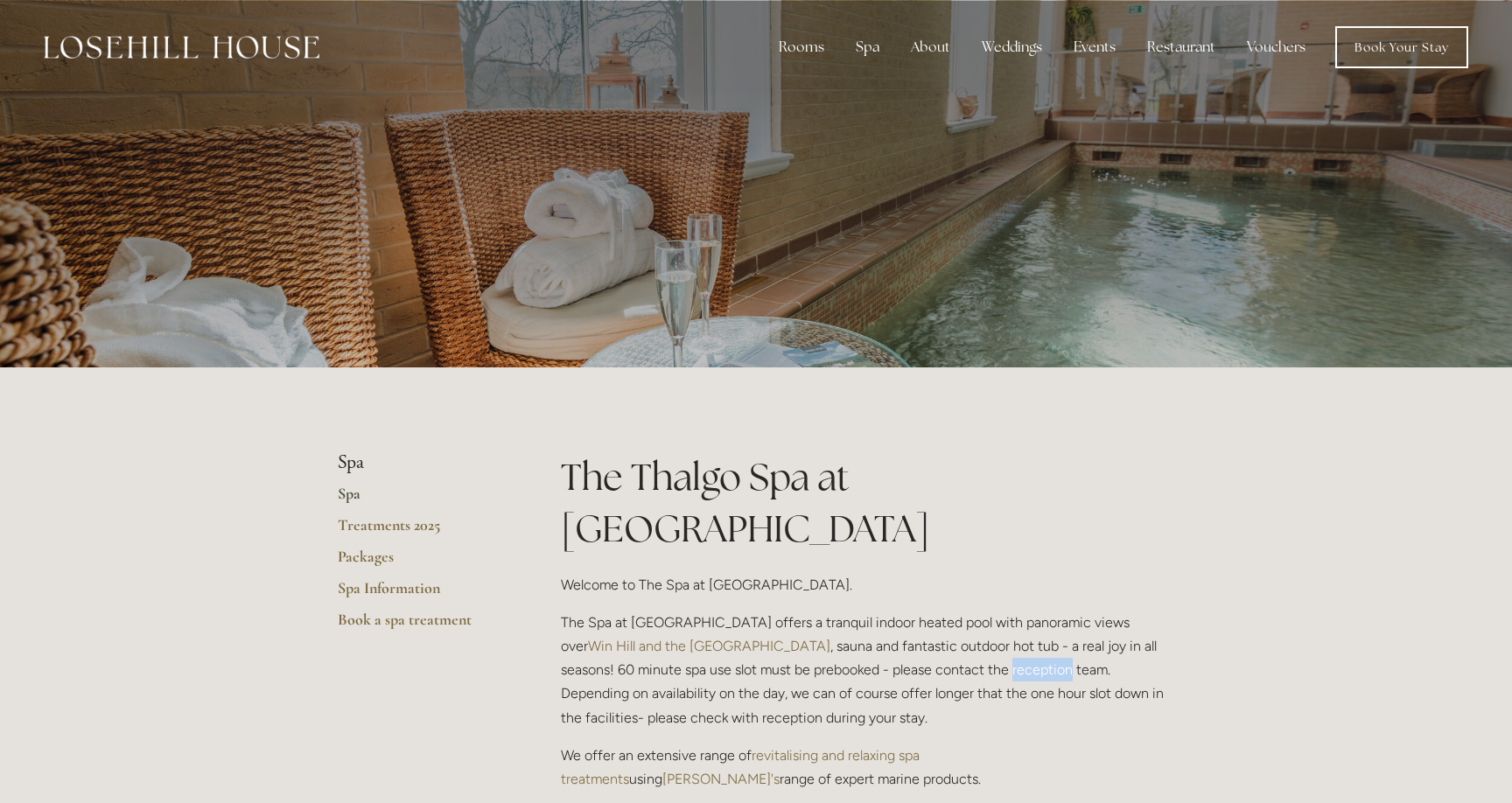
click at [892, 614] on p "The Spa at [GEOGRAPHIC_DATA] offers a tranquil indoor heated pool with panorami…" at bounding box center [867, 671] width 613 height 119
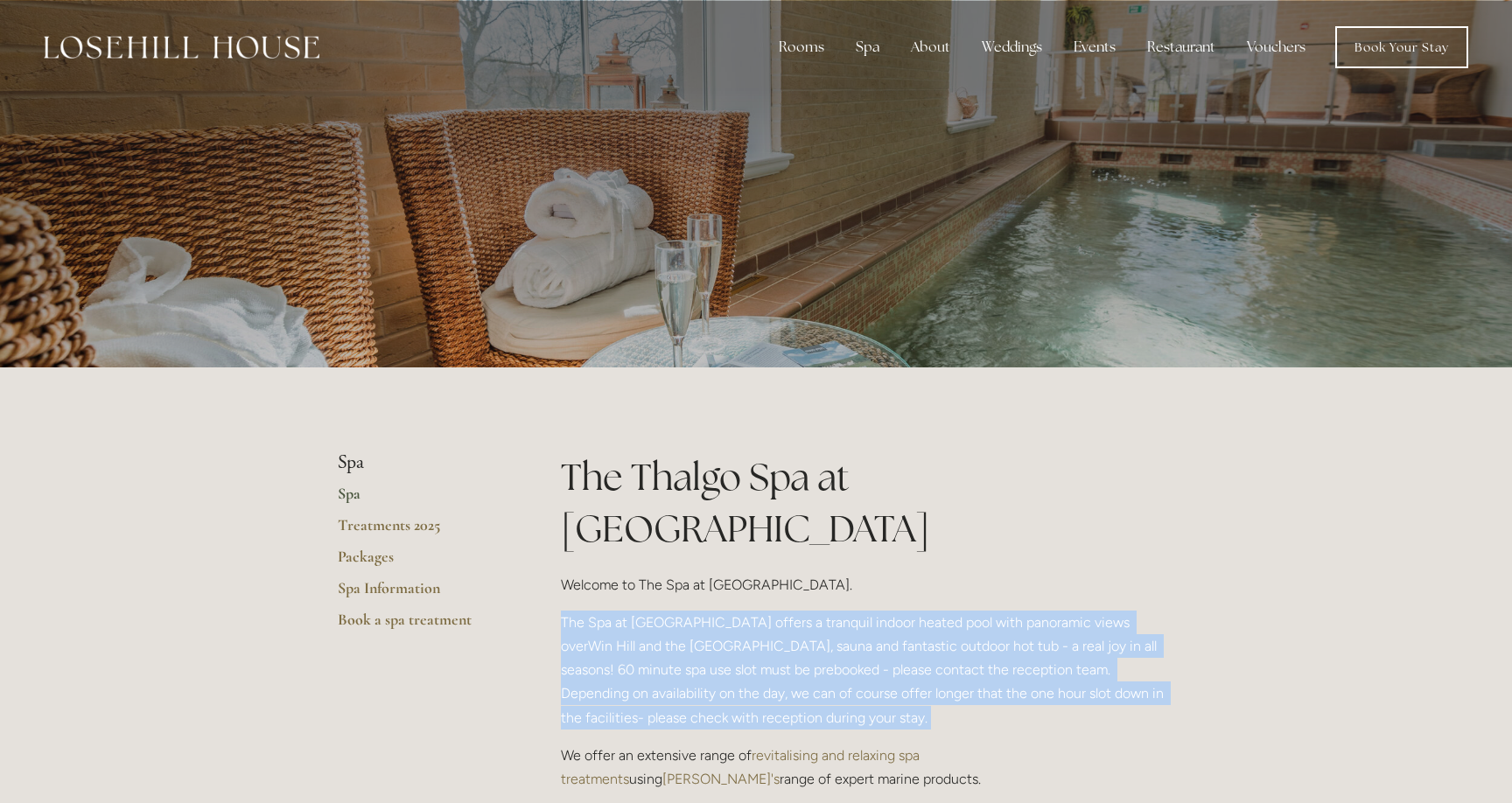
click at [892, 614] on p "The Spa at [GEOGRAPHIC_DATA] offers a tranquil indoor heated pool with panorami…" at bounding box center [867, 671] width 613 height 119
click at [892, 635] on p "The Spa at [GEOGRAPHIC_DATA] offers a tranquil indoor heated pool with panorami…" at bounding box center [867, 671] width 613 height 119
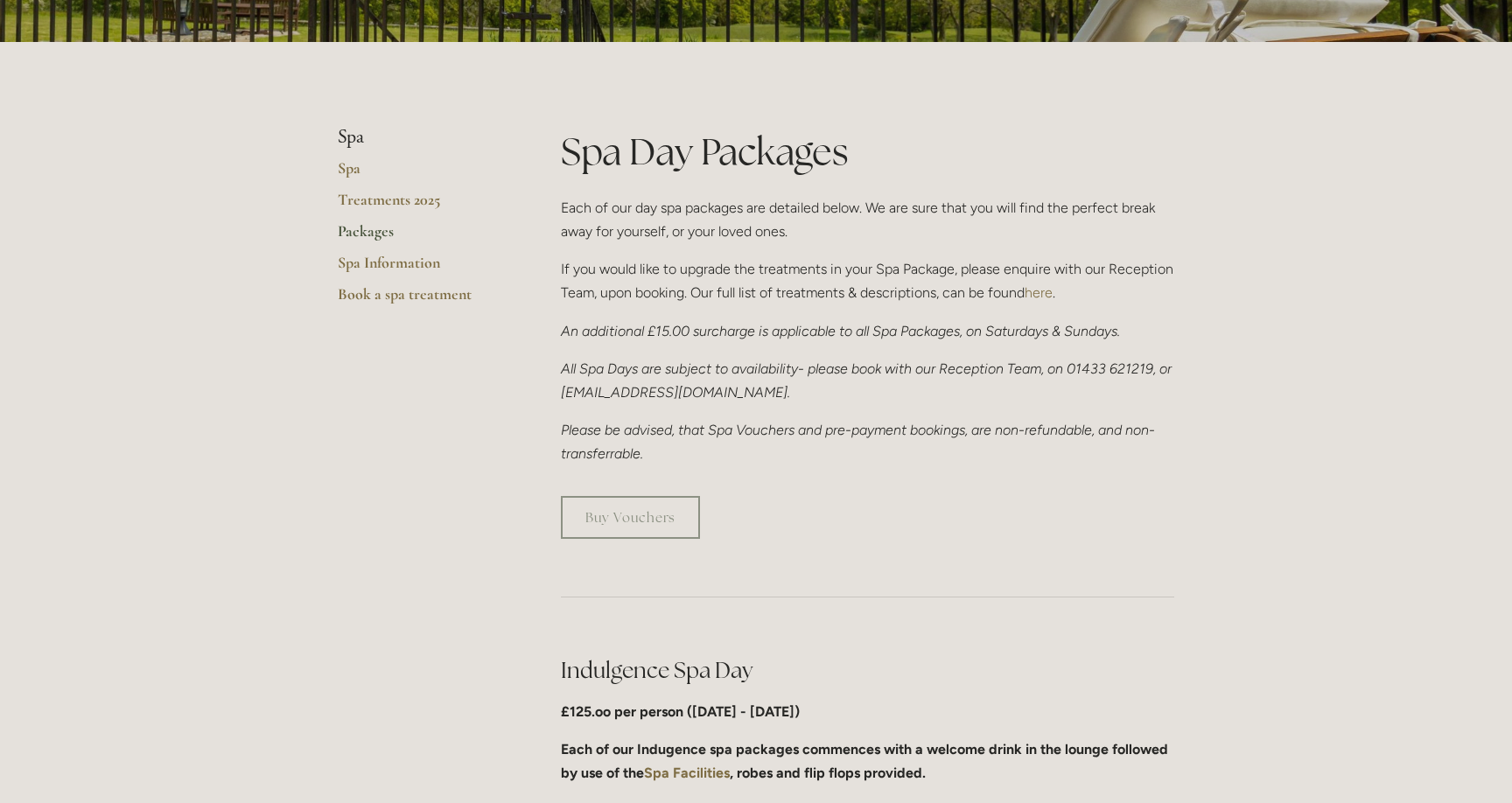
scroll to position [373, 0]
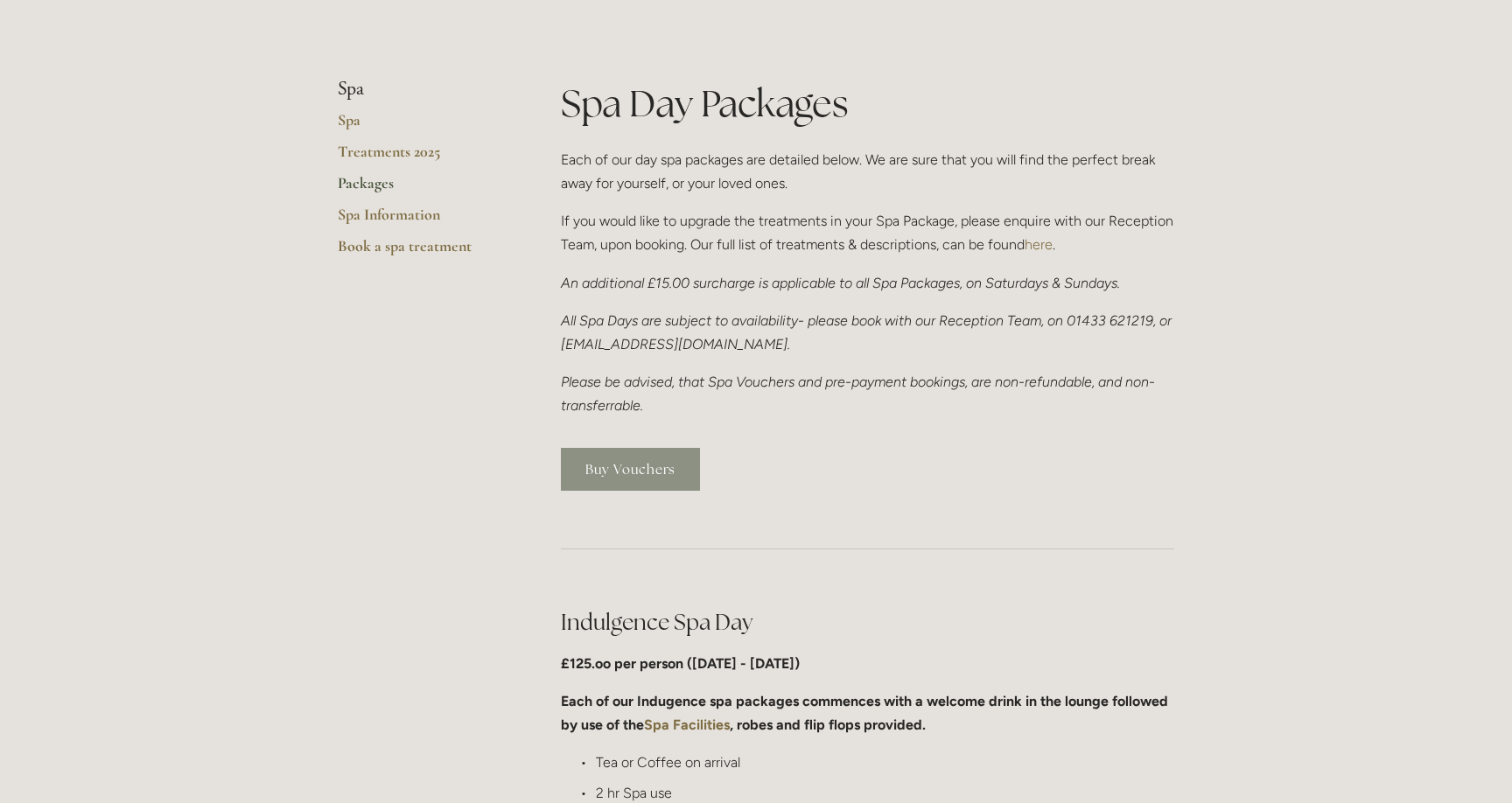
click at [683, 479] on link "Buy Vouchers" at bounding box center [630, 469] width 139 height 43
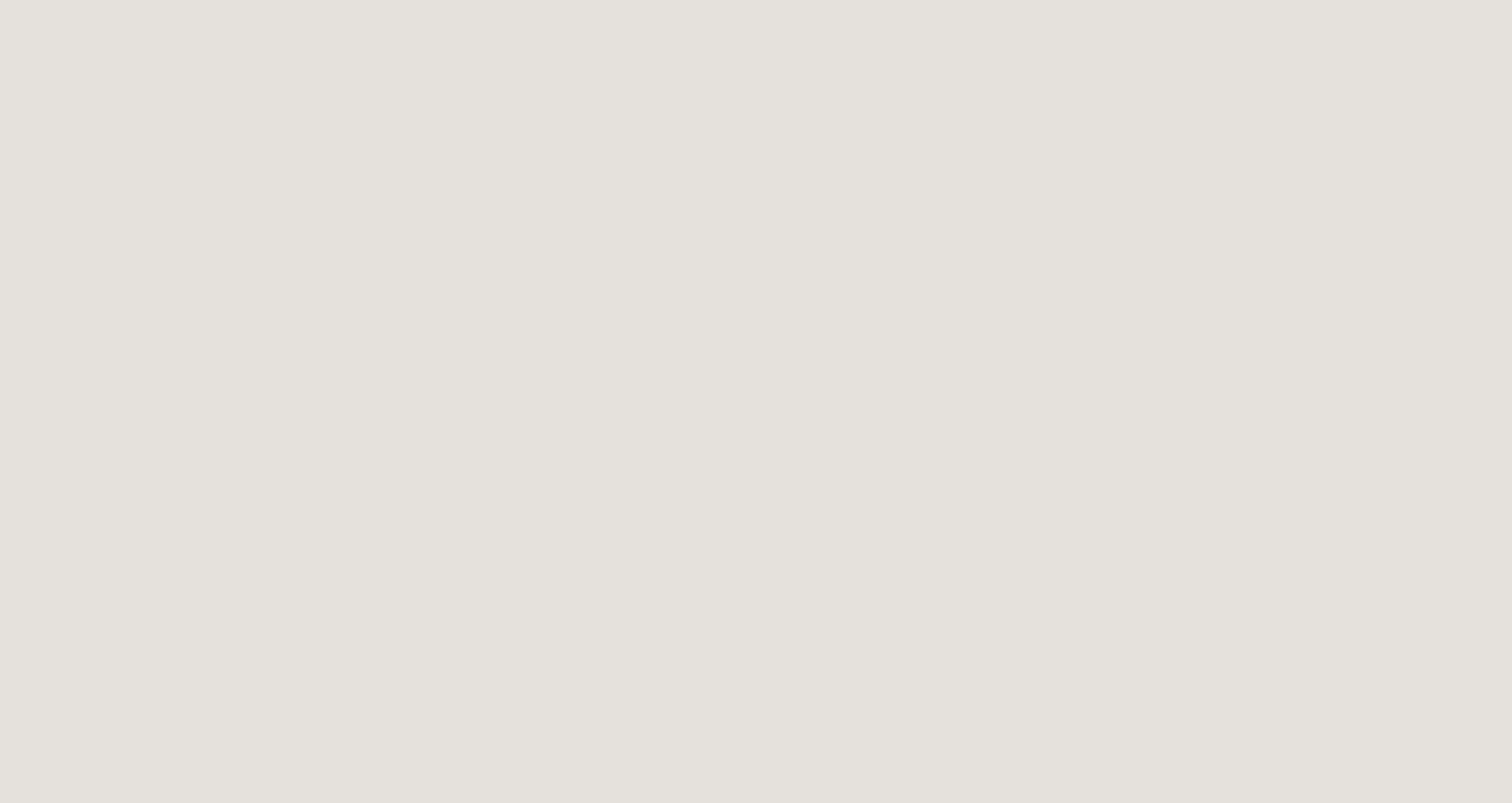
scroll to position [1289, 0]
